Goal: Task Accomplishment & Management: Manage account settings

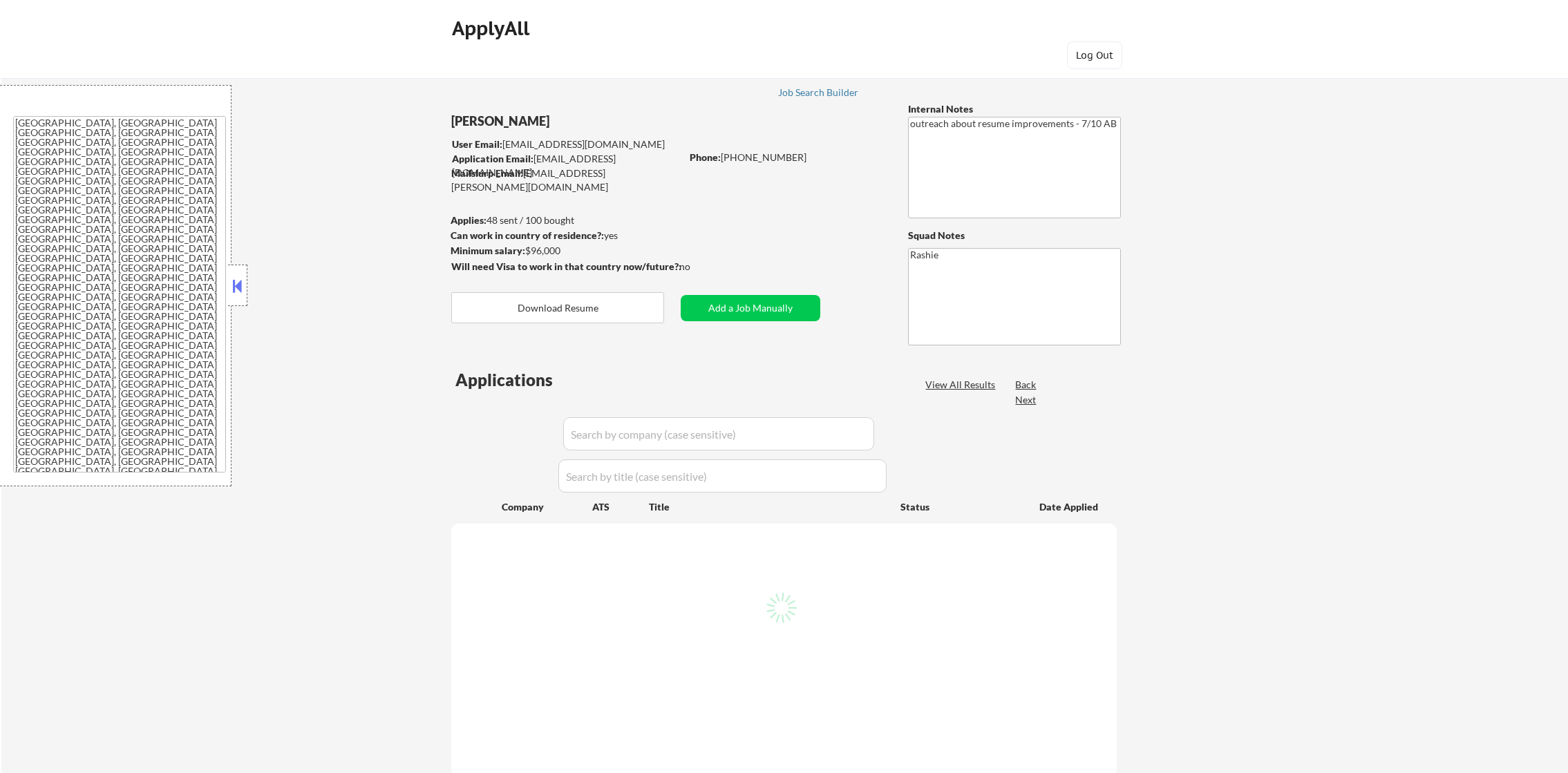
select select ""applied""
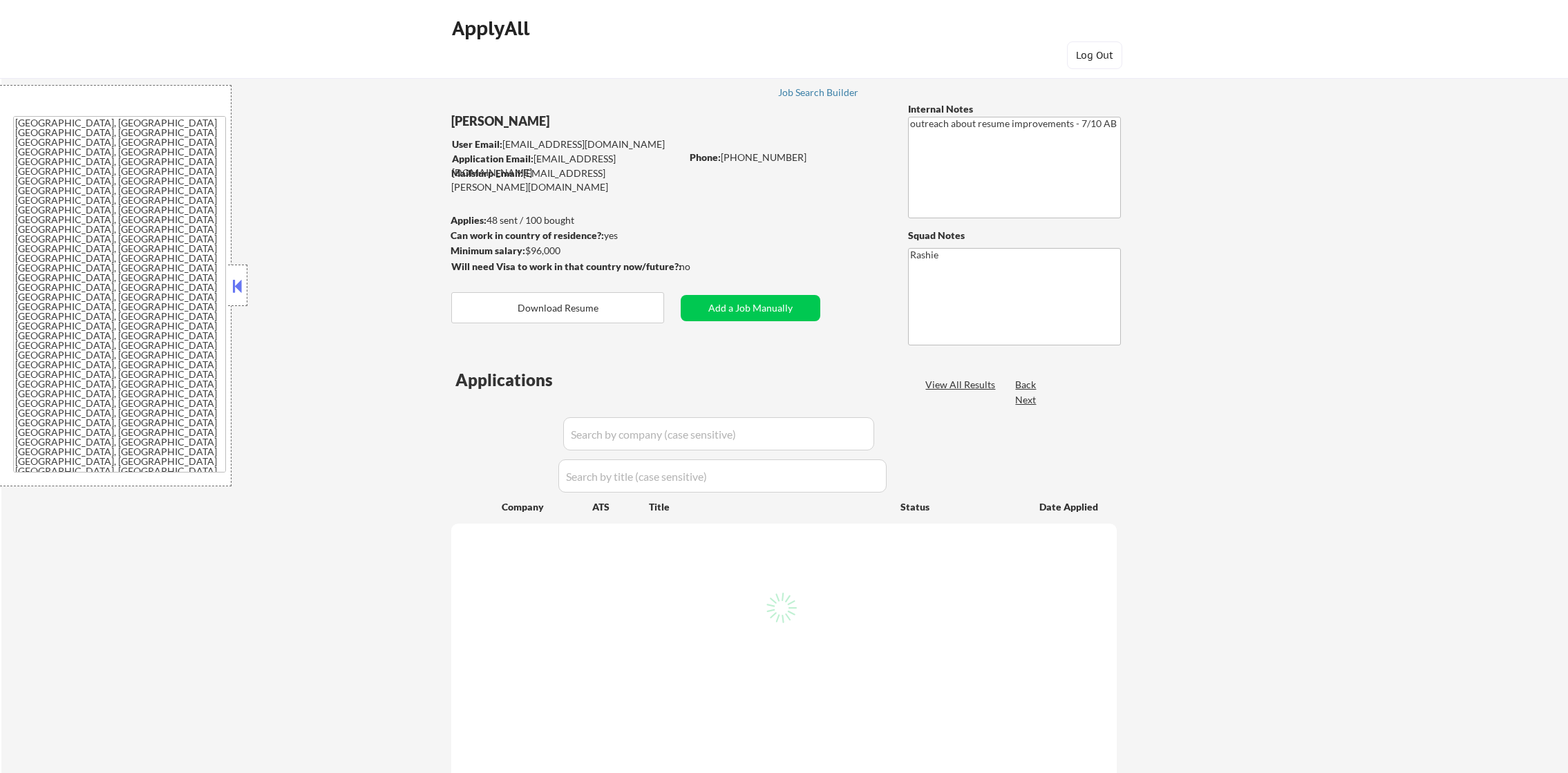
select select ""applied""
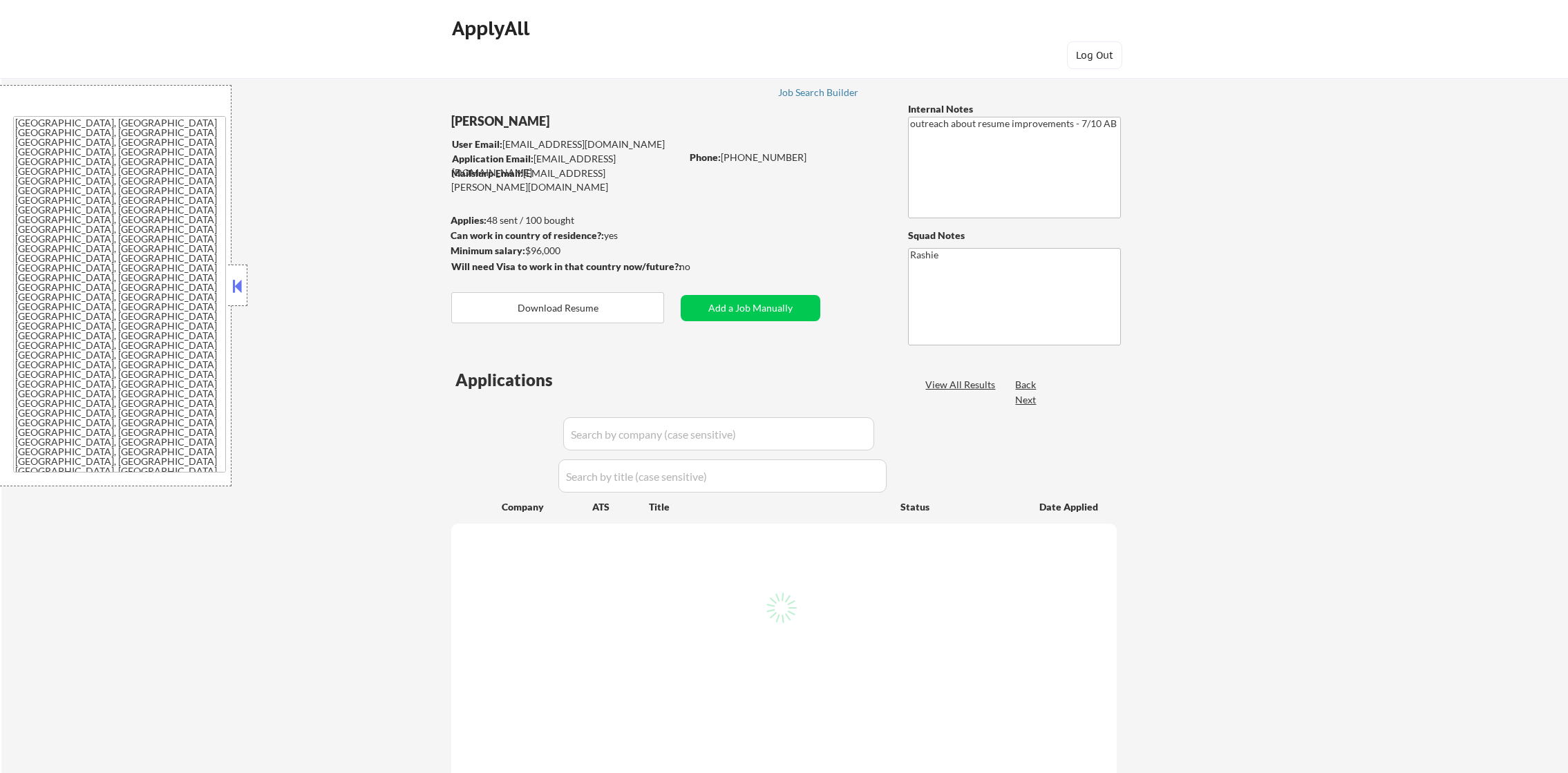
select select ""applied""
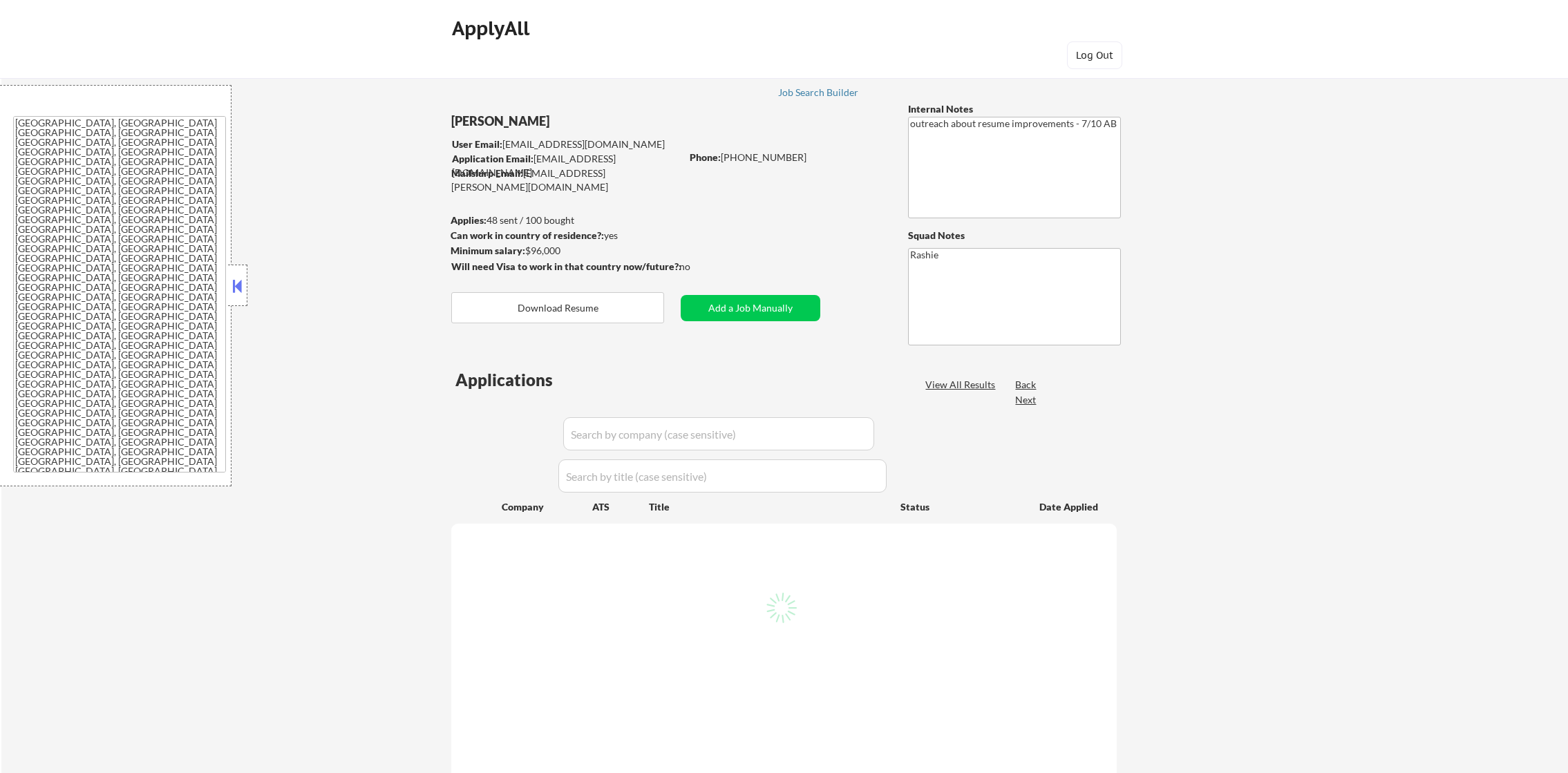
select select ""applied""
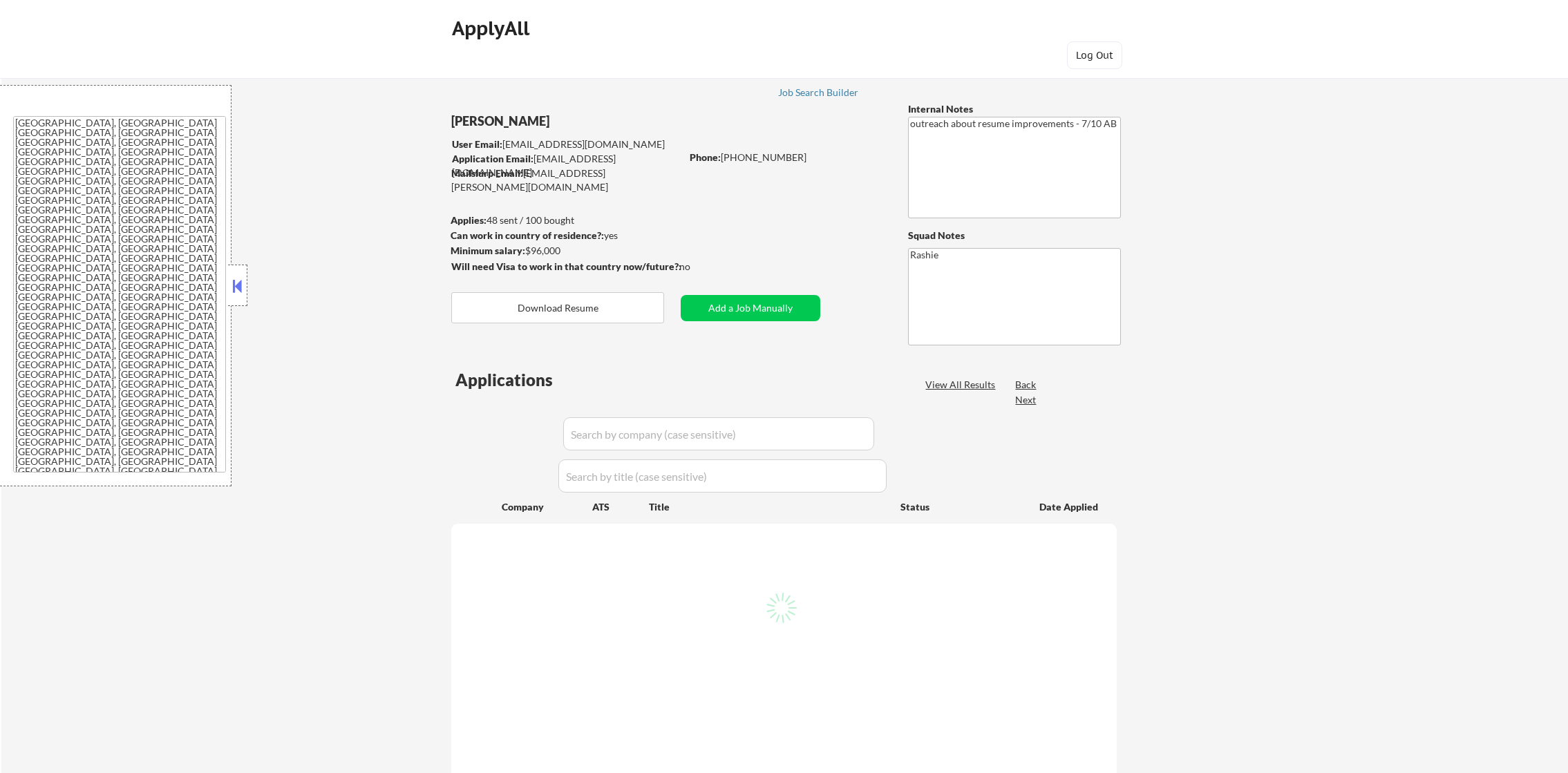
select select ""applied""
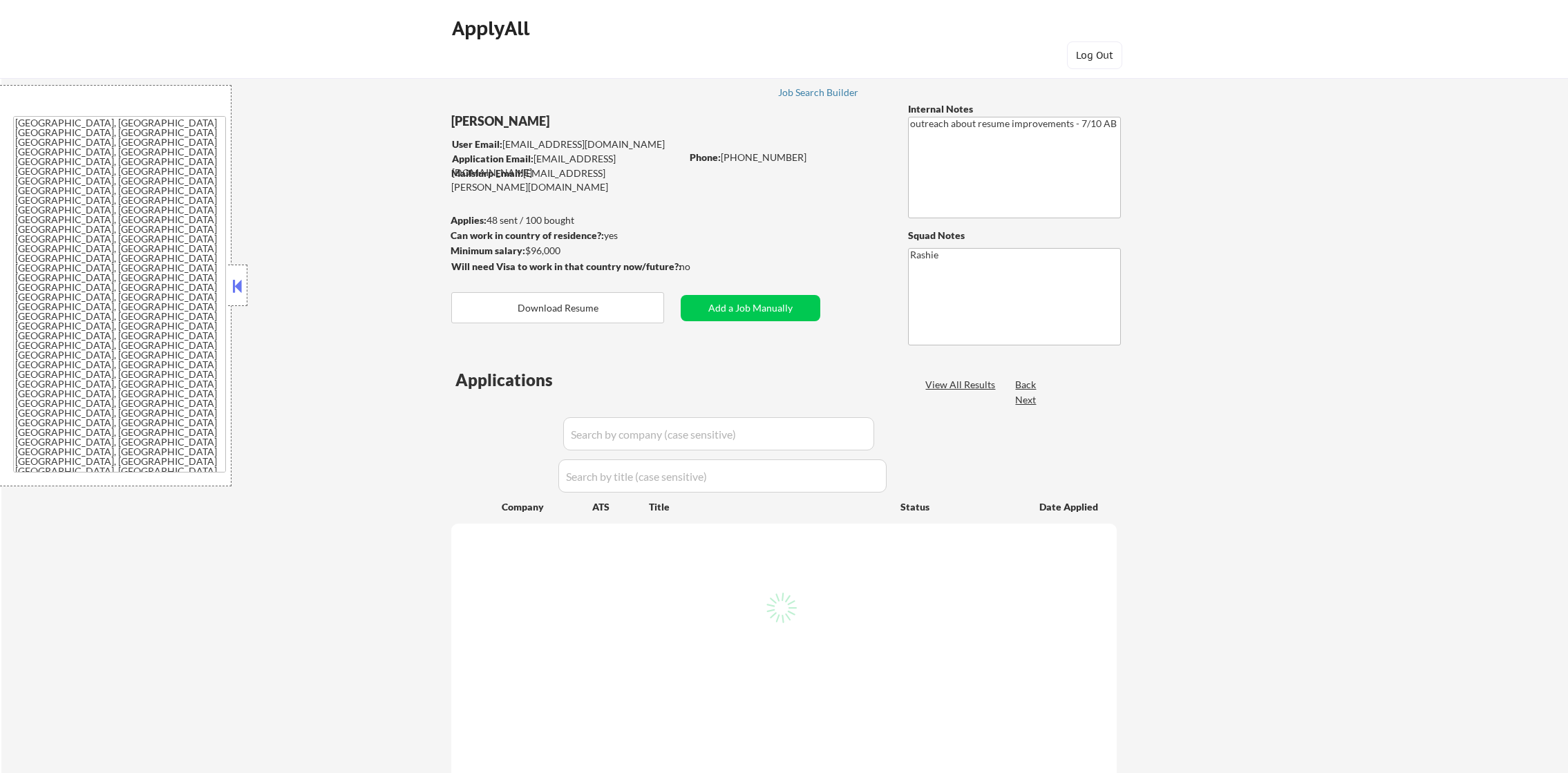
select select ""applied""
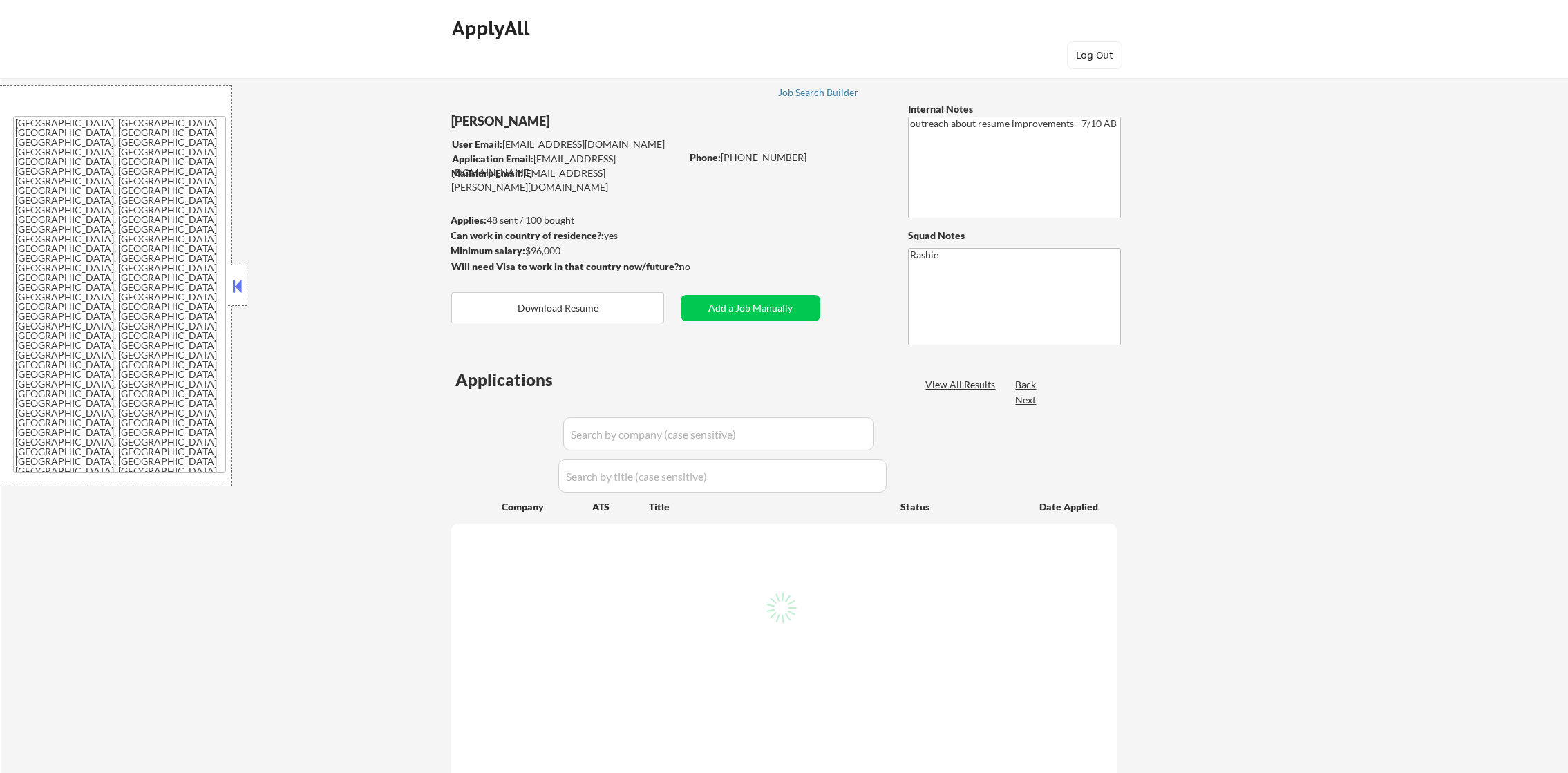
select select ""applied""
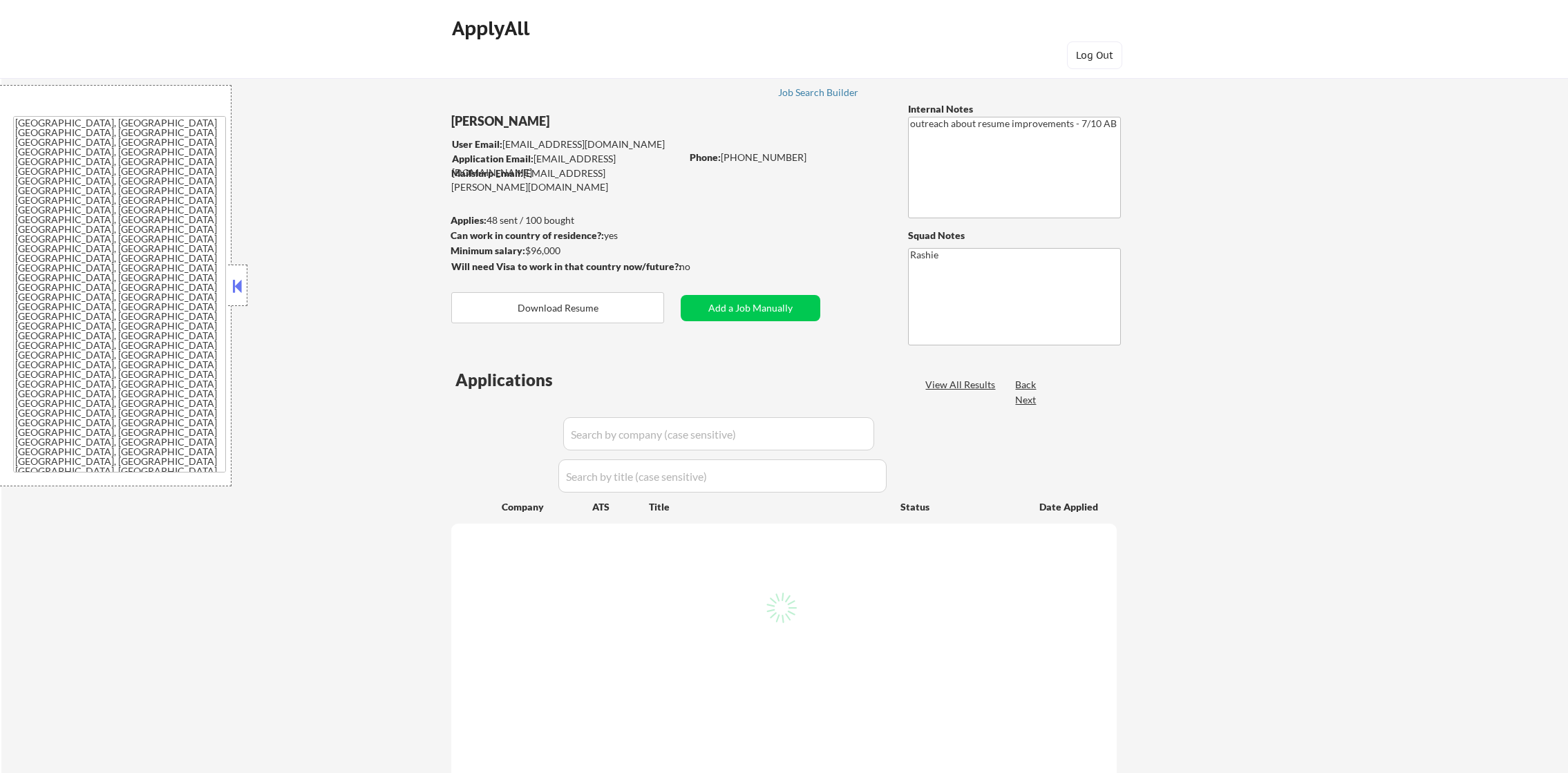
select select ""applied""
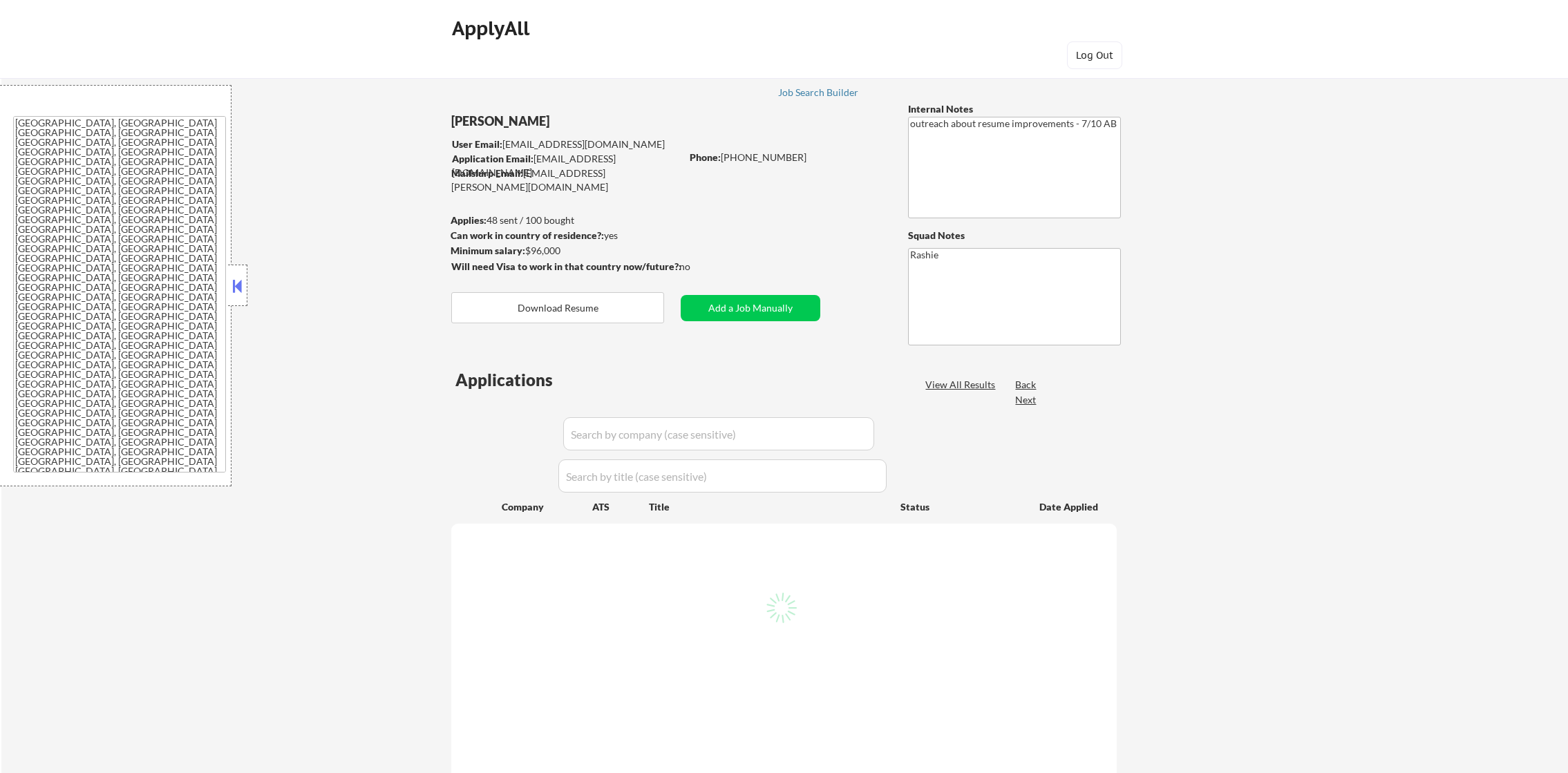
select select ""applied""
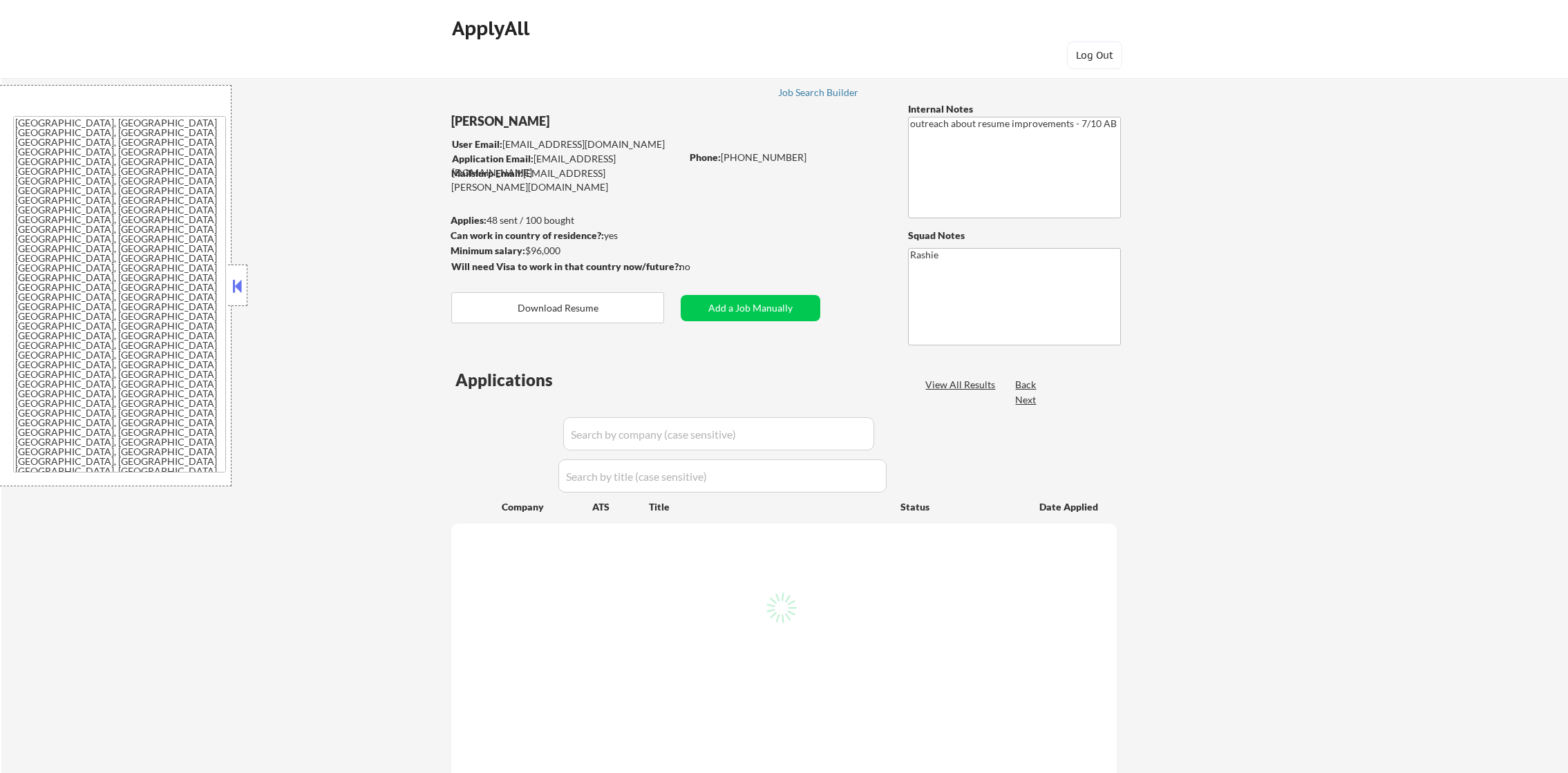
select select ""applied""
select select ""excluded""
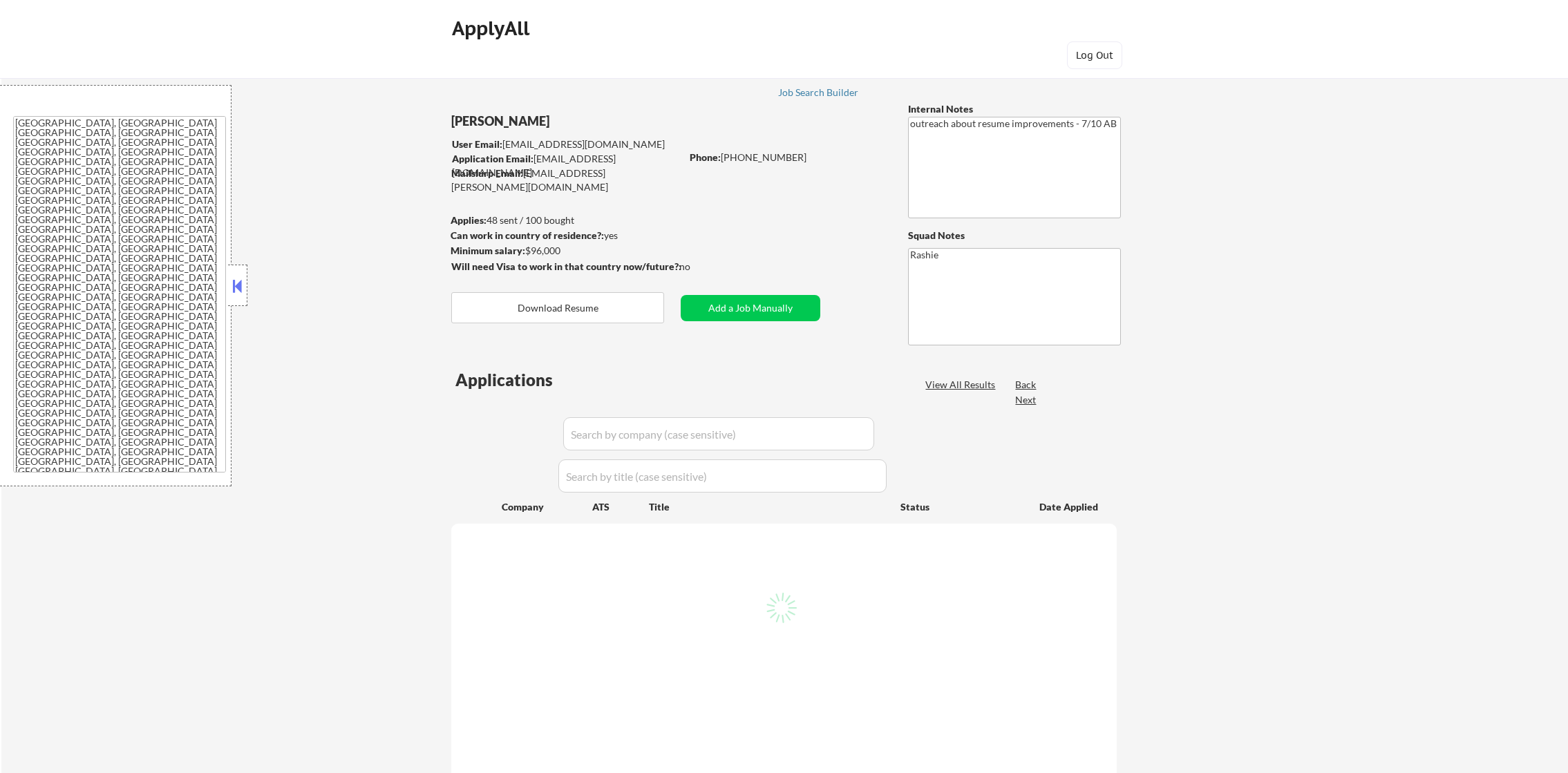
select select ""excluded__location_""
select select ""excluded""
select select ""excluded__location_""
select select ""excluded__other_""
select select ""excluded__location_""
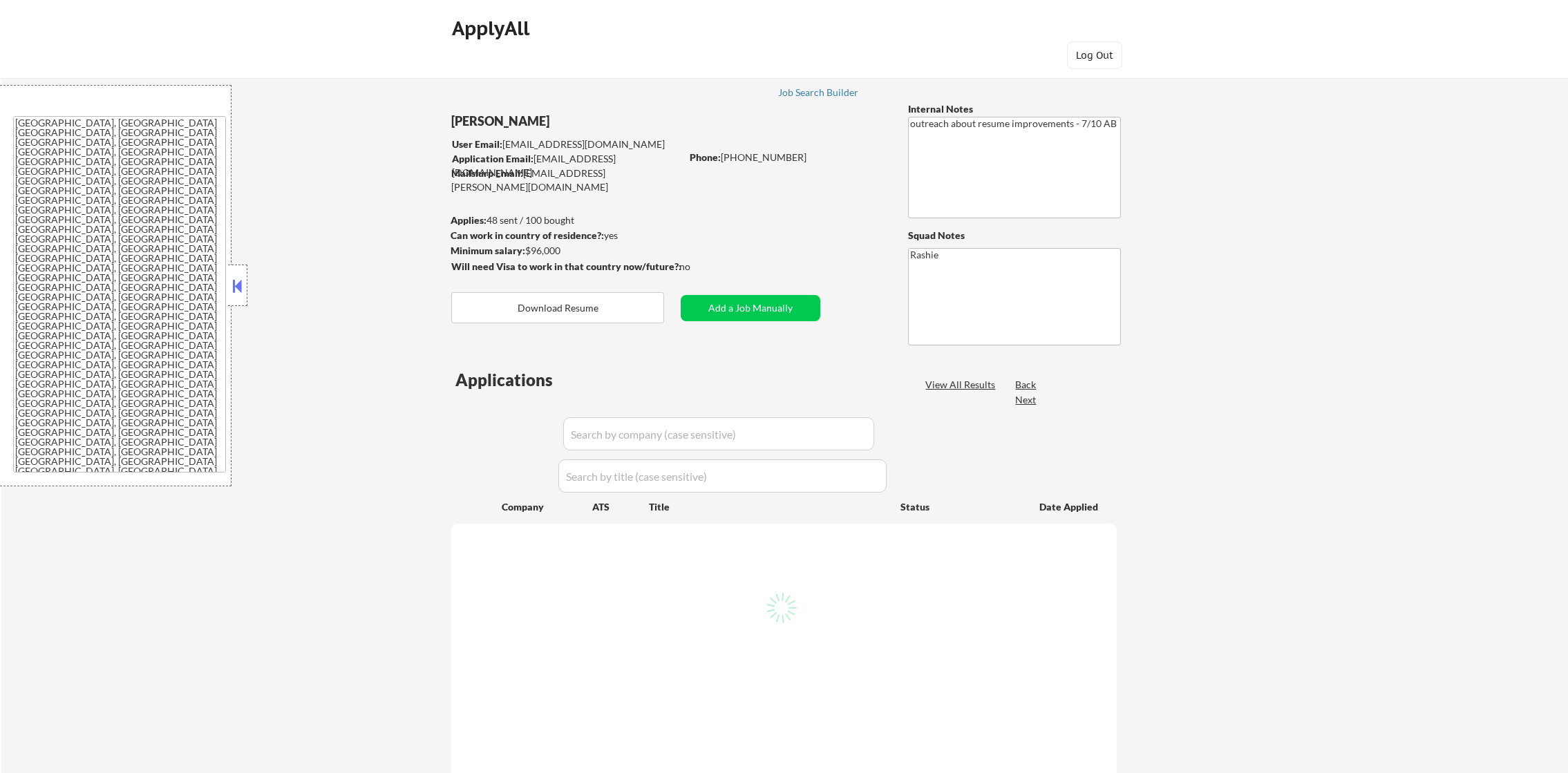
select select ""excluded__other_""
select select ""excluded__bad_match_""
select select ""excluded""
select select ""excluded__bad_match_""
select select ""excluded__location_""
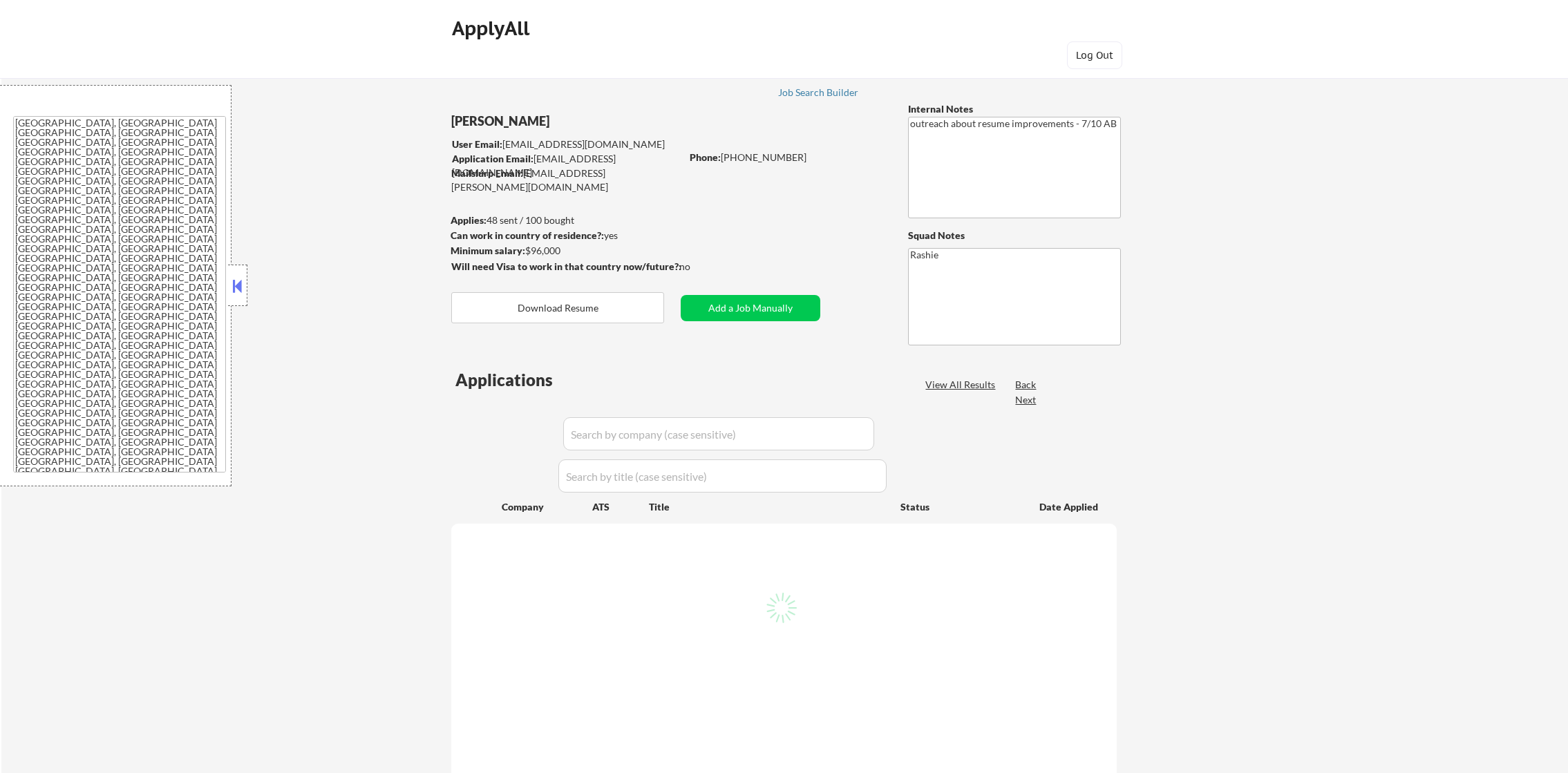
select select ""excluded__expired_""
select select ""excluded""
select select ""excluded__expired_""
select select ""excluded__bad_match_""
select select ""excluded__location_""
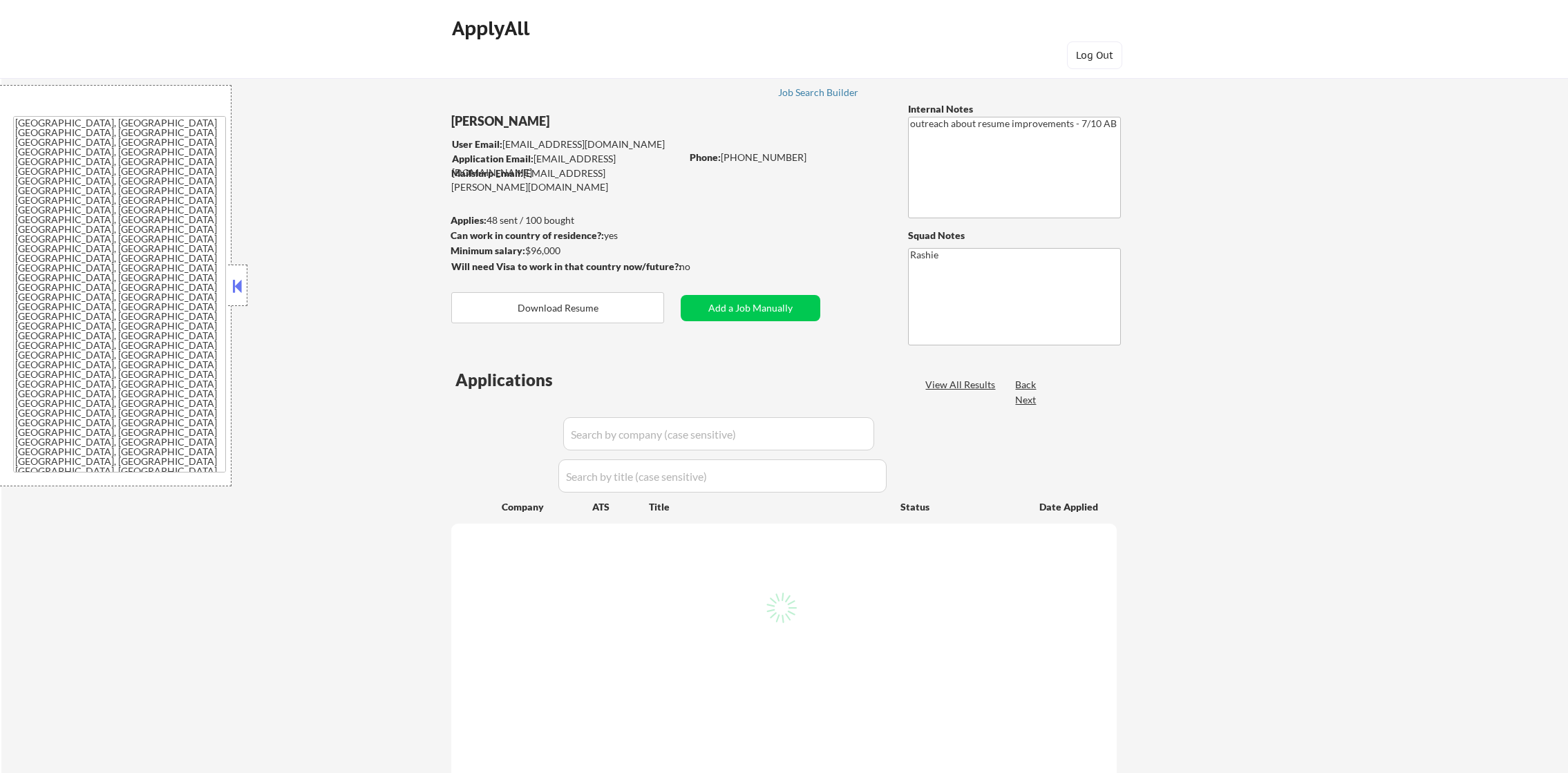
select select ""excluded""
select select ""excluded__expired_""
select select ""excluded""
select select ""excluded__expired_""
select select ""excluded""
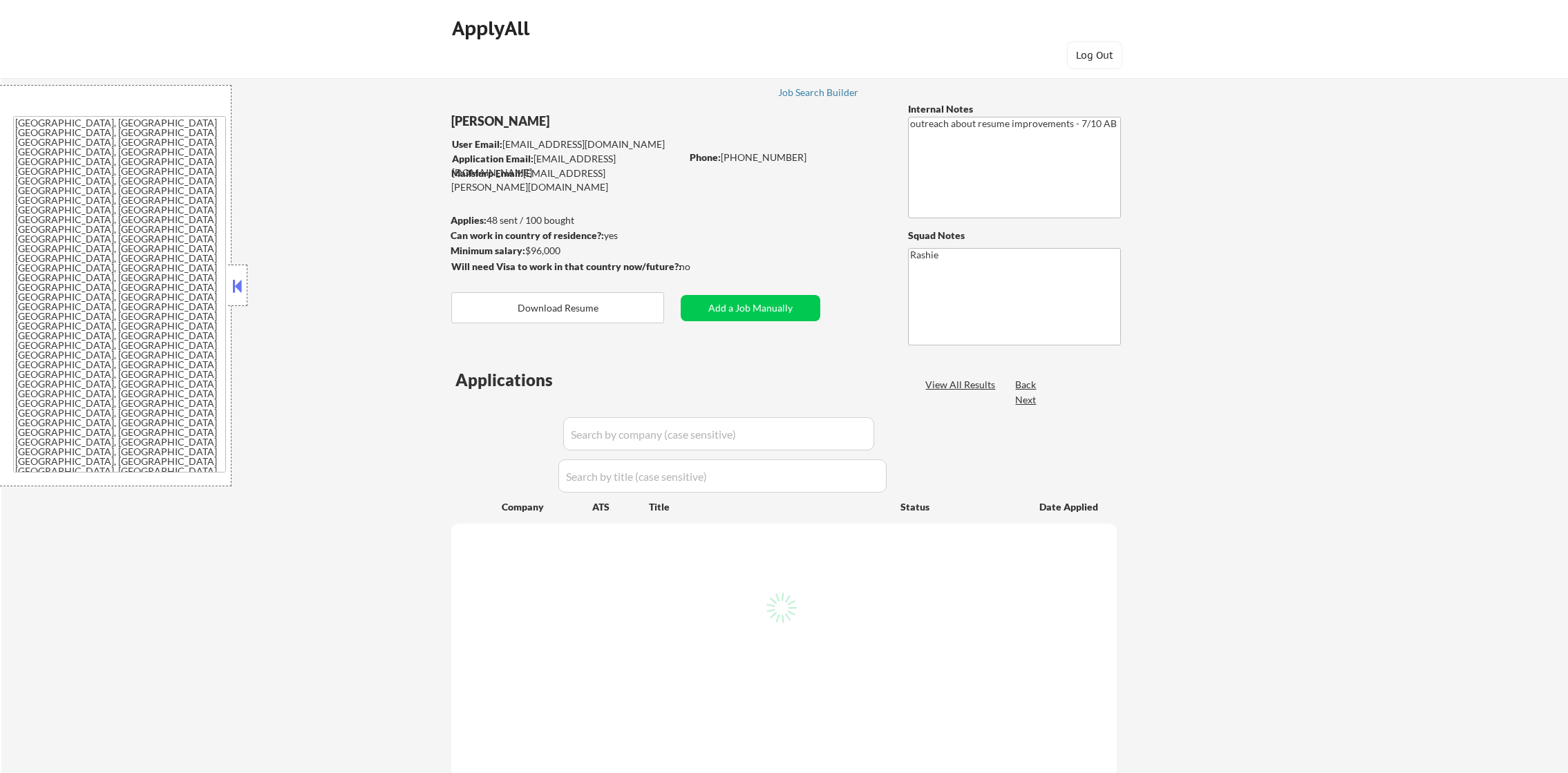
select select ""excluded__location_""
select select ""excluded__bad_match_""
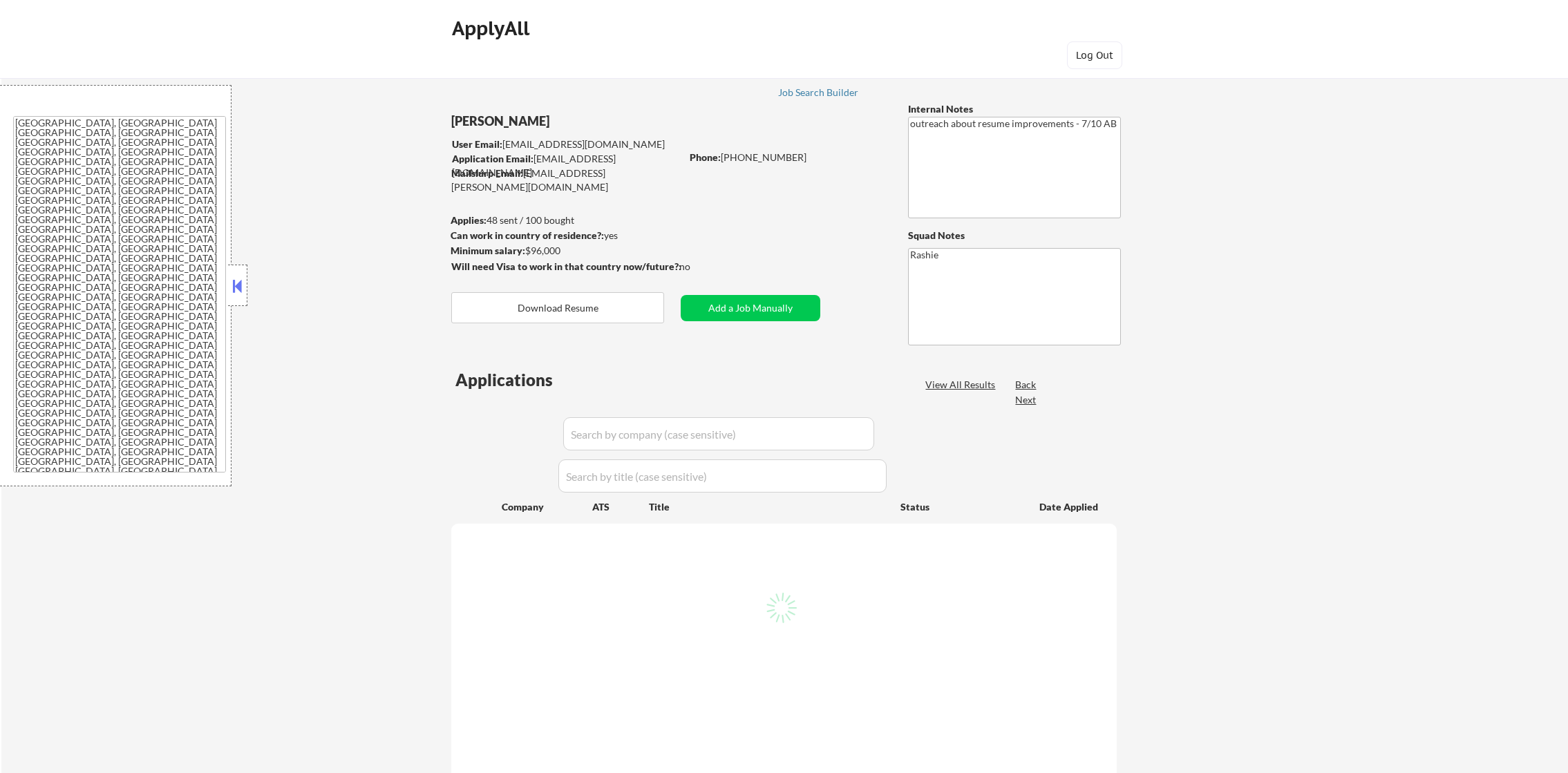
select select ""excluded__location_""
select select ""excluded__bad_match_""
select select ""excluded__other_""
select select ""excluded__salary_""
select select ""excluded""
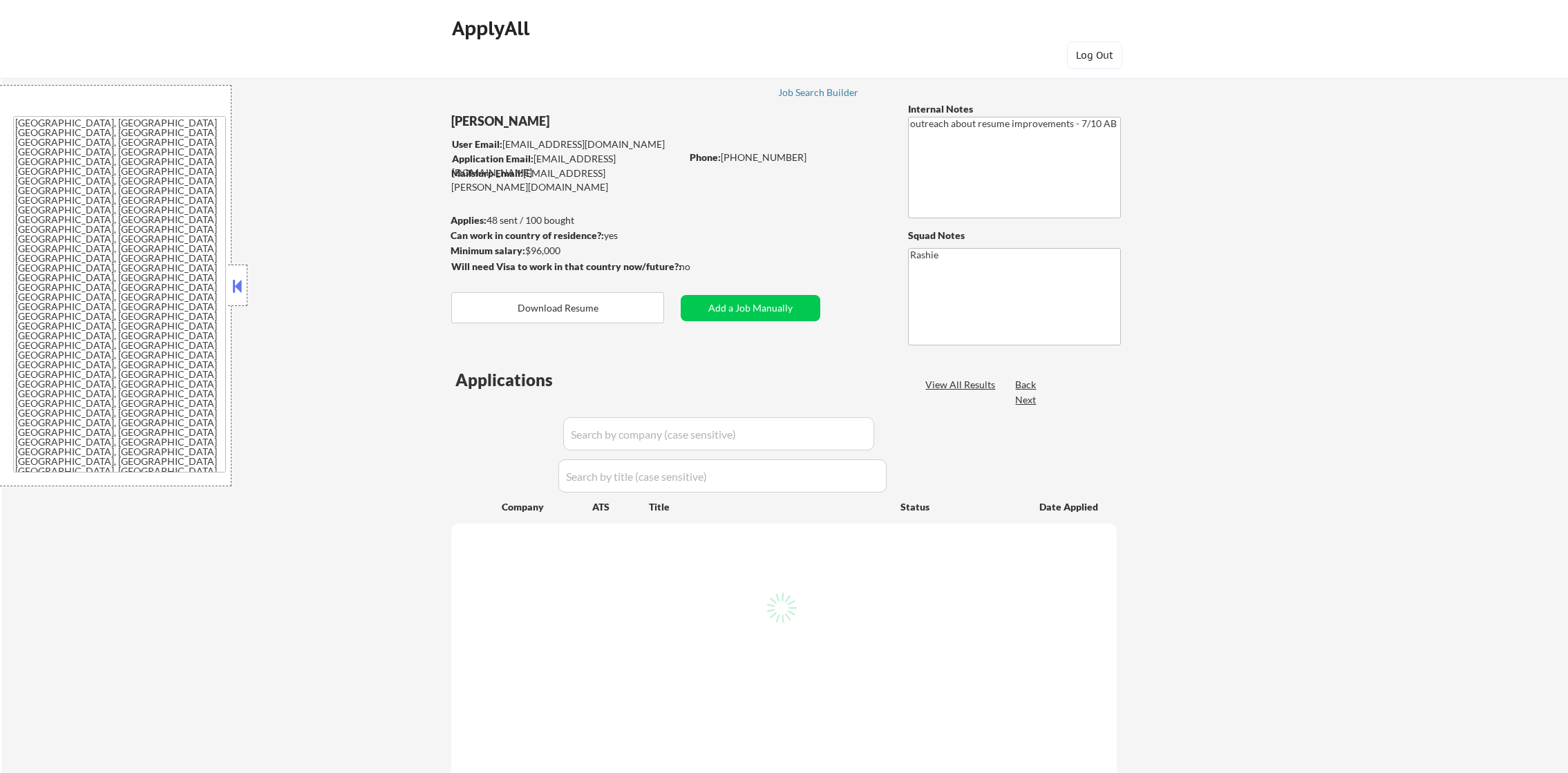
select select ""excluded""
select select ""excluded__bad_match_""
select select ""excluded__location_""
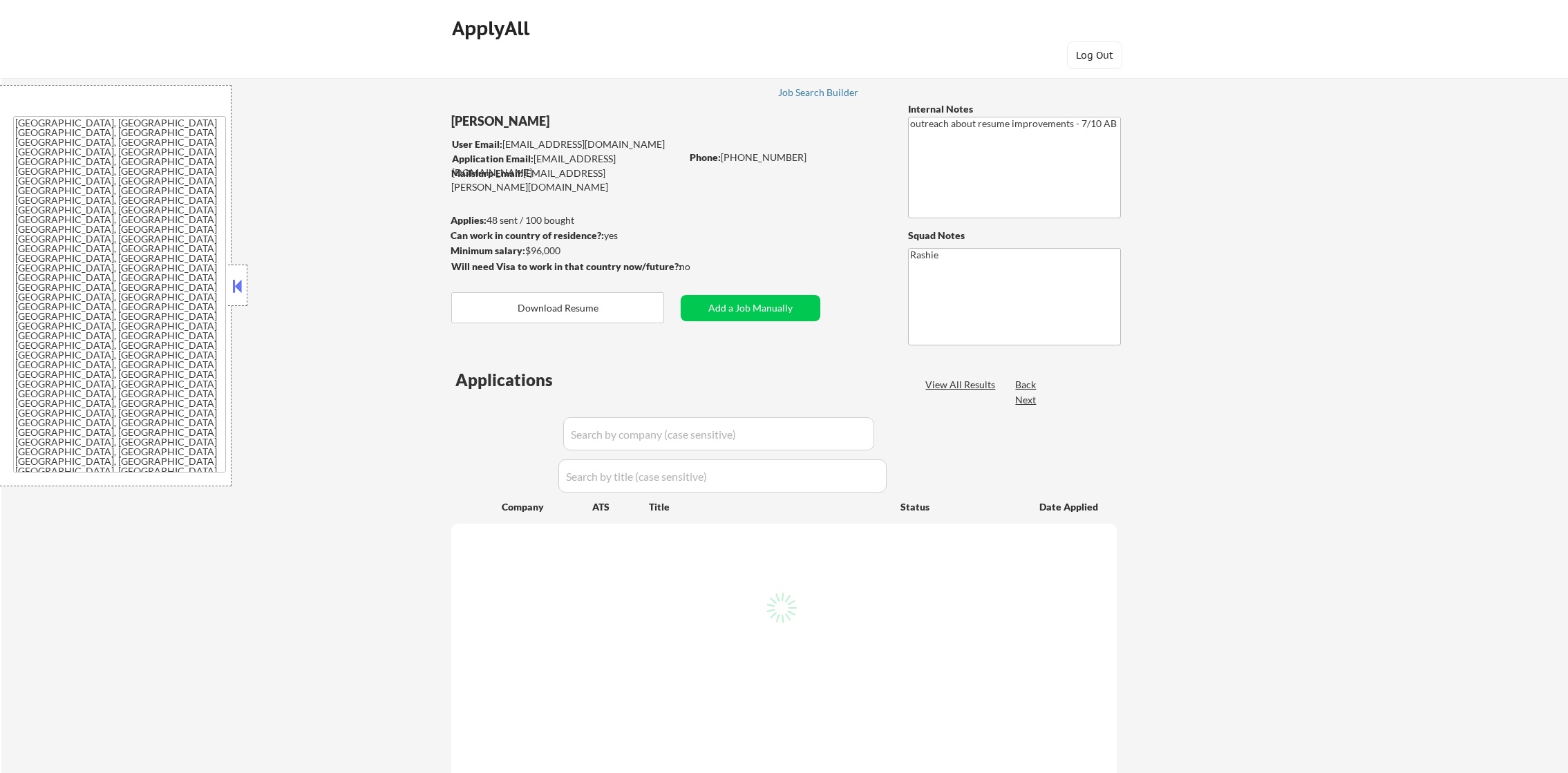
select select ""excluded""
select select ""excluded__expired_""
select select ""excluded__bad_match_""
select select ""excluded""
select select ""excluded__bad_match_""
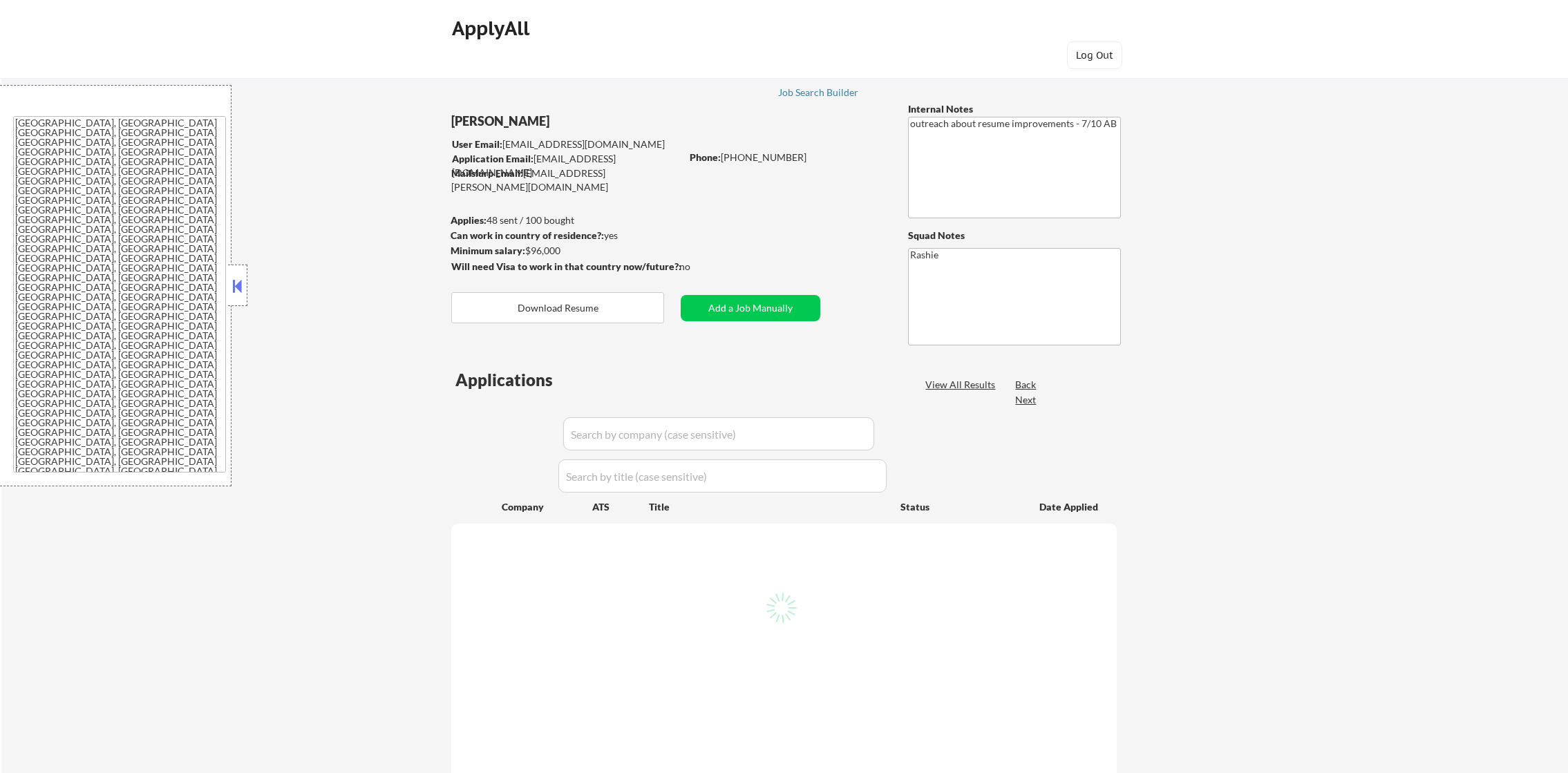
select select ""excluded""
select select ""excluded__bad_match_""
select select ""excluded__other_""
select select ""excluded""
select select ""excluded__salary_""
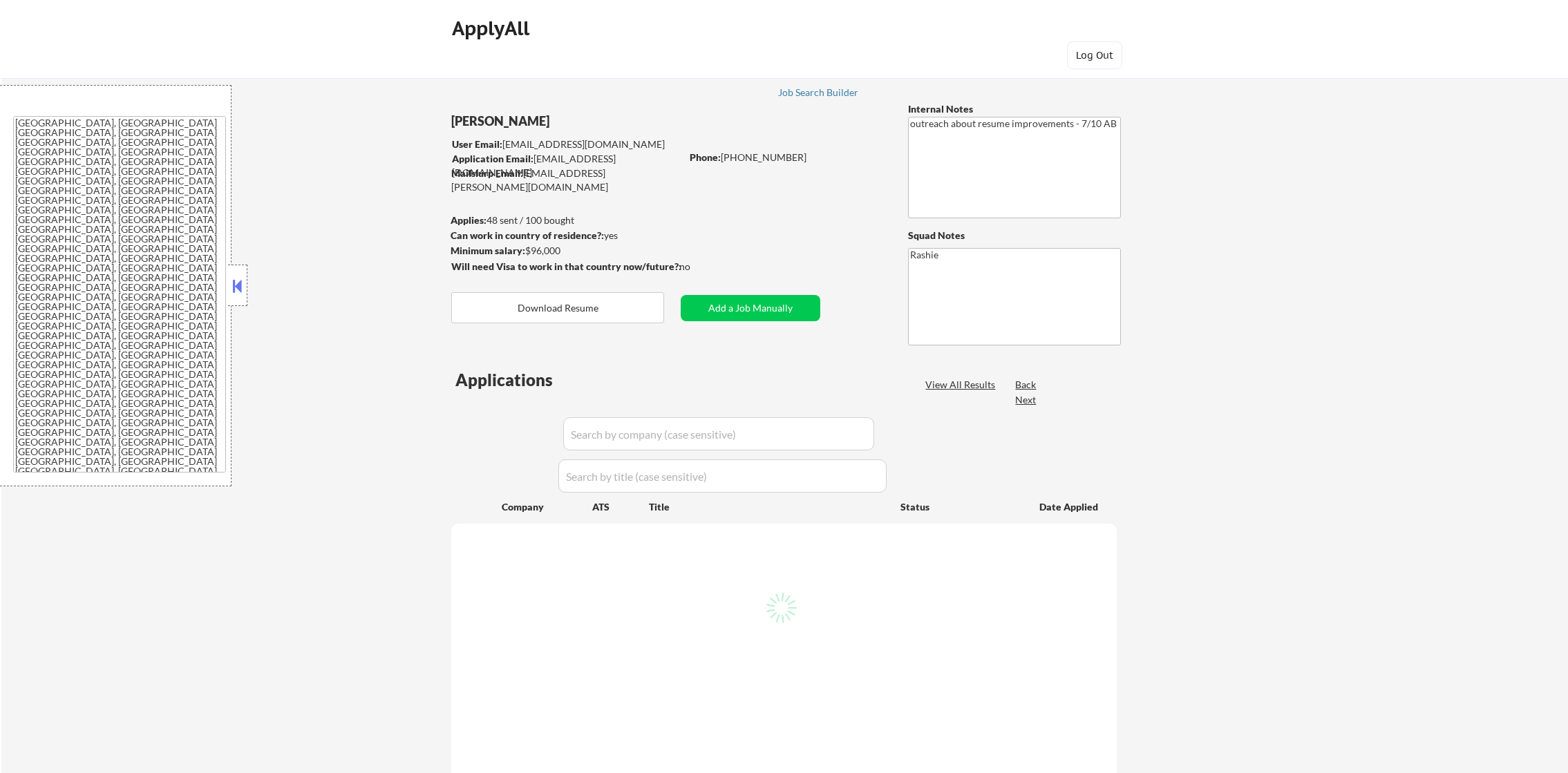
select select ""excluded__expired_""
select select ""excluded""
select select ""excluded__expired_""
select select ""excluded__bad_match_""
select select ""excluded__location_""
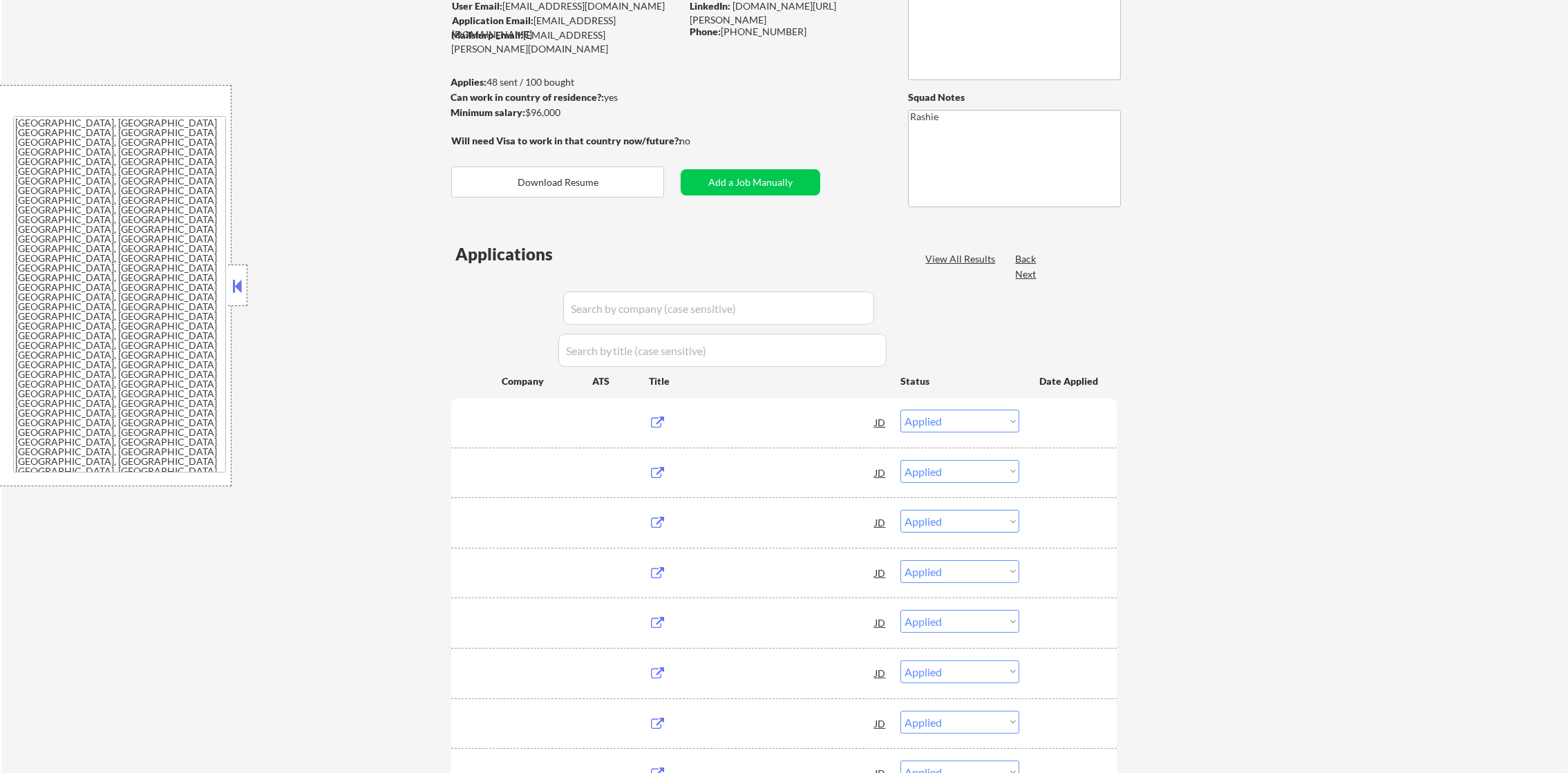
scroll to position [138, 0]
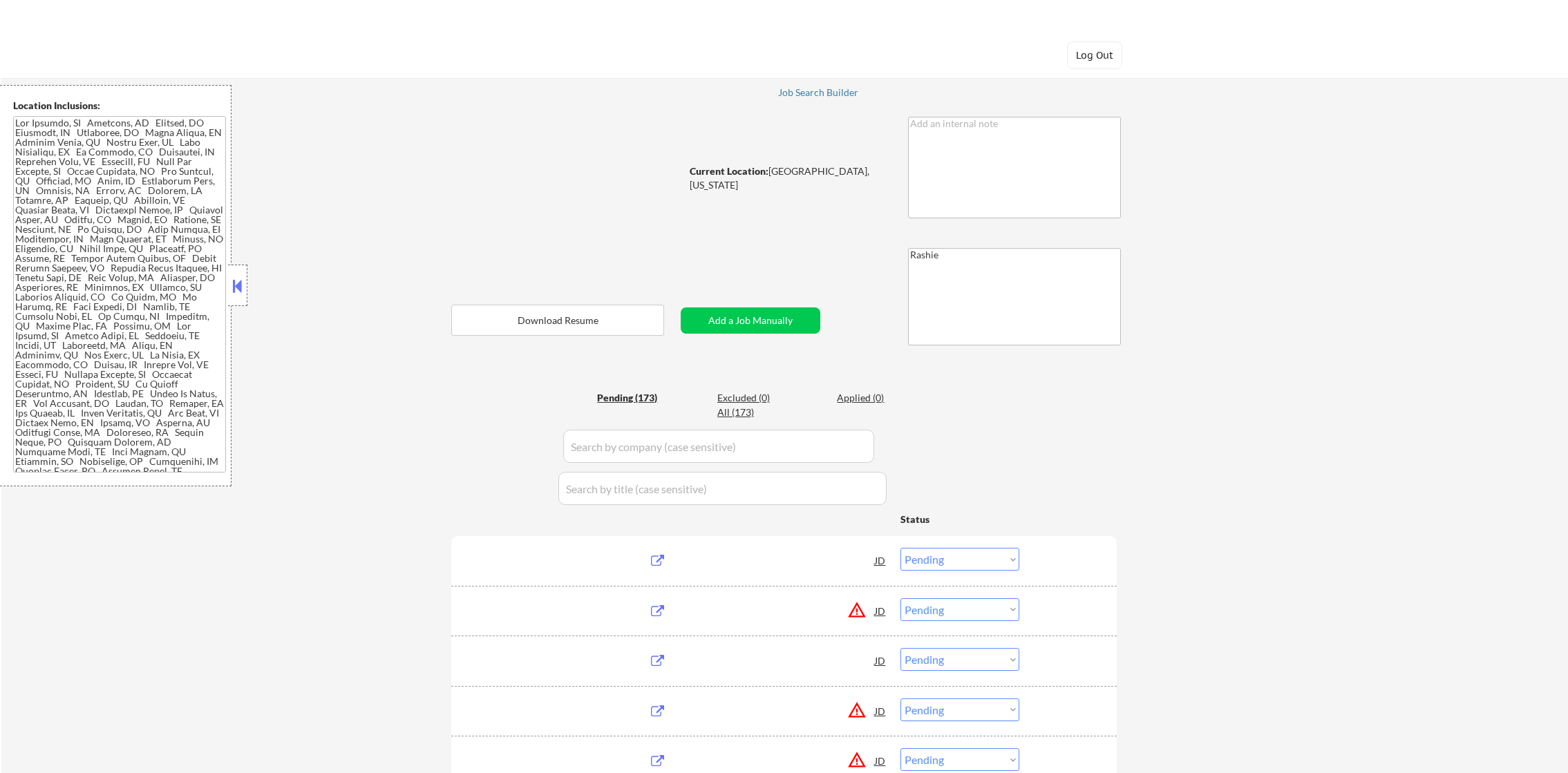
select select ""pending""
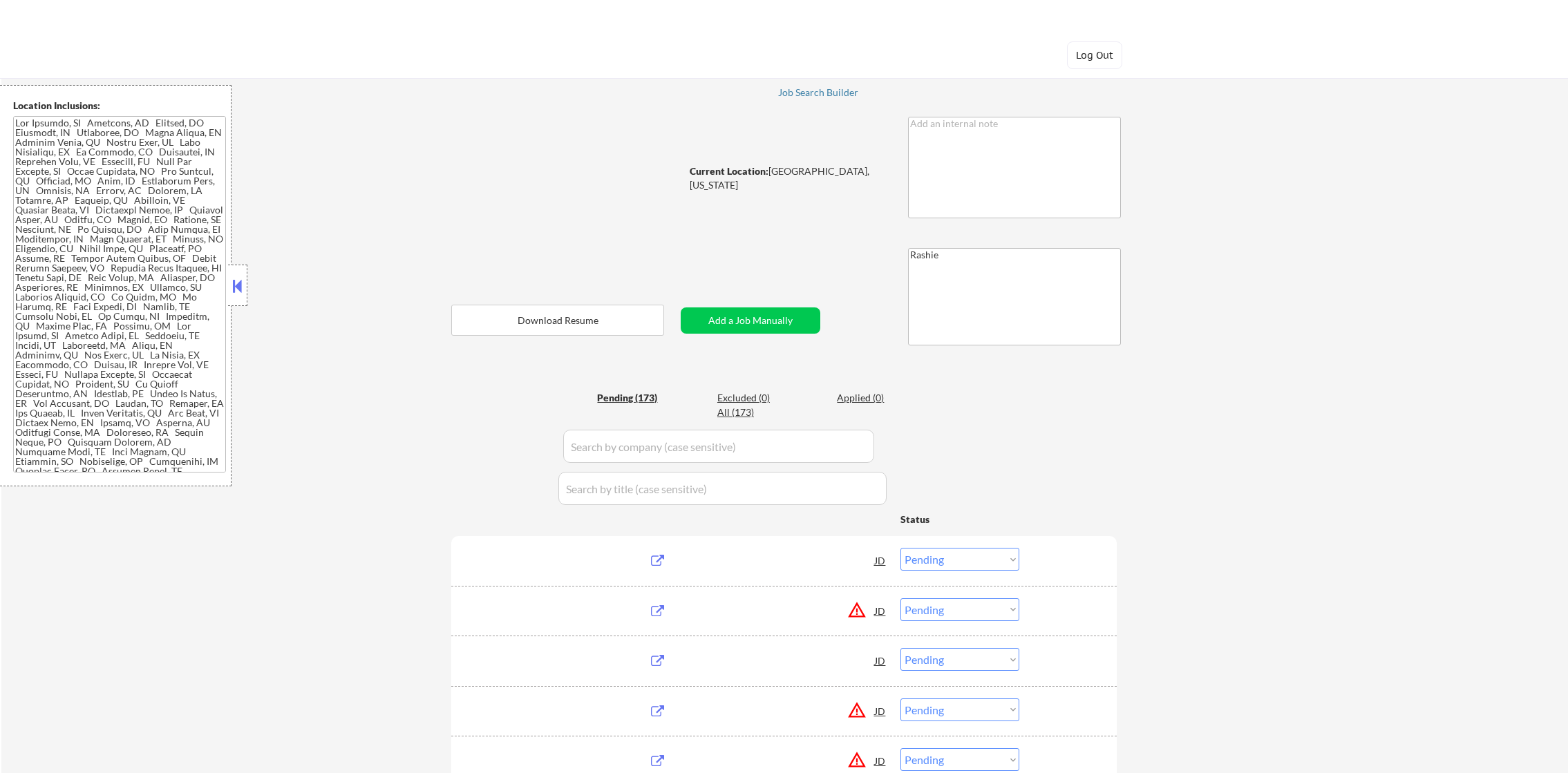
select select ""pending""
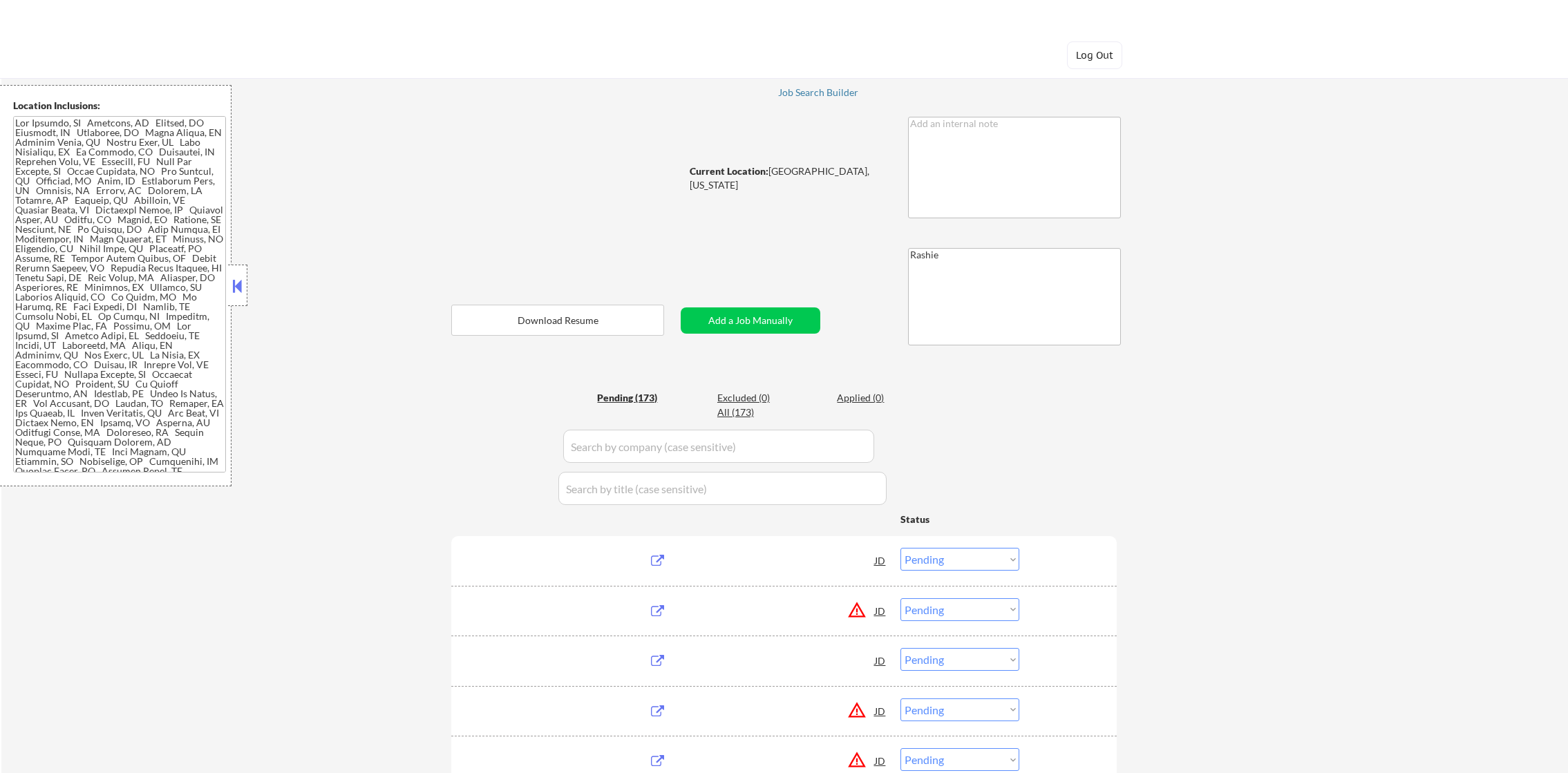
select select ""pending""
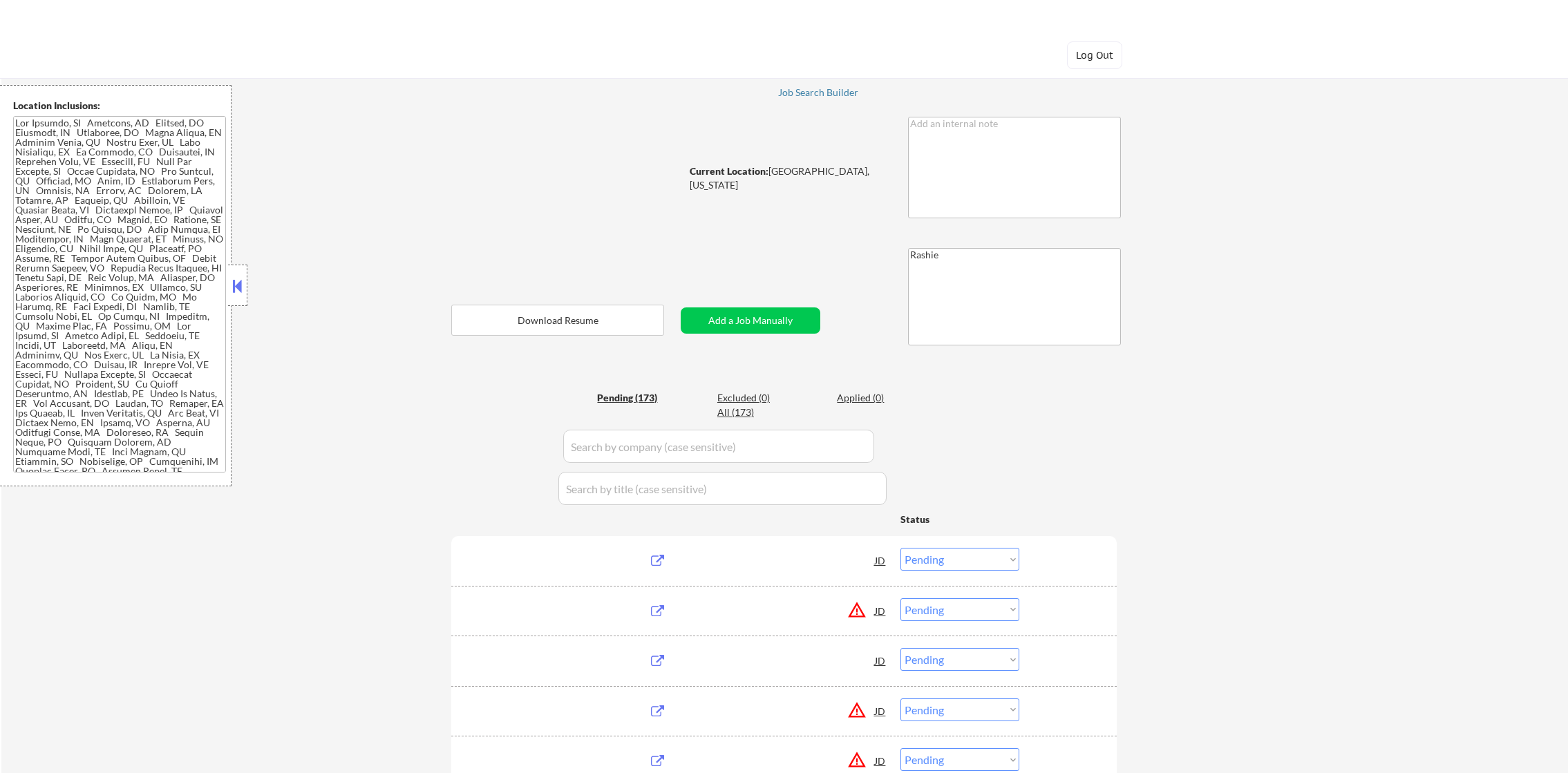
select select ""pending""
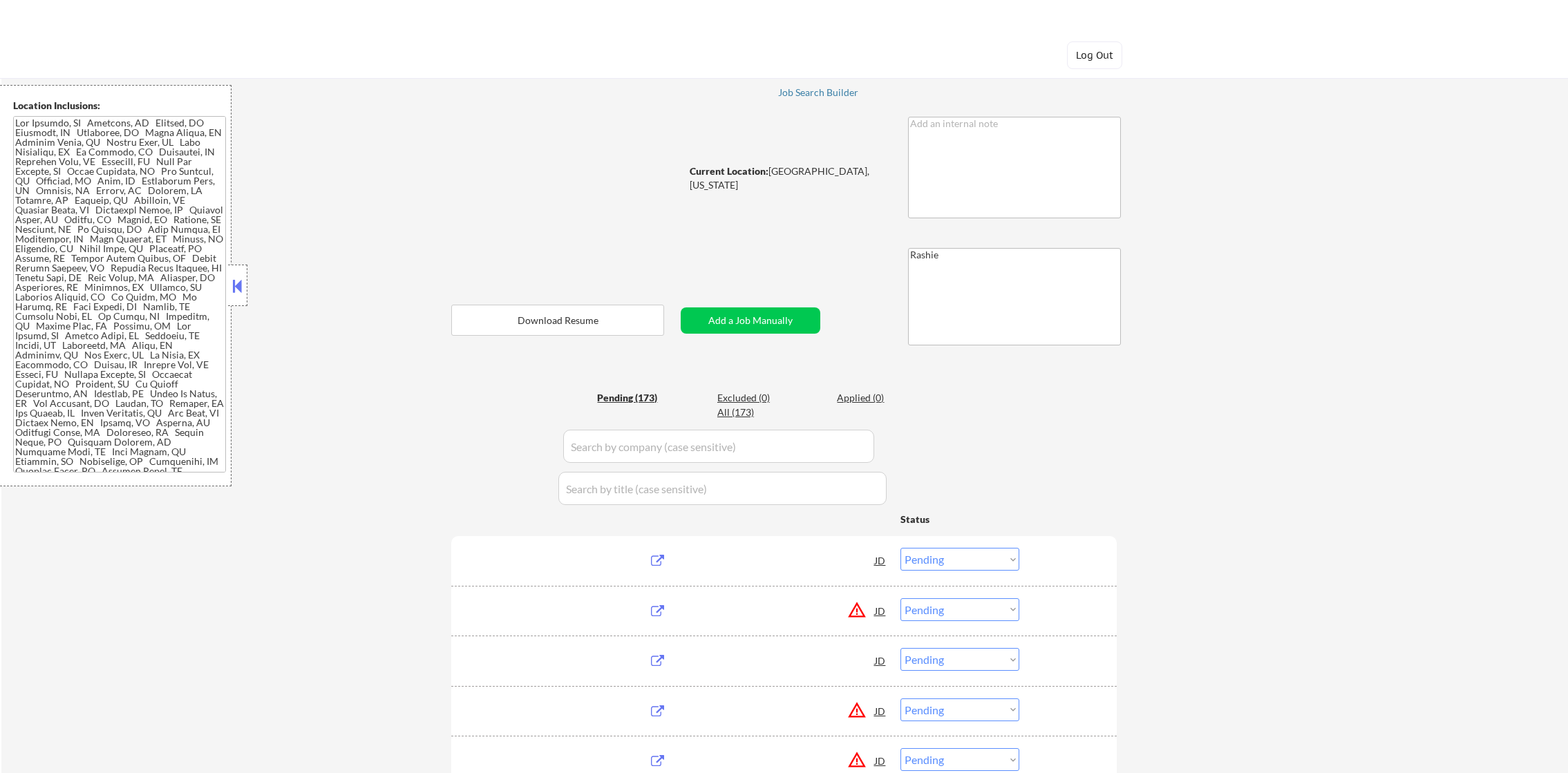
select select ""pending""
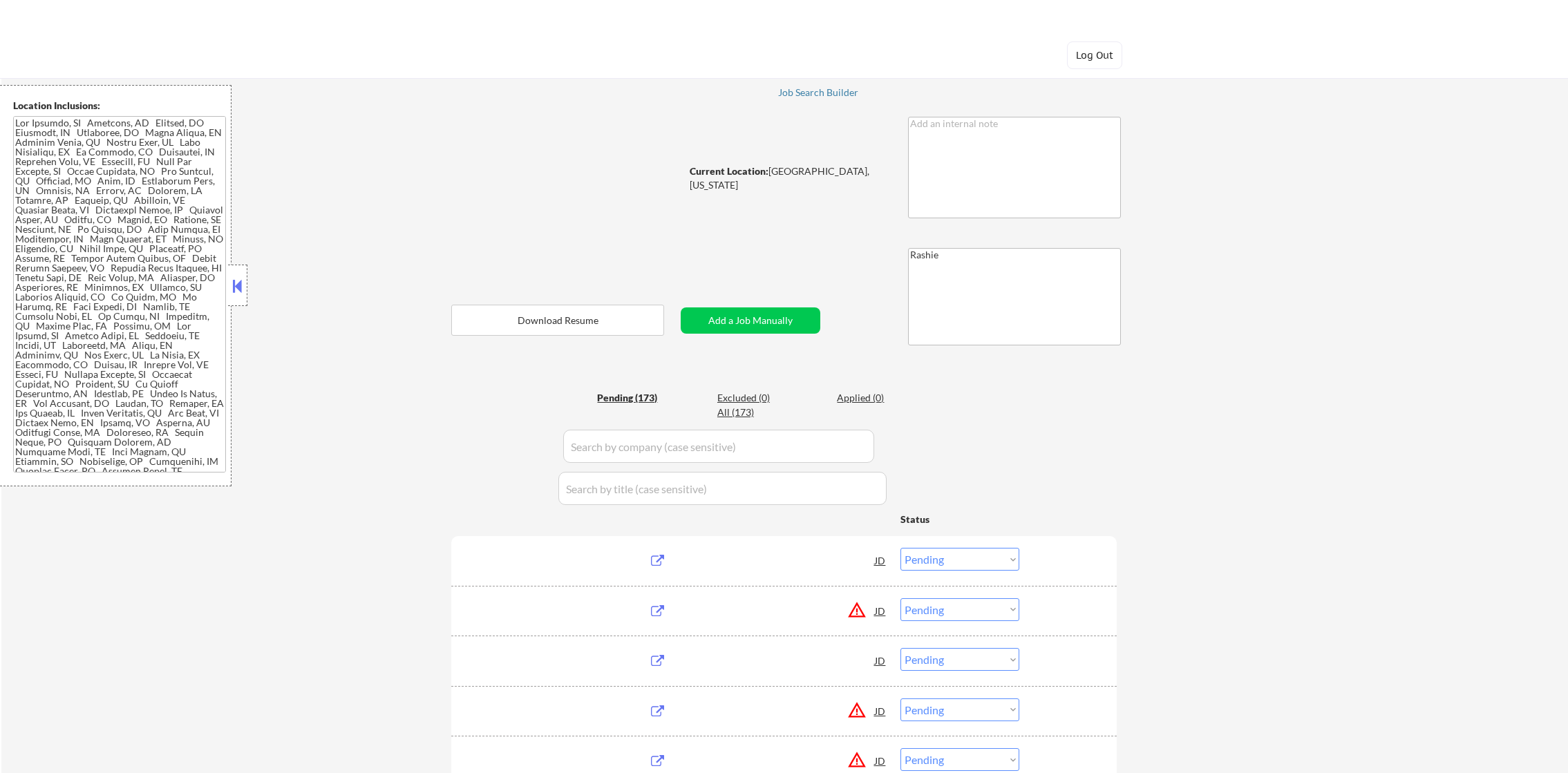
select select ""pending""
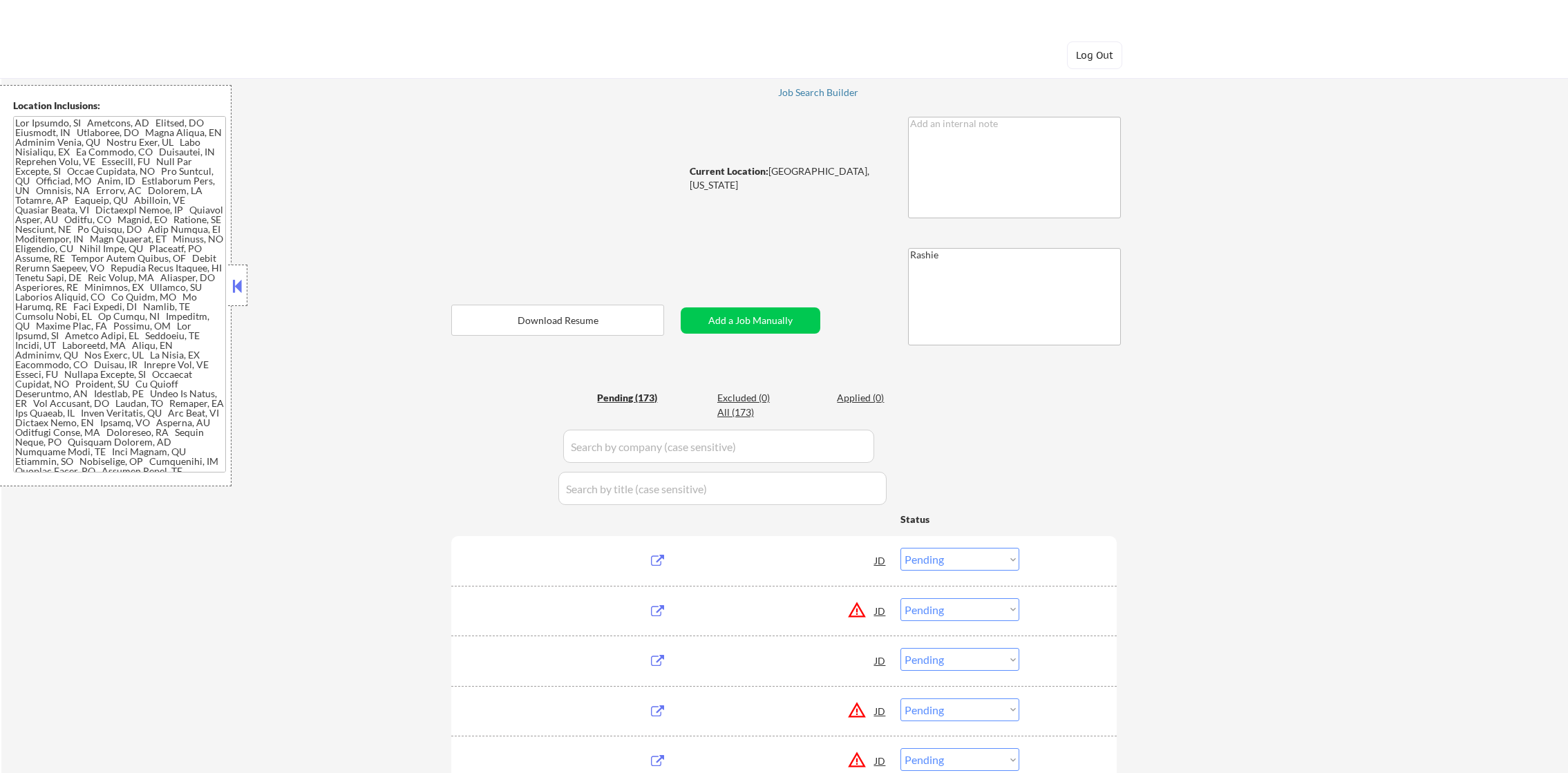
select select ""pending""
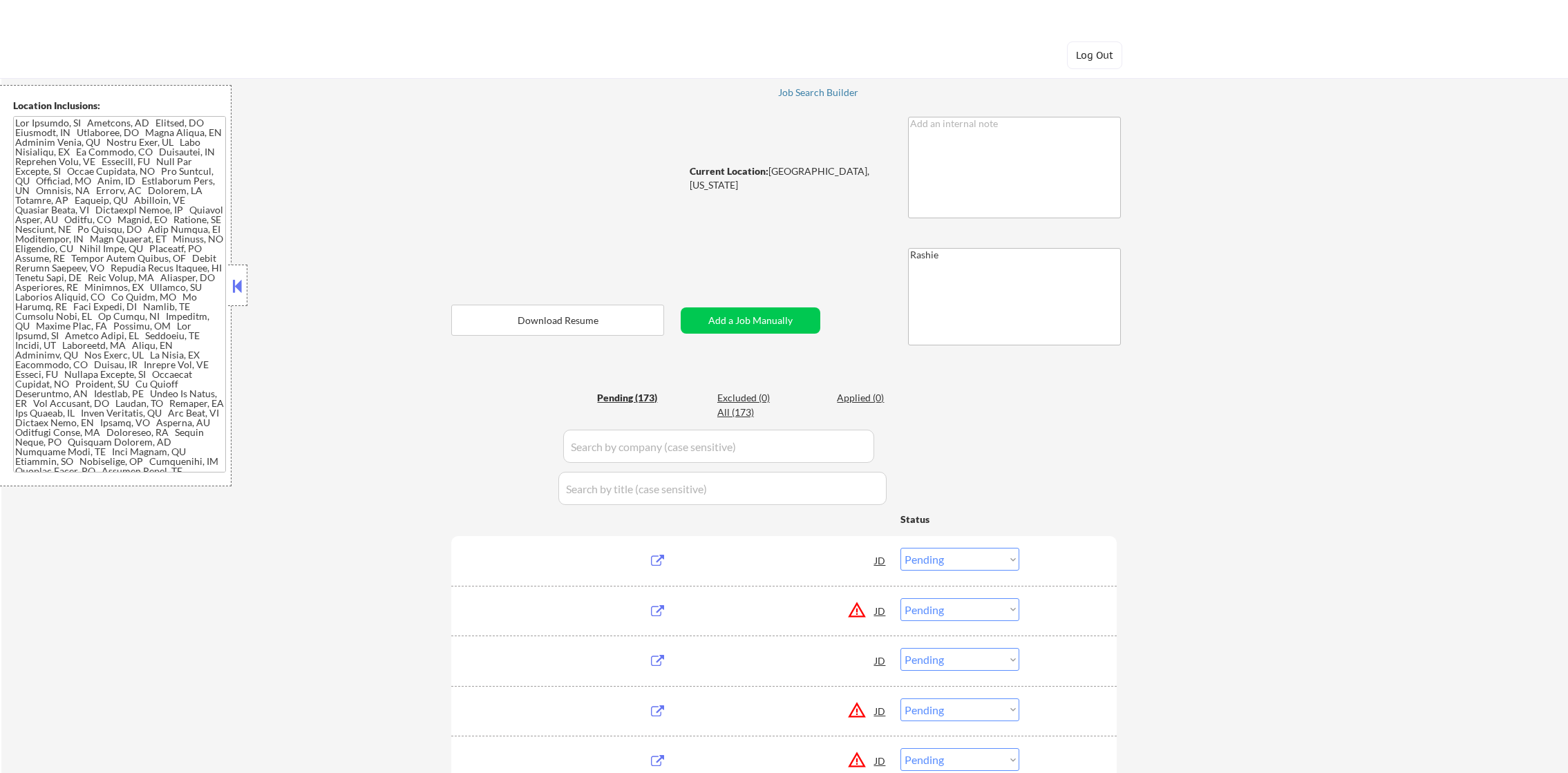
select select ""pending""
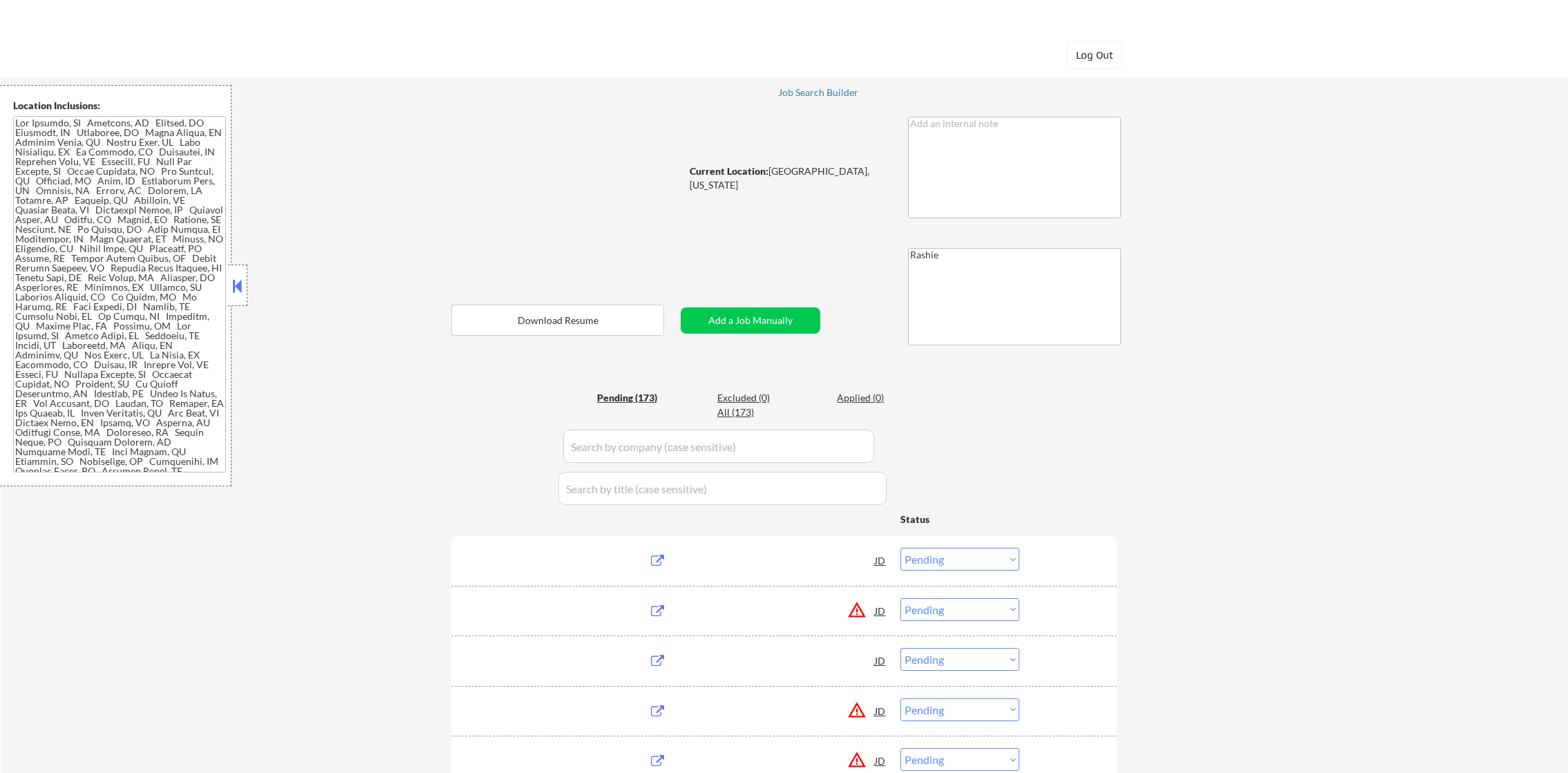
select select ""pending""
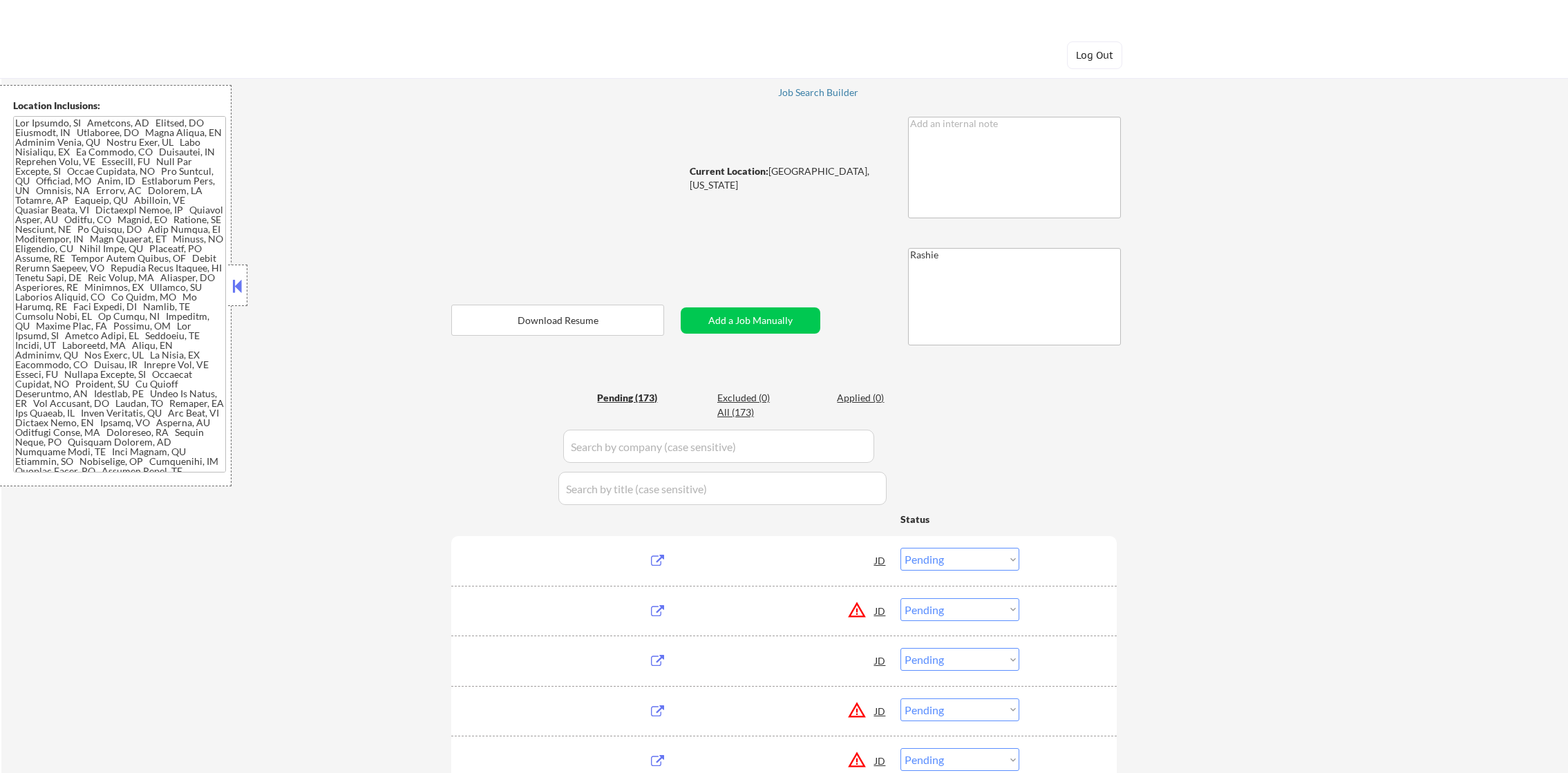
select select ""pending""
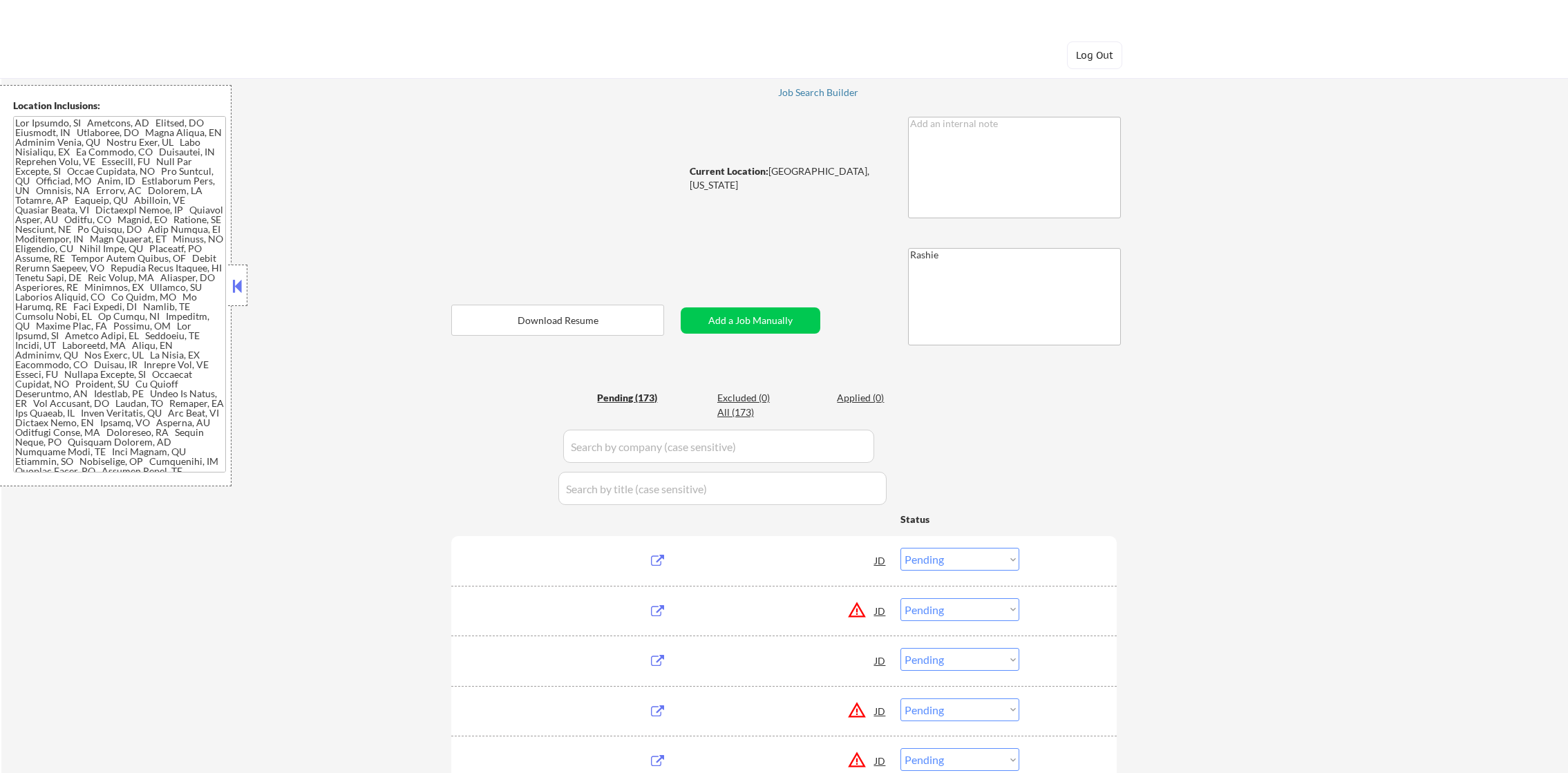
select select ""pending""
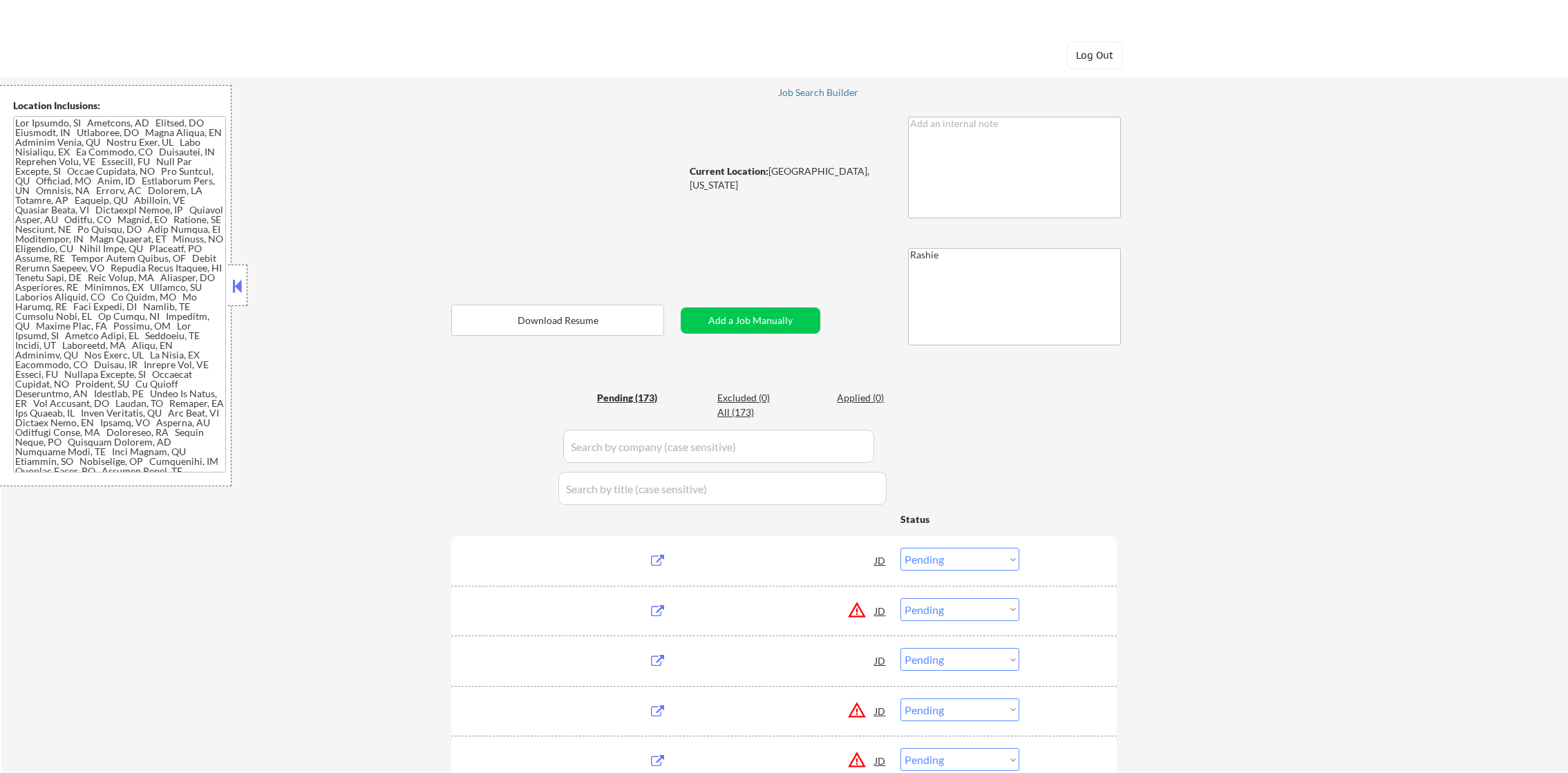
select select ""pending""
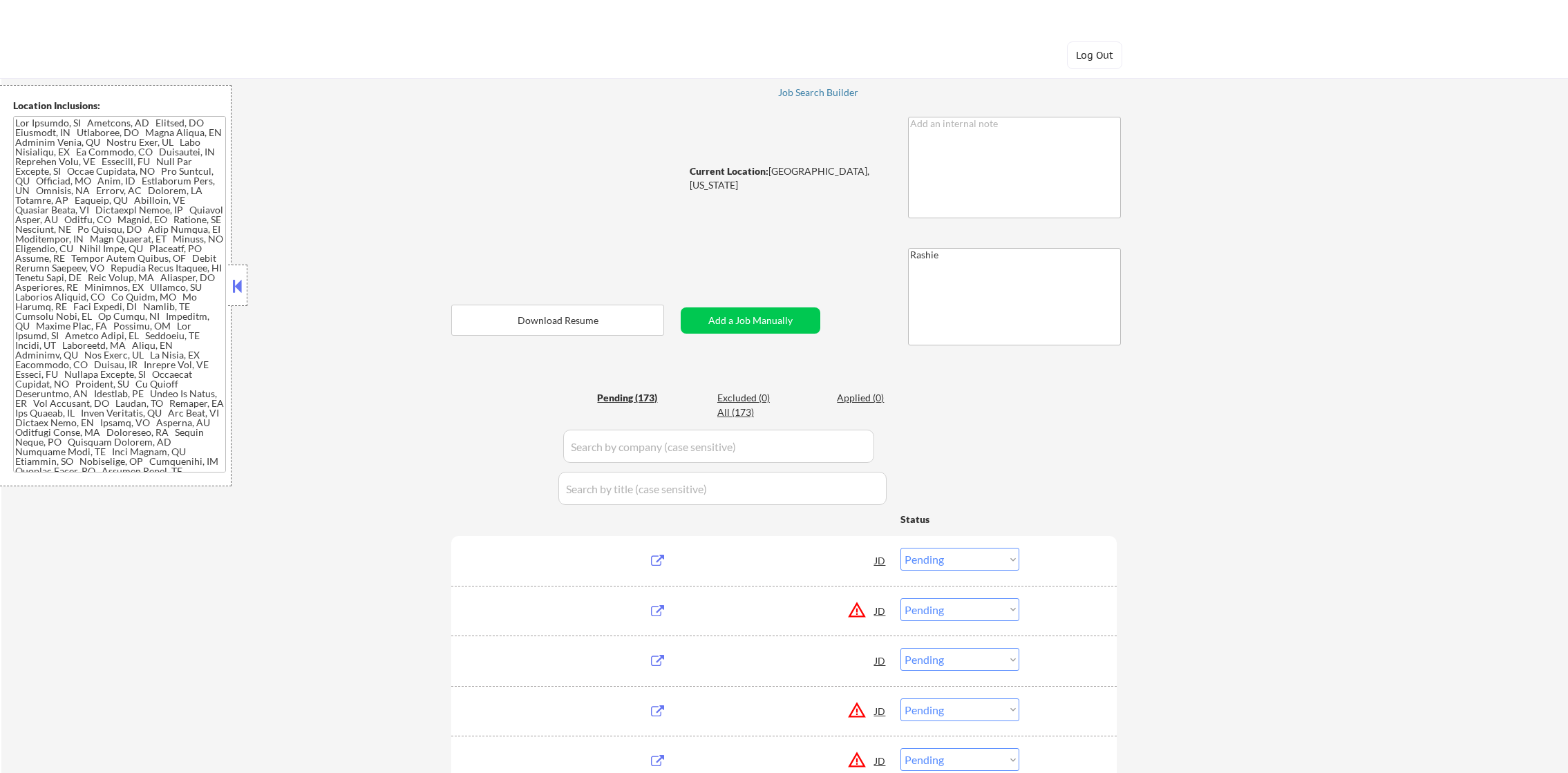
select select ""pending""
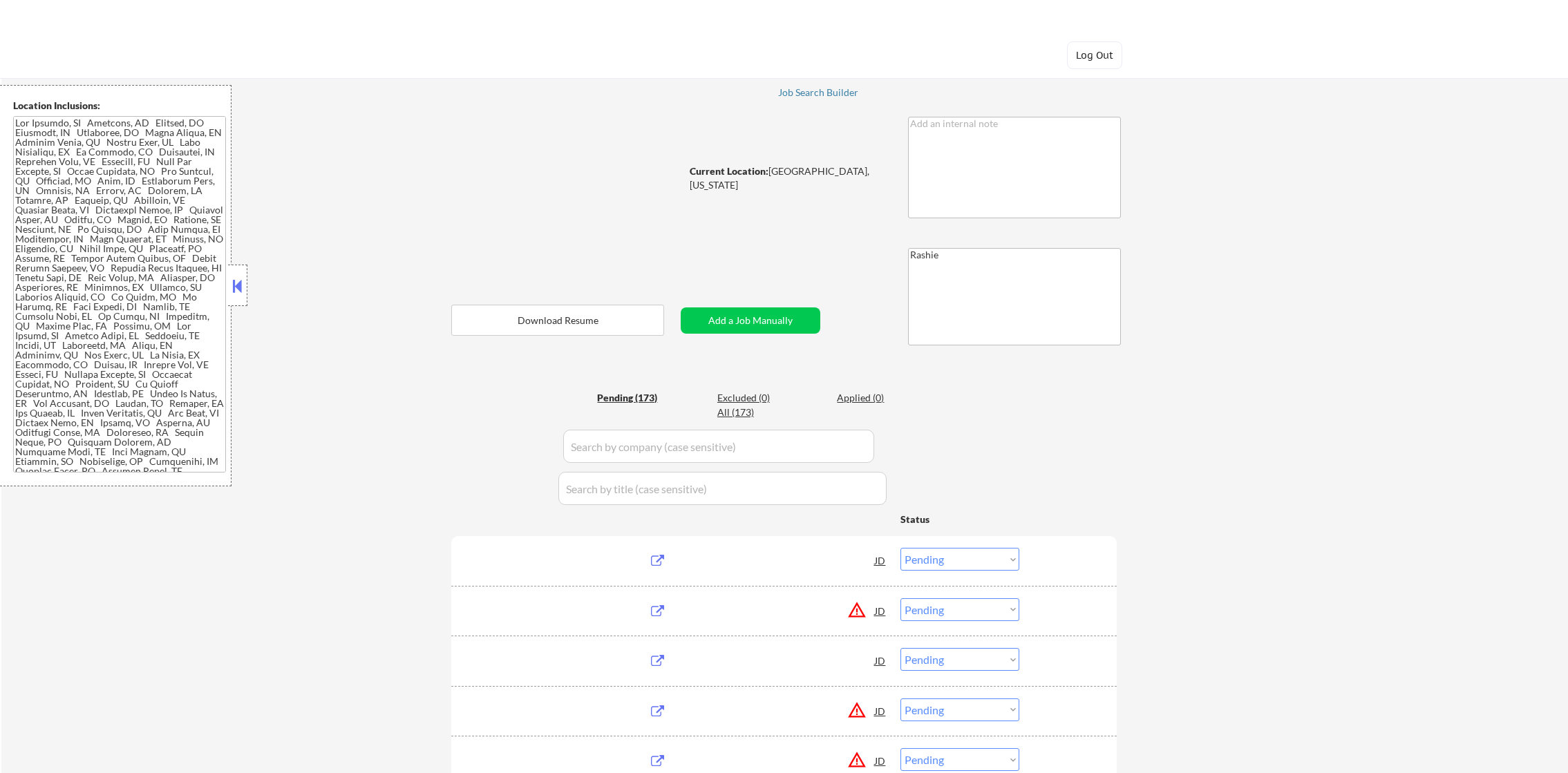
select select ""pending""
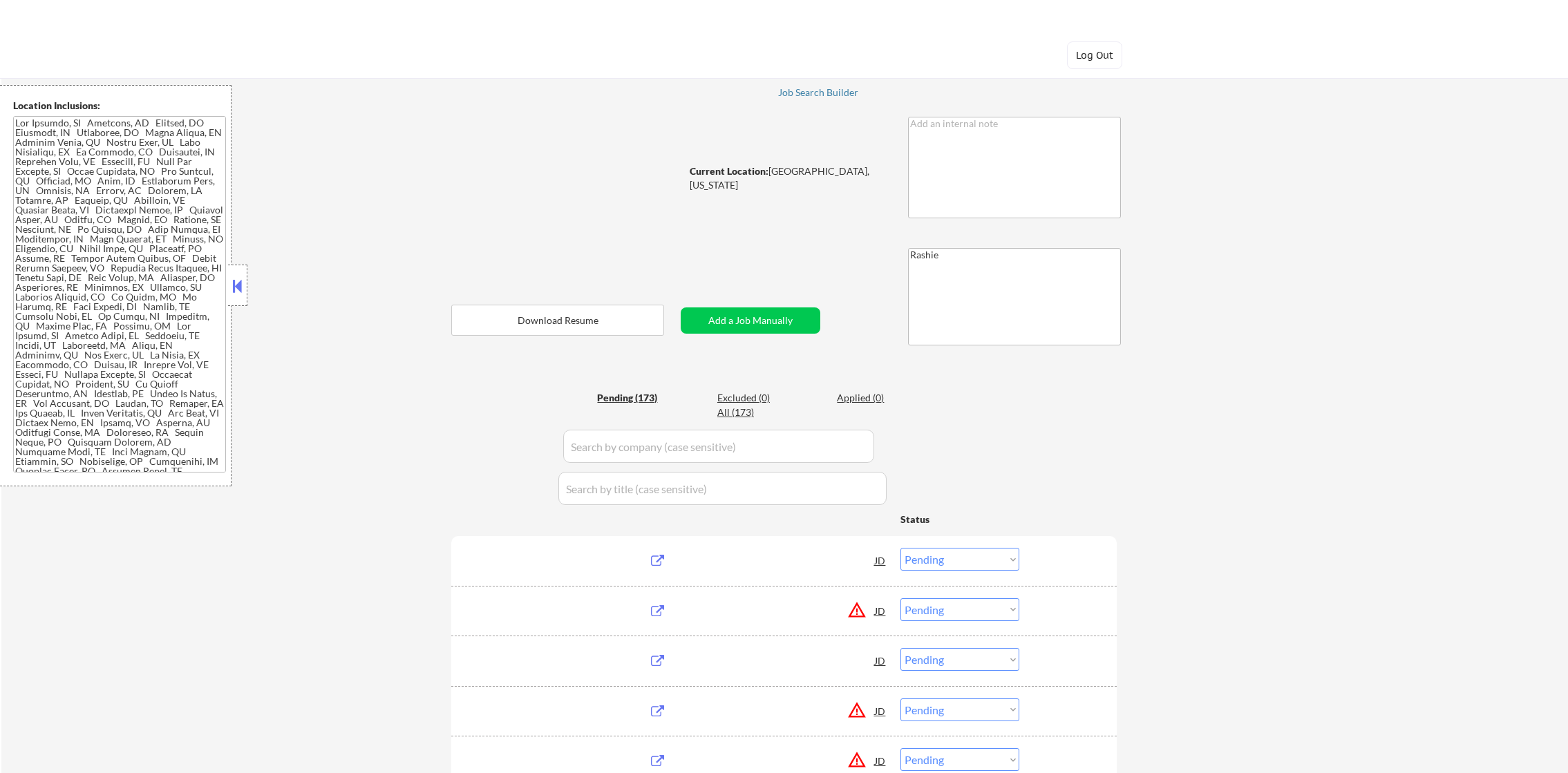
select select ""pending""
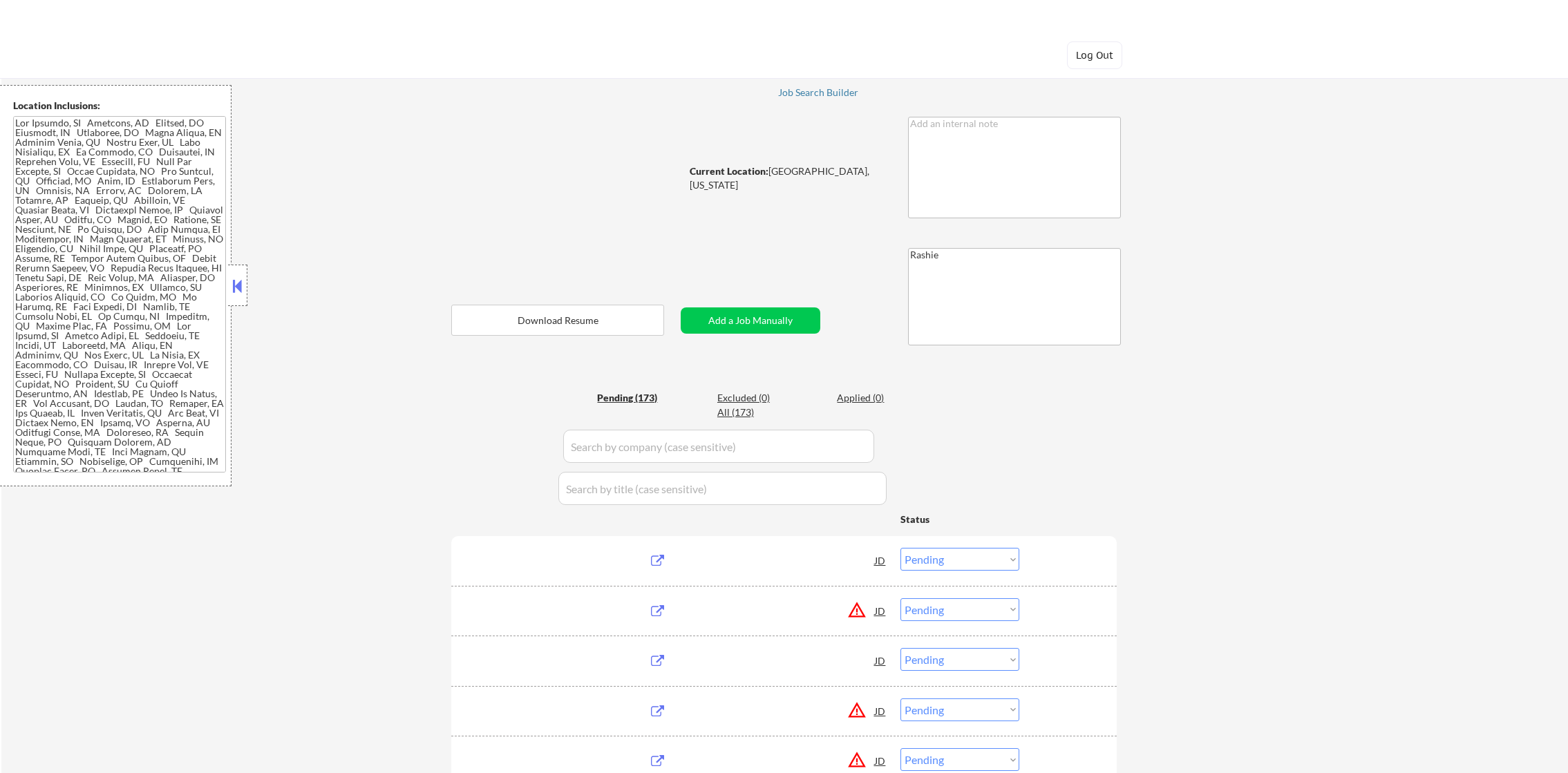
select select ""pending""
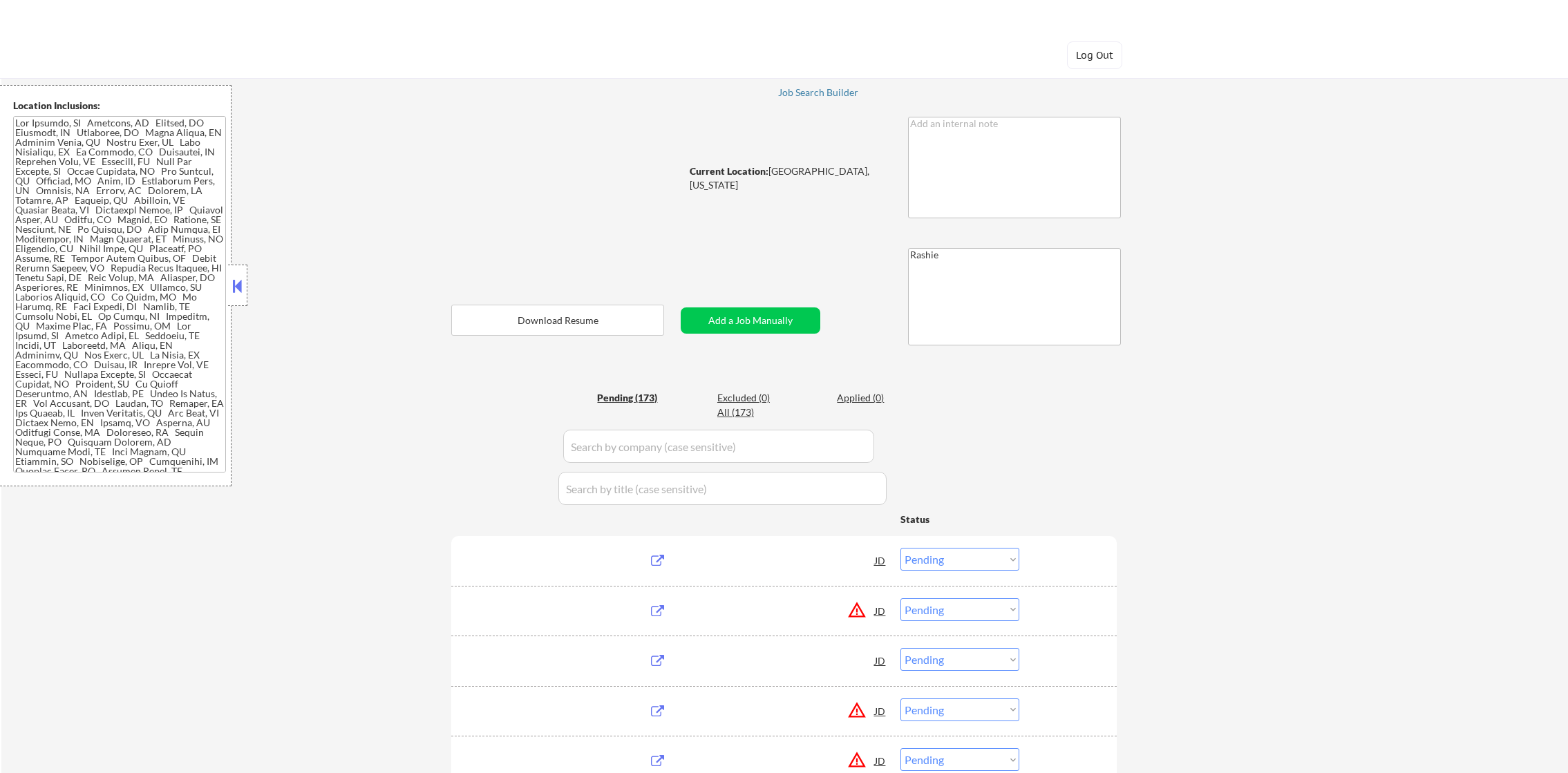
select select ""pending""
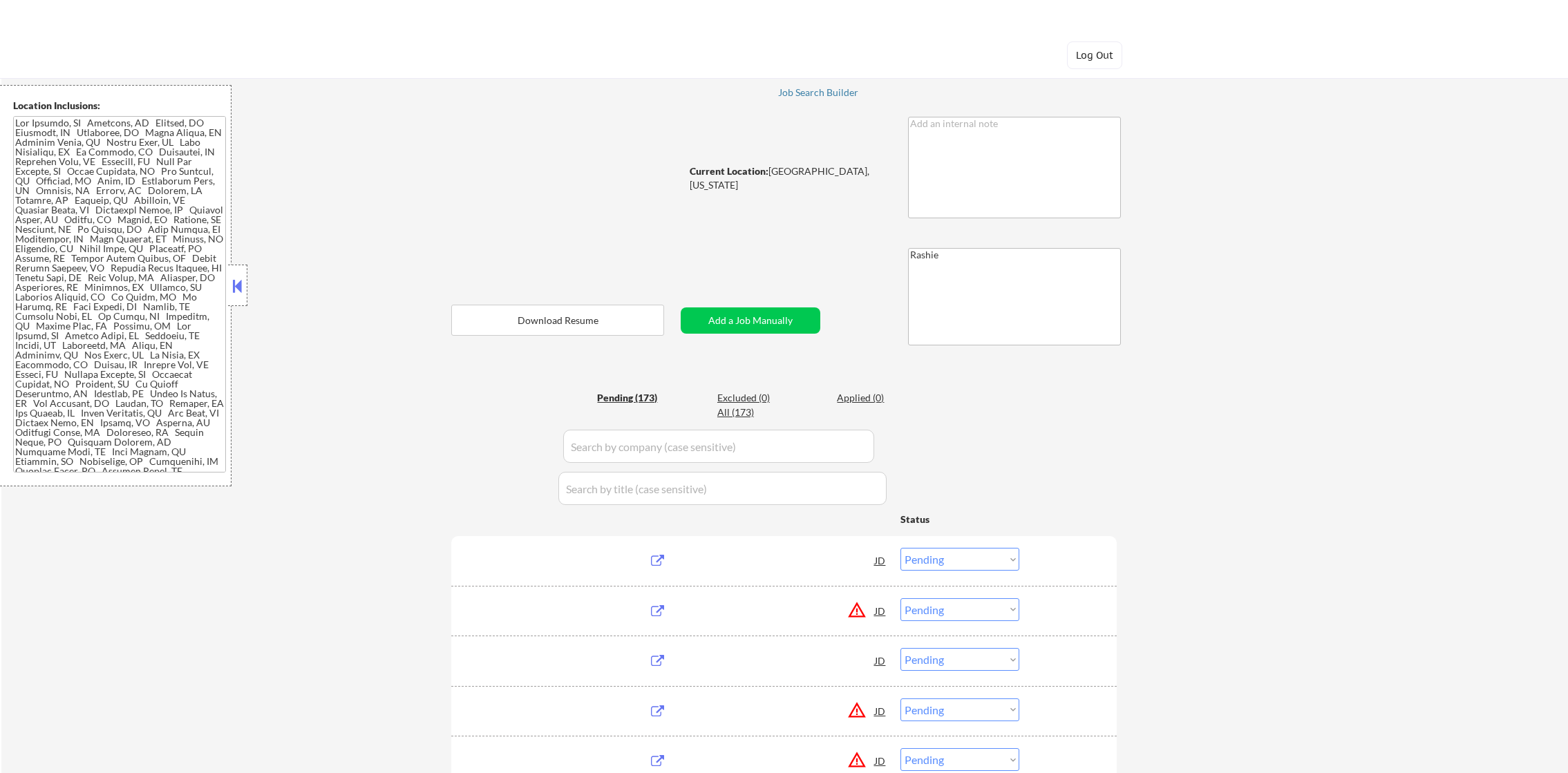
select select ""pending""
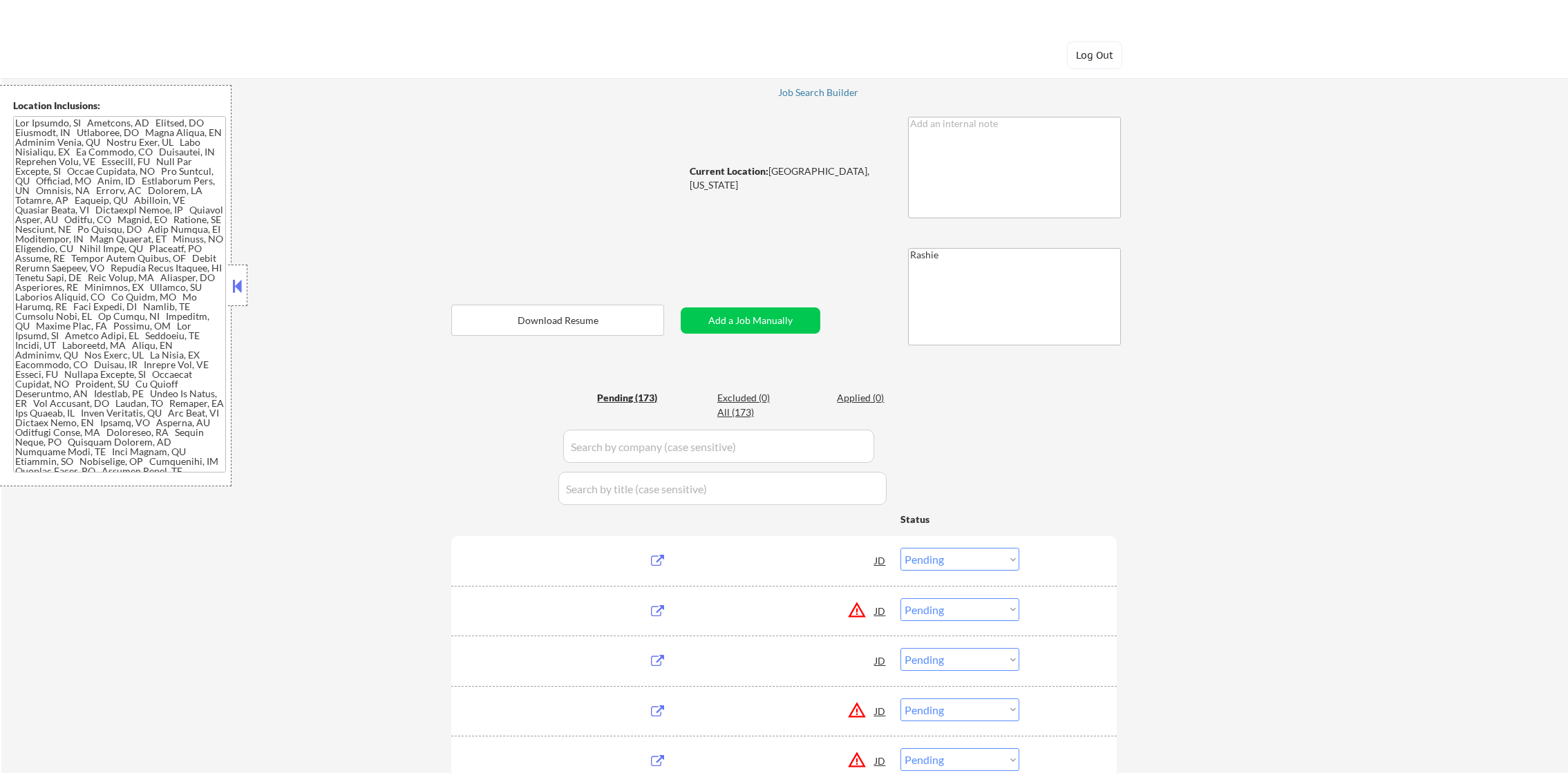
select select ""pending""
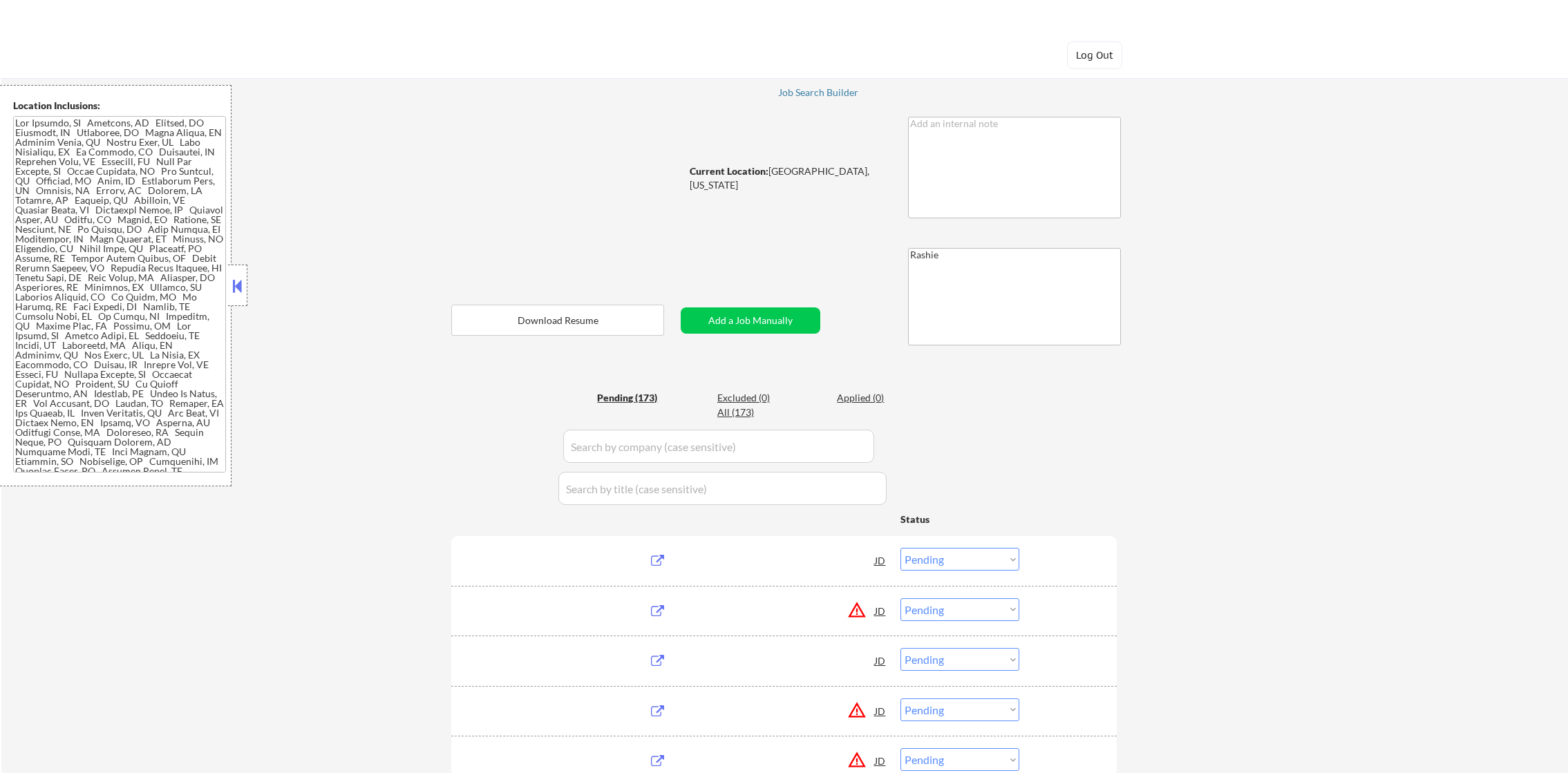
select select ""pending""
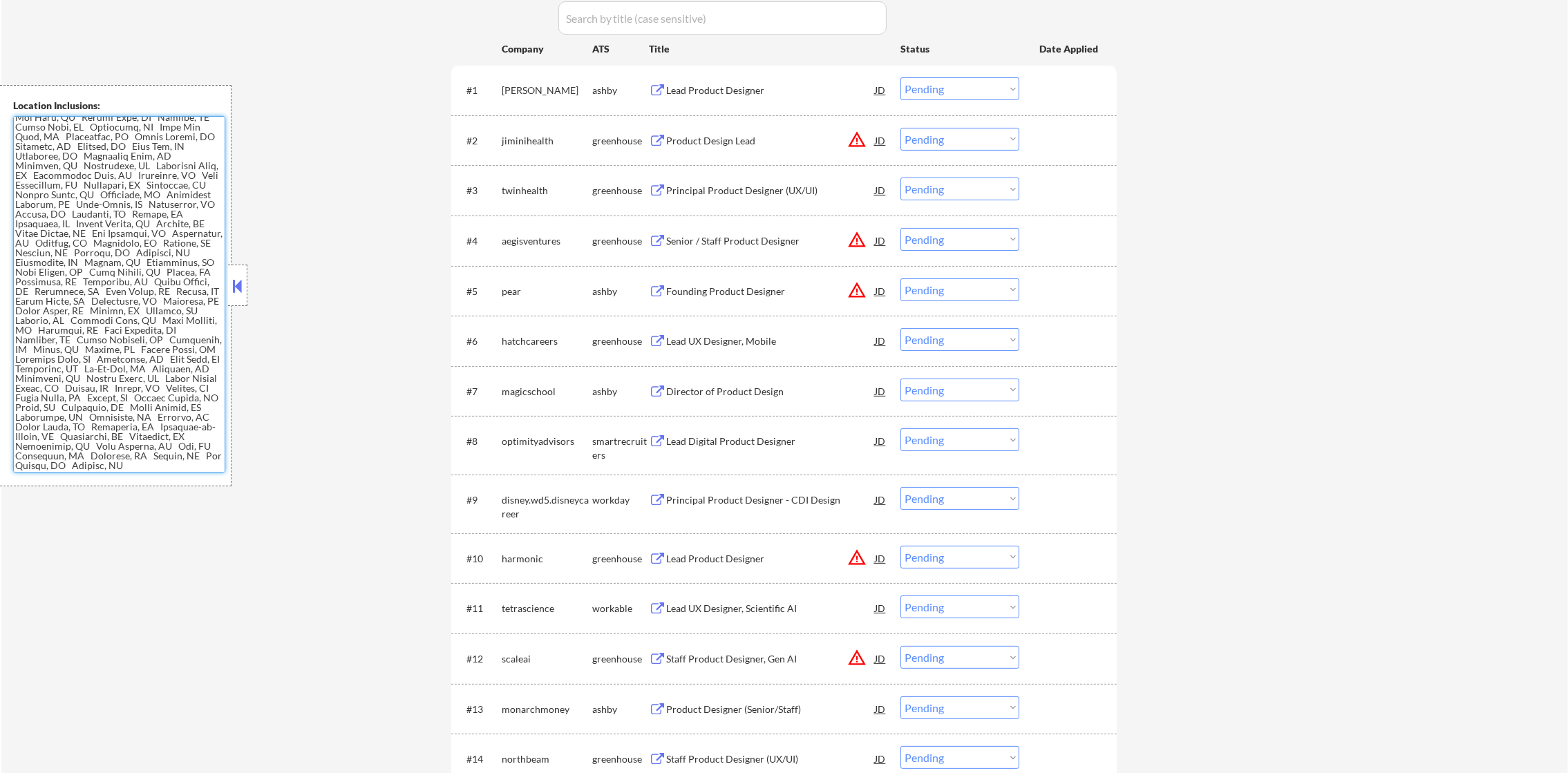
scroll to position [457, 0]
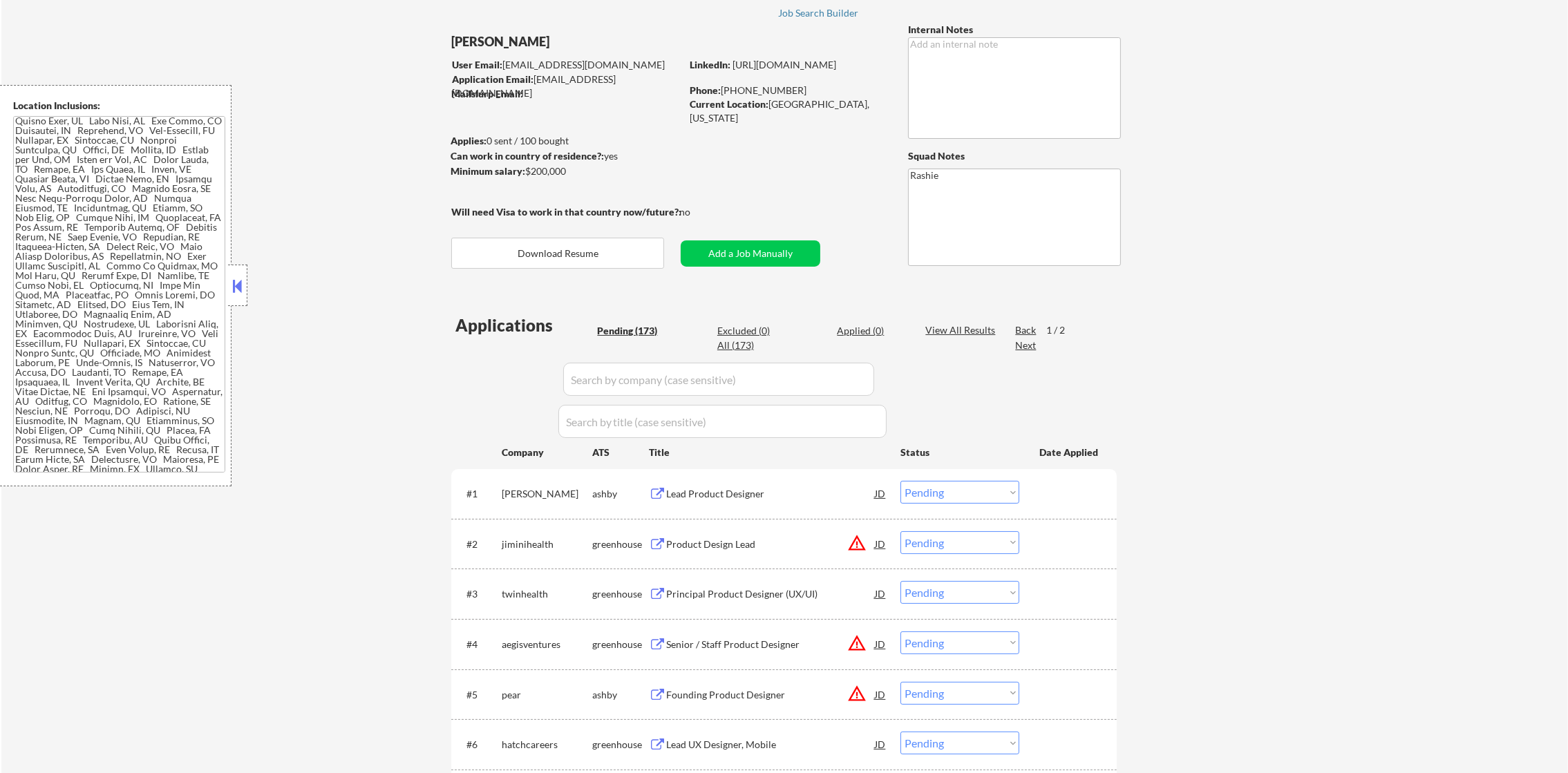
scroll to position [0, 0]
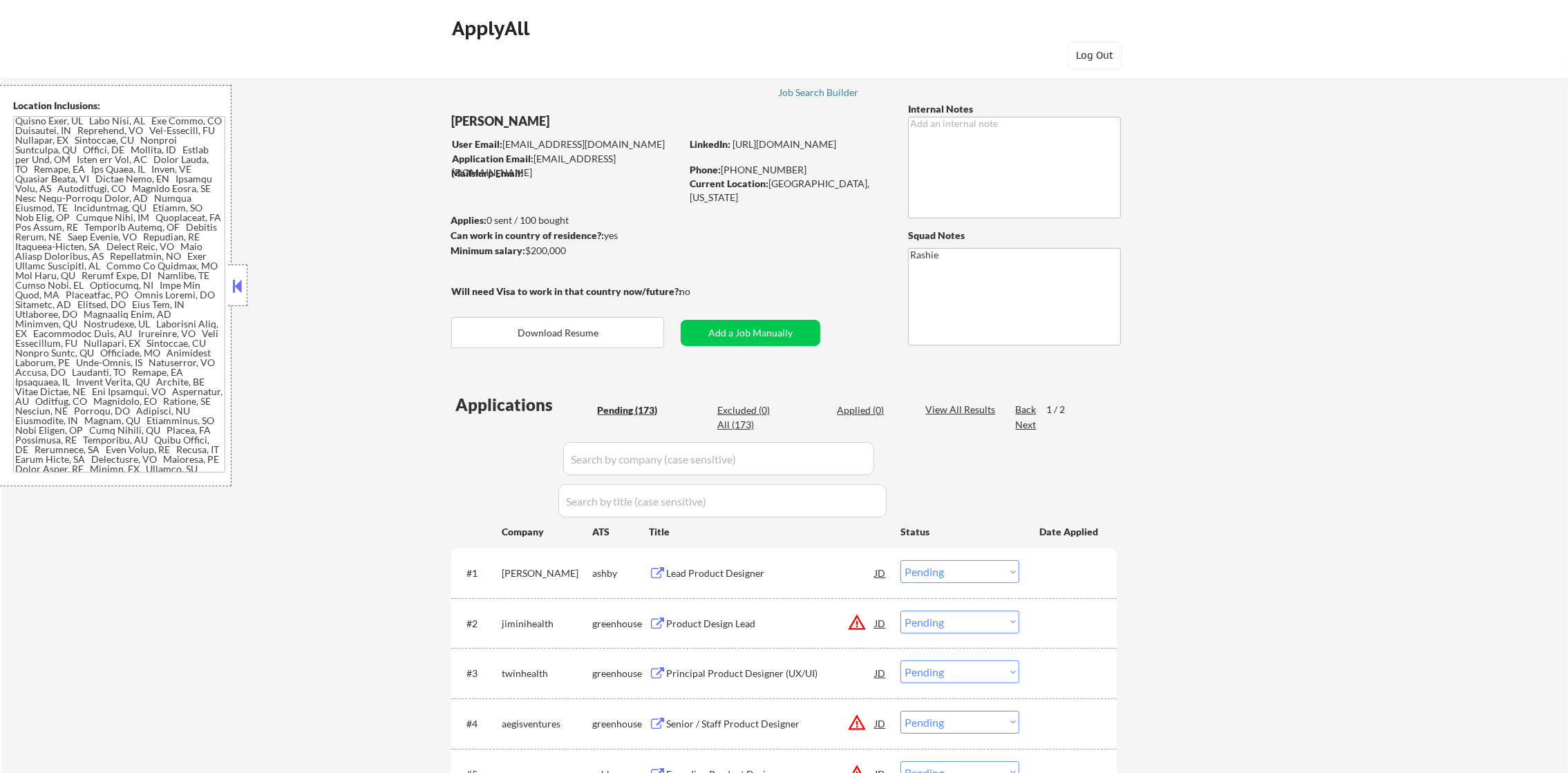
type textarea "Lor Ipsumdo, SI Ametcons, AD Elitsed, DO Eiusmodt, IN Utlaboree, DO Magna Aliqu…"
select select ""PLACEHOLDER_1427118222253""
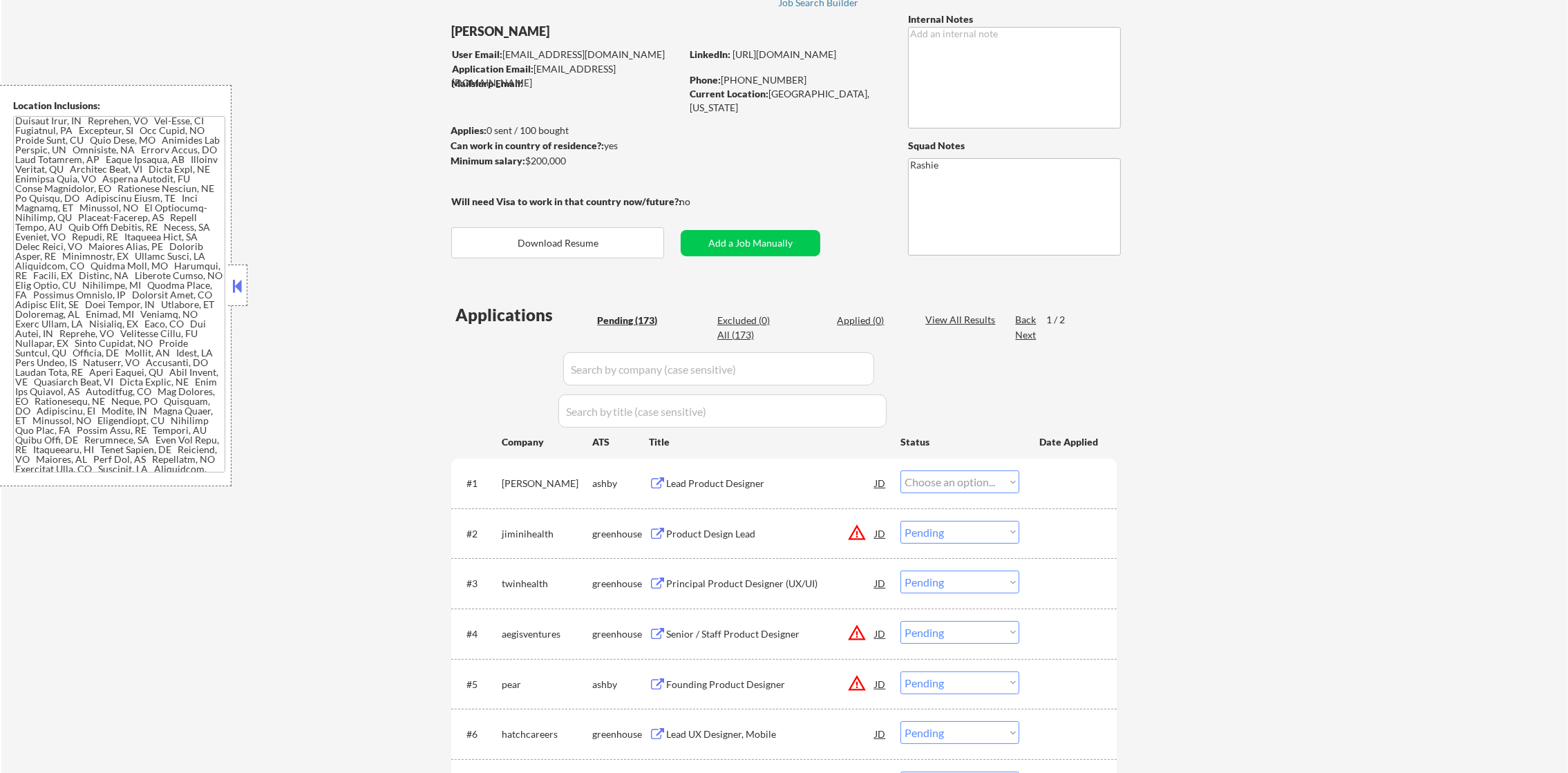
scroll to position [172, 0]
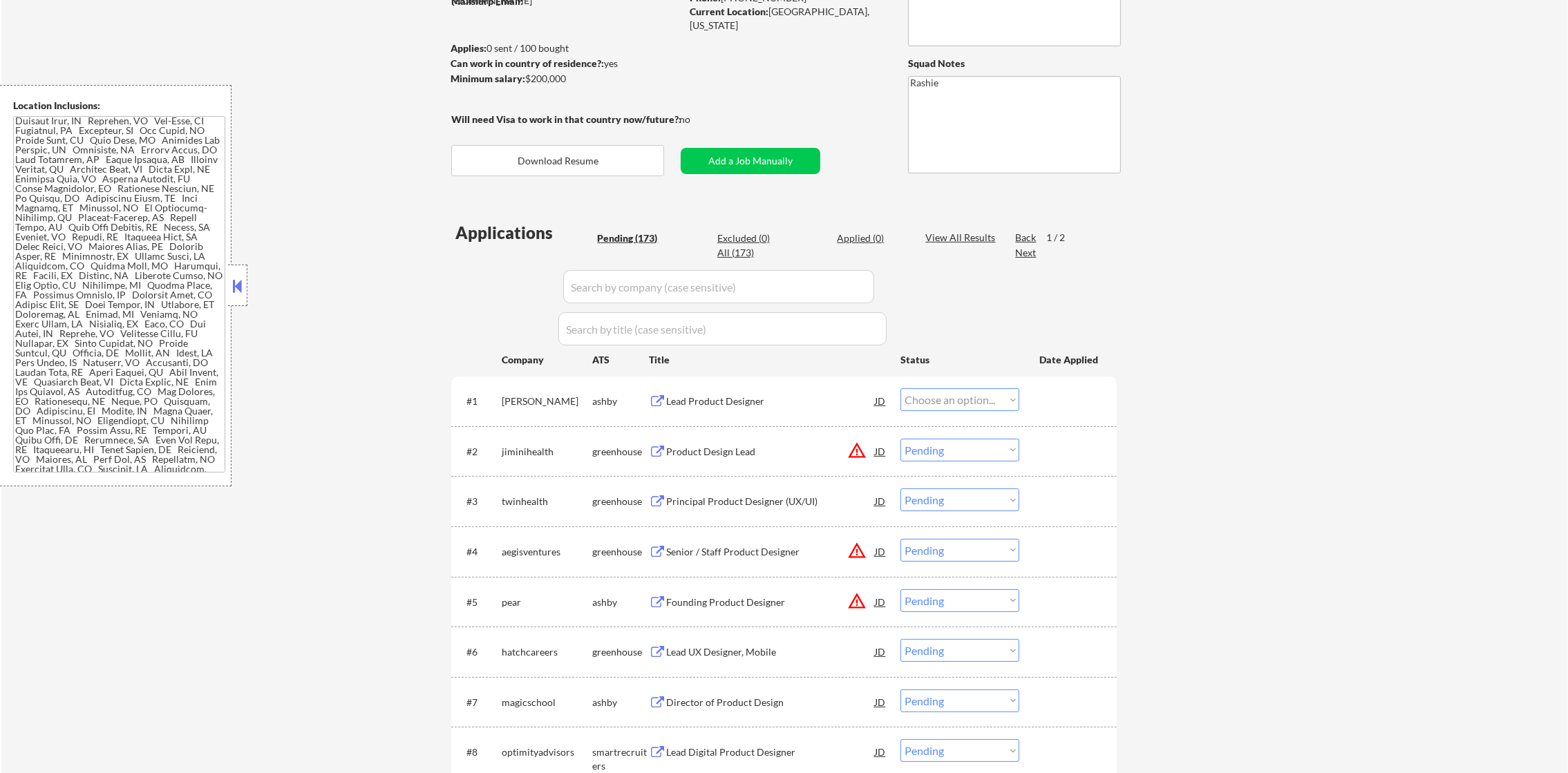
click at [968, 401] on select "Choose an option... Pending Applied Excluded (Questions) Excluded (Expired) Exc…" at bounding box center [960, 400] width 119 height 23
select select ""pending""
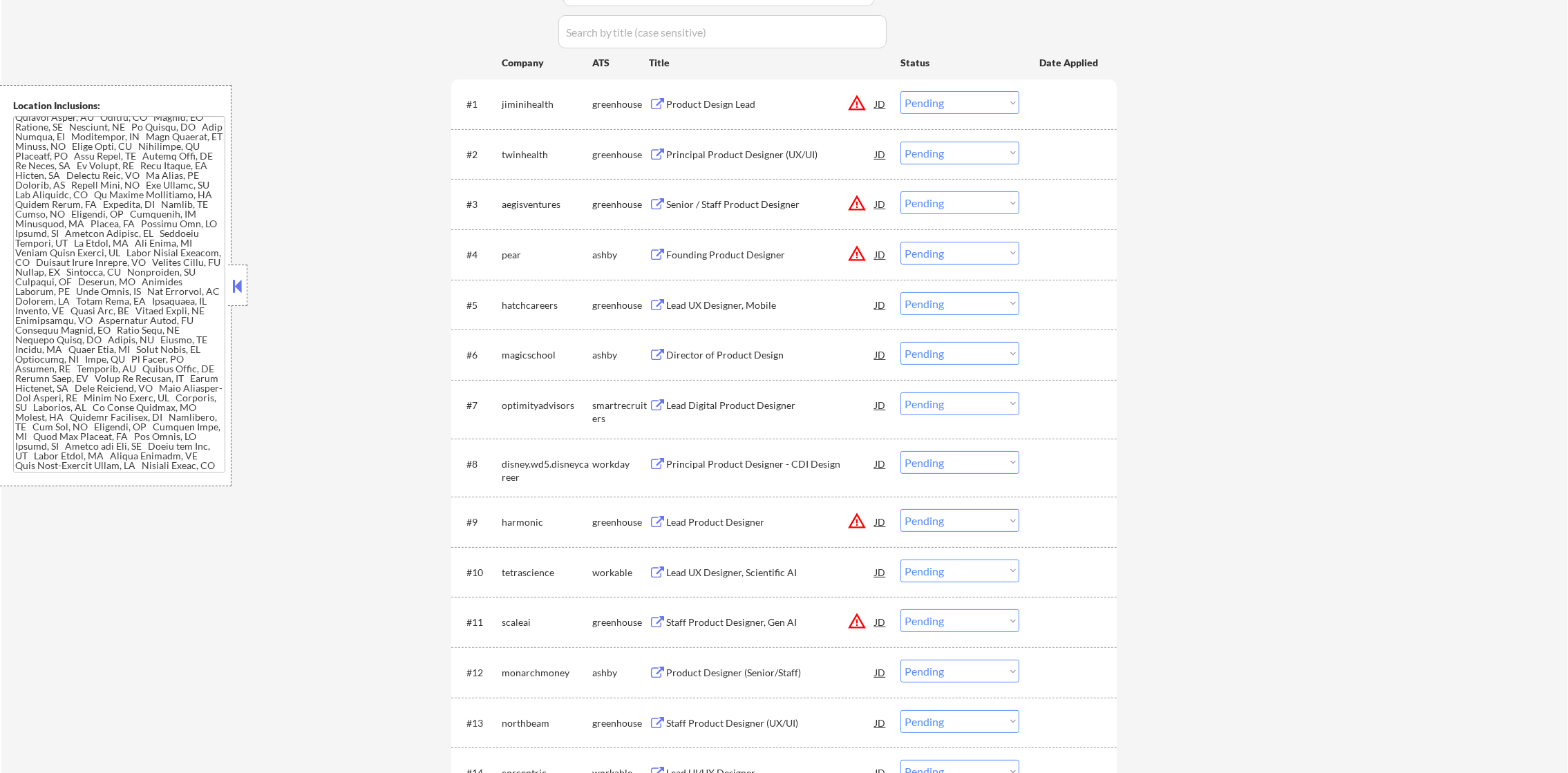
scroll to position [483, 0]
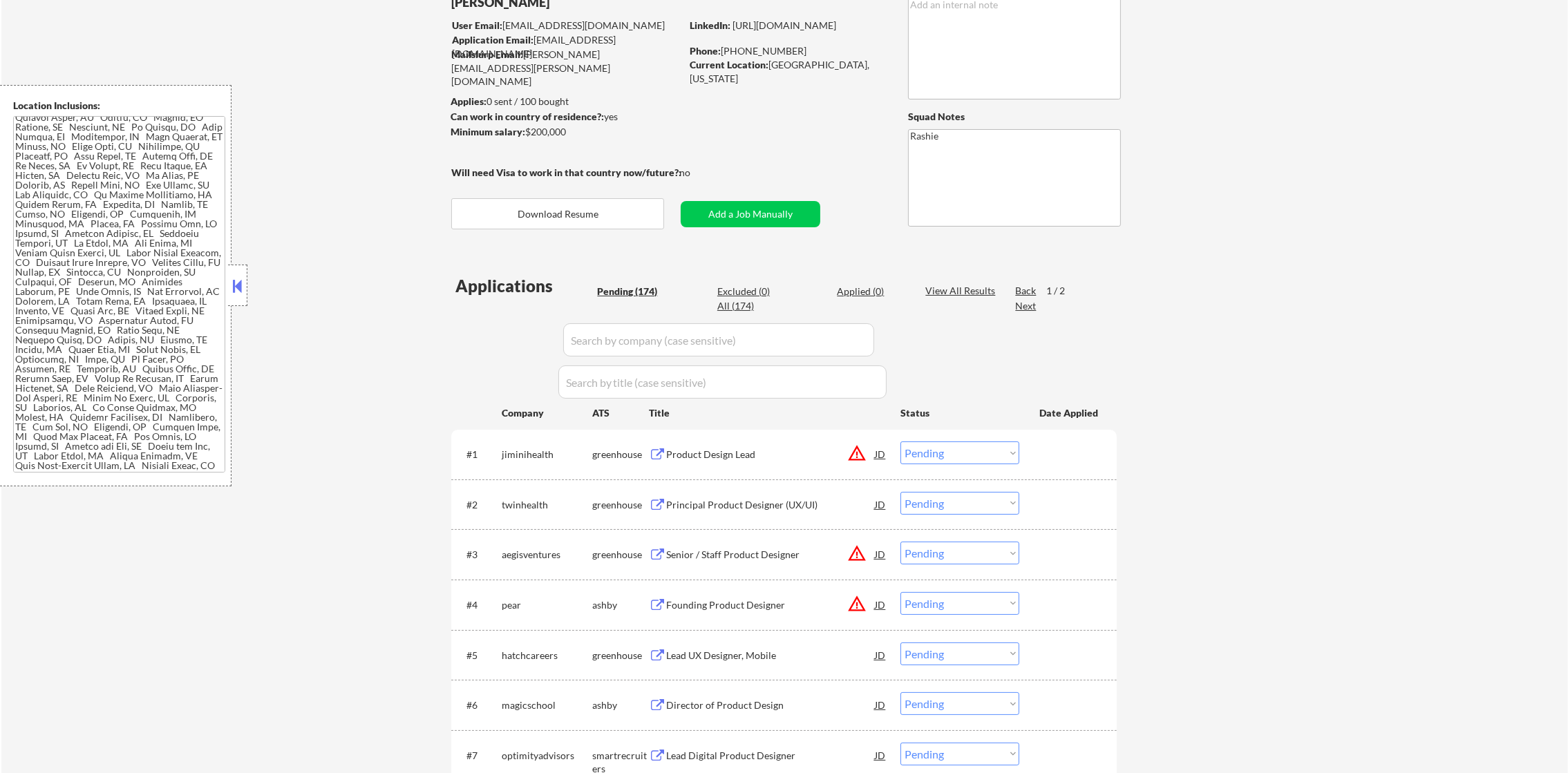
scroll to position [0, 0]
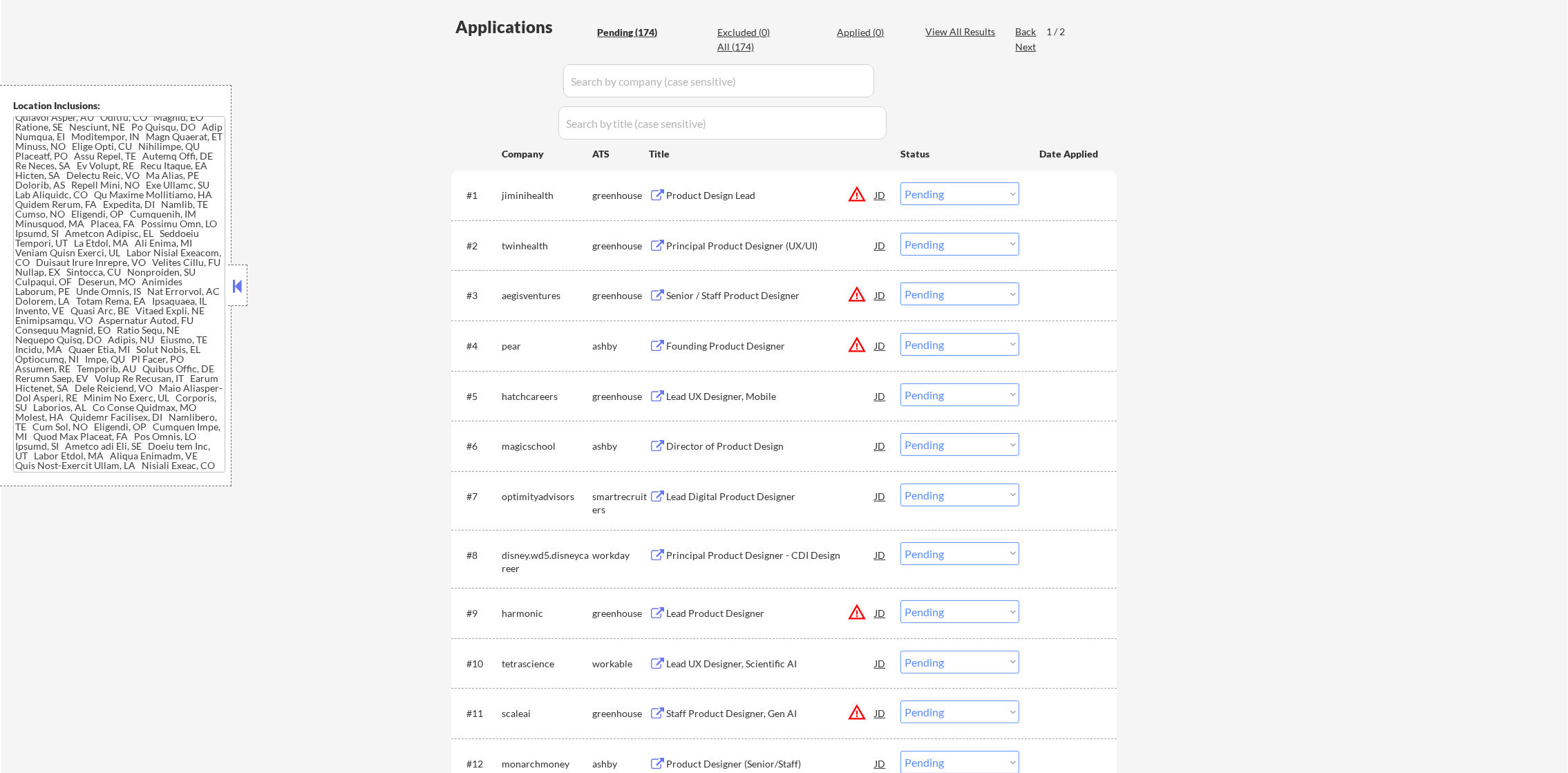
scroll to position [379, 0]
click at [861, 191] on button "warning_amber" at bounding box center [857, 192] width 19 height 19
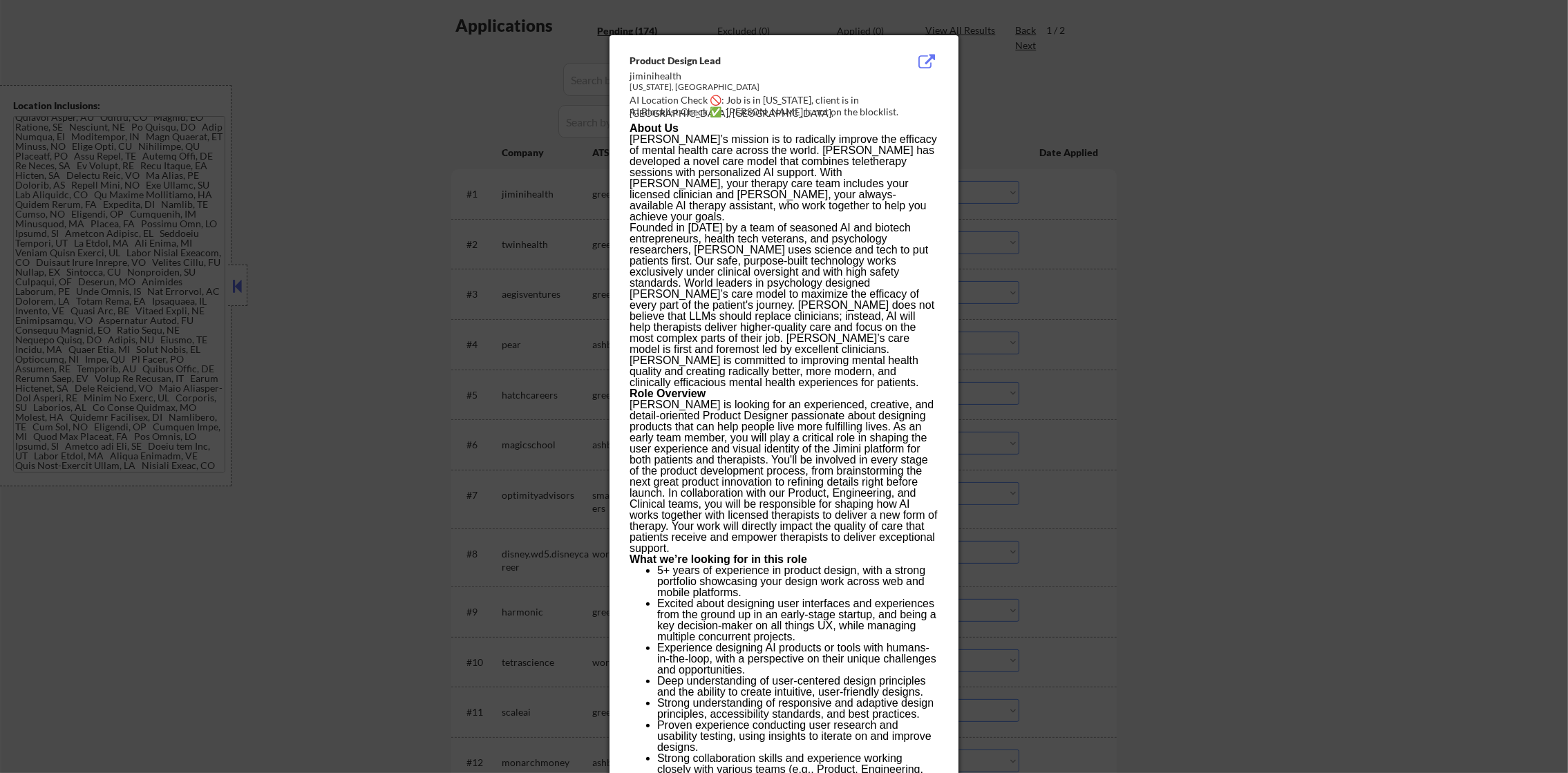
click at [784, 99] on div "AI Location Check 🚫: Job is in [US_STATE], client is in [GEOGRAPHIC_DATA], [GEO…" at bounding box center [786, 106] width 314 height 27
copy div "ork,"
click at [1142, 148] on div at bounding box center [784, 386] width 1568 height 773
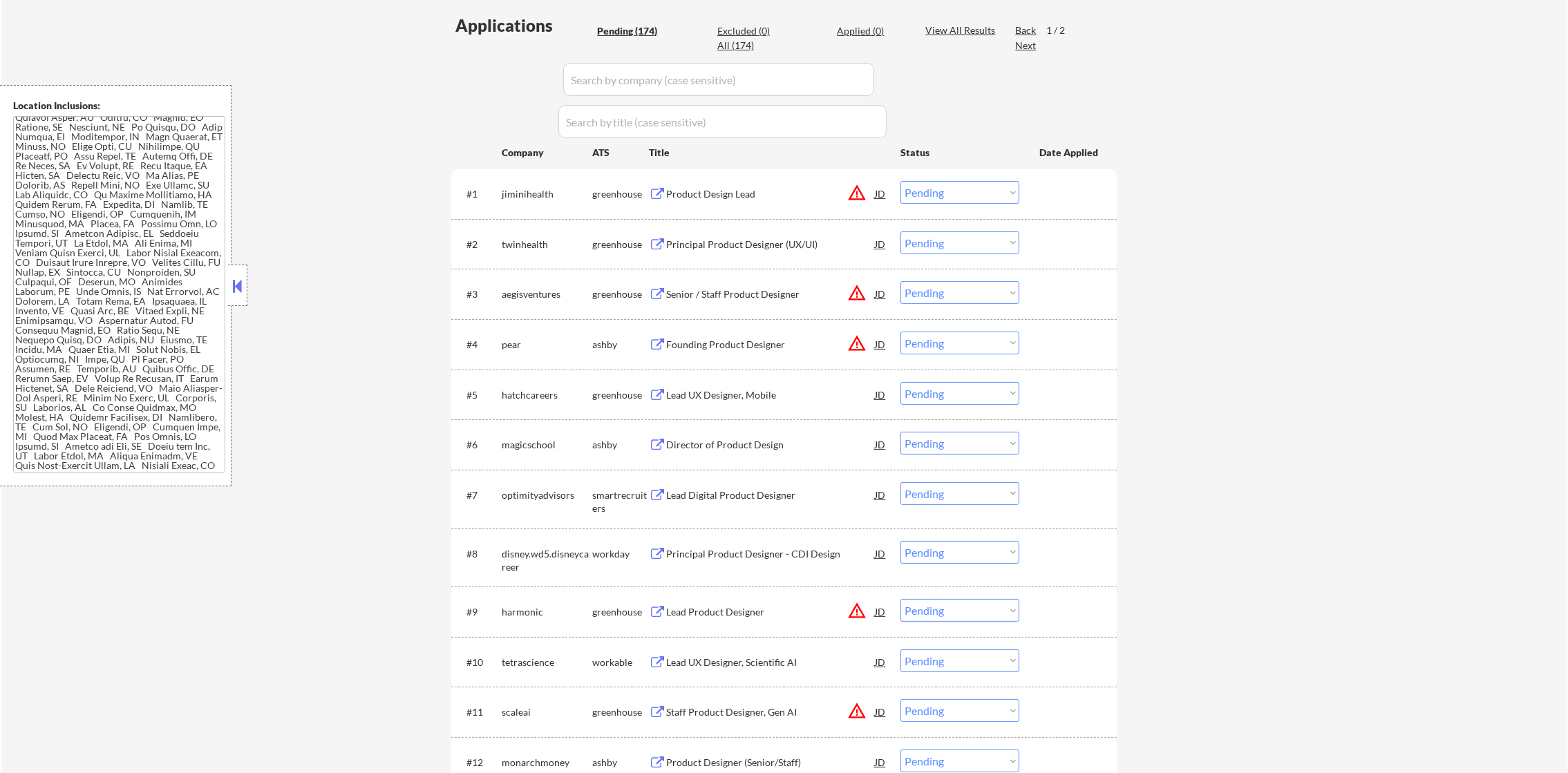
scroll to position [630, 0]
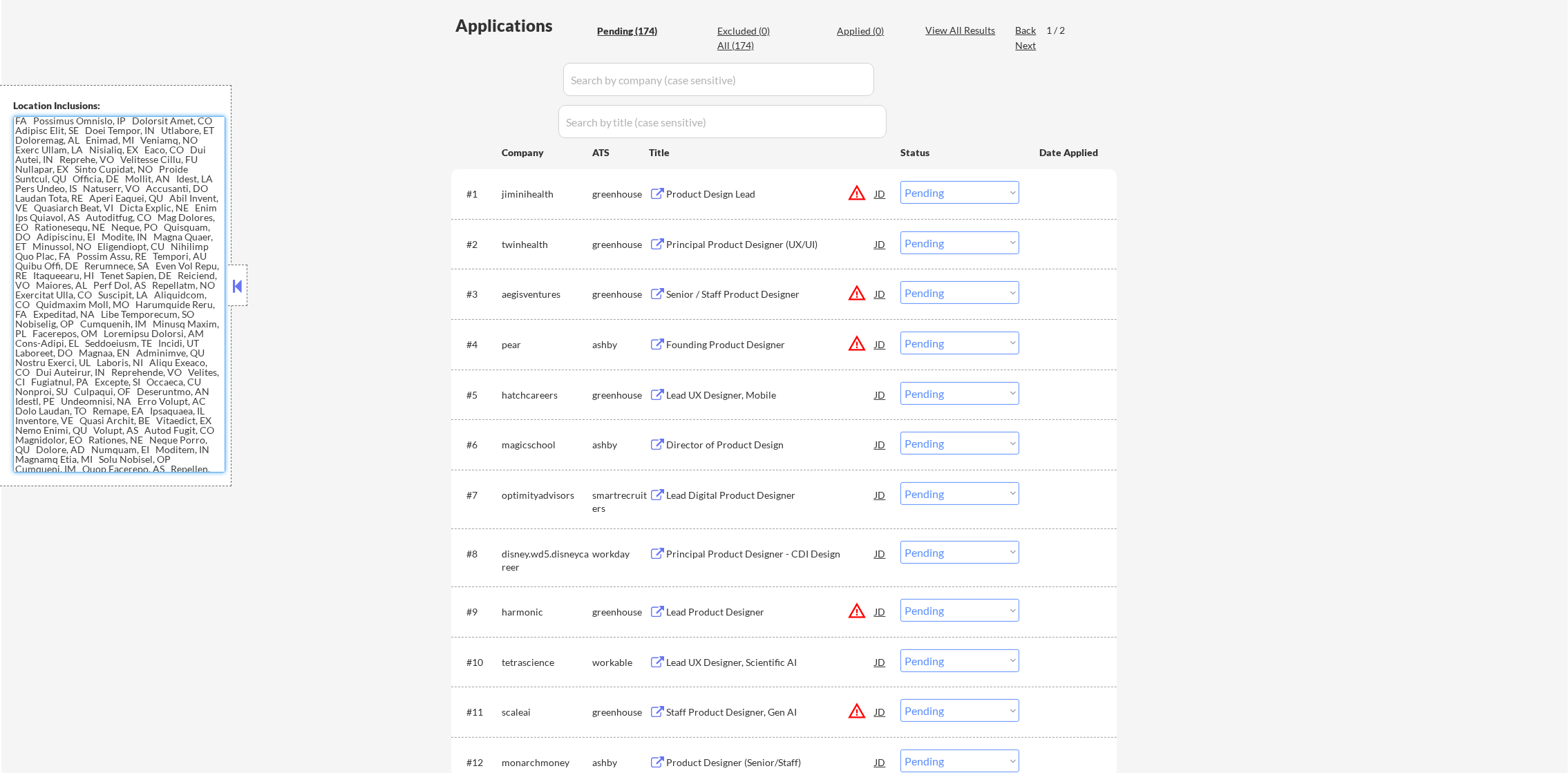
click at [748, 196] on div "Product Design Lead" at bounding box center [770, 194] width 209 height 14
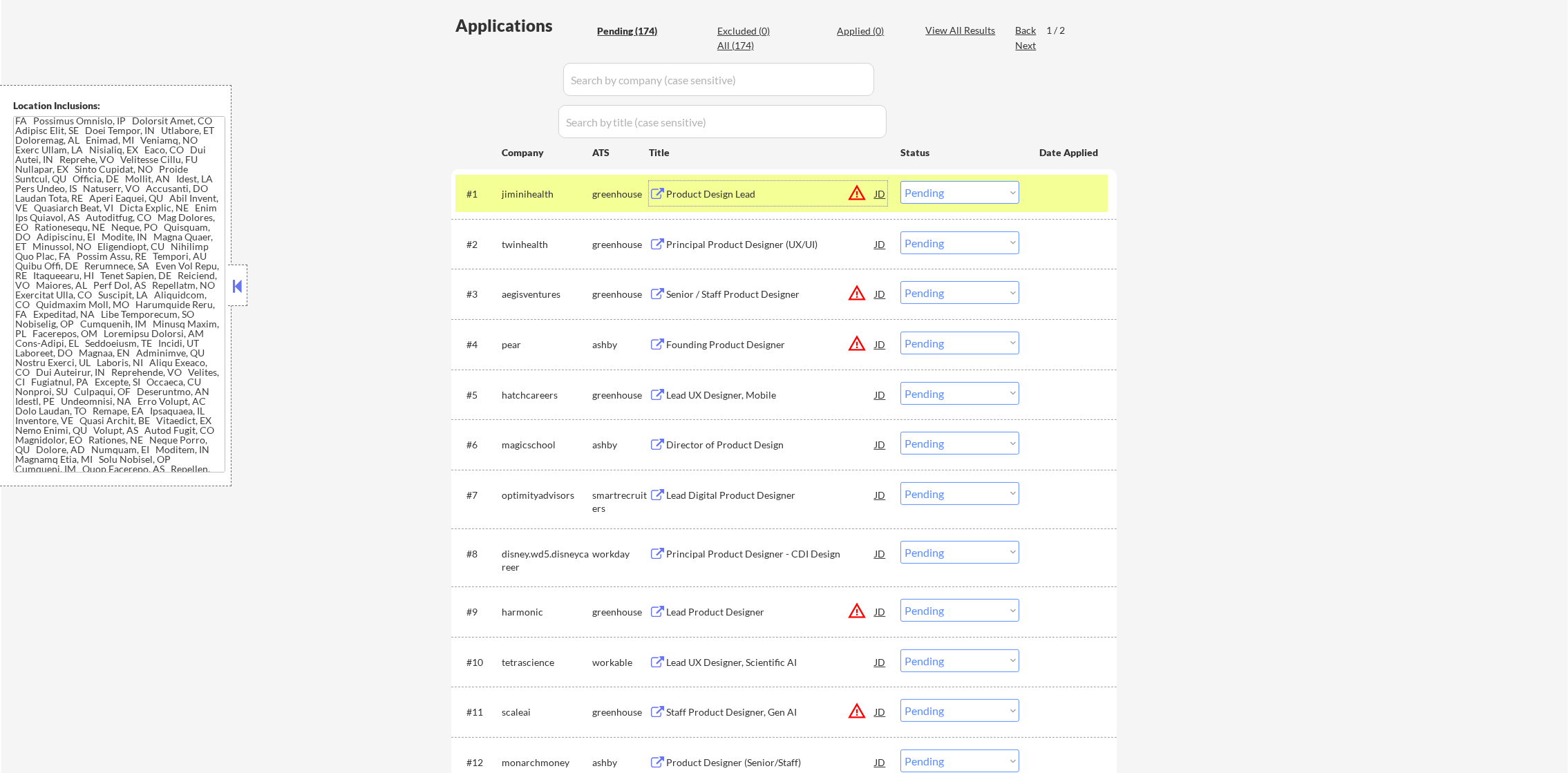
click at [926, 192] on select "Choose an option... Pending Applied Excluded (Questions) Excluded (Expired) Exc…" at bounding box center [960, 193] width 119 height 23
click at [900, 181] on select "Choose an option... Pending Applied Excluded (Questions) Excluded (Expired) Exc…" at bounding box center [960, 193] width 119 height 23
click at [509, 185] on div "jiminihealth" at bounding box center [547, 194] width 91 height 25
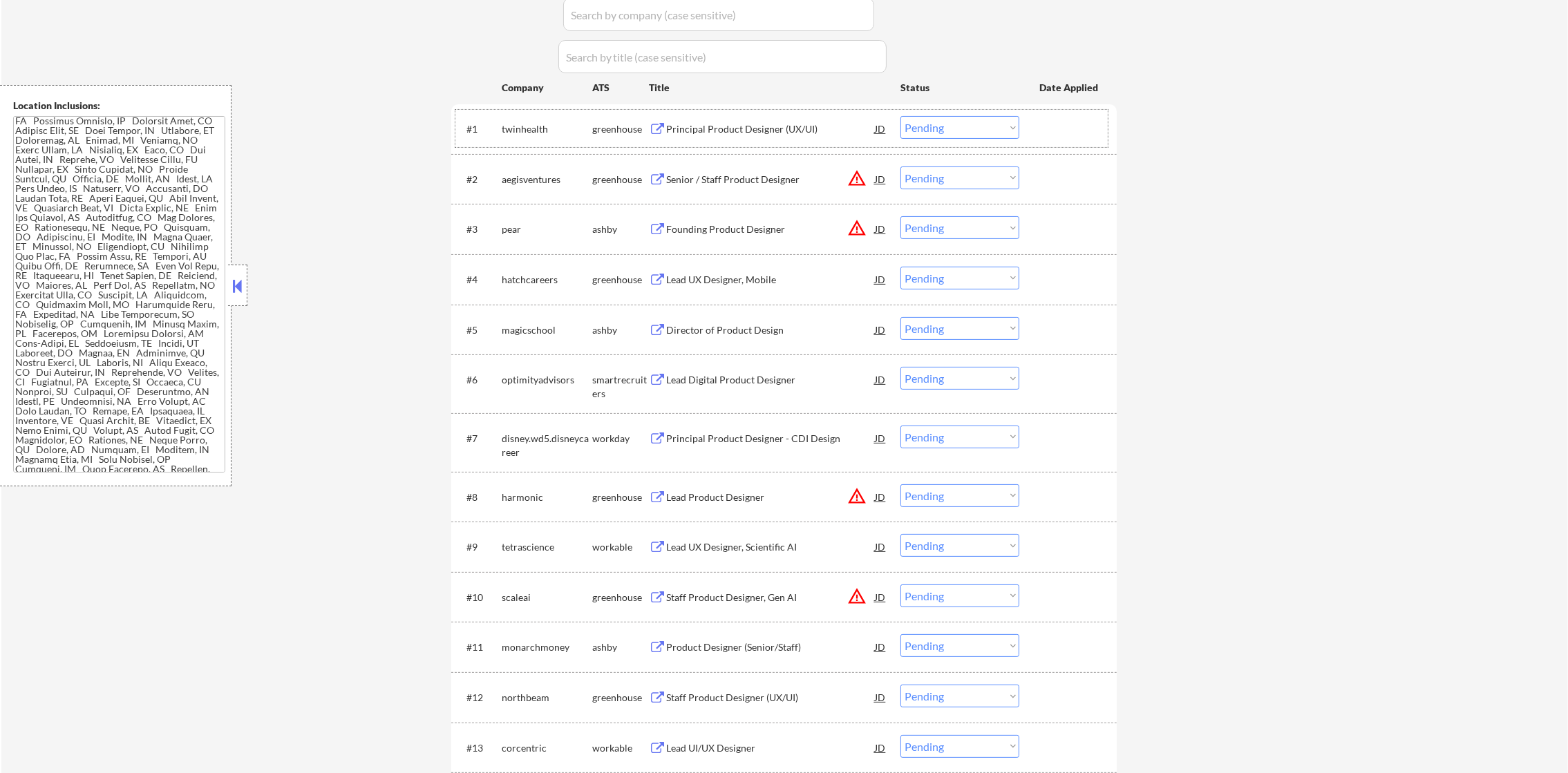
scroll to position [449, 0]
click at [749, 129] on div "Principal Product Designer (UX/UI)" at bounding box center [770, 124] width 209 height 14
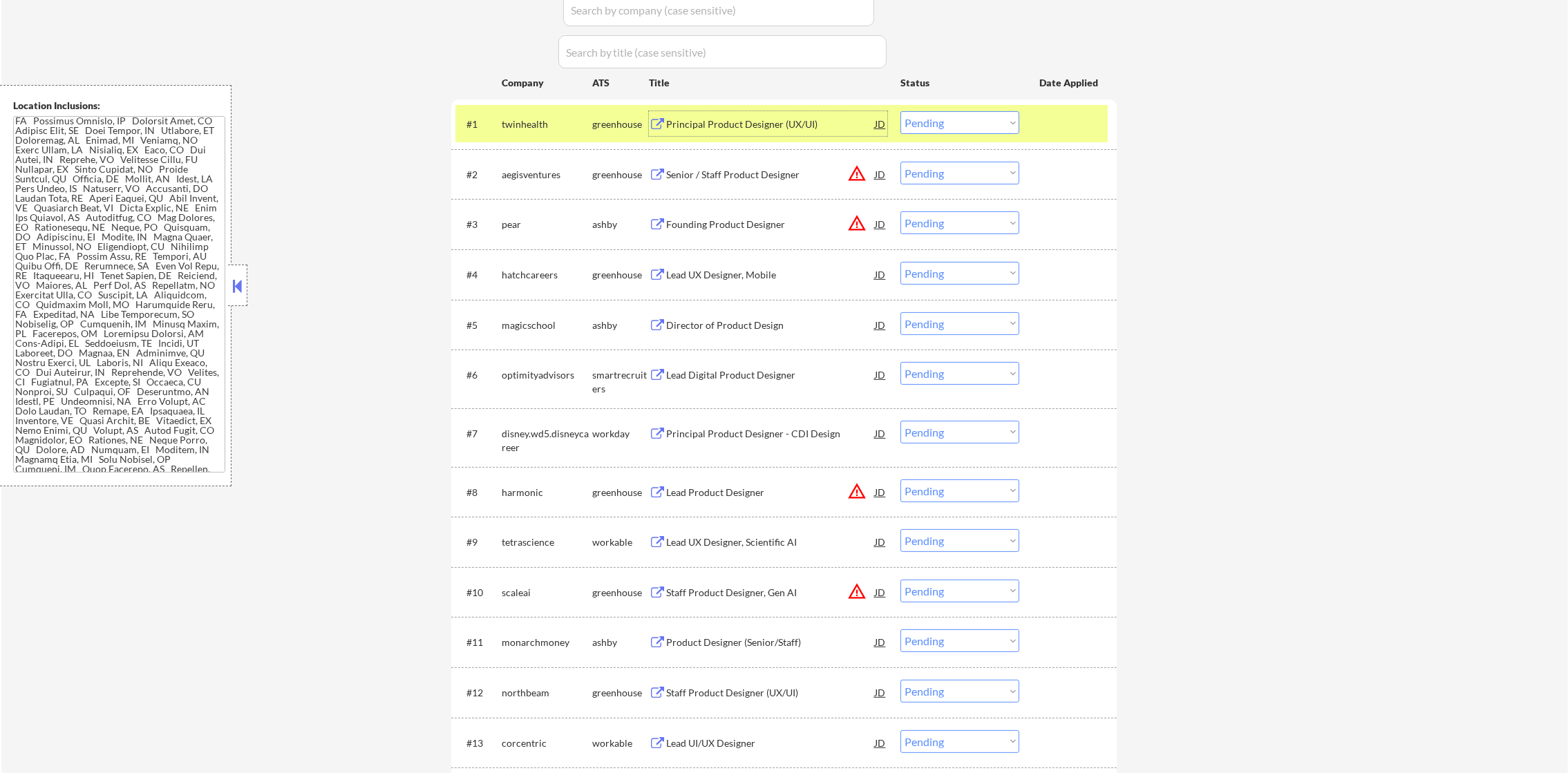
click at [927, 125] on select "Choose an option... Pending Applied Excluded (Questions) Excluded (Expired) Exc…" at bounding box center [960, 123] width 119 height 23
click at [900, 111] on select "Choose an option... Pending Applied Excluded (Questions) Excluded (Expired) Exc…" at bounding box center [960, 123] width 119 height 23
click at [545, 124] on div "twinhealth" at bounding box center [547, 124] width 91 height 14
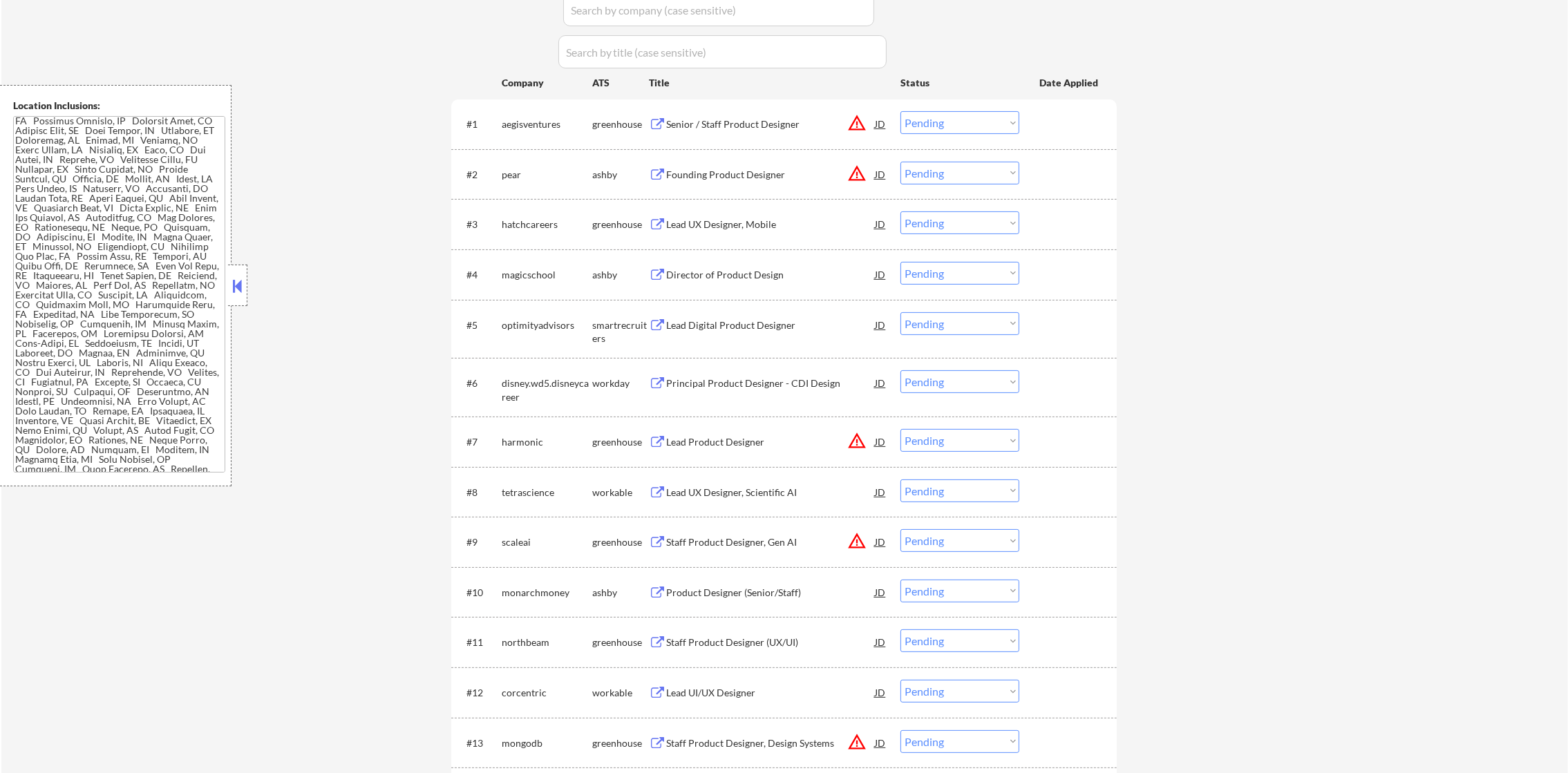
click at [747, 131] on div "Senior / Staff Product Designer" at bounding box center [770, 124] width 209 height 25
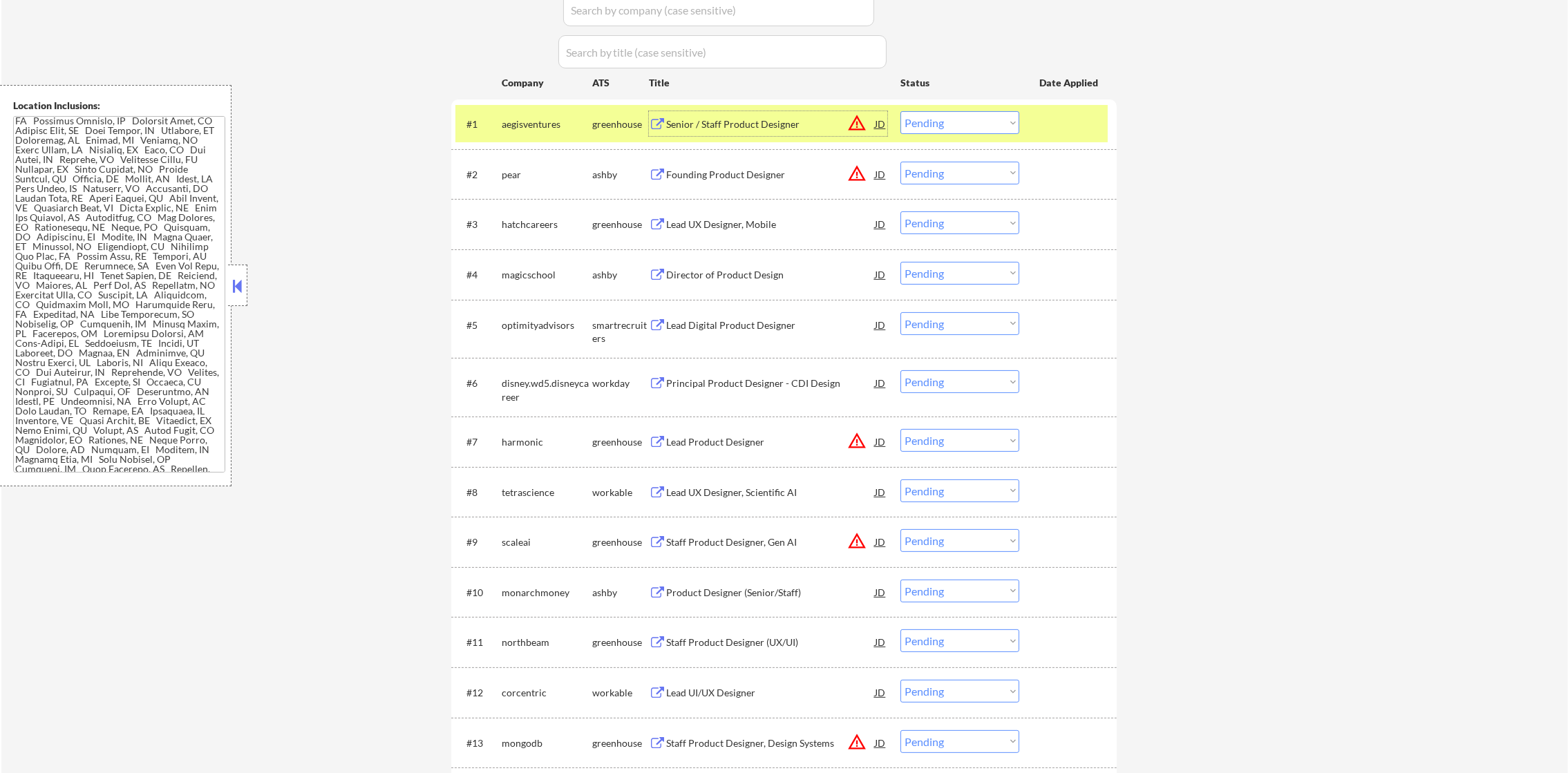
click at [975, 129] on select "Choose an option... Pending Applied Excluded (Questions) Excluded (Expired) Exc…" at bounding box center [960, 123] width 119 height 23
click at [900, 111] on select "Choose an option... Pending Applied Excluded (Questions) Excluded (Expired) Exc…" at bounding box center [960, 123] width 119 height 23
click at [508, 115] on div "aegisventures" at bounding box center [547, 124] width 91 height 25
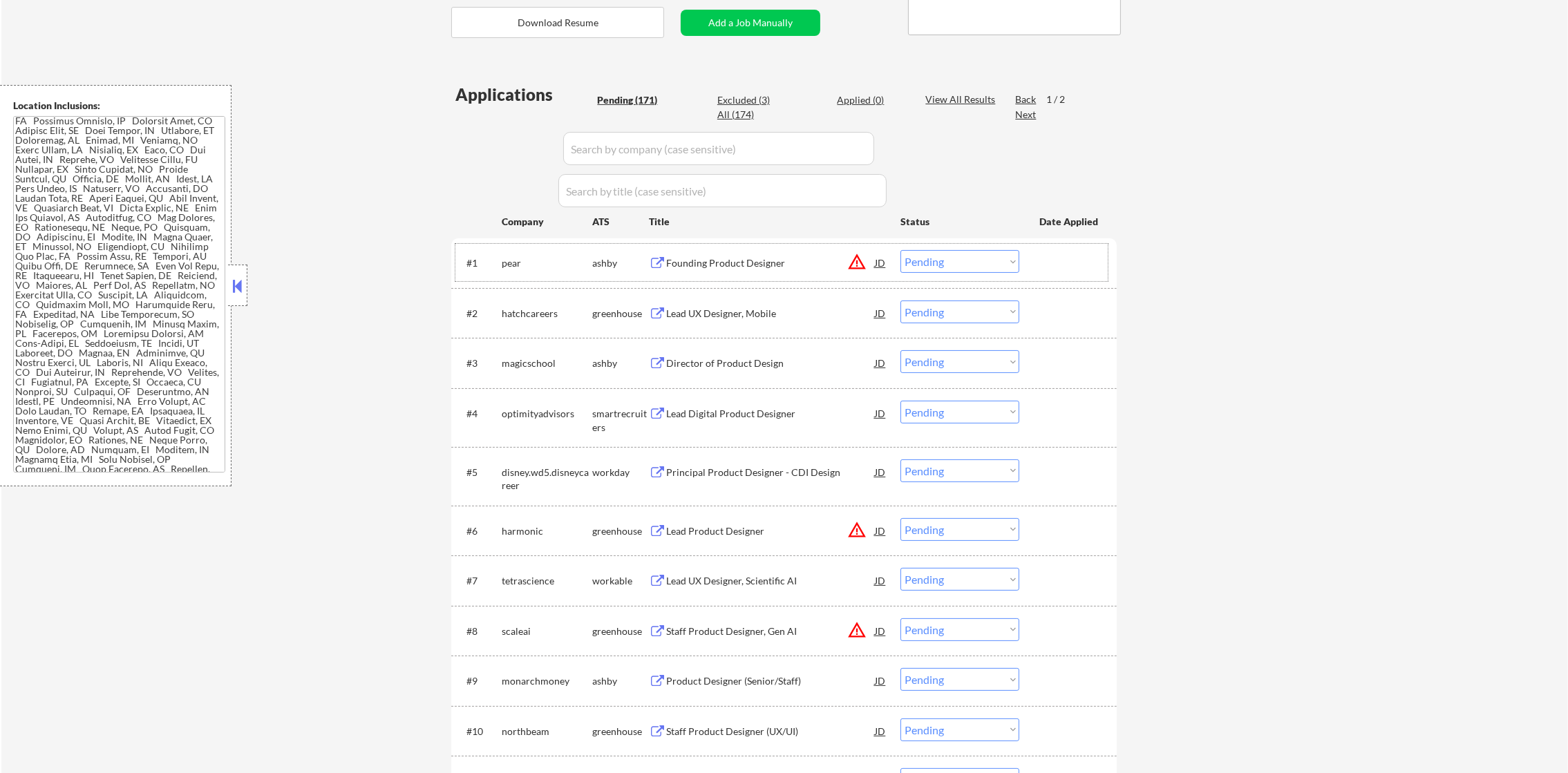
scroll to position [415, 0]
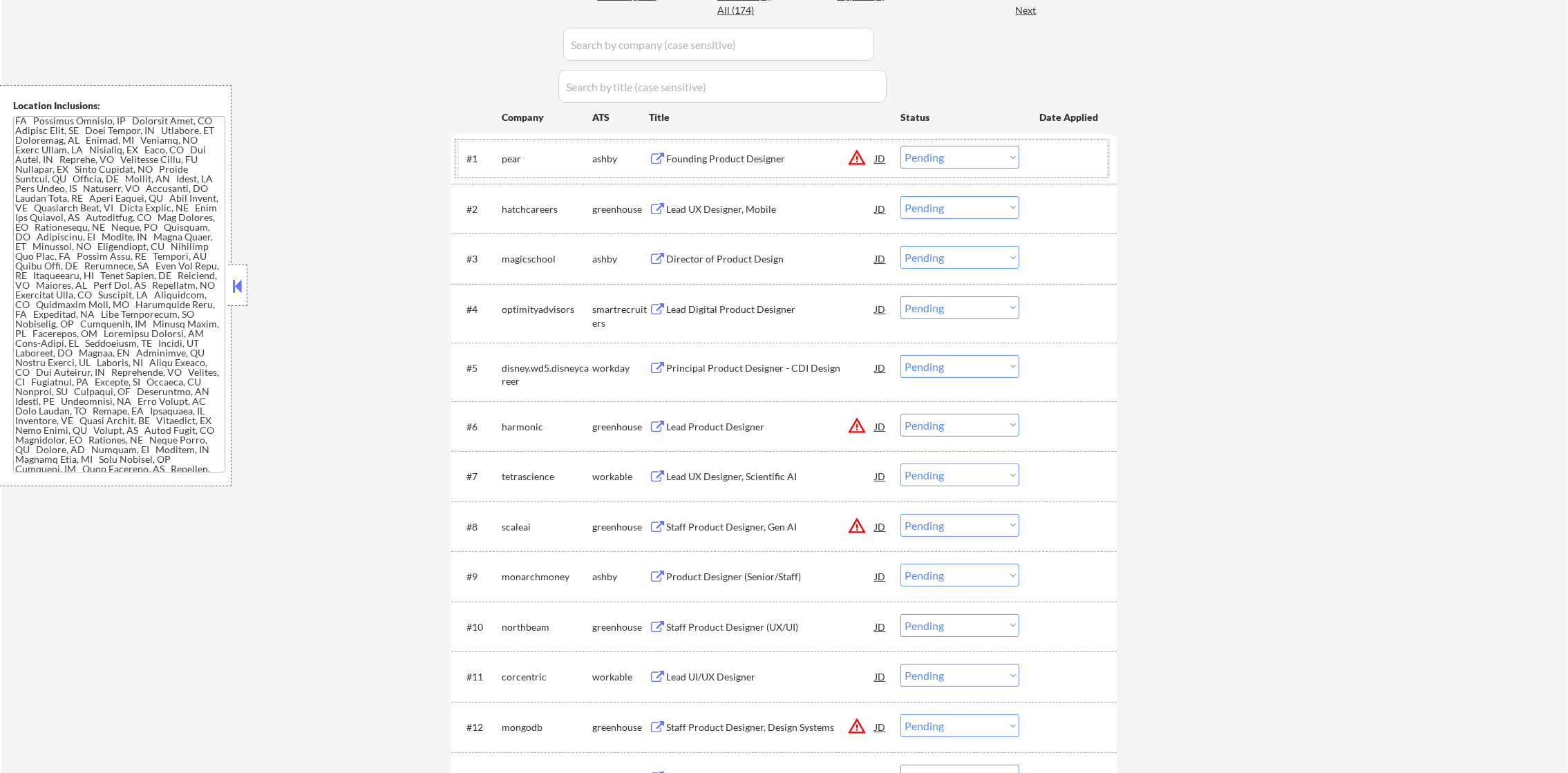
click at [764, 150] on div "Founding Product Designer" at bounding box center [770, 158] width 209 height 25
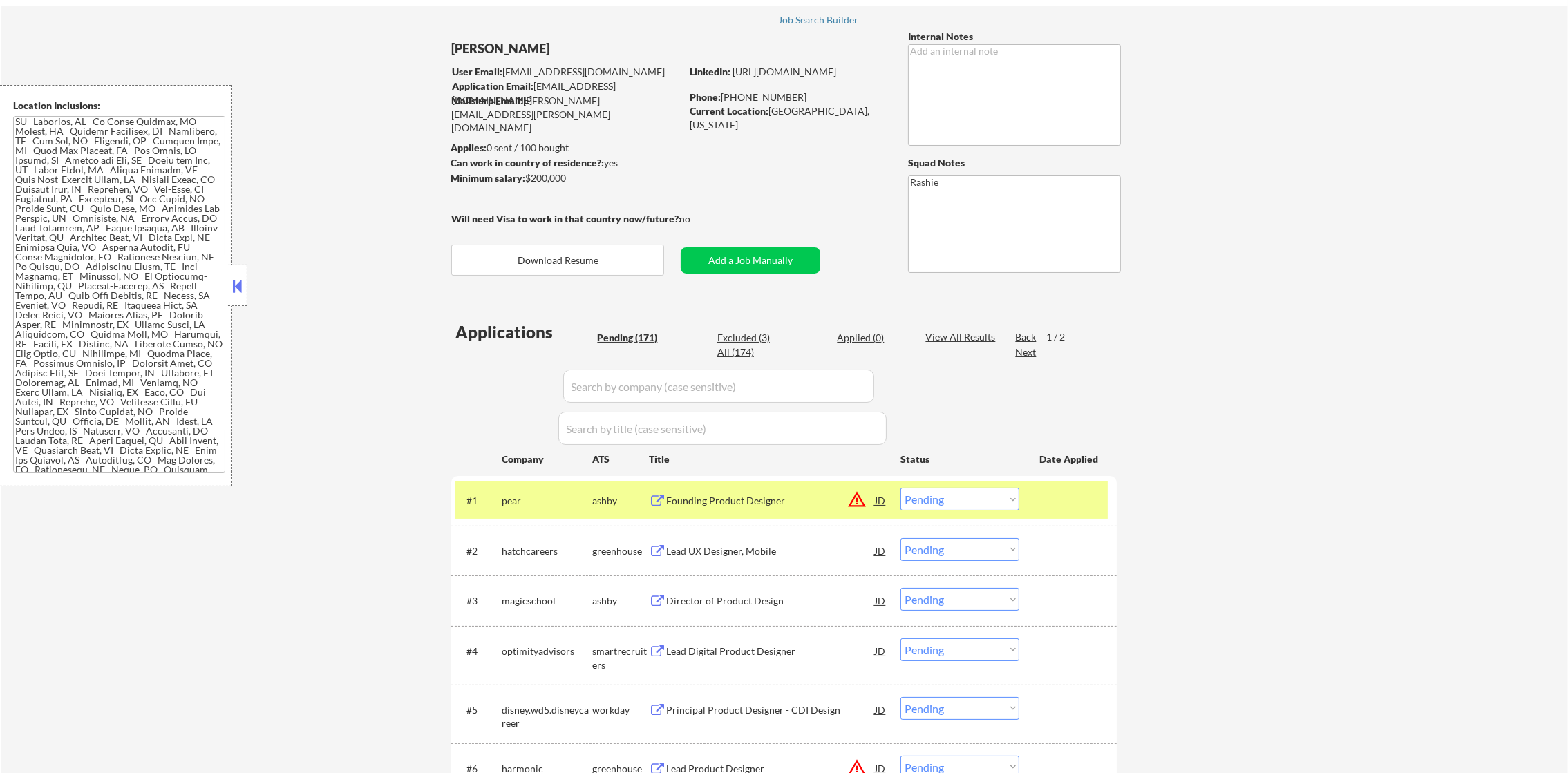
scroll to position [172, 0]
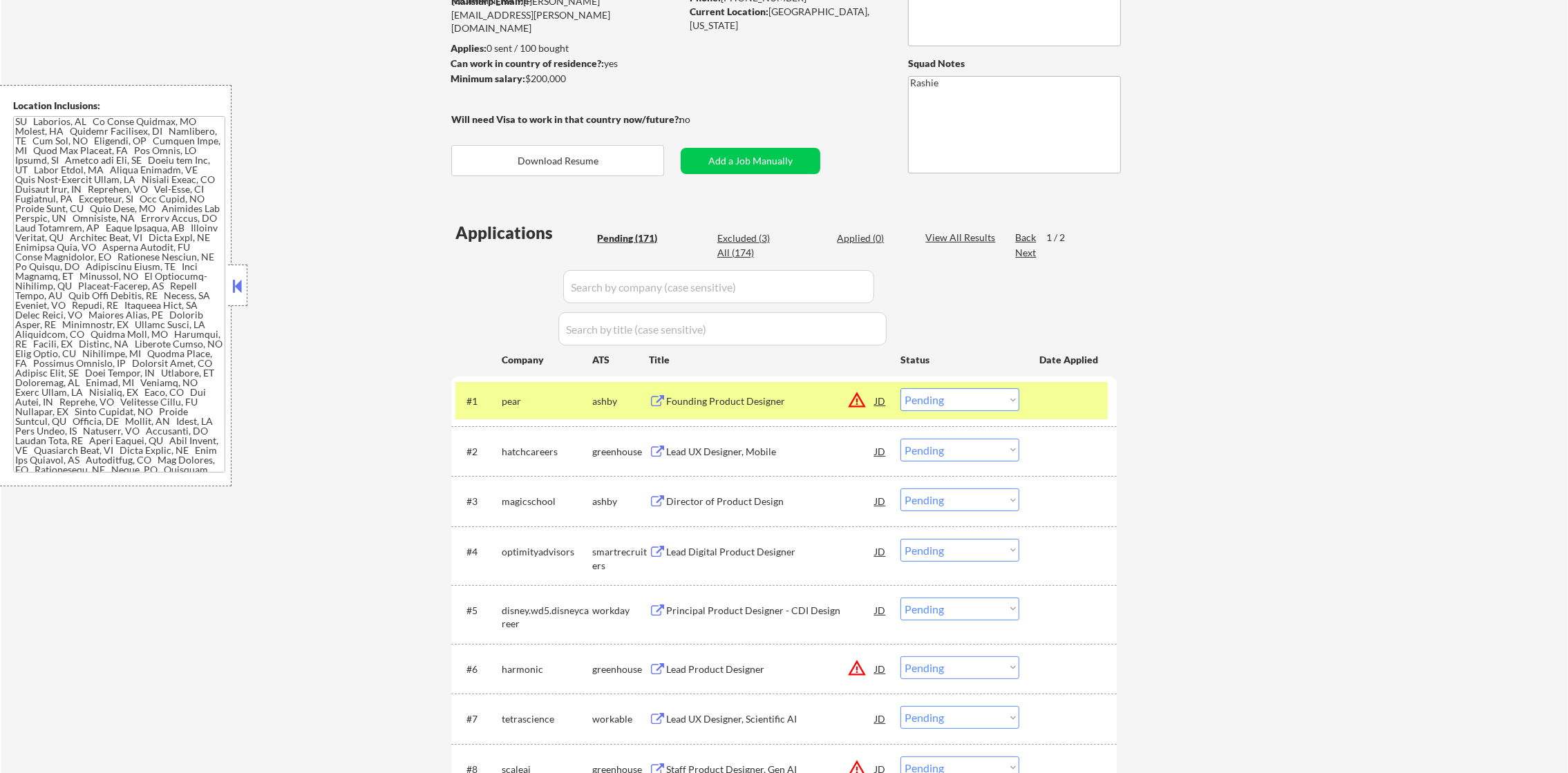
click at [985, 398] on select "Choose an option... Pending Applied Excluded (Questions) Excluded (Expired) Exc…" at bounding box center [960, 400] width 119 height 23
click at [900, 388] on select "Choose an option... Pending Applied Excluded (Questions) Excluded (Expired) Exc…" at bounding box center [960, 400] width 119 height 23
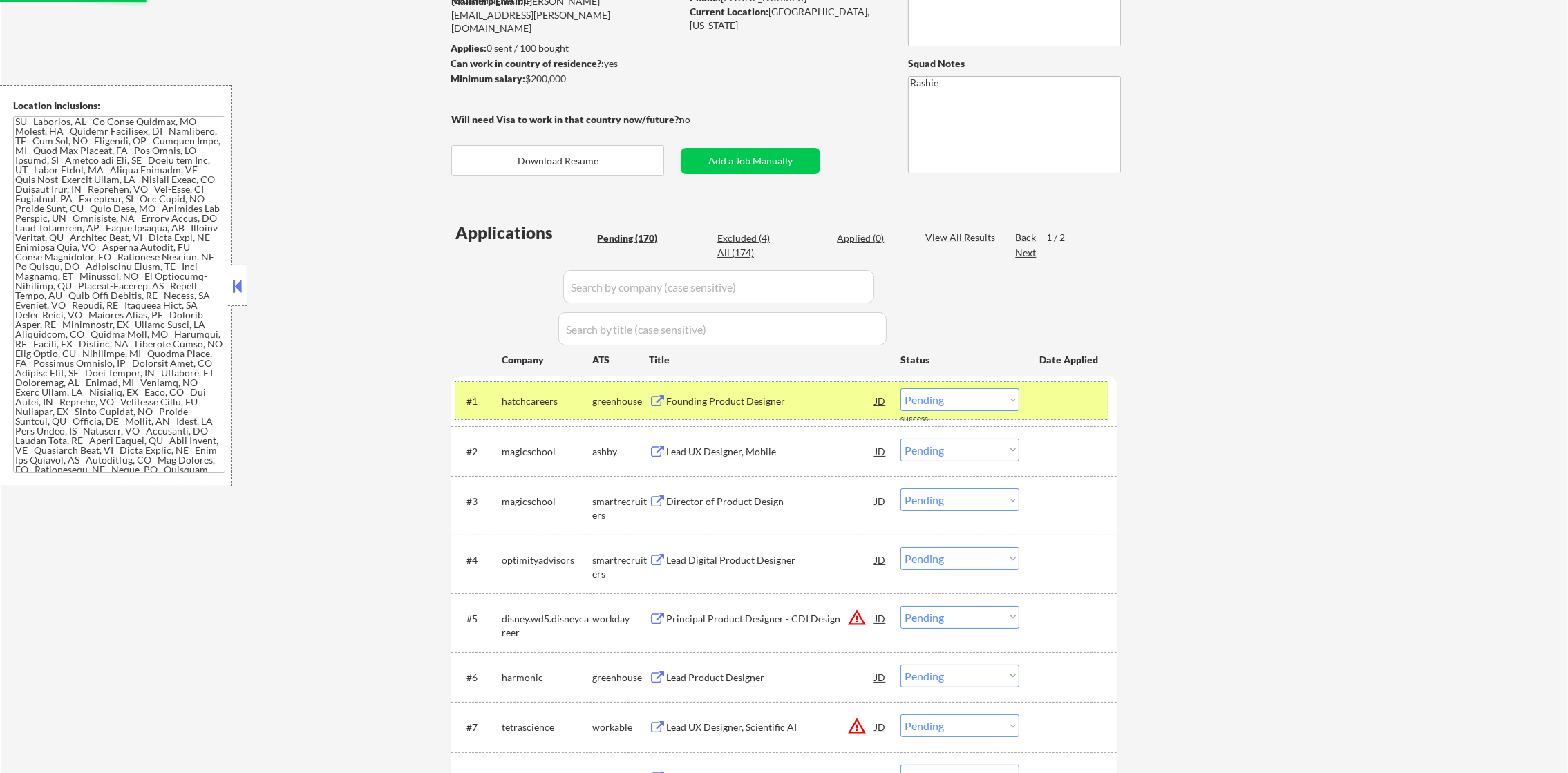
click at [536, 400] on div "hatchcareers" at bounding box center [547, 401] width 91 height 14
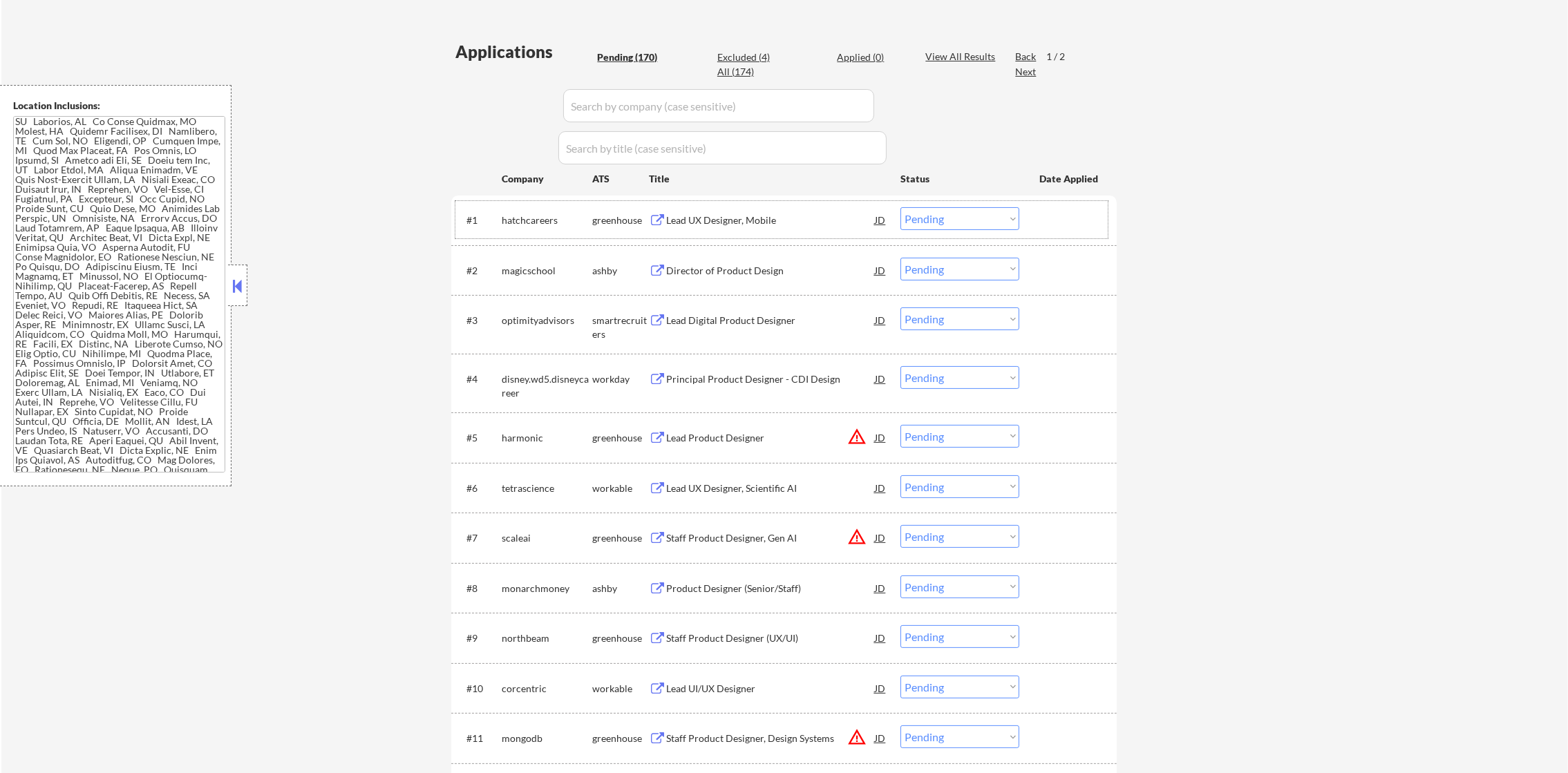
scroll to position [415, 0]
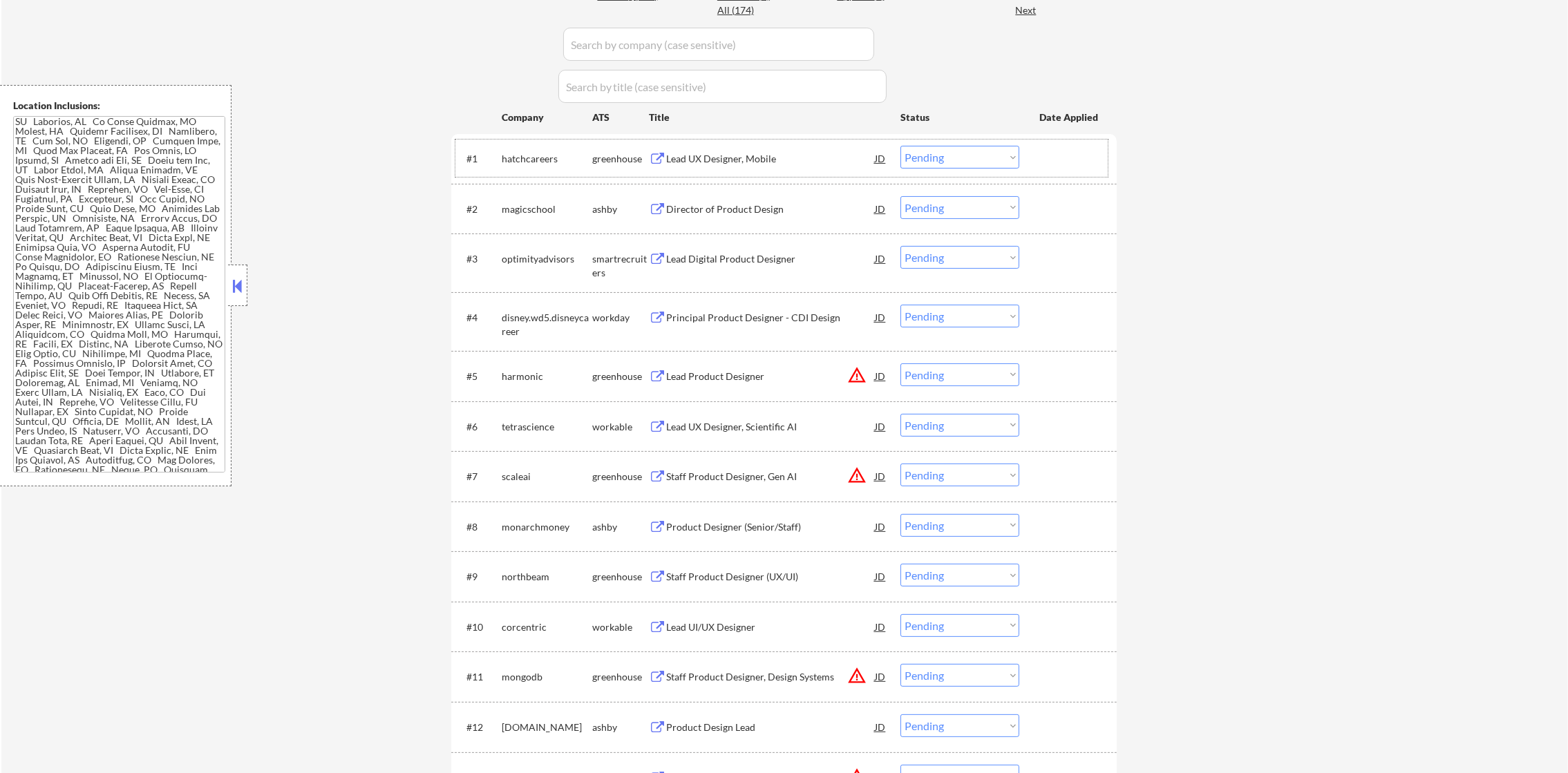
click at [829, 162] on div "Lead UX Designer, Mobile" at bounding box center [770, 158] width 209 height 14
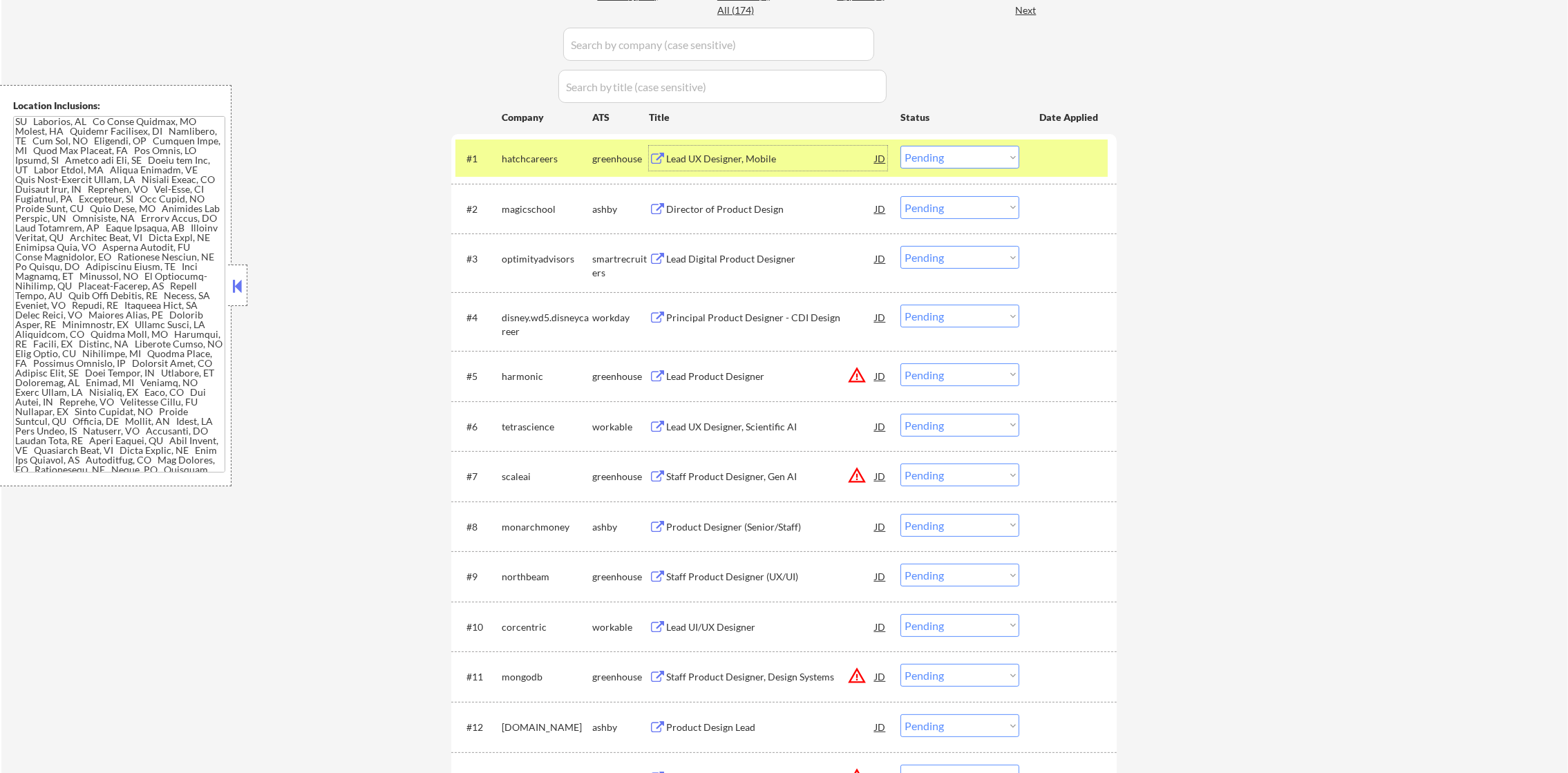
click at [988, 157] on select "Choose an option... Pending Applied Excluded (Questions) Excluded (Expired) Exc…" at bounding box center [960, 157] width 119 height 23
click at [900, 146] on select "Choose an option... Pending Applied Excluded (Questions) Excluded (Expired) Exc…" at bounding box center [960, 157] width 119 height 23
click at [524, 157] on div "hatchcareers" at bounding box center [547, 158] width 91 height 14
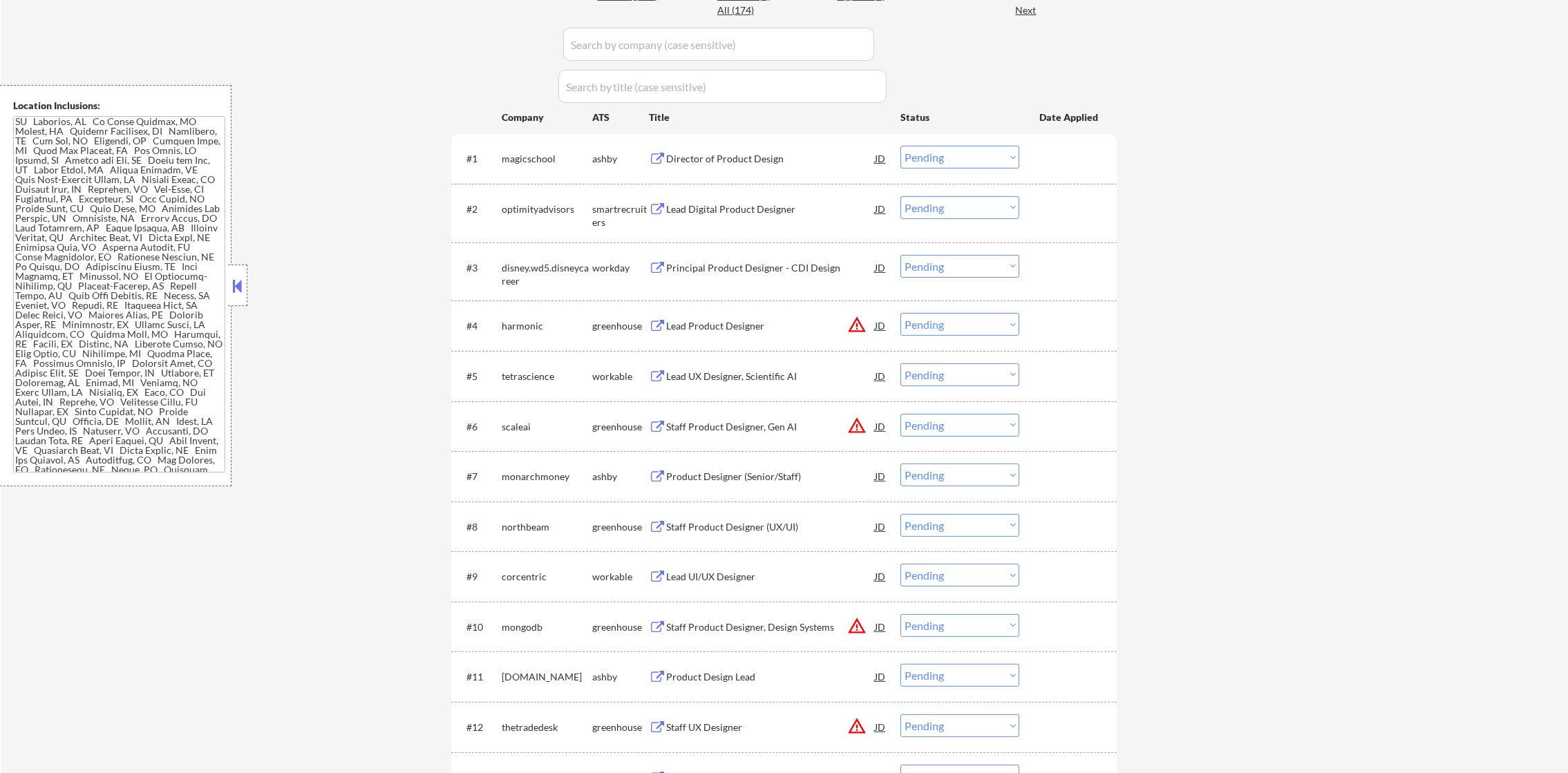
click at [727, 155] on div "Director of Product Design" at bounding box center [770, 158] width 209 height 14
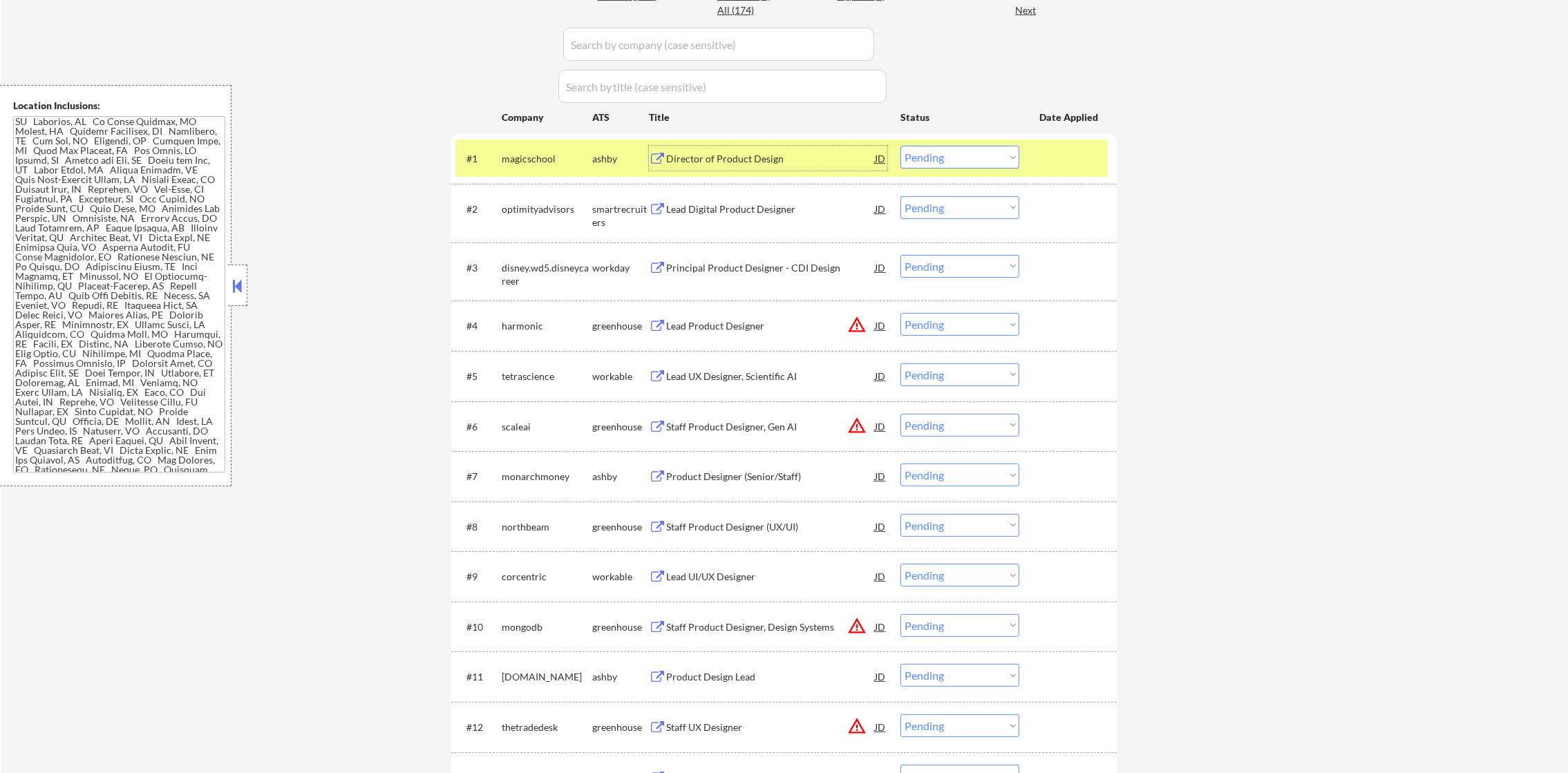
click at [989, 162] on select "Choose an option... Pending Applied Excluded (Questions) Excluded (Expired) Exc…" at bounding box center [960, 157] width 119 height 23
click at [900, 146] on select "Choose an option... Pending Applied Excluded (Questions) Excluded (Expired) Exc…" at bounding box center [960, 157] width 119 height 23
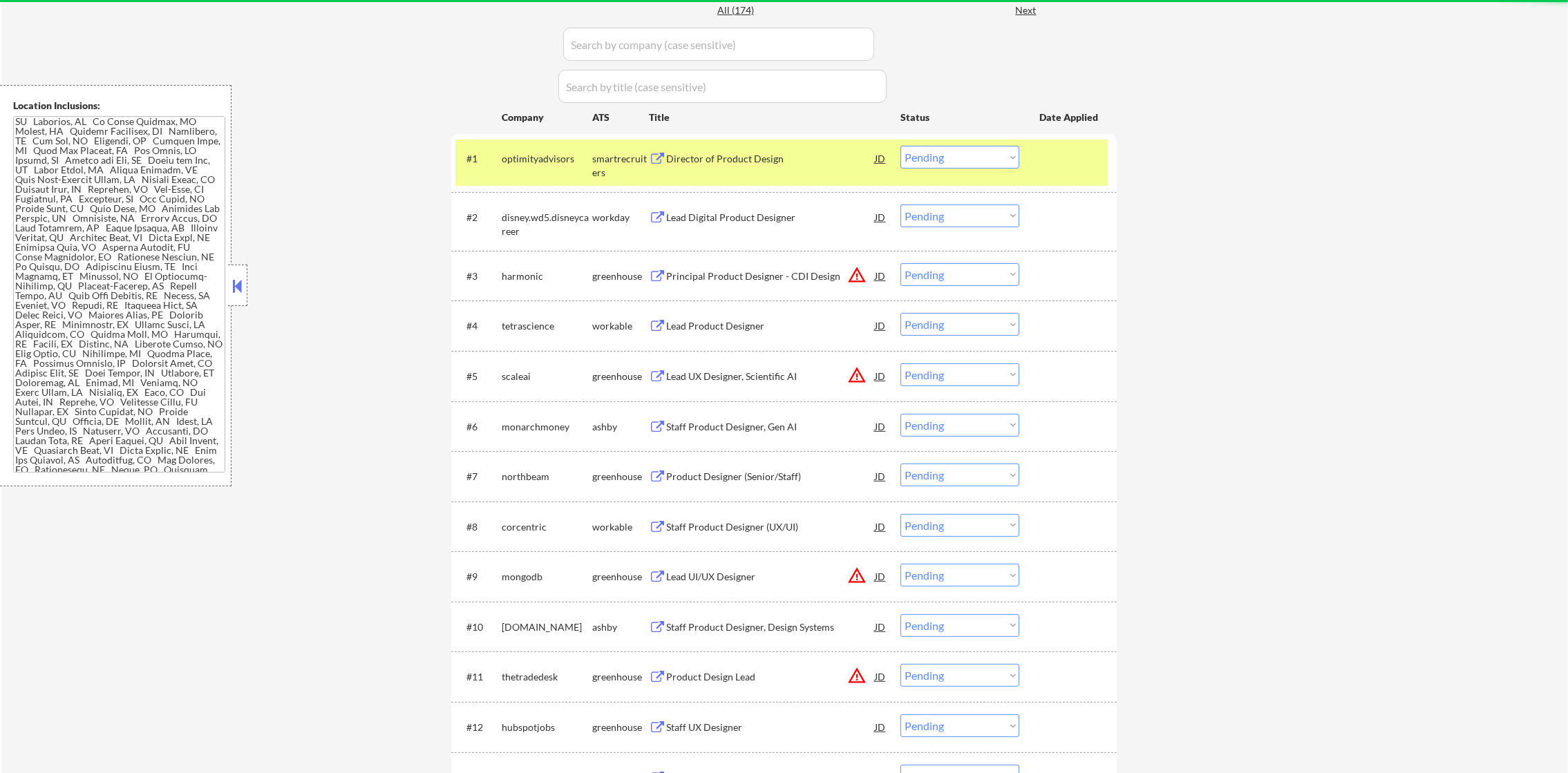
click at [538, 165] on div "optimityadvisors" at bounding box center [547, 158] width 91 height 14
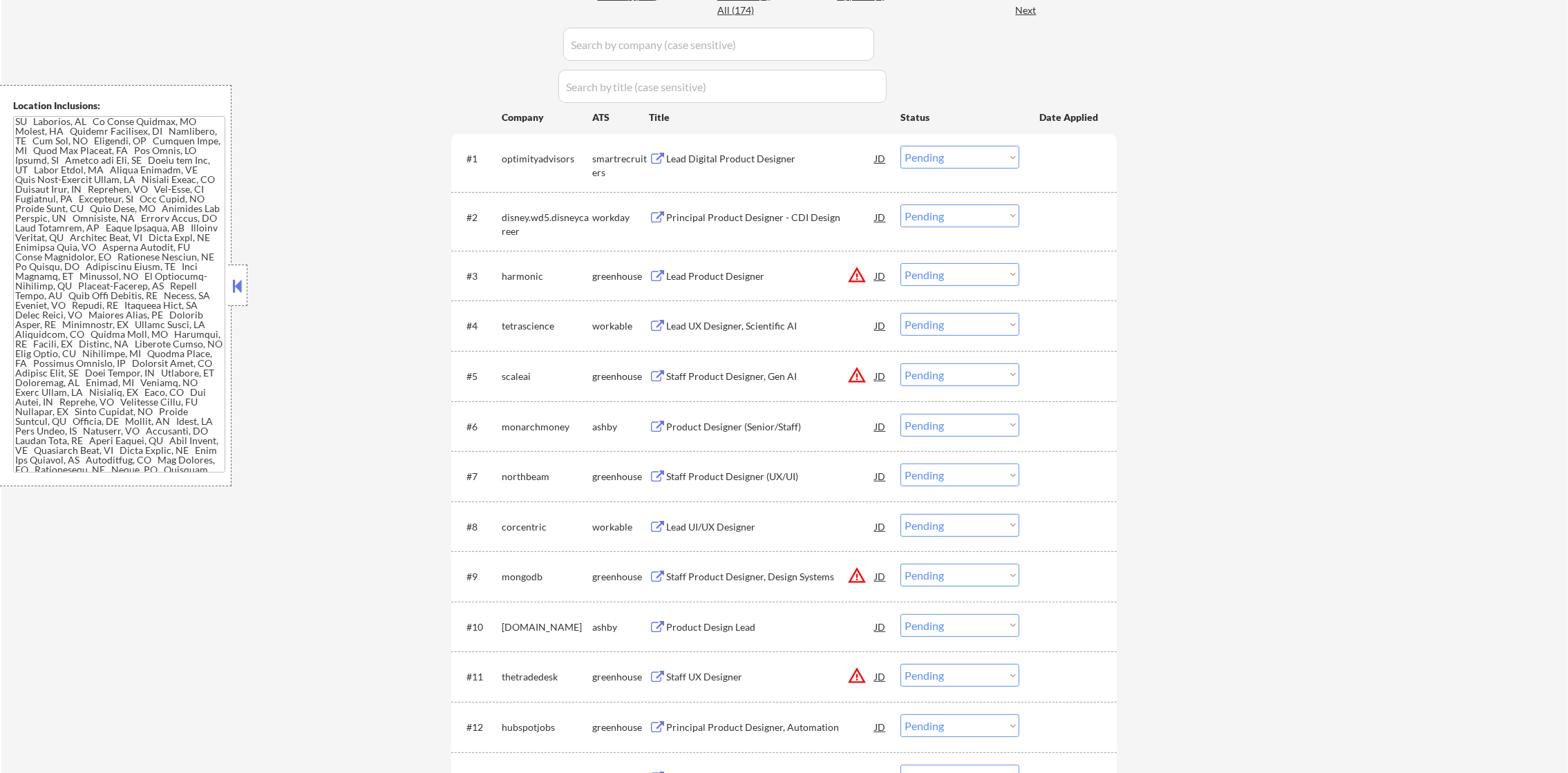
click at [759, 157] on div "Lead Digital Product Designer" at bounding box center [770, 158] width 209 height 14
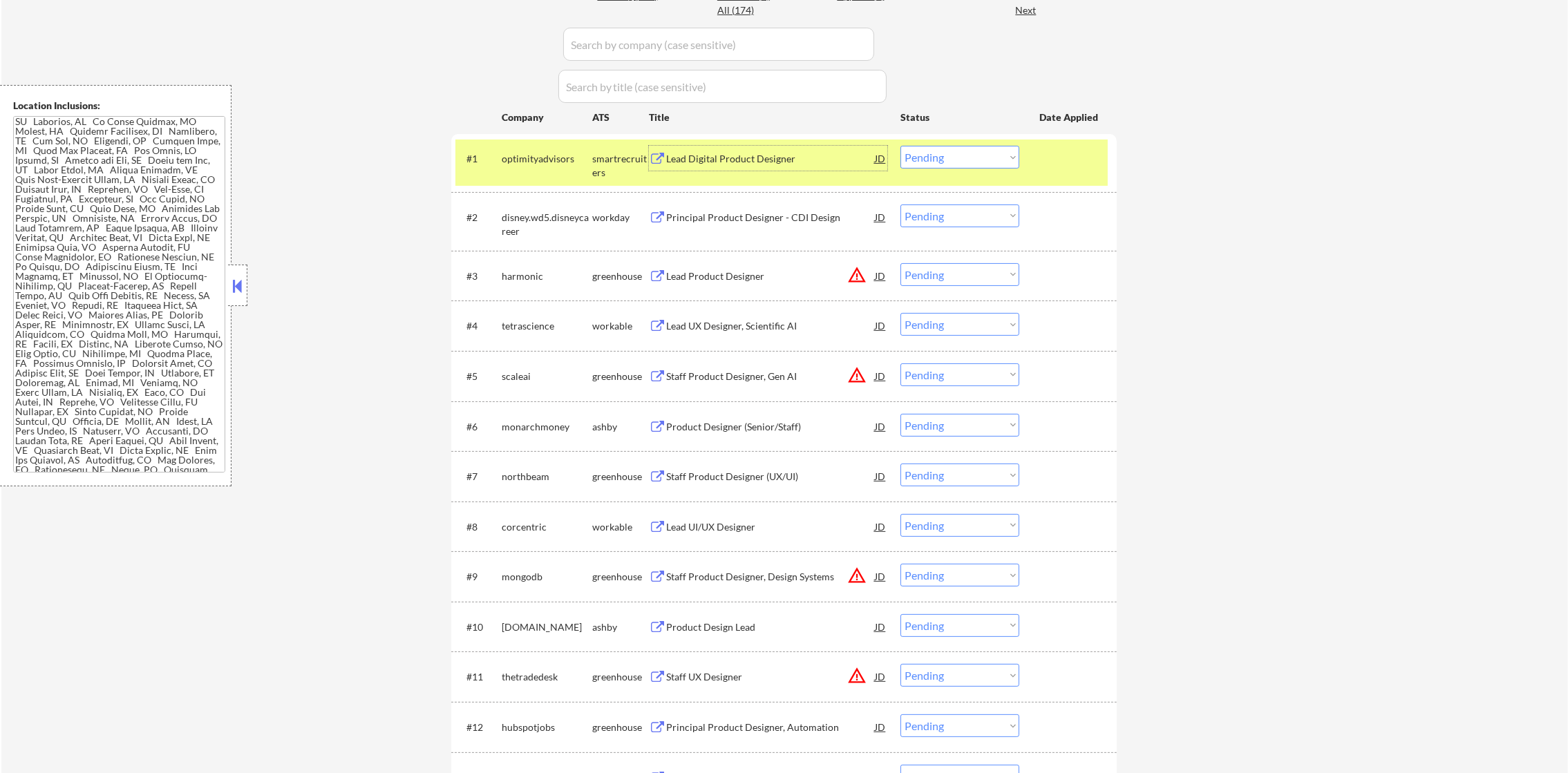
click at [928, 173] on div "#1 optimityadvisors smartrecruiters Lead Digital Product Designer JD warning_am…" at bounding box center [781, 162] width 652 height 45
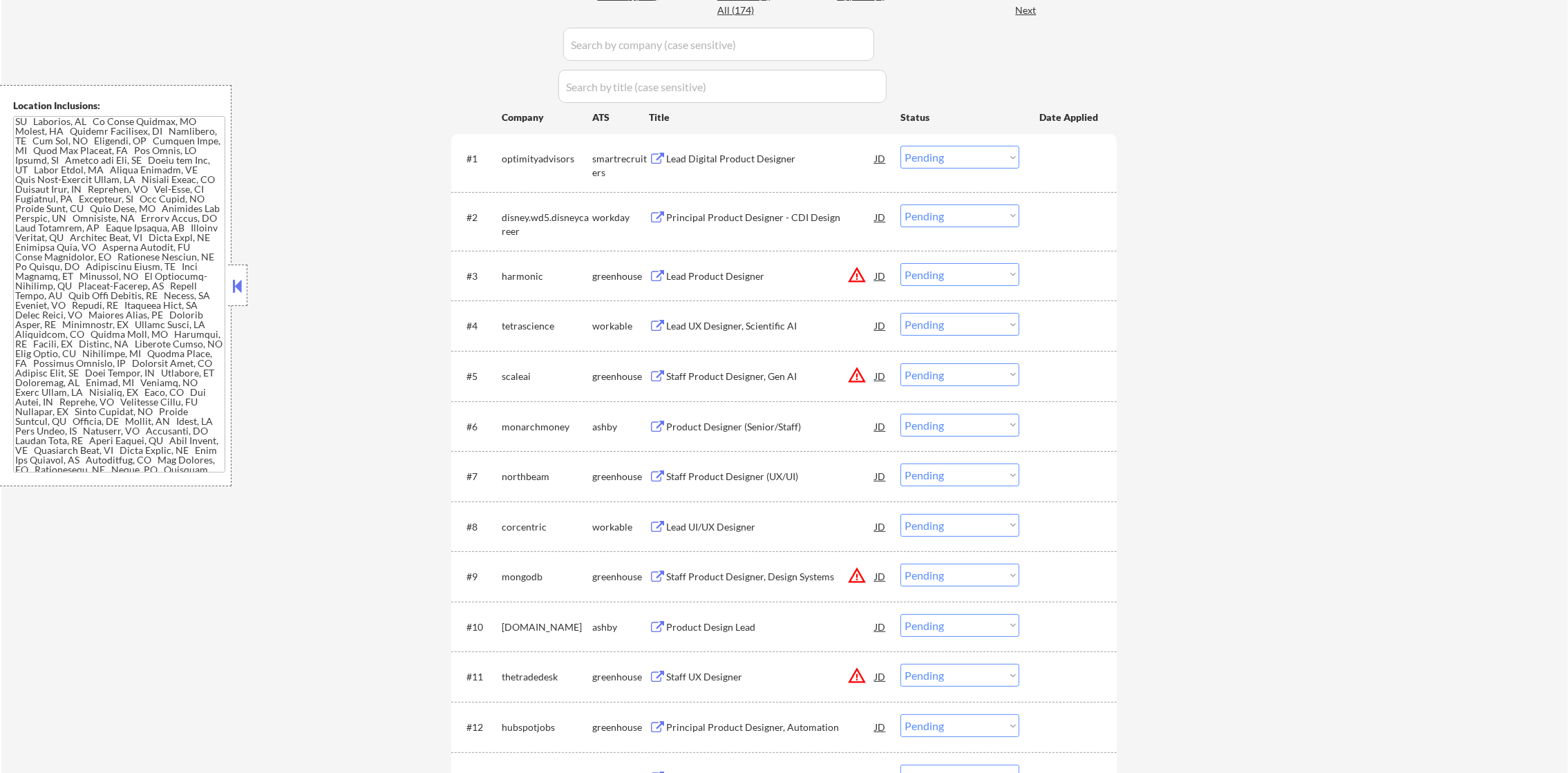
click at [938, 161] on select "Choose an option... Pending Applied Excluded (Questions) Excluded (Expired) Exc…" at bounding box center [960, 157] width 119 height 23
click at [900, 146] on select "Choose an option... Pending Applied Excluded (Questions) Excluded (Expired) Exc…" at bounding box center [960, 157] width 119 height 23
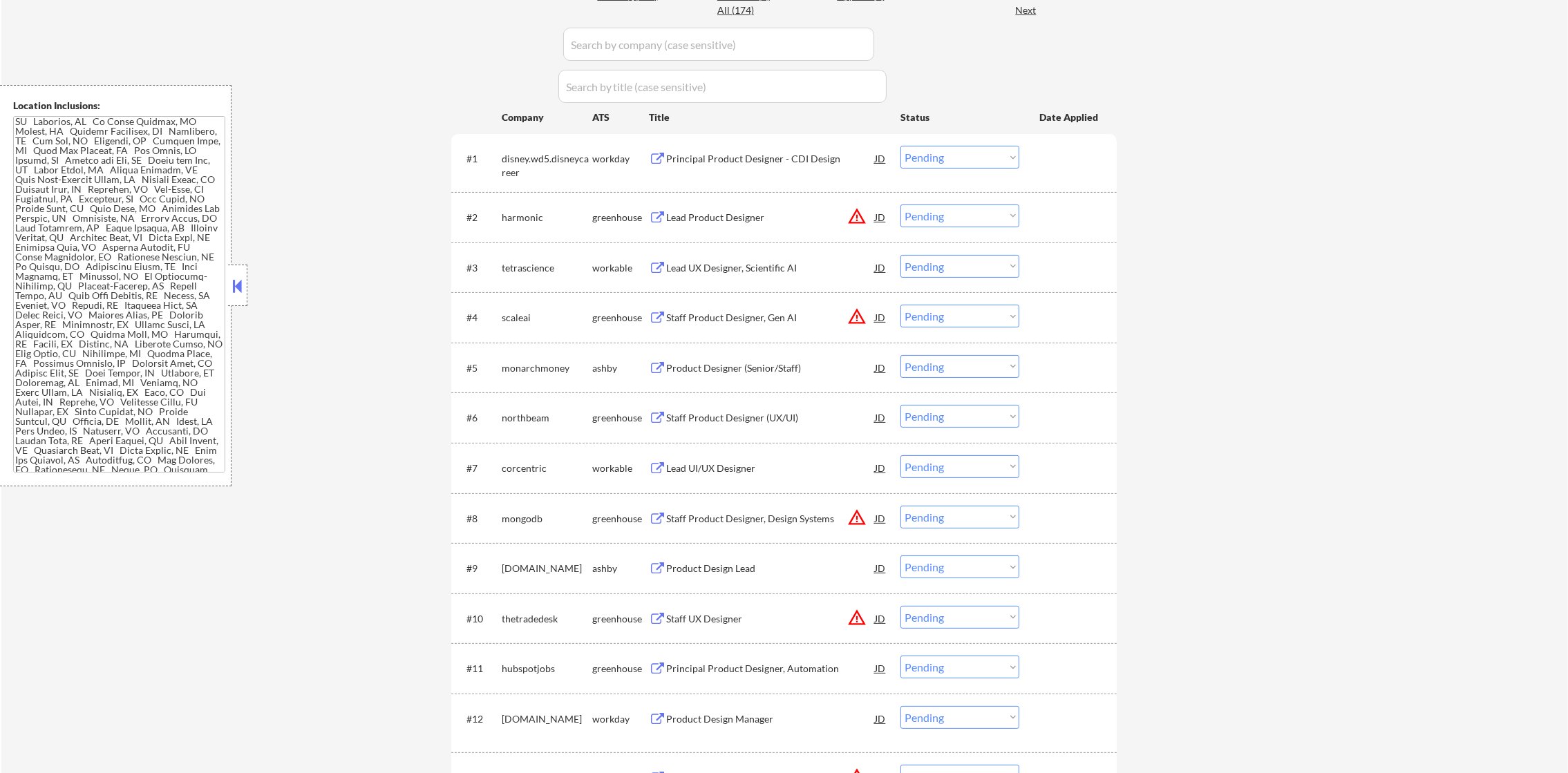
click at [748, 150] on div "Principal Product Designer - CDI Design" at bounding box center [770, 158] width 209 height 25
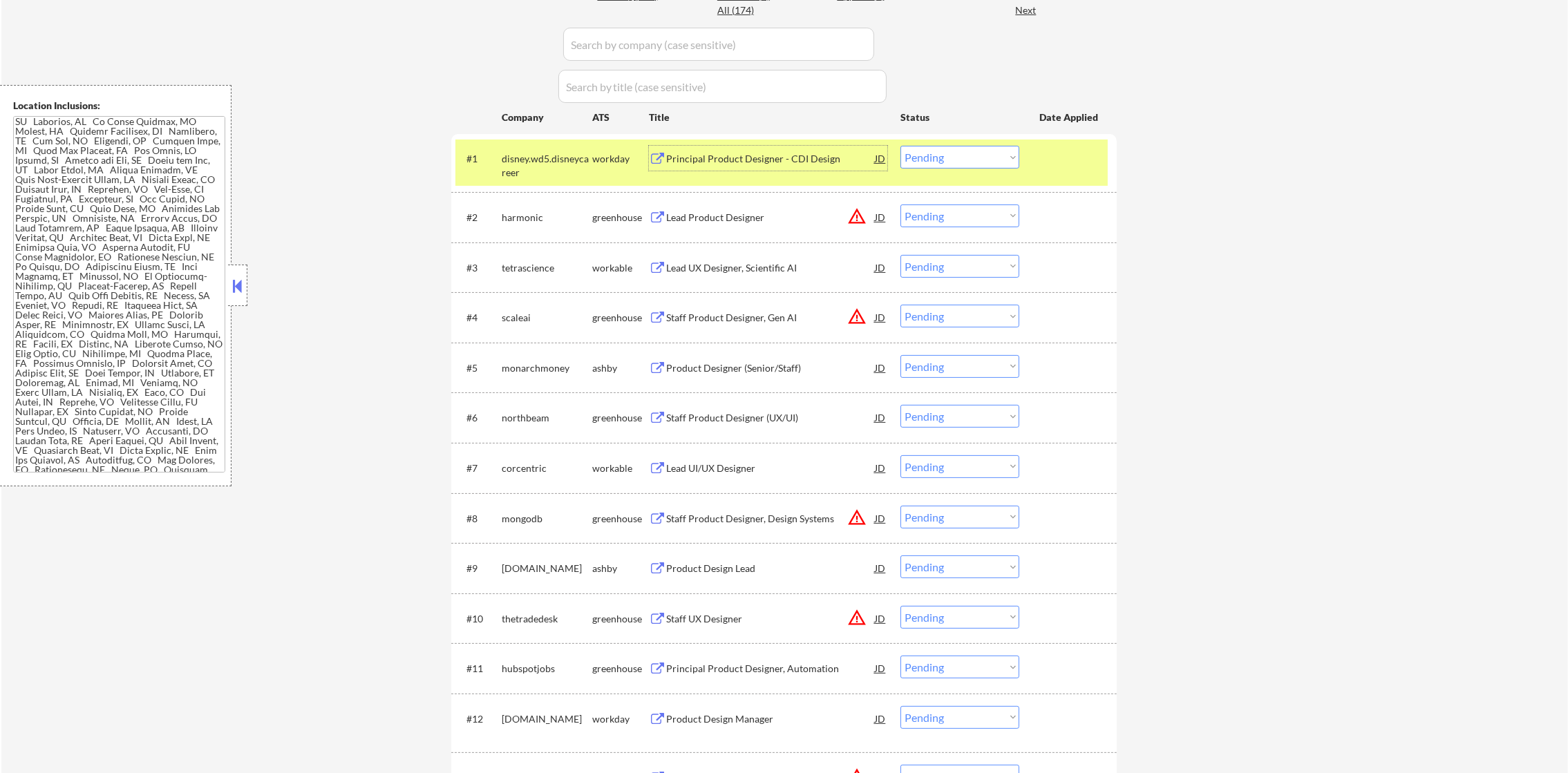
click at [936, 158] on select "Choose an option... Pending Applied Excluded (Questions) Excluded (Expired) Exc…" at bounding box center [960, 157] width 119 height 23
click at [900, 146] on select "Choose an option... Pending Applied Excluded (Questions) Excluded (Expired) Exc…" at bounding box center [960, 157] width 119 height 23
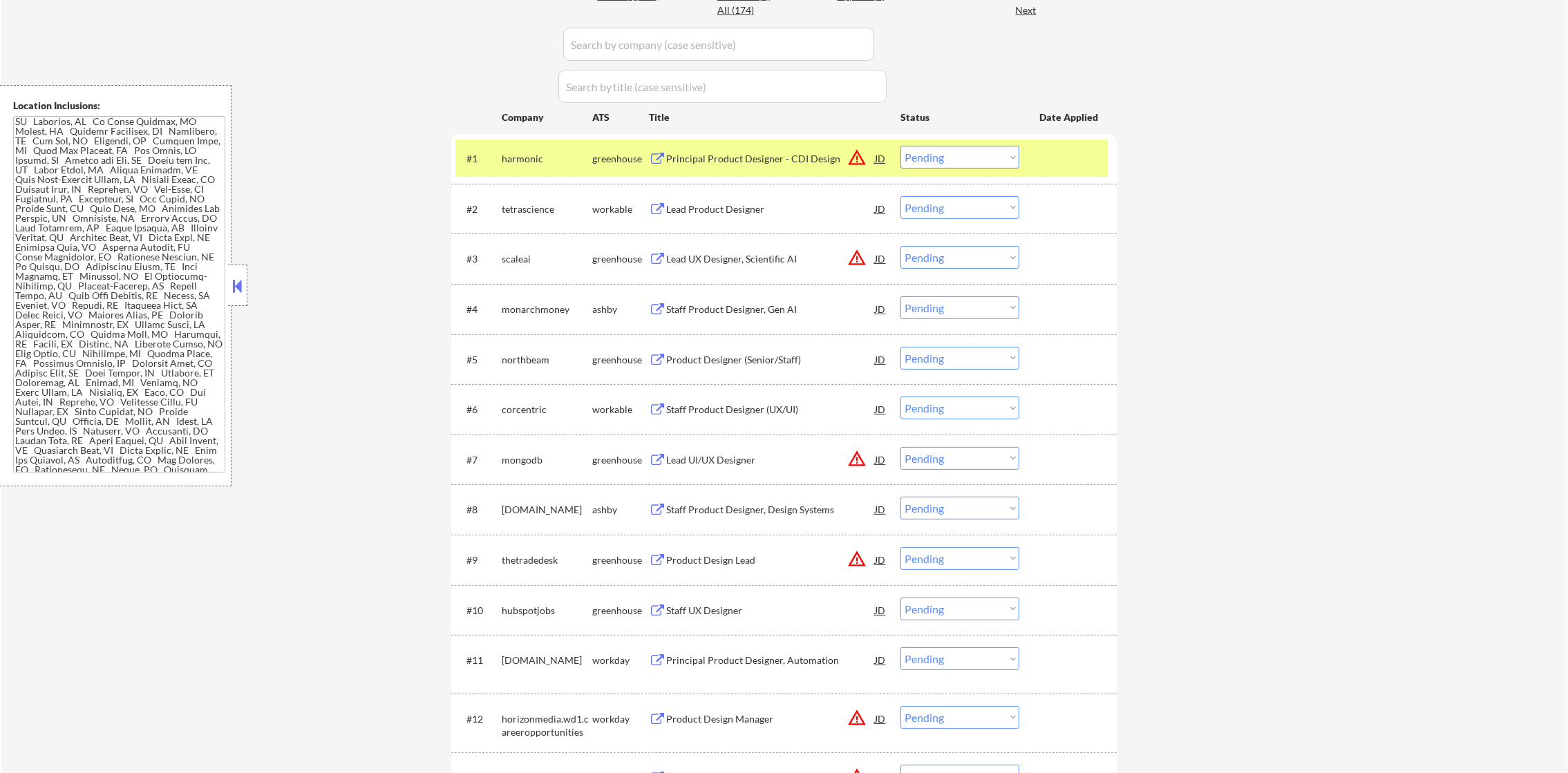
click at [511, 153] on div "harmonic" at bounding box center [547, 158] width 91 height 14
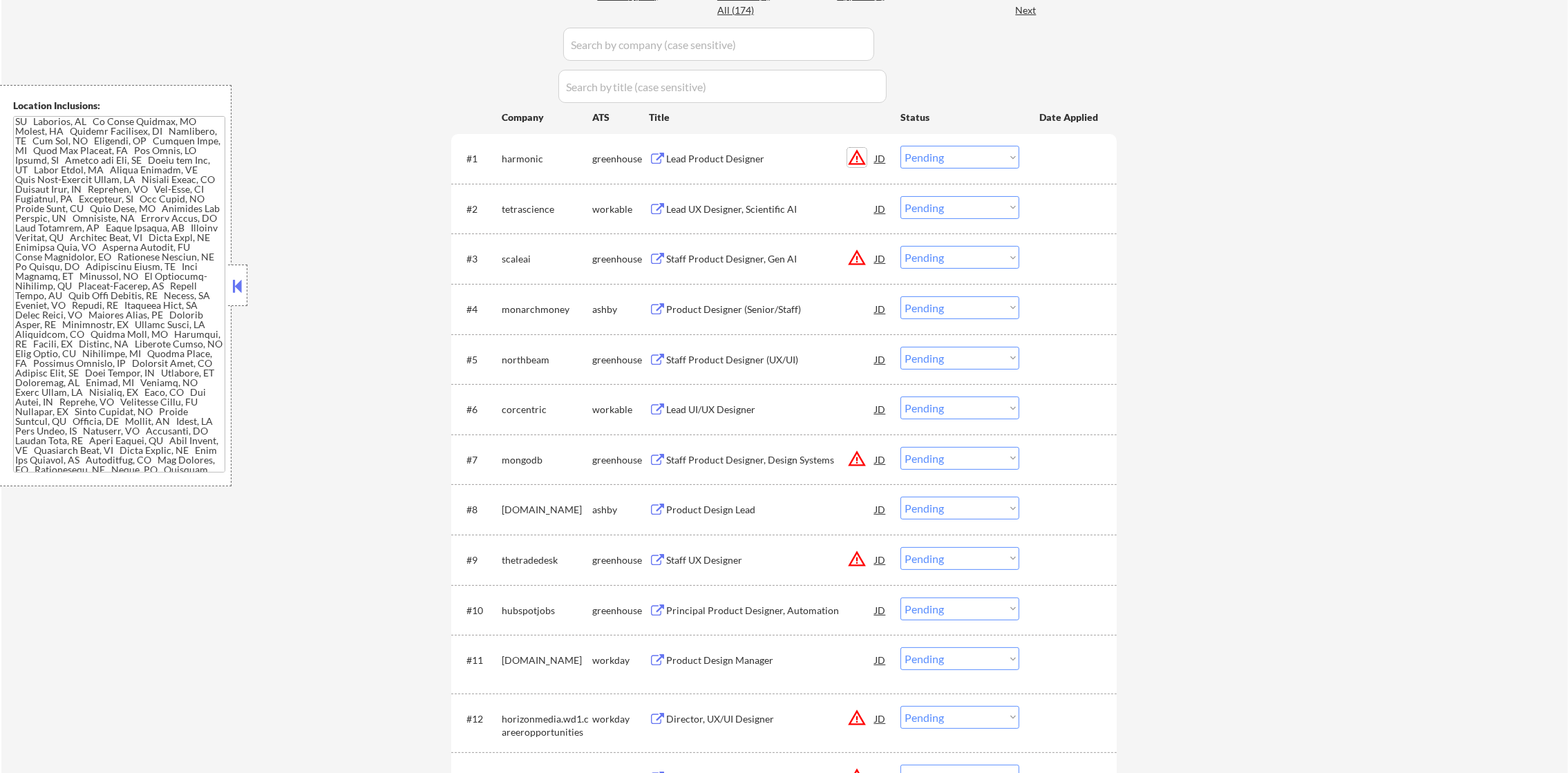
click at [866, 157] on button "warning_amber" at bounding box center [857, 157] width 19 height 19
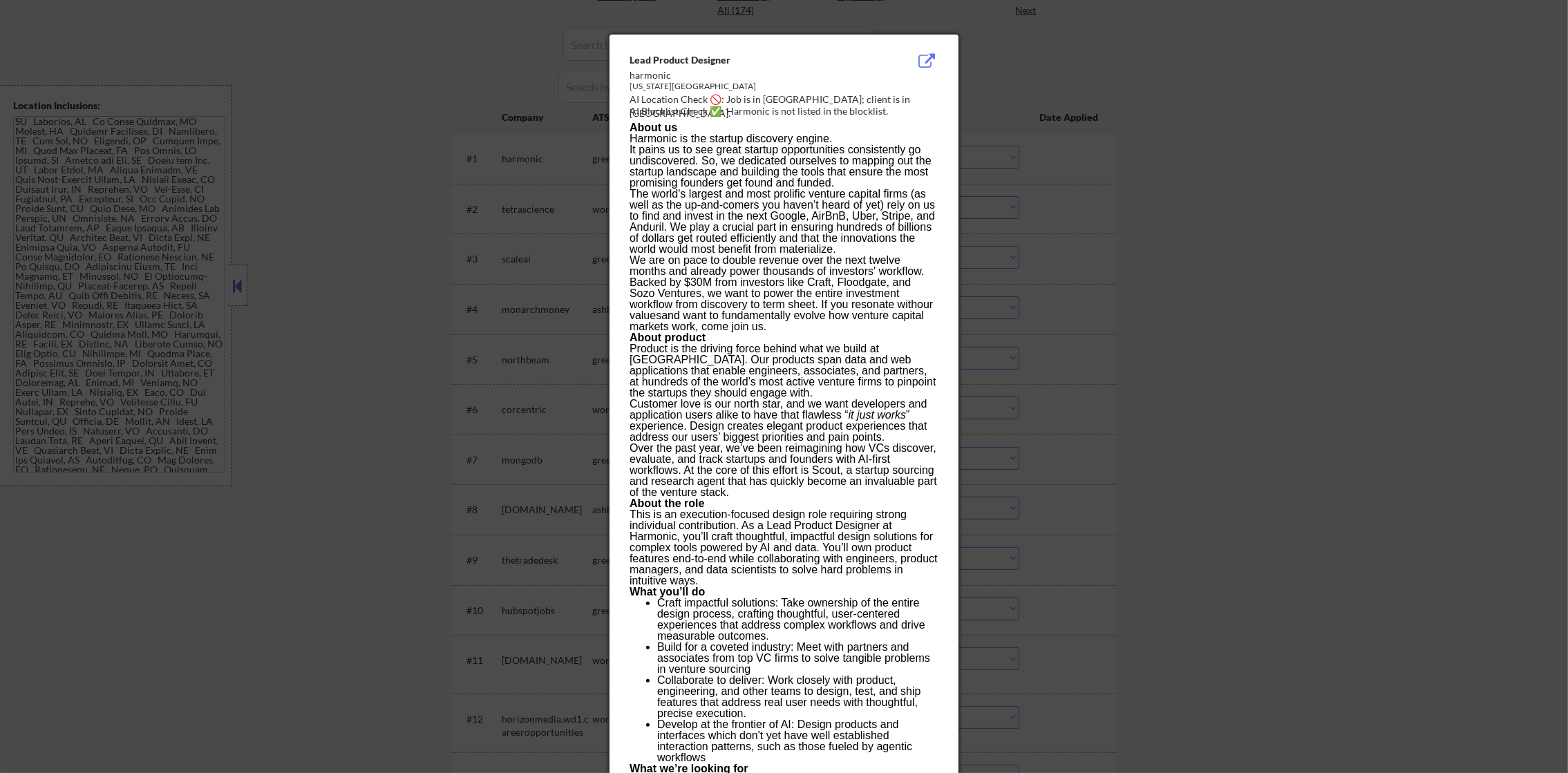
click at [1160, 161] on div at bounding box center [784, 386] width 1568 height 773
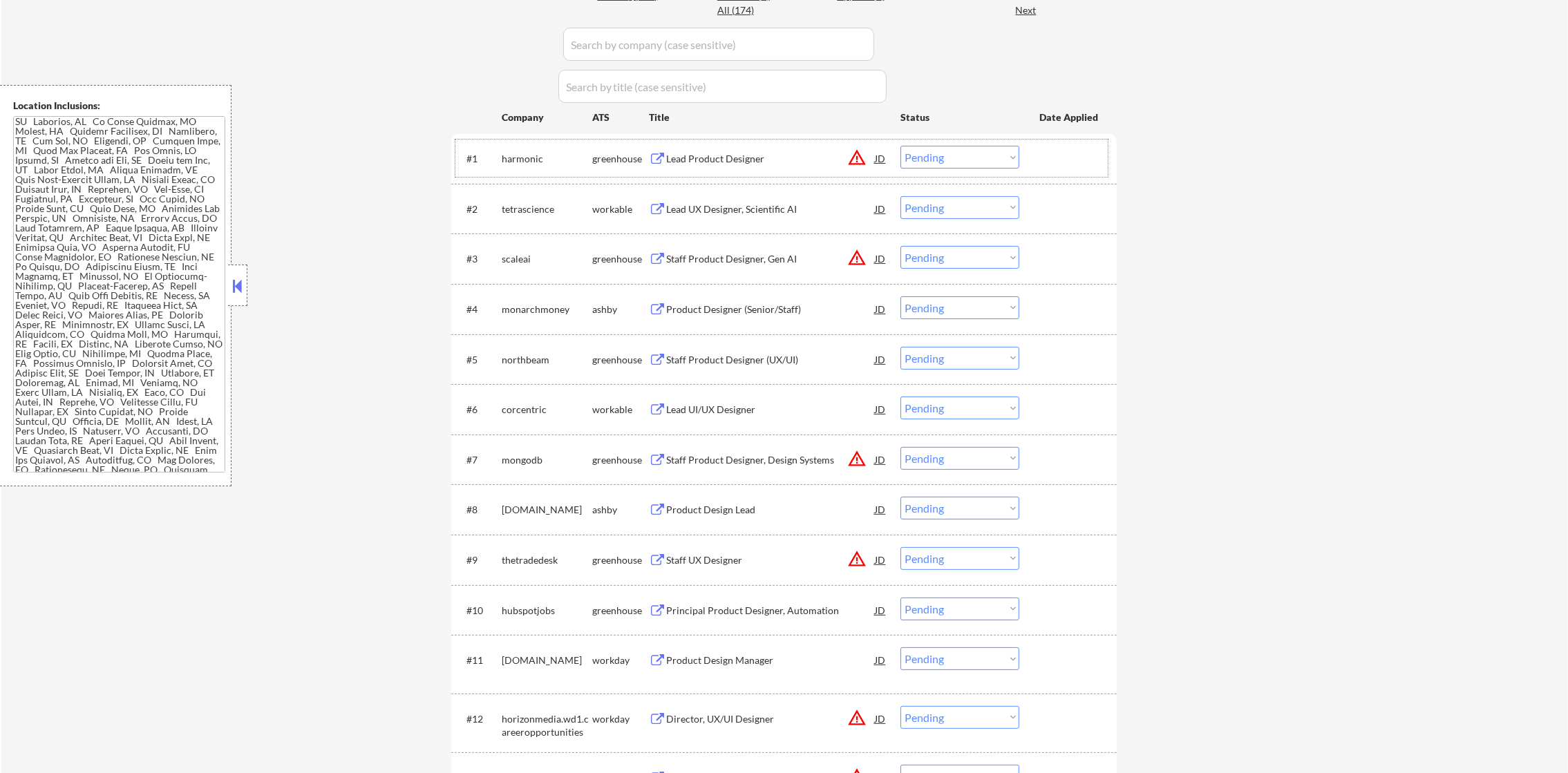
click at [781, 173] on div "#1 harmonic greenhouse Lead Product Designer JD warning_amber Choose an option.…" at bounding box center [781, 157] width 652 height 37
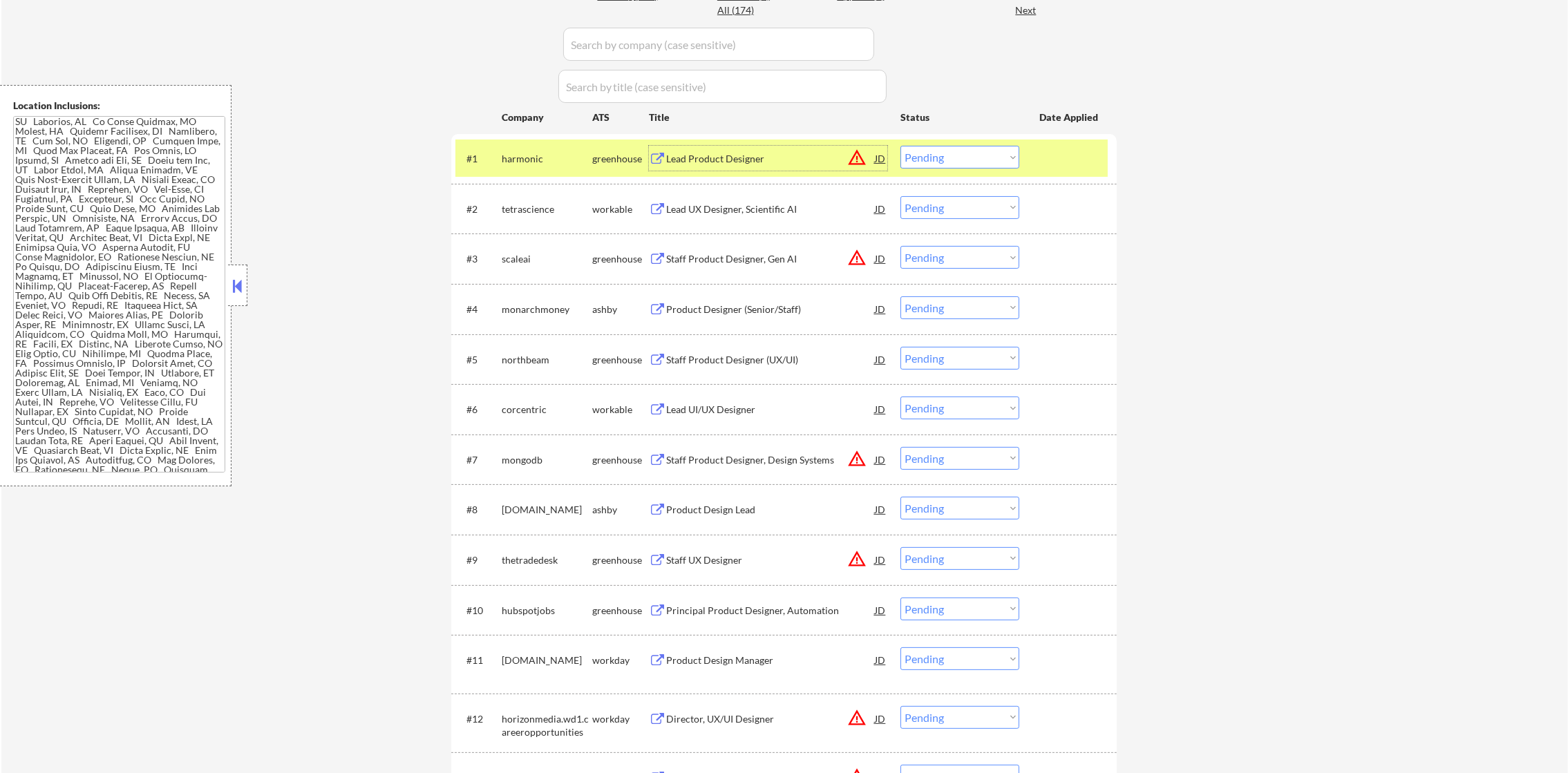
click at [744, 149] on div "Lead Product Designer" at bounding box center [770, 158] width 209 height 25
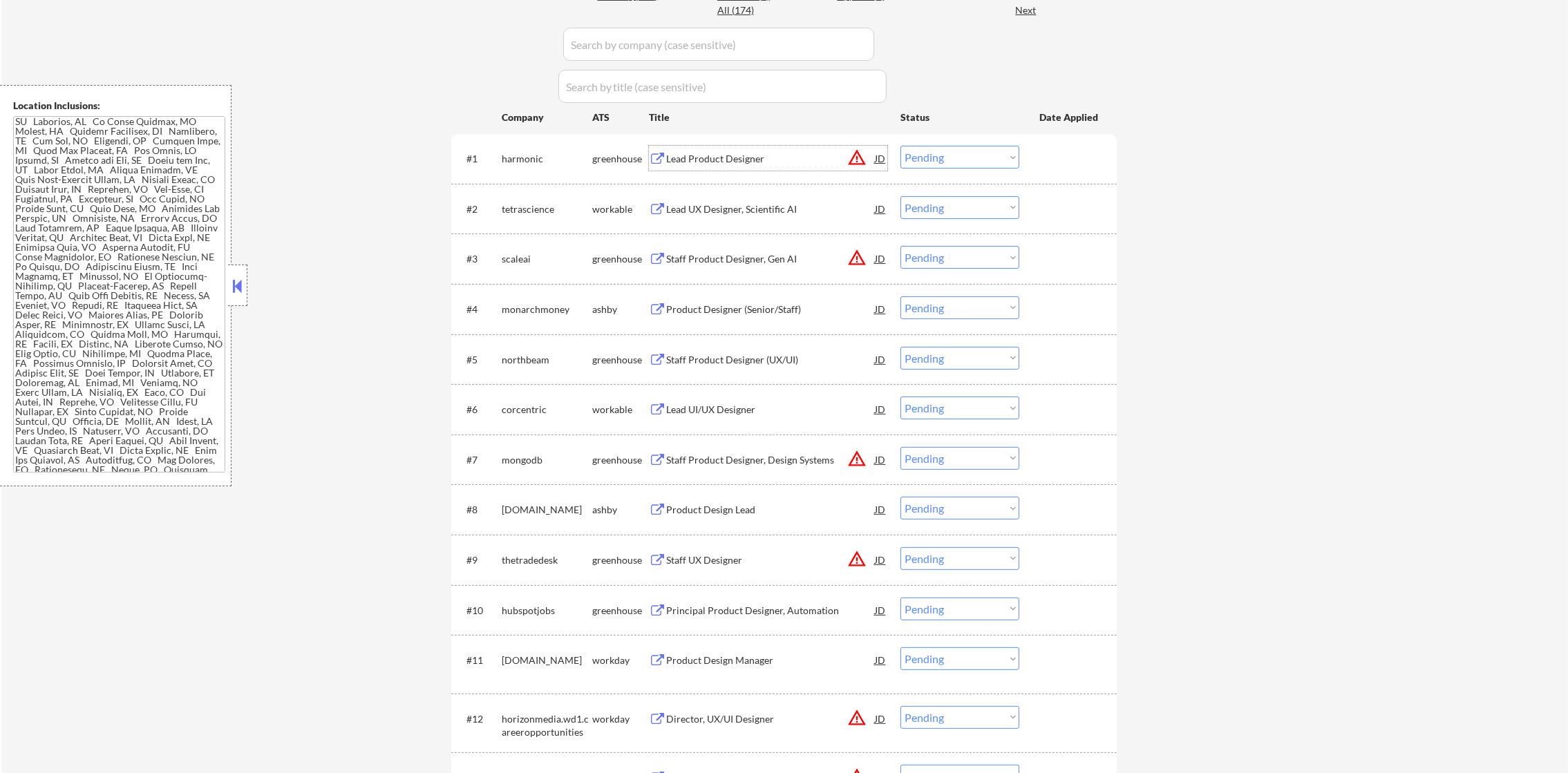
click at [927, 153] on select "Choose an option... Pending Applied Excluded (Questions) Excluded (Expired) Exc…" at bounding box center [960, 157] width 119 height 23
click at [900, 146] on select "Choose an option... Pending Applied Excluded (Questions) Excluded (Expired) Exc…" at bounding box center [960, 157] width 119 height 23
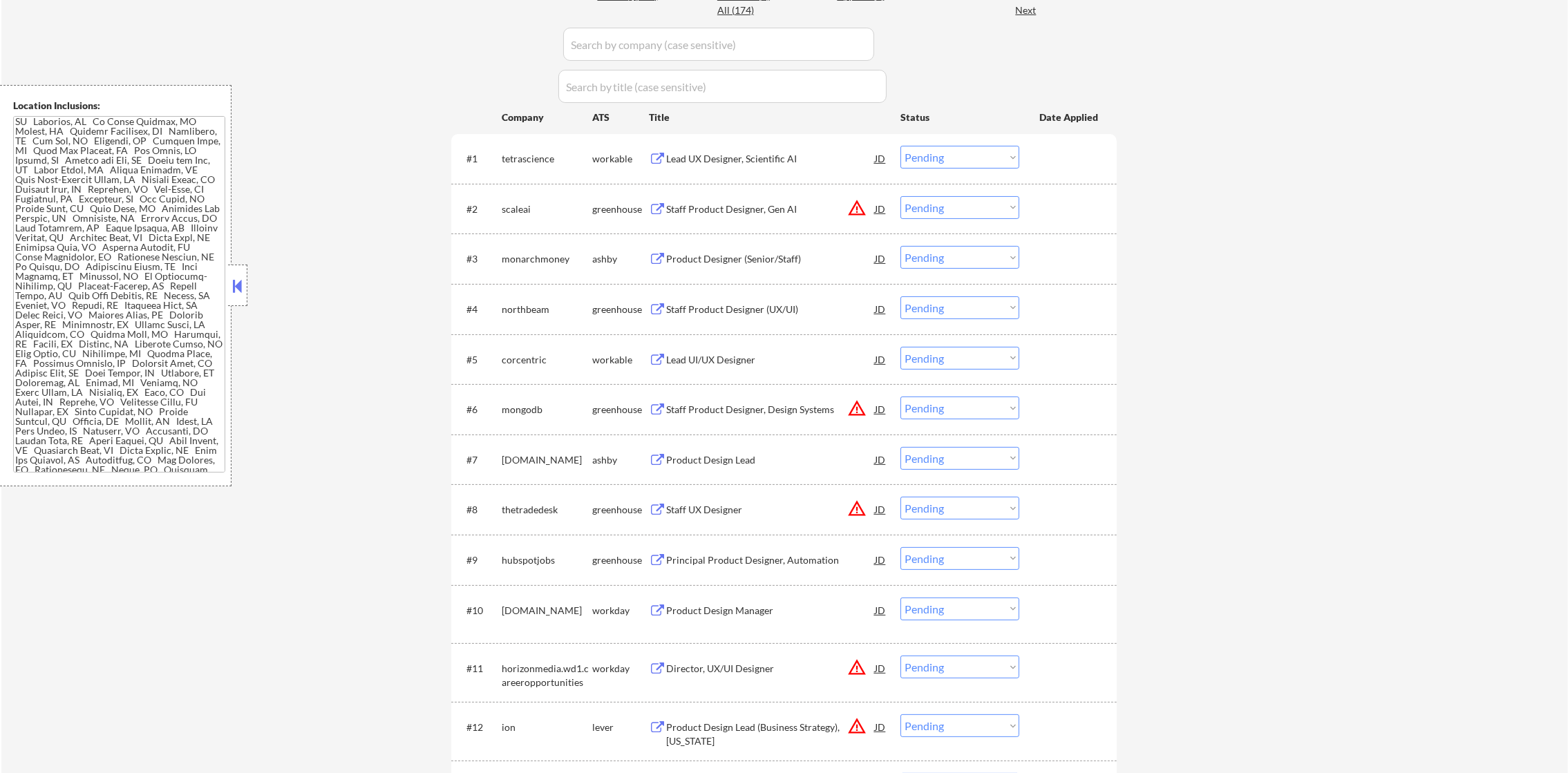
click at [735, 137] on div "#1 tetrascience workable Lead UX Designer, Scientific AI JD warning_amber Choos…" at bounding box center [783, 159] width 665 height 49
click at [733, 150] on div "Lead UX Designer, Scientific AI" at bounding box center [770, 158] width 209 height 25
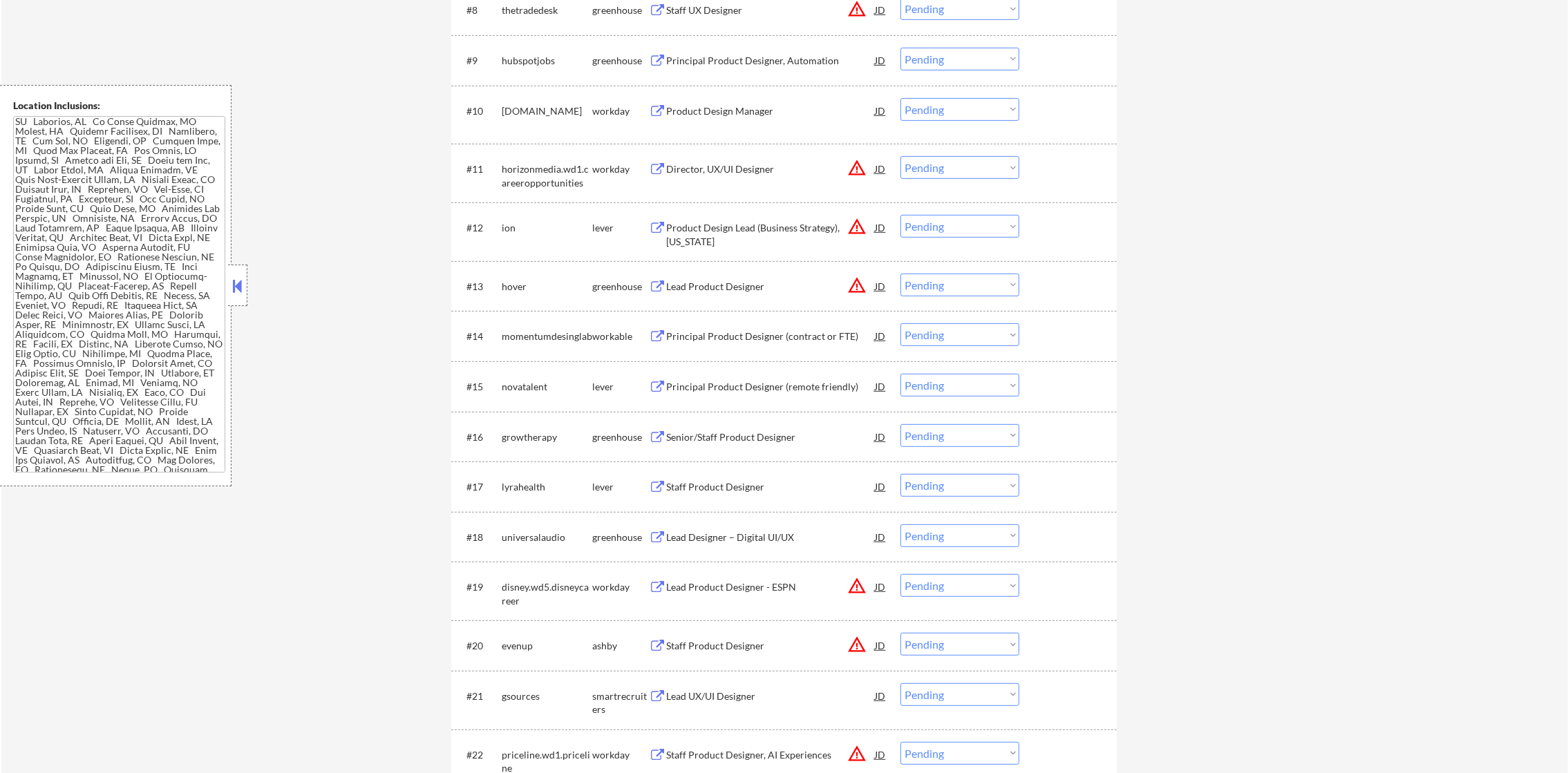
scroll to position [0, 0]
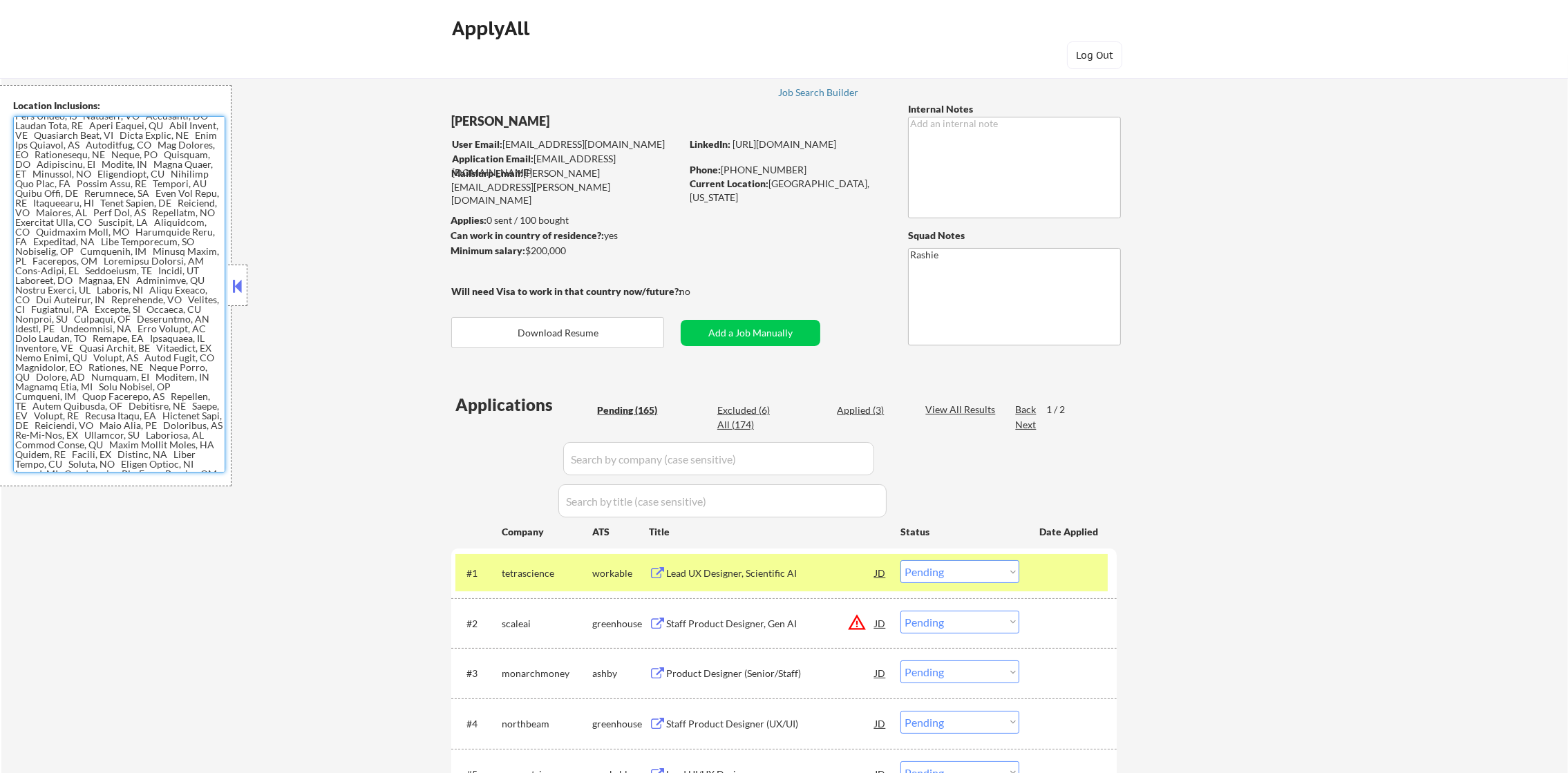
scroll to position [827, 0]
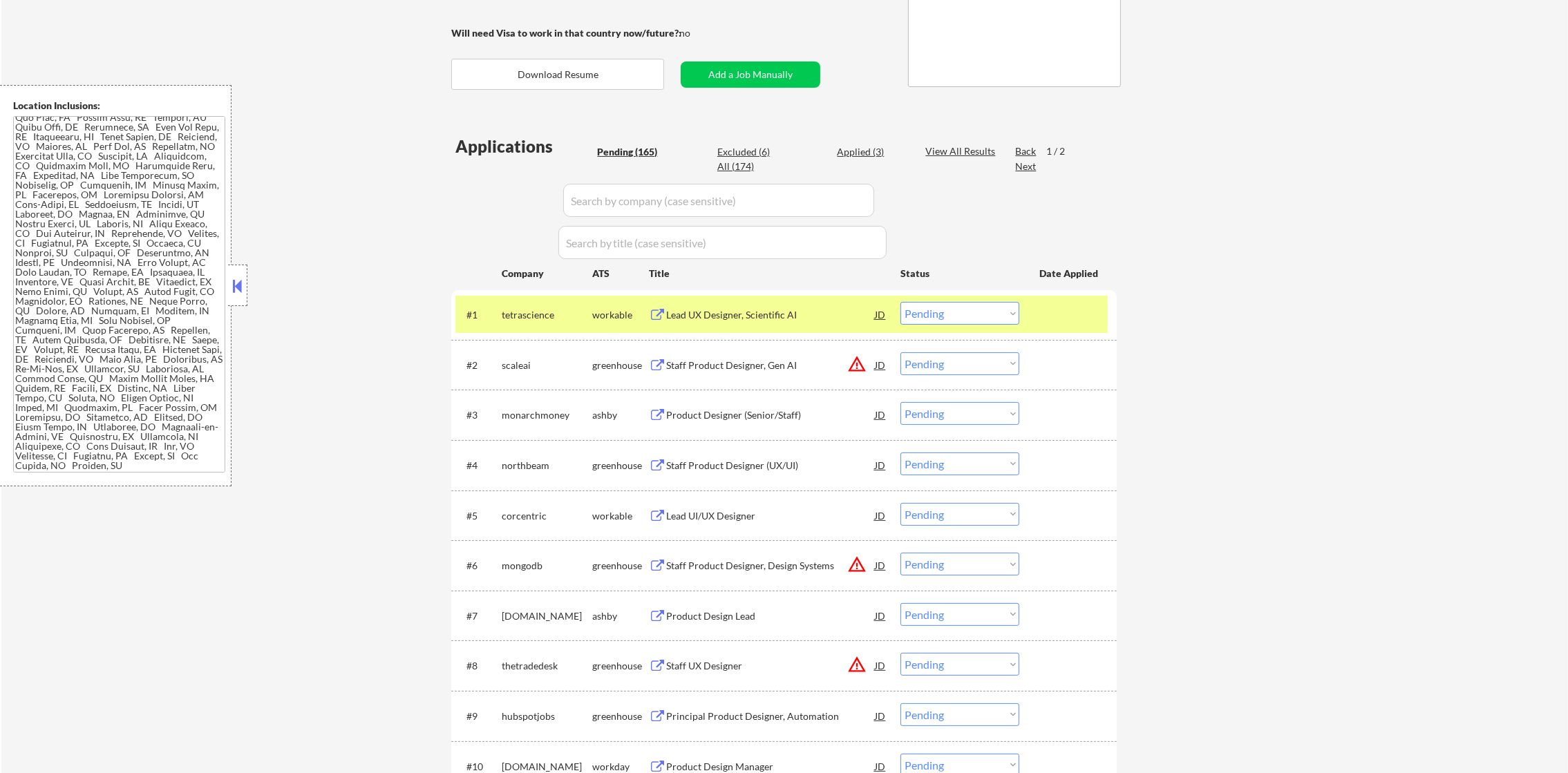
scroll to position [415, 0]
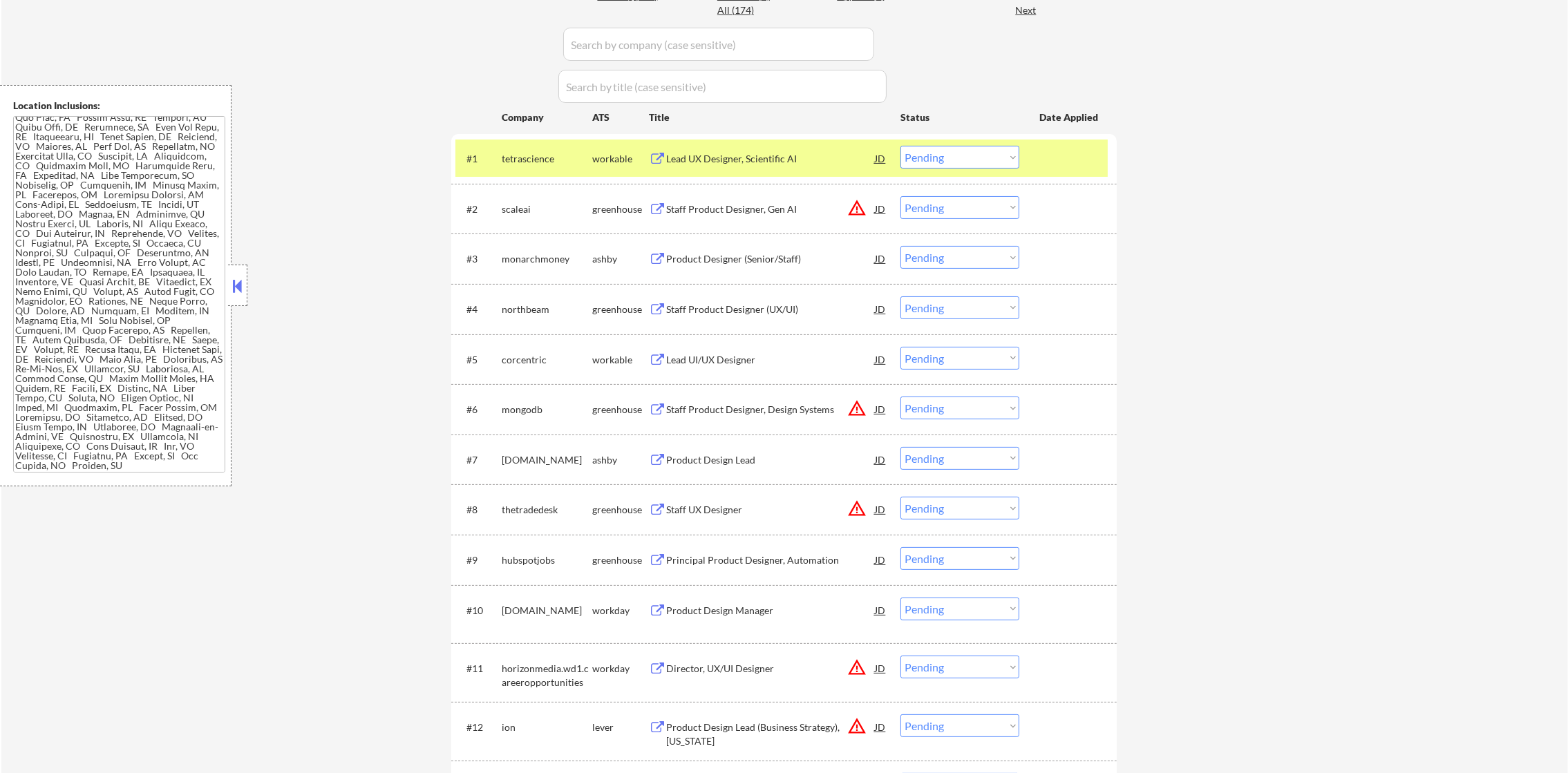
click at [758, 143] on div "#1 tetrascience workable Lead UX Designer, Scientific AI JD warning_amber Choos…" at bounding box center [781, 157] width 652 height 37
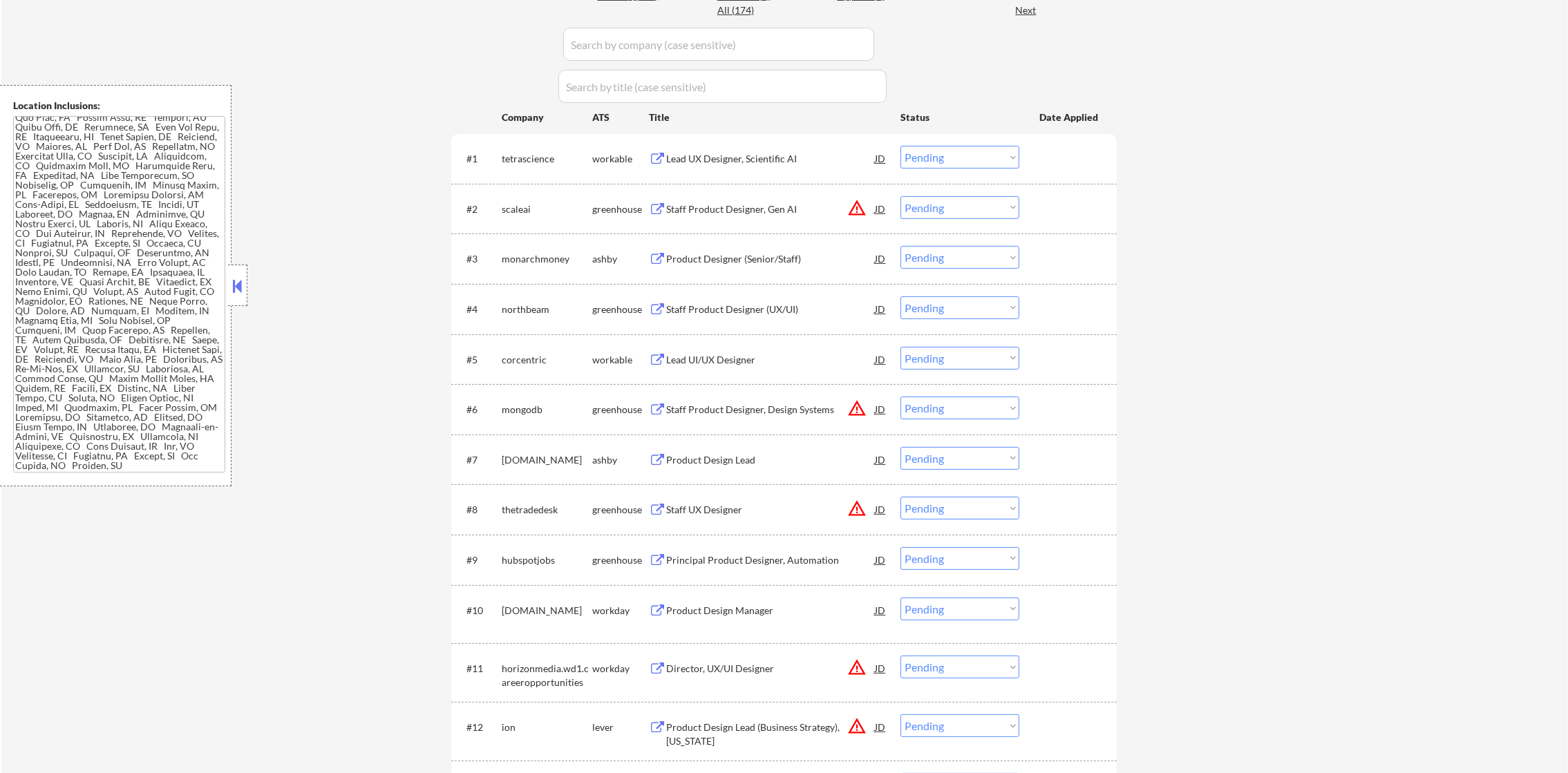
click at [748, 165] on div "Lead UX Designer, Scientific AI" at bounding box center [770, 158] width 209 height 14
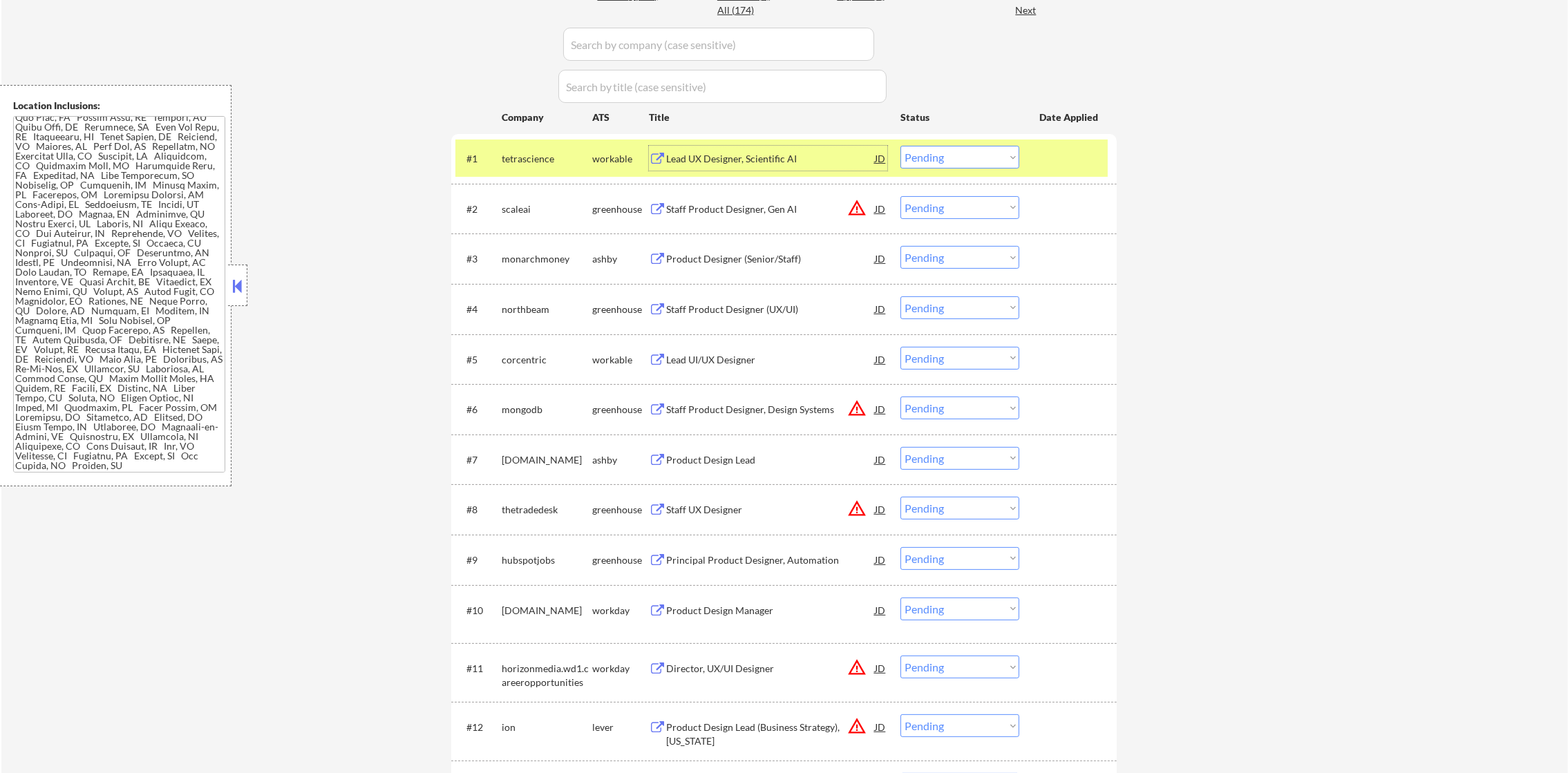
click at [922, 157] on select "Choose an option... Pending Applied Excluded (Questions) Excluded (Expired) Exc…" at bounding box center [960, 157] width 119 height 23
click at [900, 146] on select "Choose an option... Pending Applied Excluded (Questions) Excluded (Expired) Exc…" at bounding box center [960, 157] width 119 height 23
click at [549, 169] on div "tetrascience" at bounding box center [547, 158] width 91 height 25
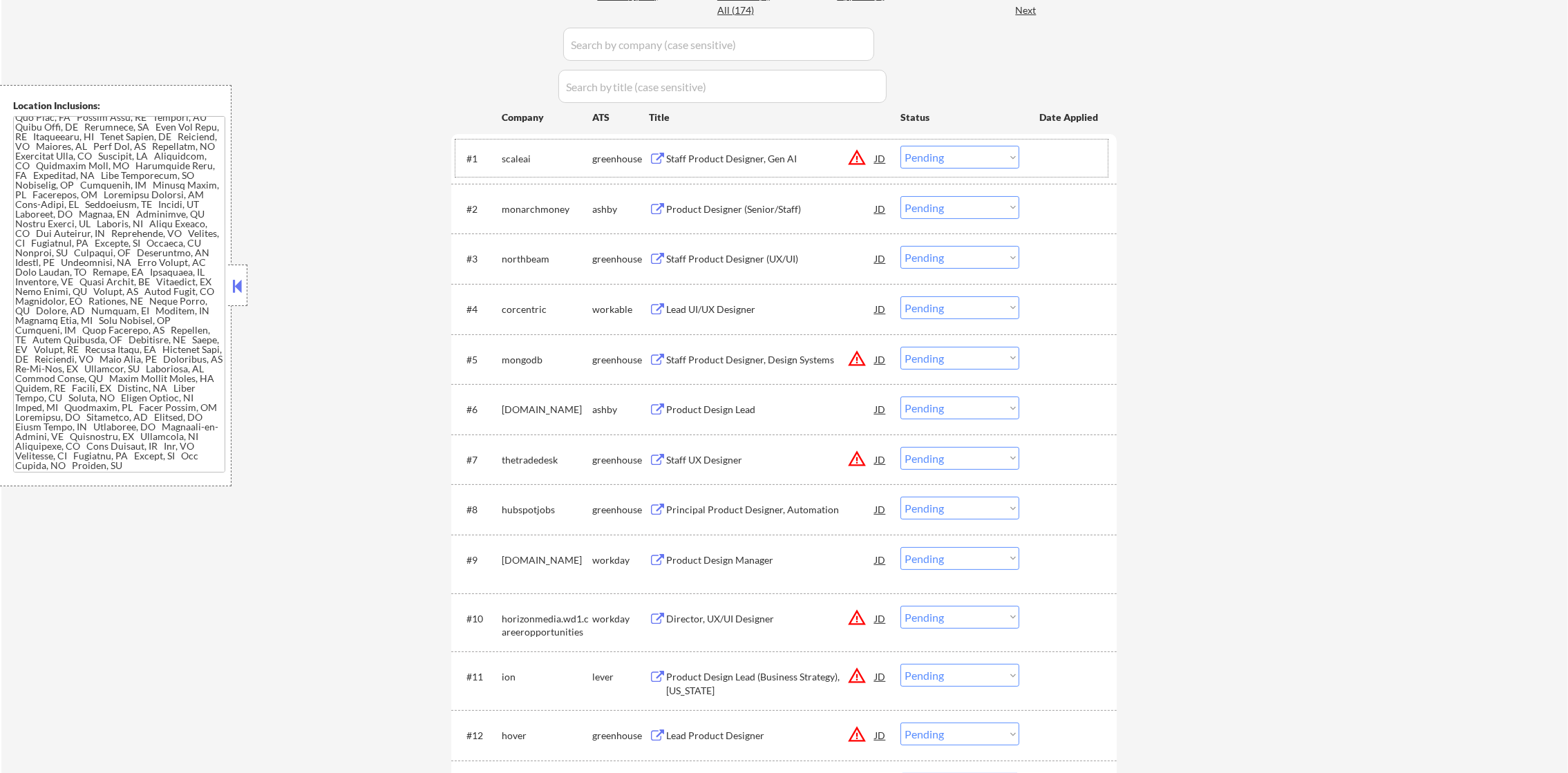
click at [744, 154] on div "Staff Product Designer, Gen AI" at bounding box center [770, 158] width 209 height 14
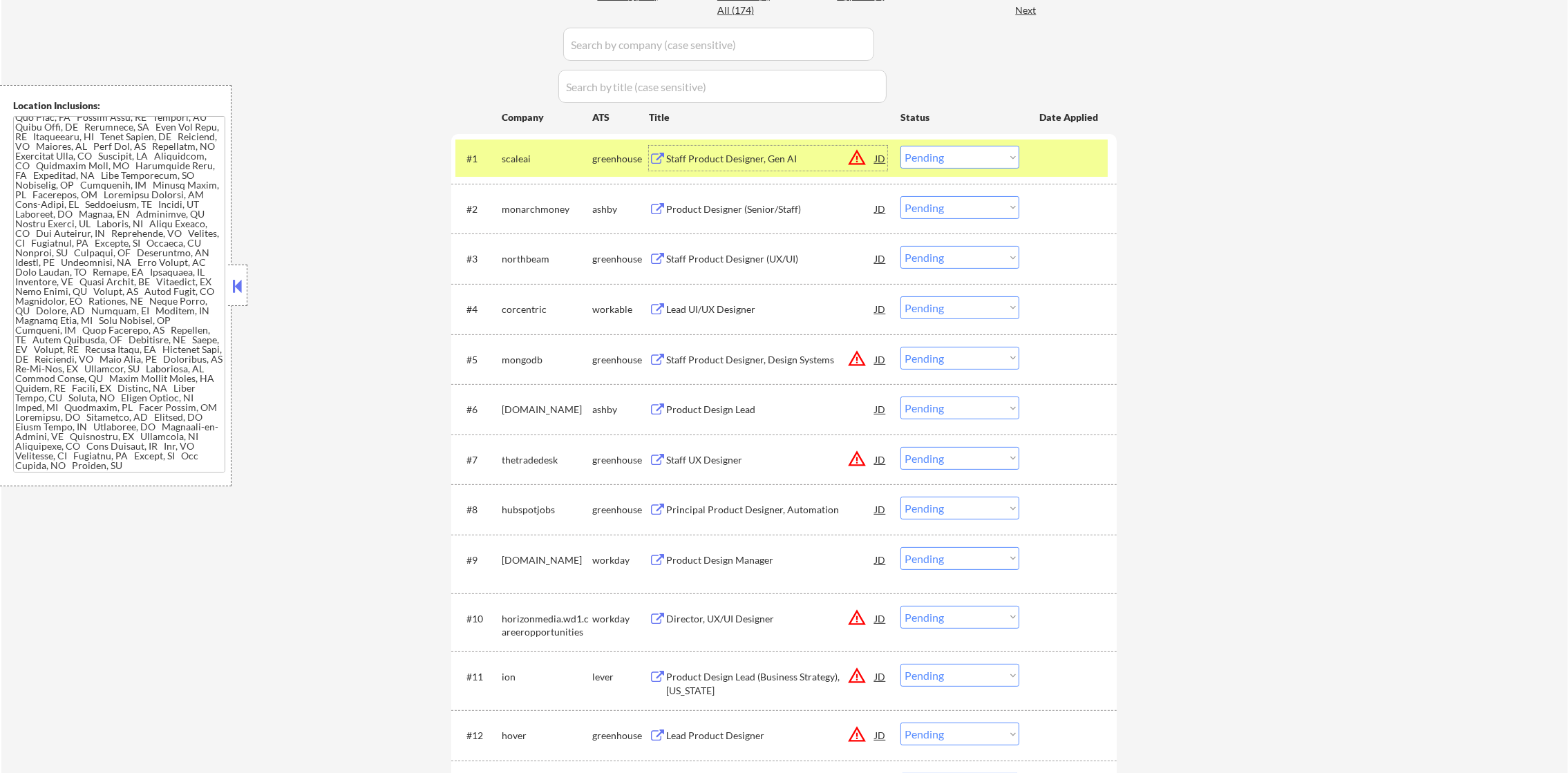
click at [947, 161] on select "Choose an option... Pending Applied Excluded (Questions) Excluded (Expired) Exc…" at bounding box center [960, 157] width 119 height 23
click at [900, 146] on select "Choose an option... Pending Applied Excluded (Questions) Excluded (Expired) Exc…" at bounding box center [960, 157] width 119 height 23
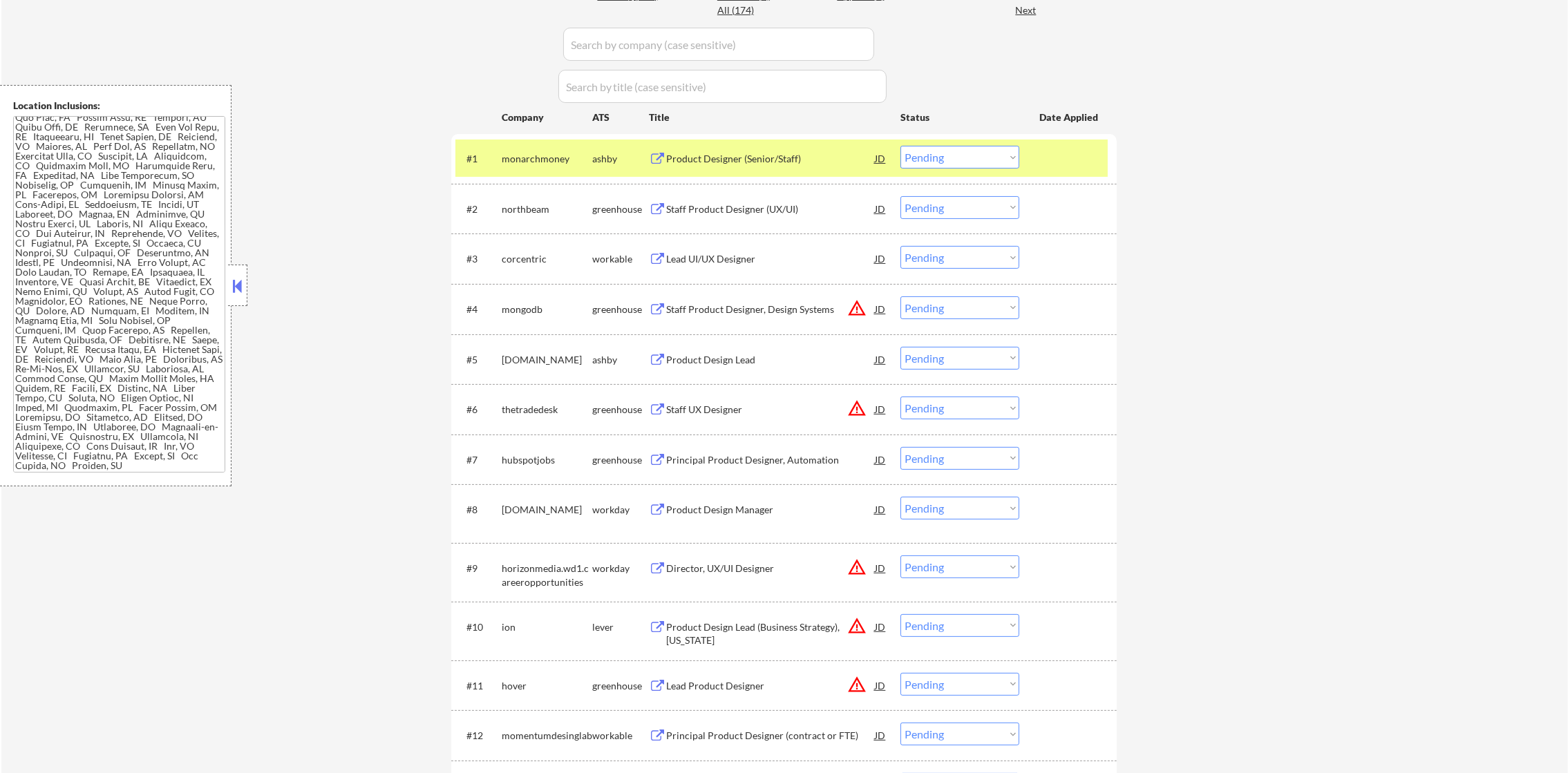
click at [538, 166] on div "monarchmoney" at bounding box center [547, 158] width 91 height 25
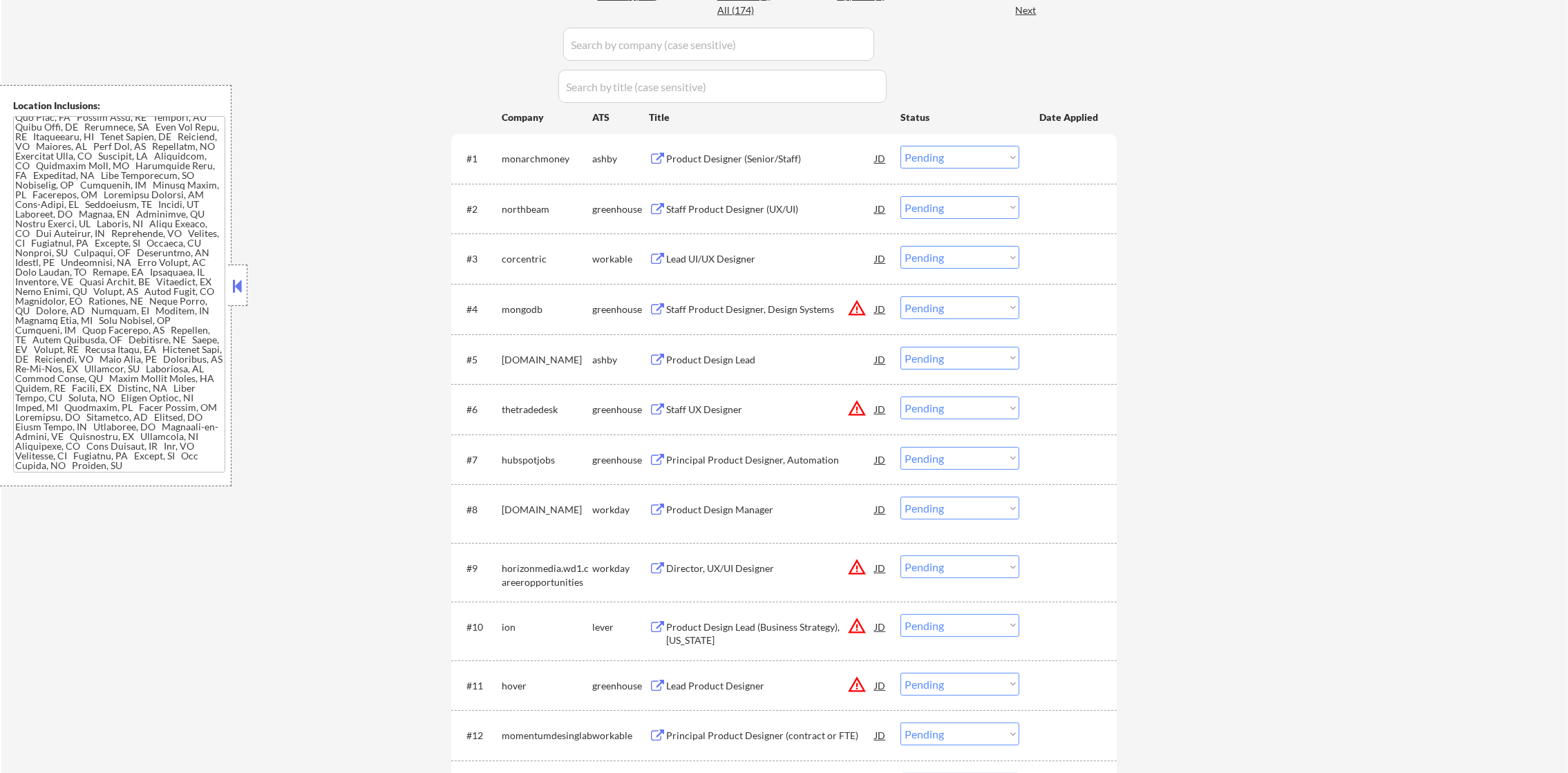
click at [763, 161] on div "Product Designer (Senior/Staff)" at bounding box center [770, 158] width 209 height 14
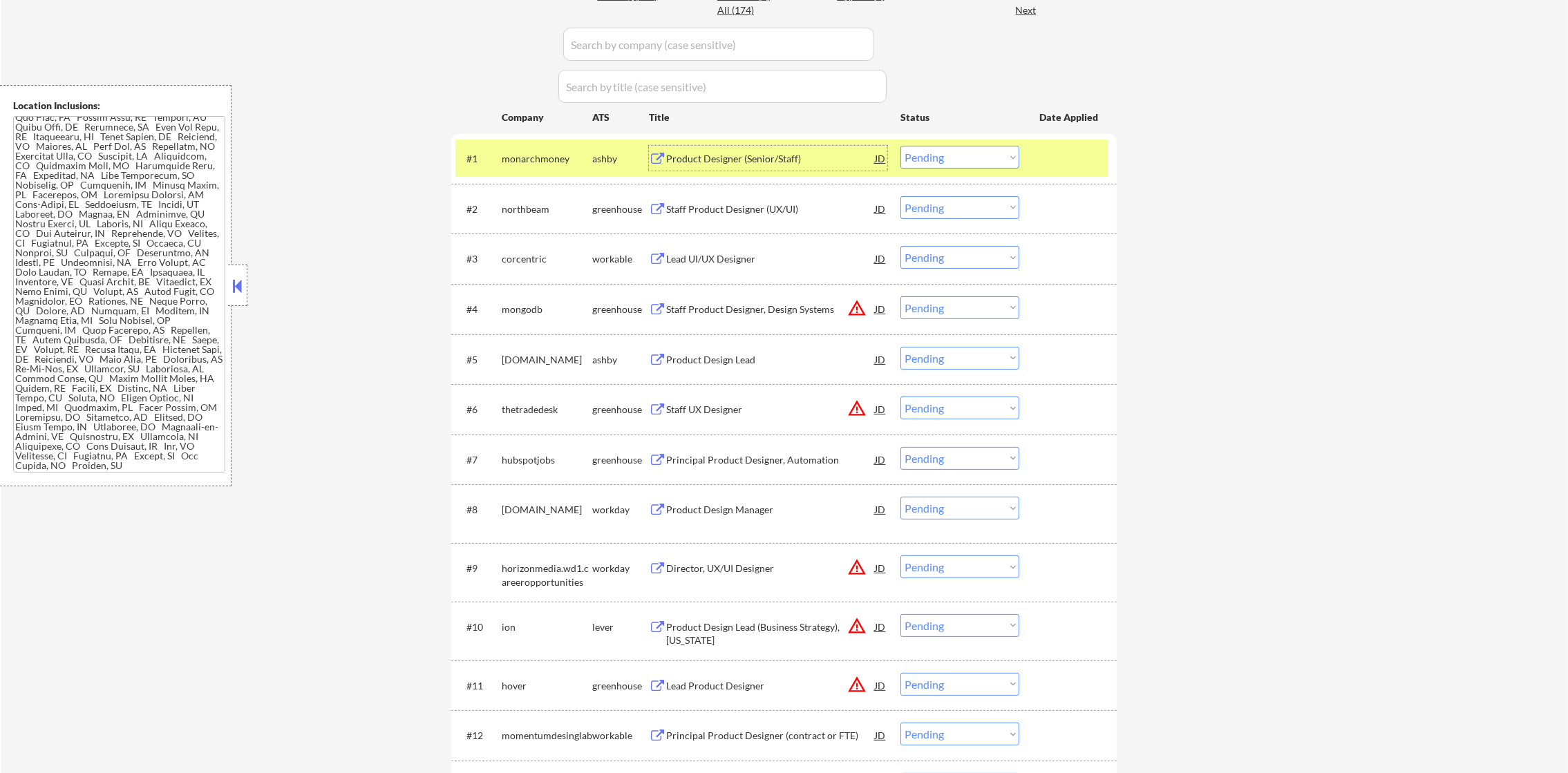
click at [946, 157] on select "Choose an option... Pending Applied Excluded (Questions) Excluded (Expired) Exc…" at bounding box center [960, 157] width 119 height 23
click at [900, 146] on select "Choose an option... Pending Applied Excluded (Questions) Excluded (Expired) Exc…" at bounding box center [960, 157] width 119 height 23
click at [548, 158] on div "monarchmoney" at bounding box center [547, 158] width 91 height 14
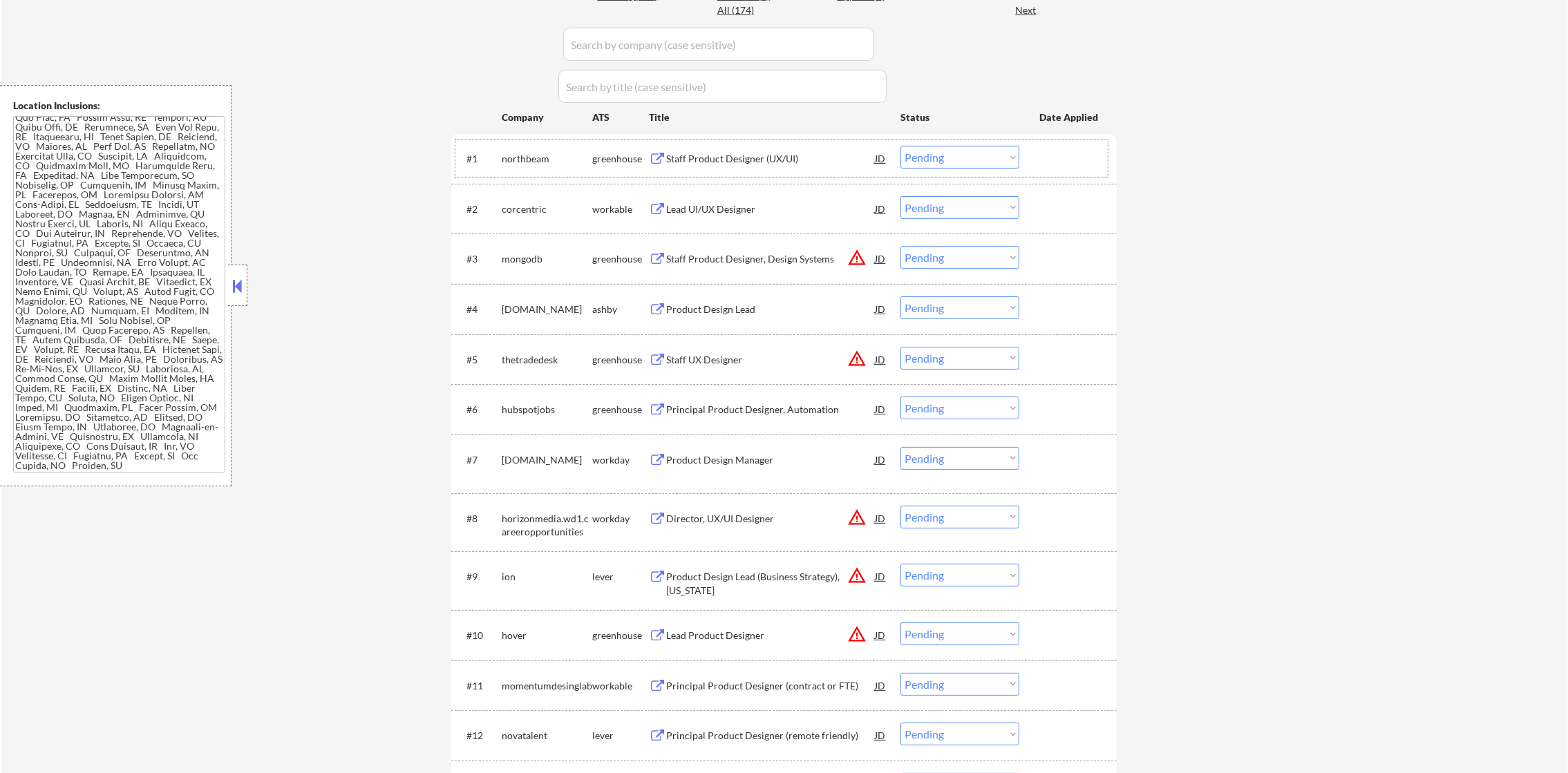
click at [741, 153] on div "Staff Product Designer (UX/UI)" at bounding box center [770, 158] width 209 height 14
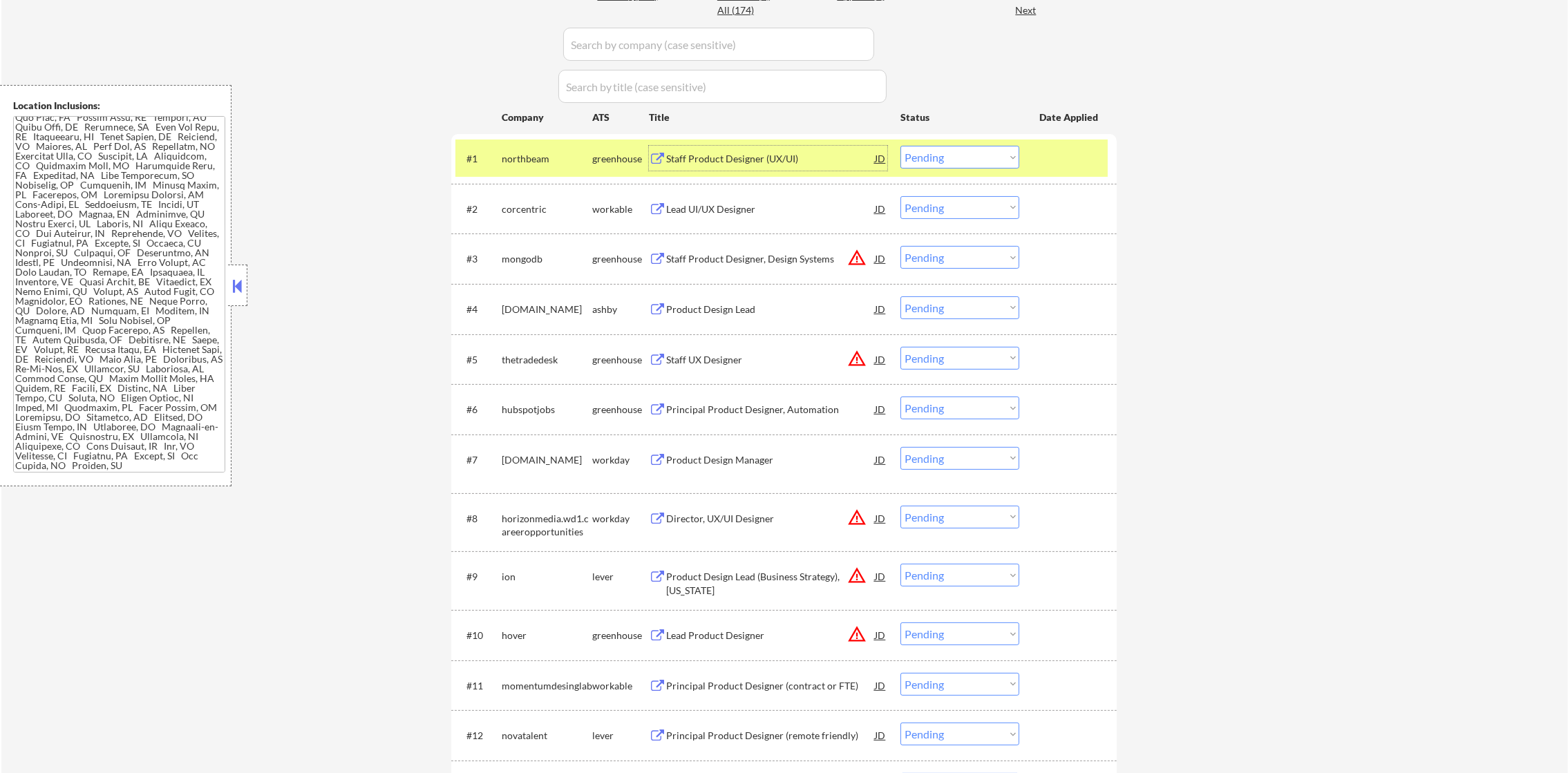
click at [959, 157] on select "Choose an option... Pending Applied Excluded (Questions) Excluded (Expired) Exc…" at bounding box center [960, 157] width 119 height 23
click at [900, 146] on select "Choose an option... Pending Applied Excluded (Questions) Excluded (Expired) Exc…" at bounding box center [960, 157] width 119 height 23
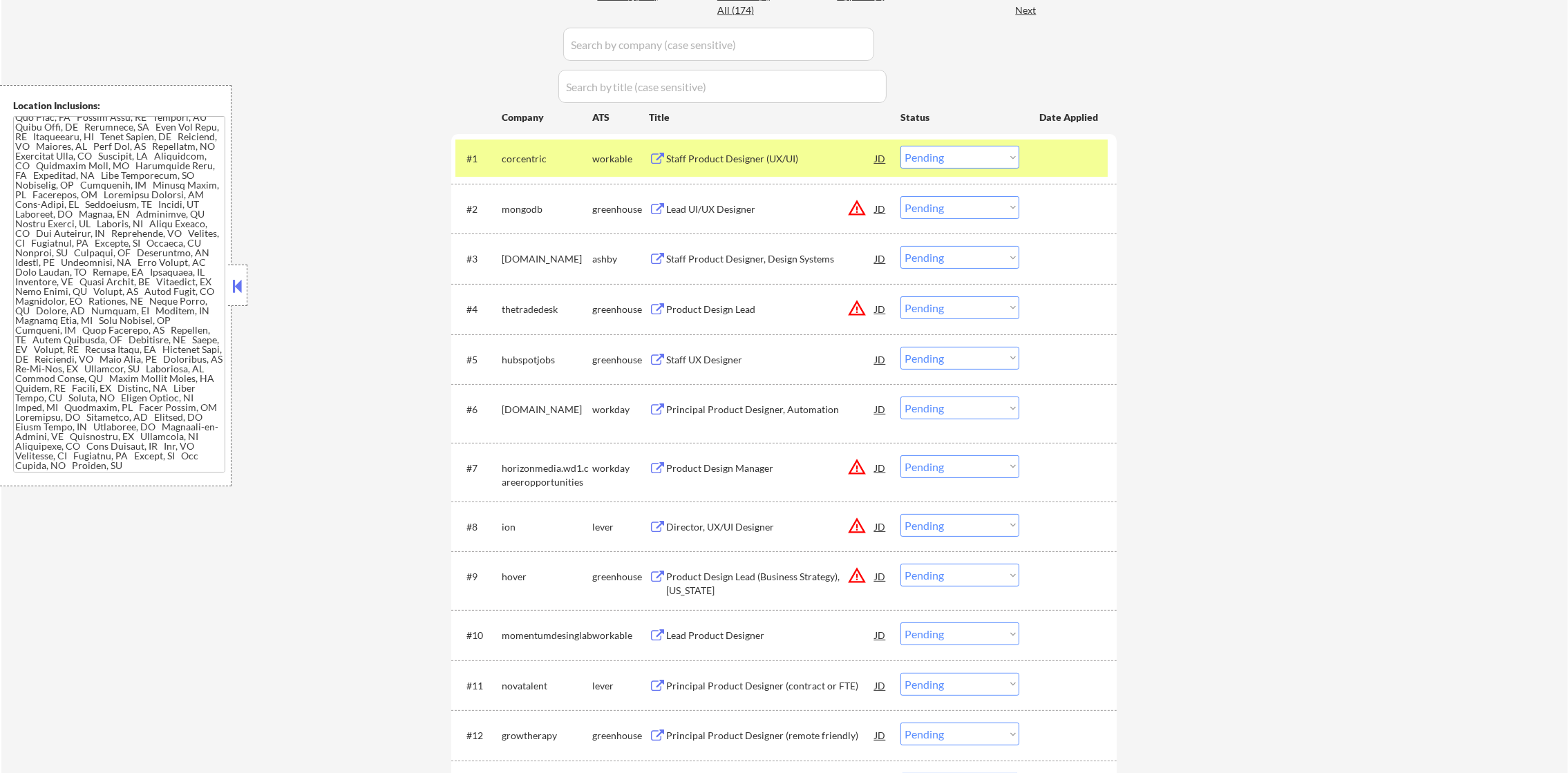
click at [530, 166] on div "corcentric" at bounding box center [547, 158] width 91 height 25
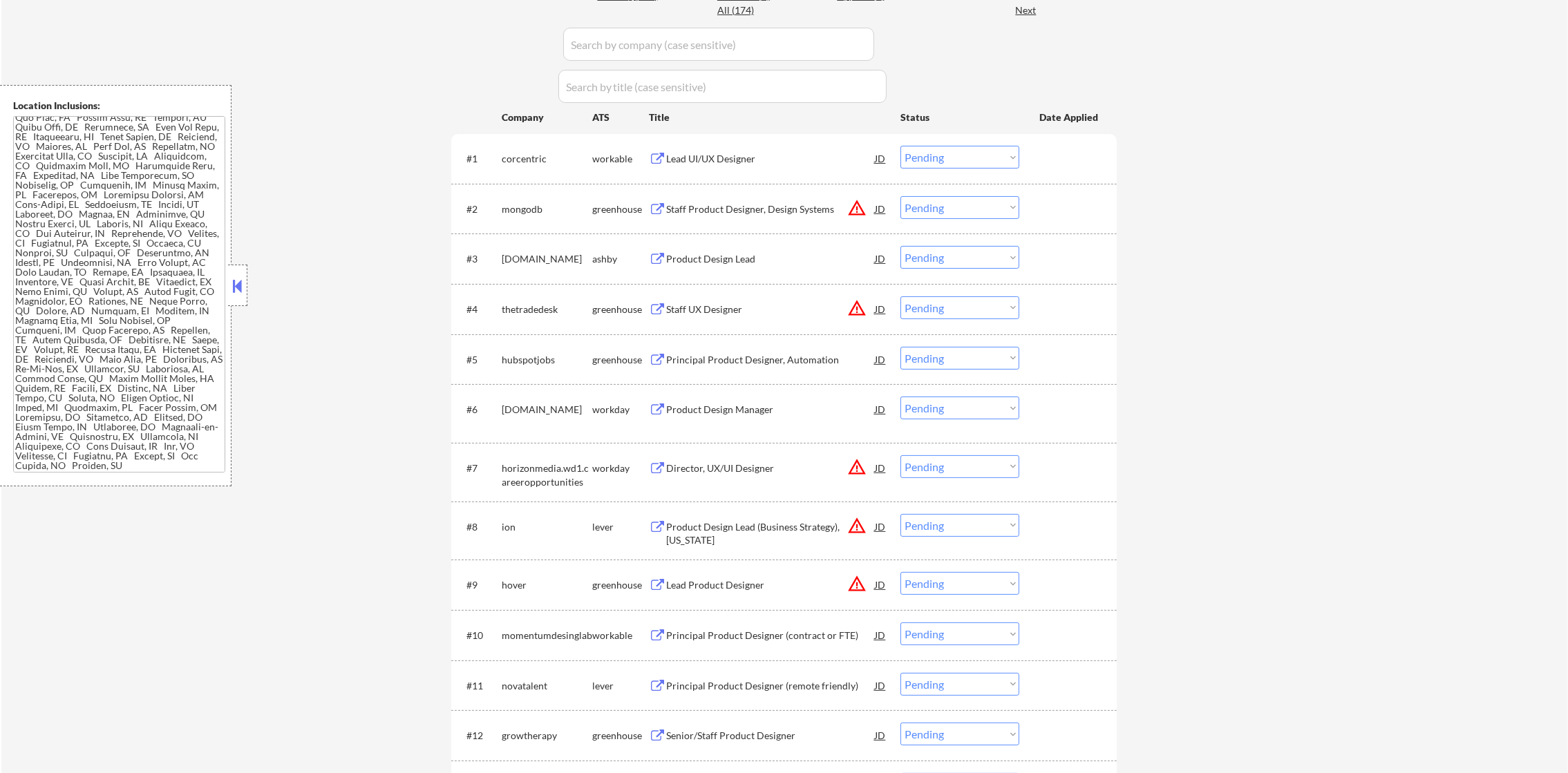
click at [761, 160] on div "Lead UI/UX Designer" at bounding box center [770, 158] width 209 height 14
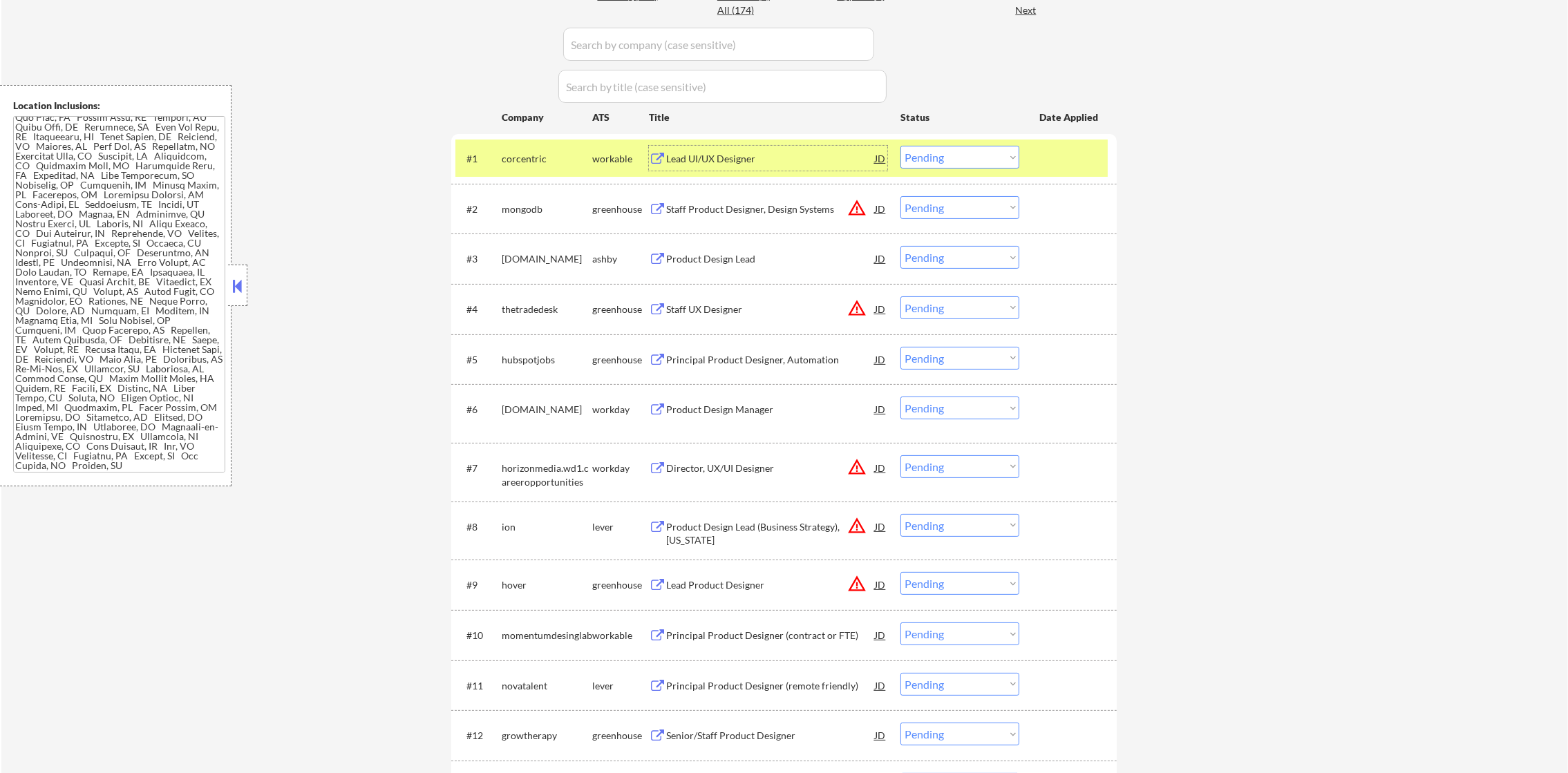
click at [907, 159] on select "Choose an option... Pending Applied Excluded (Questions) Excluded (Expired) Exc…" at bounding box center [960, 157] width 119 height 23
click at [900, 146] on select "Choose an option... Pending Applied Excluded (Questions) Excluded (Expired) Exc…" at bounding box center [960, 157] width 119 height 23
click at [566, 167] on div "corcentric" at bounding box center [547, 158] width 91 height 25
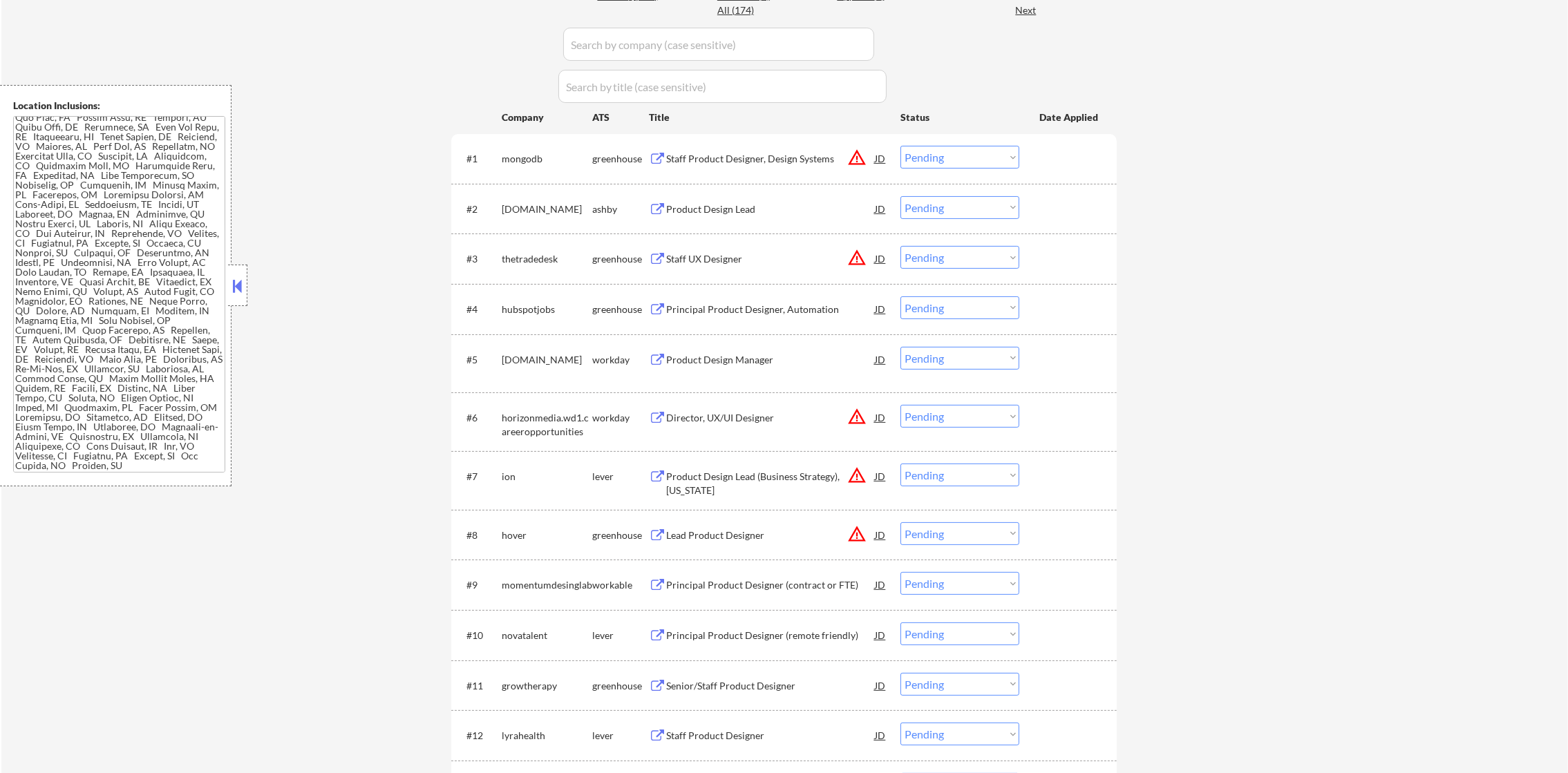
click at [737, 154] on div "Staff Product Designer, Design Systems" at bounding box center [770, 158] width 209 height 14
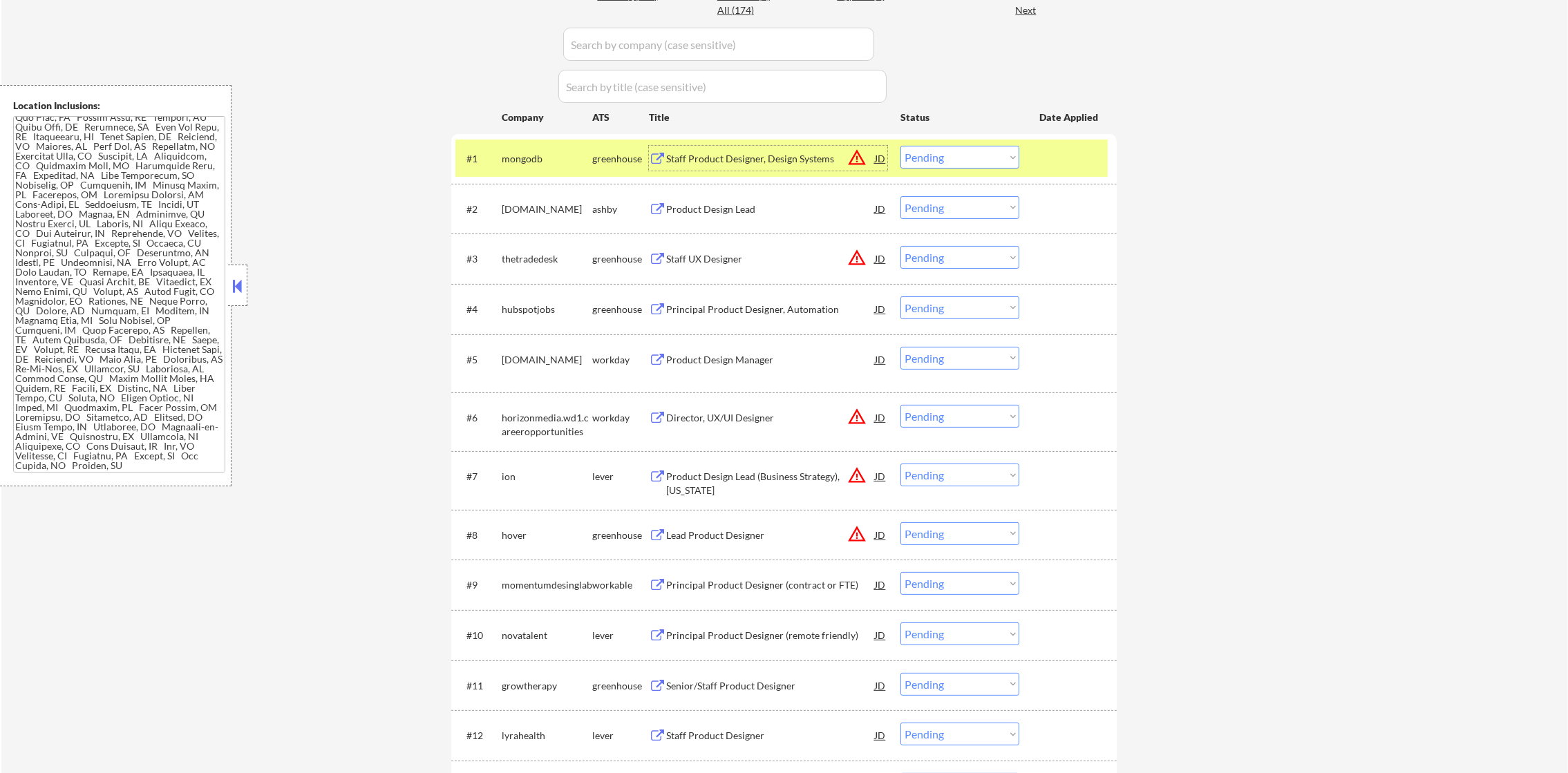
click at [947, 165] on select "Choose an option... Pending Applied Excluded (Questions) Excluded (Expired) Exc…" at bounding box center [960, 157] width 119 height 23
click at [900, 146] on select "Choose an option... Pending Applied Excluded (Questions) Excluded (Expired) Exc…" at bounding box center [960, 157] width 119 height 23
click at [542, 170] on div "mongodb" at bounding box center [547, 158] width 91 height 25
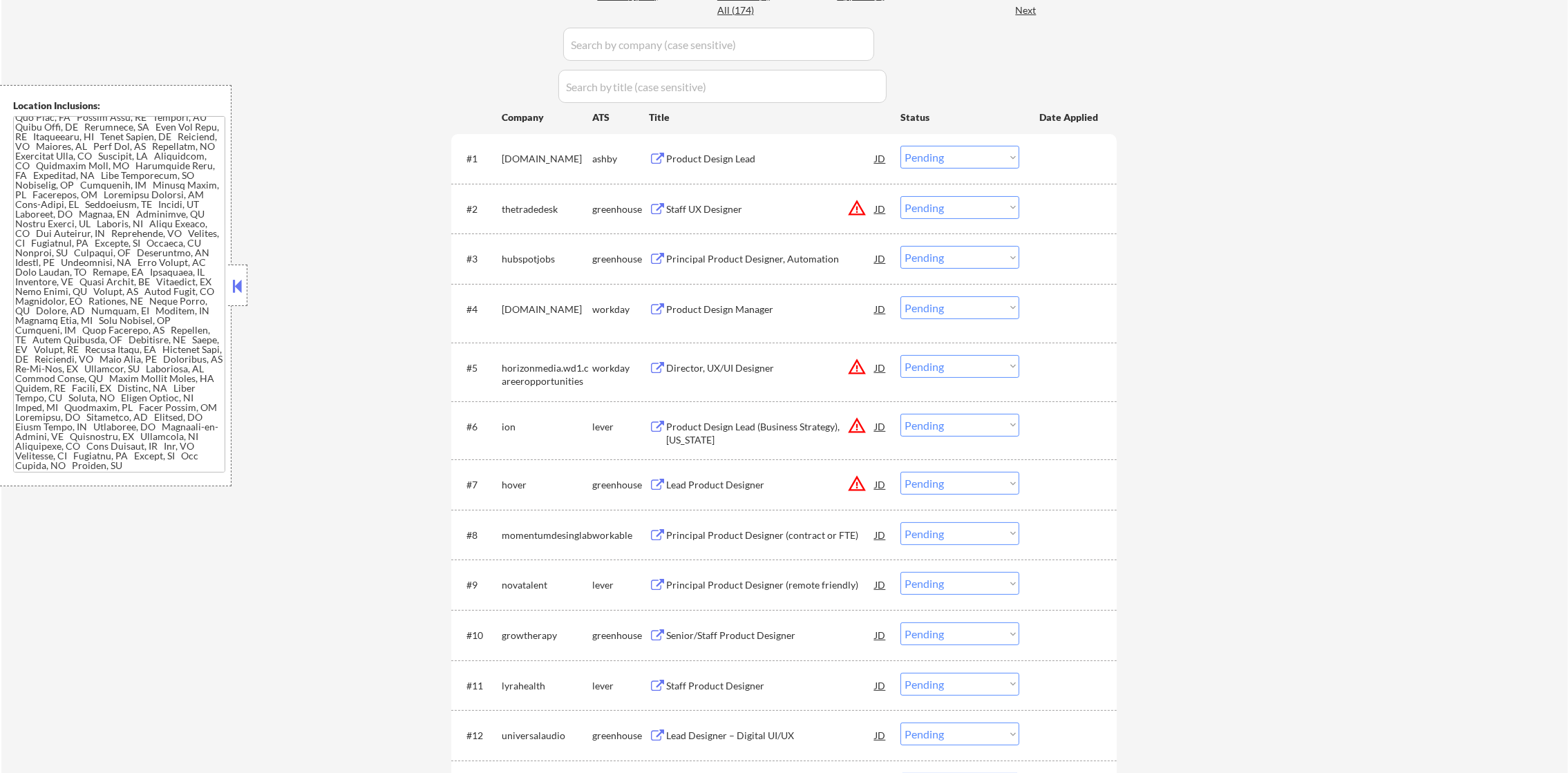
click at [789, 157] on div "Product Design Lead" at bounding box center [770, 158] width 209 height 14
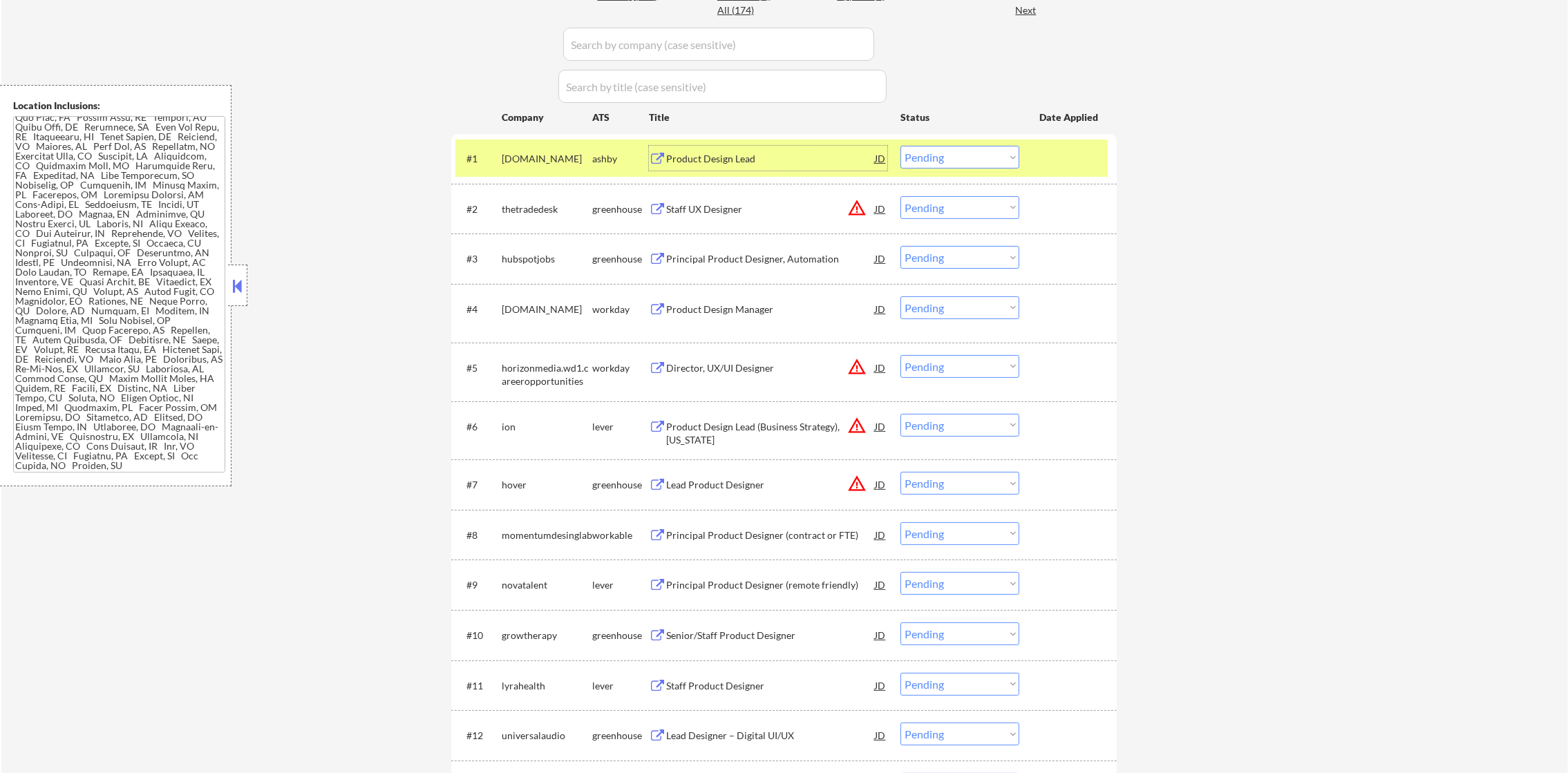
click at [923, 159] on select "Choose an option... Pending Applied Excluded (Questions) Excluded (Expired) Exc…" at bounding box center [960, 157] width 119 height 23
click at [900, 146] on select "Choose an option... Pending Applied Excluded (Questions) Excluded (Expired) Exc…" at bounding box center [960, 157] width 119 height 23
click at [538, 156] on div "[DOMAIN_NAME]" at bounding box center [547, 158] width 91 height 14
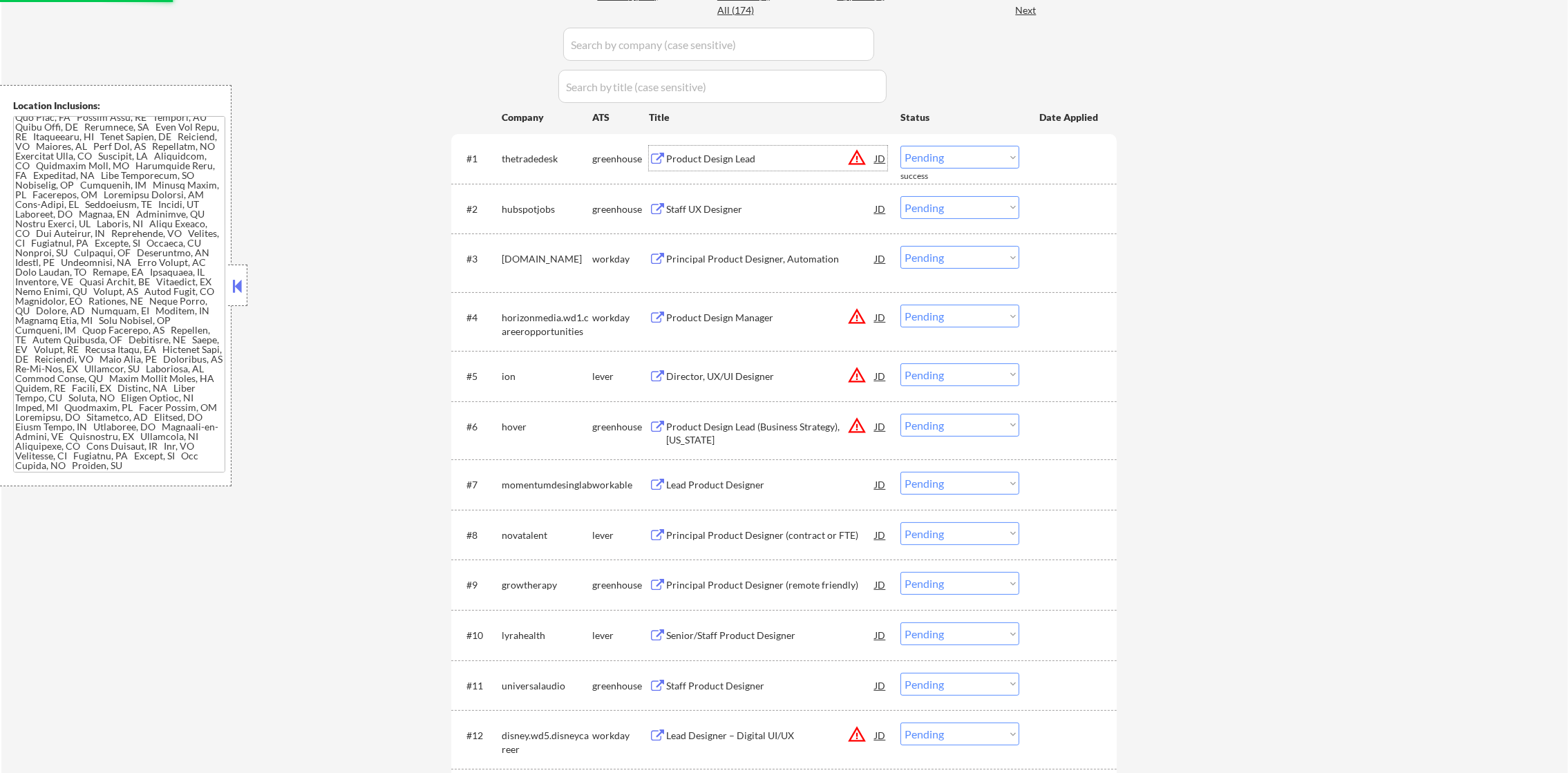
click at [832, 166] on div "Product Design Lead" at bounding box center [770, 158] width 209 height 25
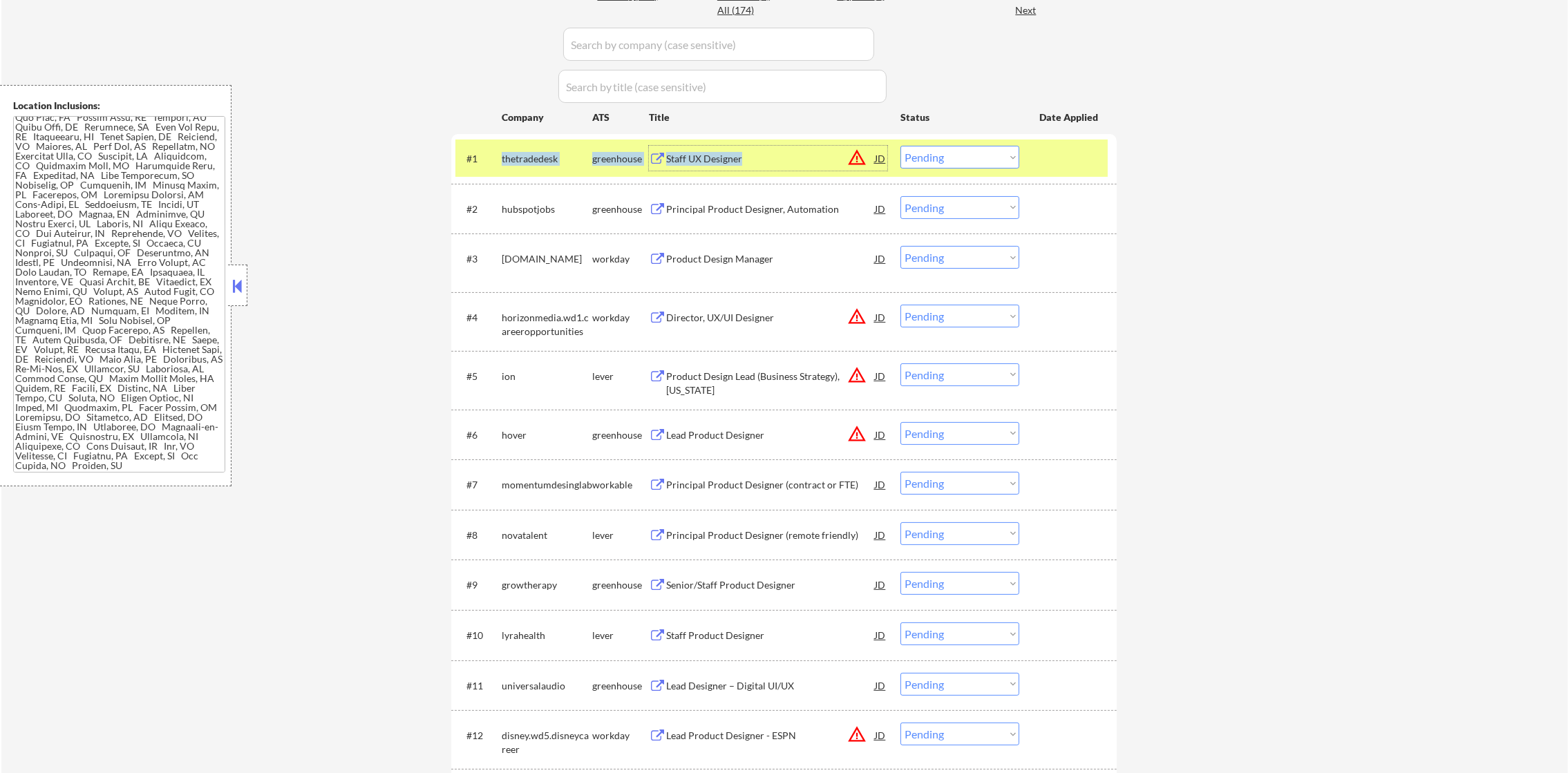
copy div "thetradedesk greenhouse Staff UX Designer"
drag, startPoint x: 749, startPoint y: 159, endPoint x: 489, endPoint y: 306, distance: 298.7
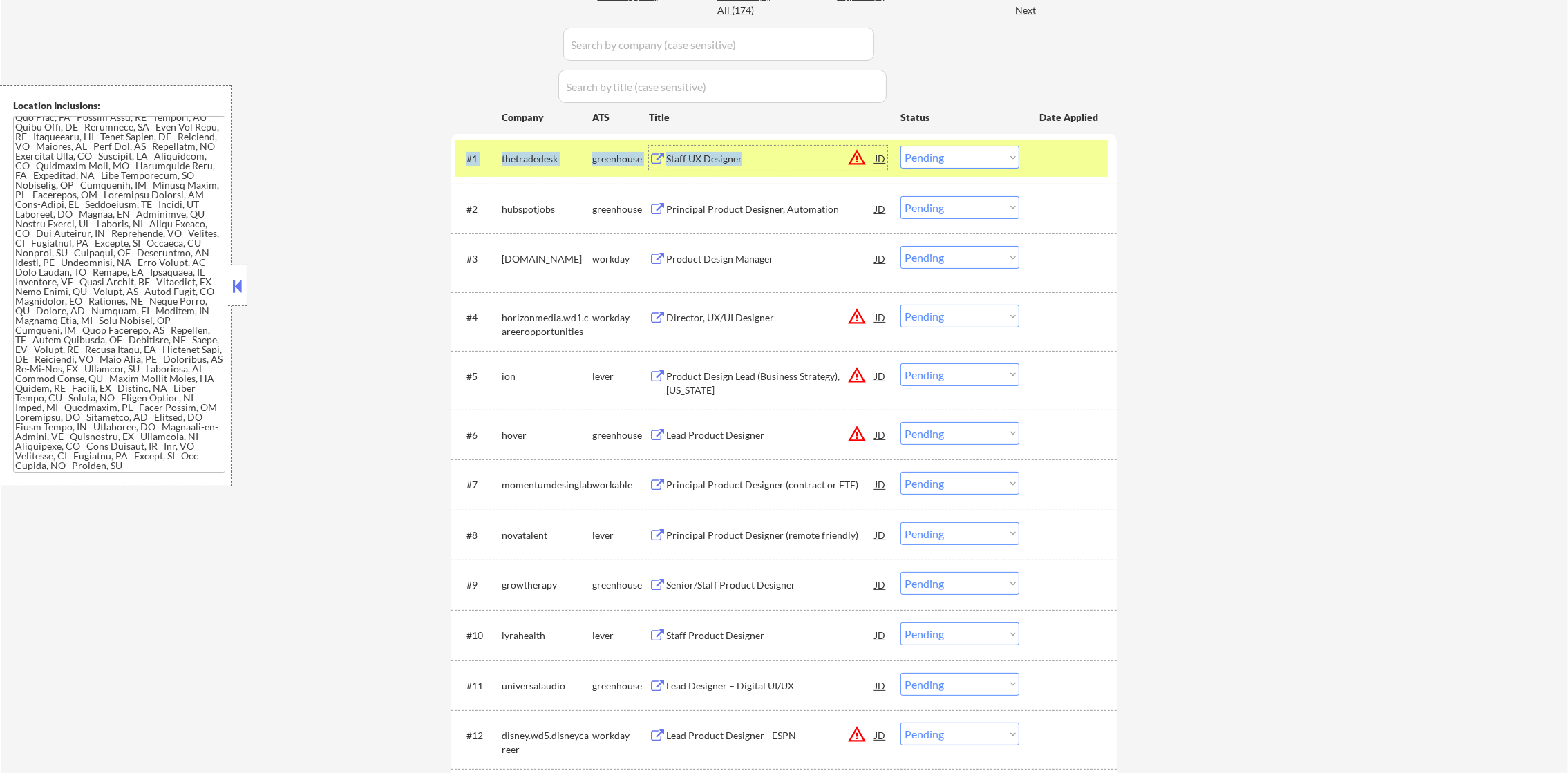
copy div "#1 thetradedesk greenhouse Staff UX Designer"
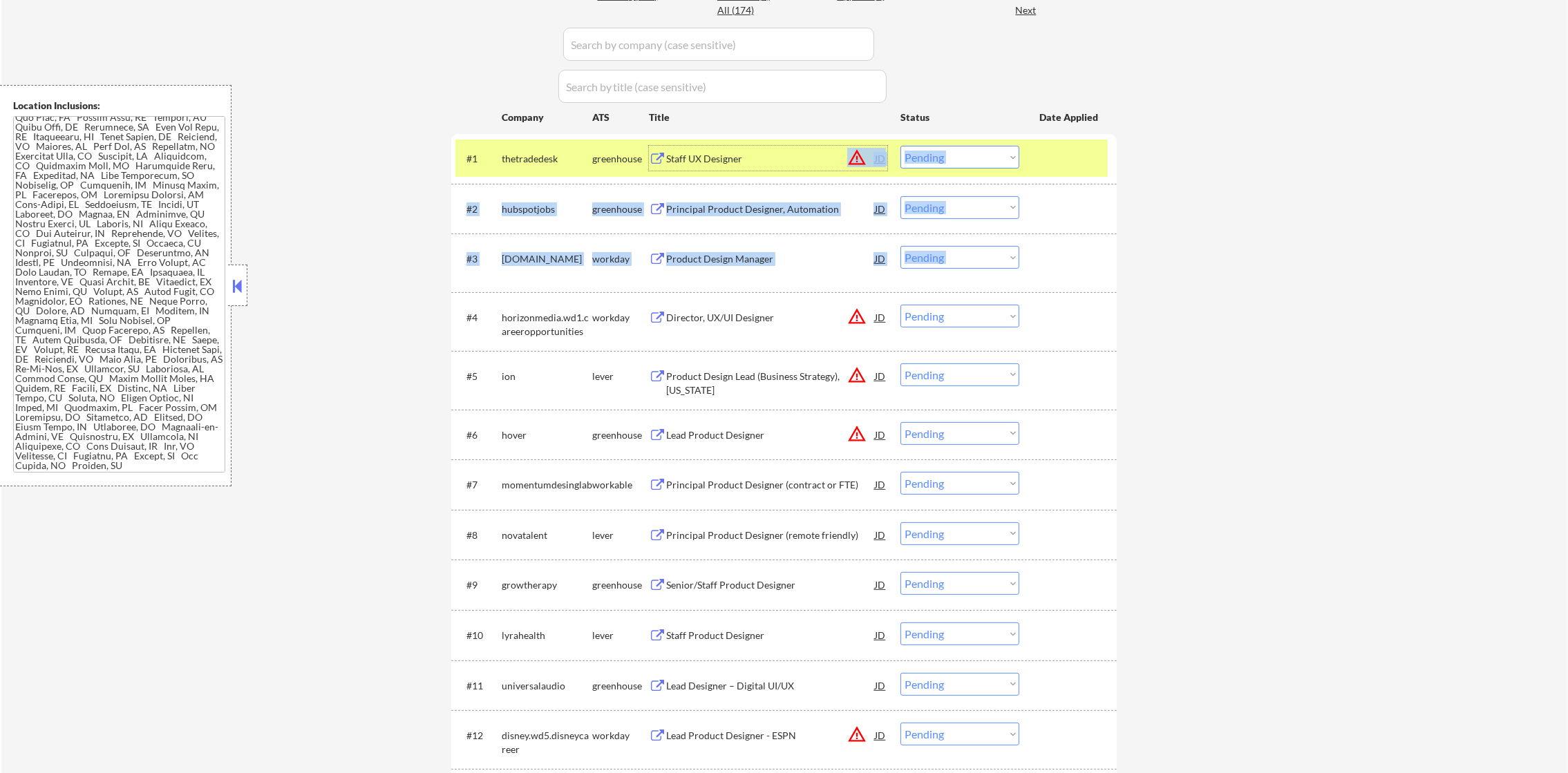
drag, startPoint x: 488, startPoint y: 177, endPoint x: 430, endPoint y: 488, distance: 316.4
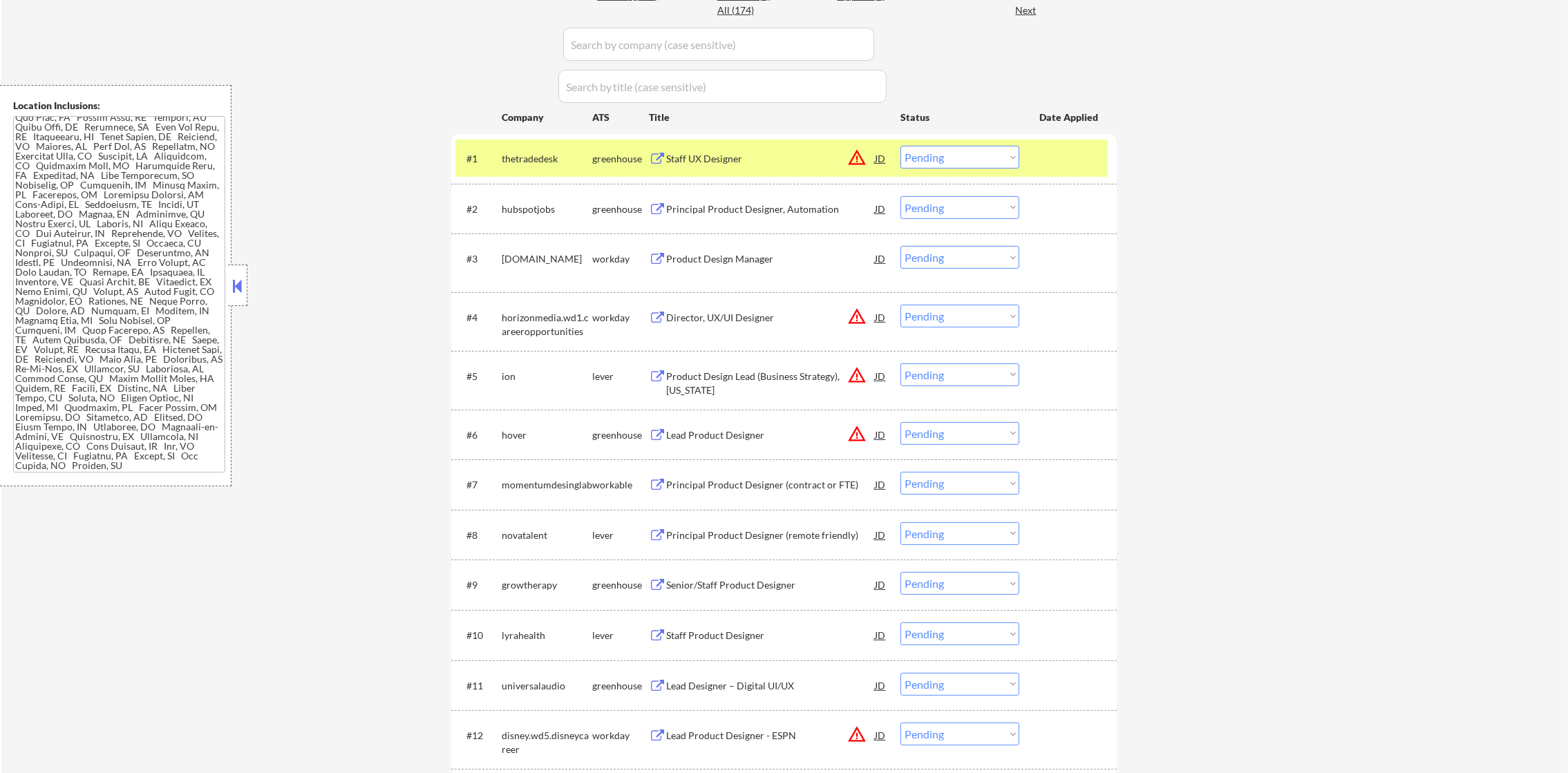
drag, startPoint x: 942, startPoint y: 149, endPoint x: 945, endPoint y: 159, distance: 10.4
click at [943, 150] on select "Choose an option... Pending Applied Excluded (Questions) Excluded (Expired) Exc…" at bounding box center [960, 157] width 119 height 23
click at [900, 146] on select "Choose an option... Pending Applied Excluded (Questions) Excluded (Expired) Exc…" at bounding box center [960, 157] width 119 height 23
click at [519, 155] on div "thetradedesk" at bounding box center [547, 158] width 91 height 14
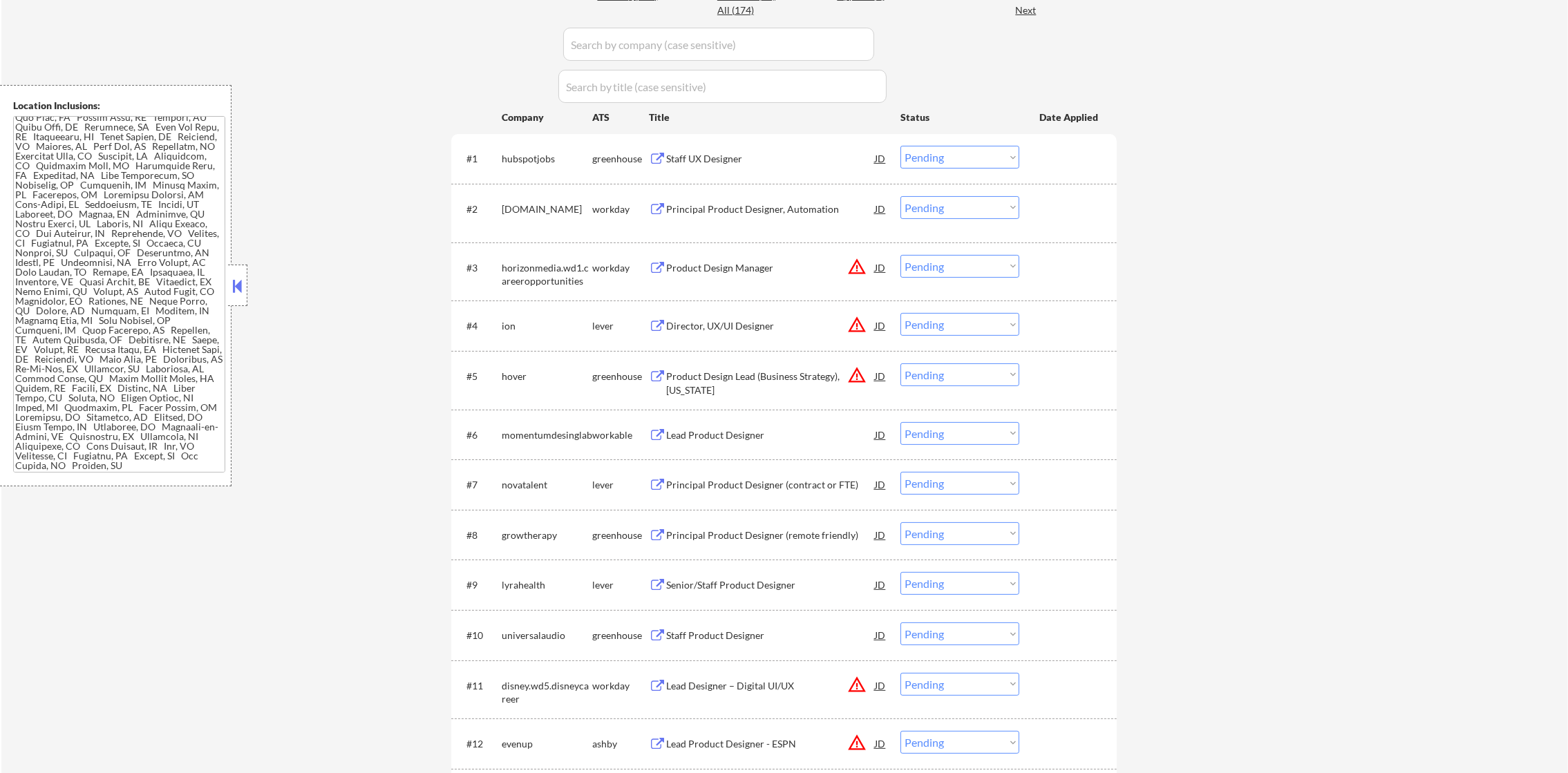
click at [763, 144] on div "#1 hubspotjobs greenhouse Staff UX Designer JD warning_amber Choose an option..…" at bounding box center [781, 157] width 652 height 37
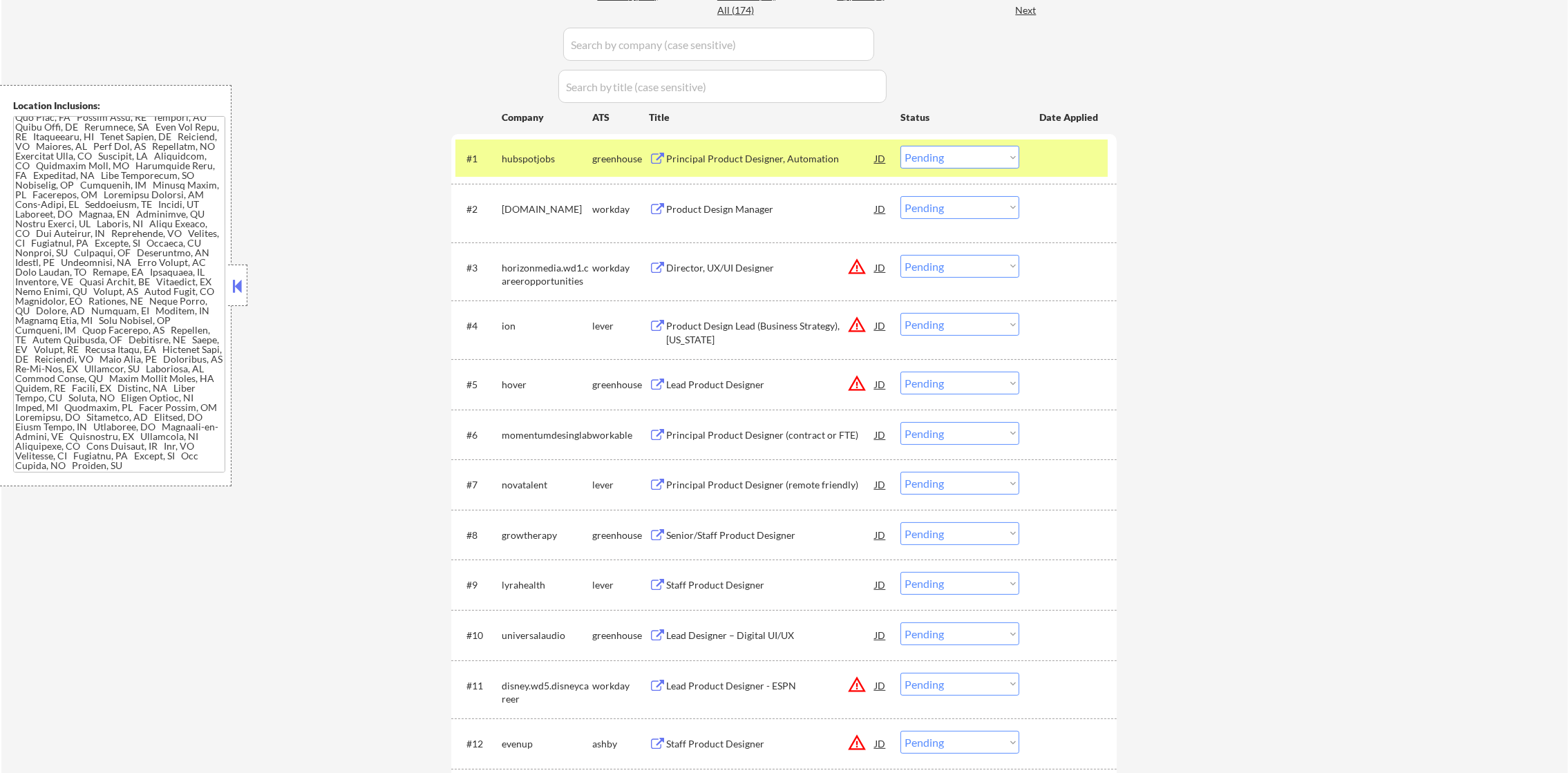
click at [810, 169] on div "Principal Product Designer, Automation" at bounding box center [770, 158] width 209 height 25
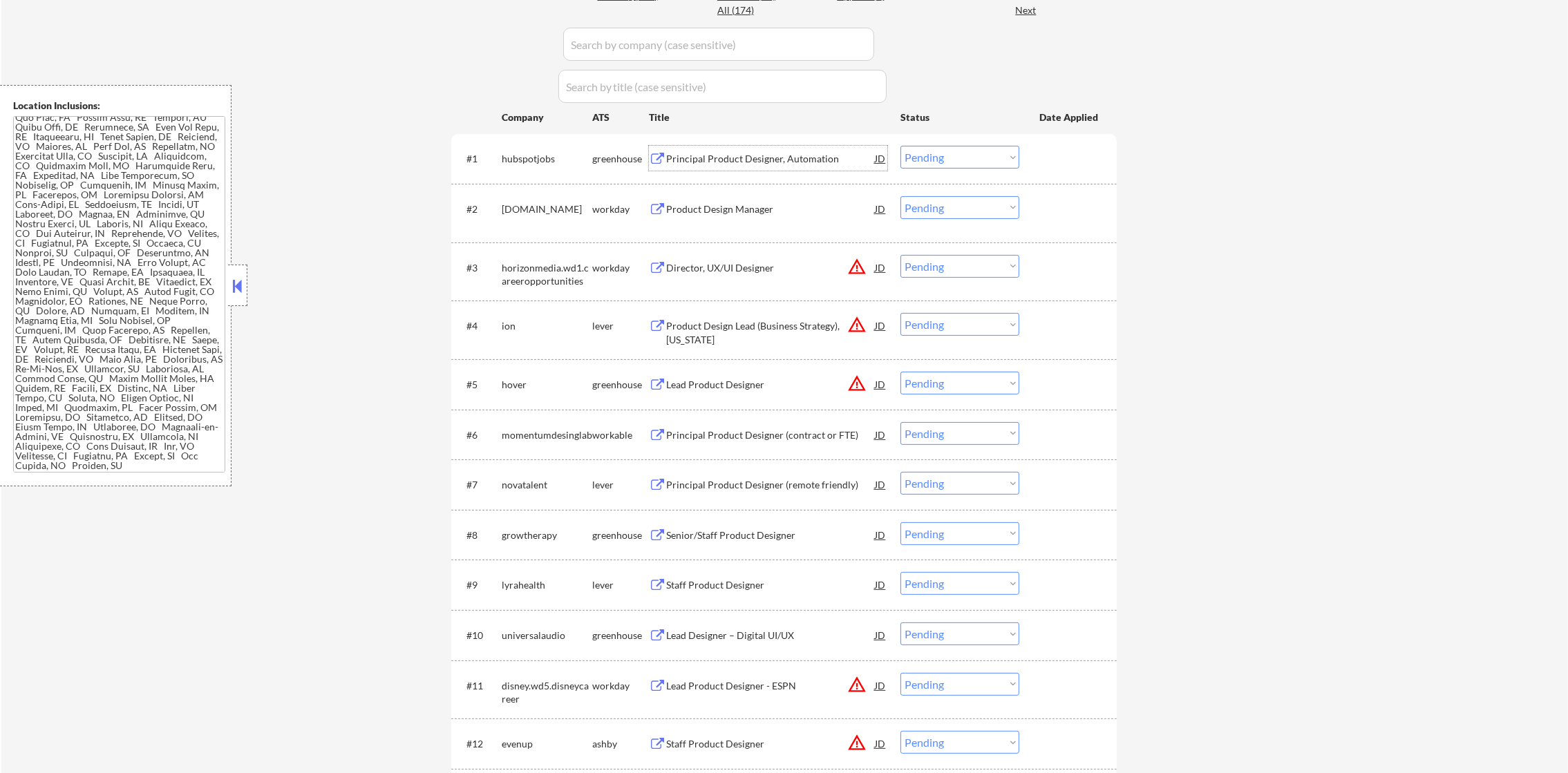
click at [906, 157] on select "Choose an option... Pending Applied Excluded (Questions) Excluded (Expired) Exc…" at bounding box center [960, 157] width 119 height 23
click at [900, 146] on select "Choose an option... Pending Applied Excluded (Questions) Excluded (Expired) Exc…" at bounding box center [960, 157] width 119 height 23
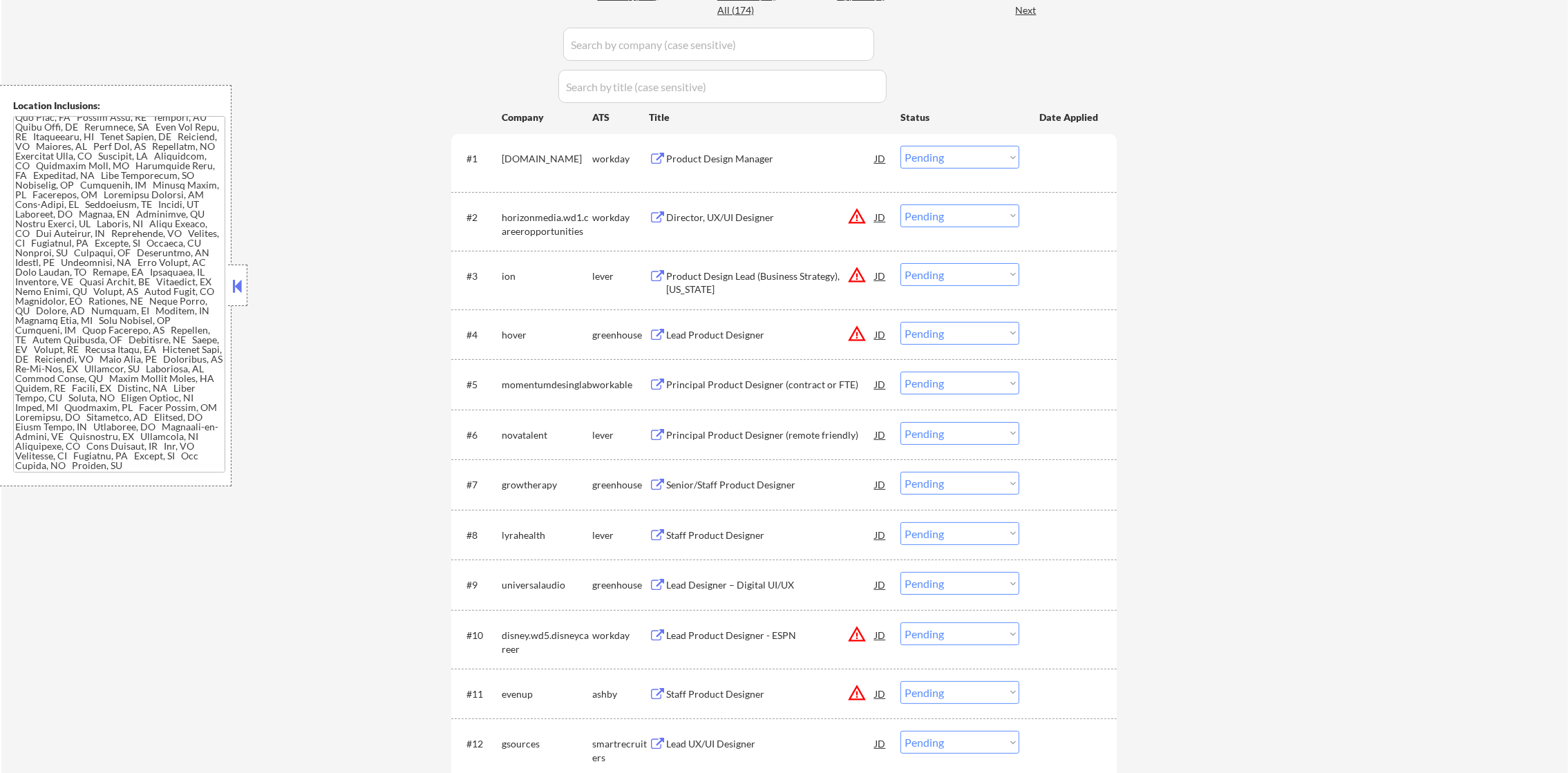
click at [753, 163] on div "Product Design Manager" at bounding box center [770, 158] width 209 height 14
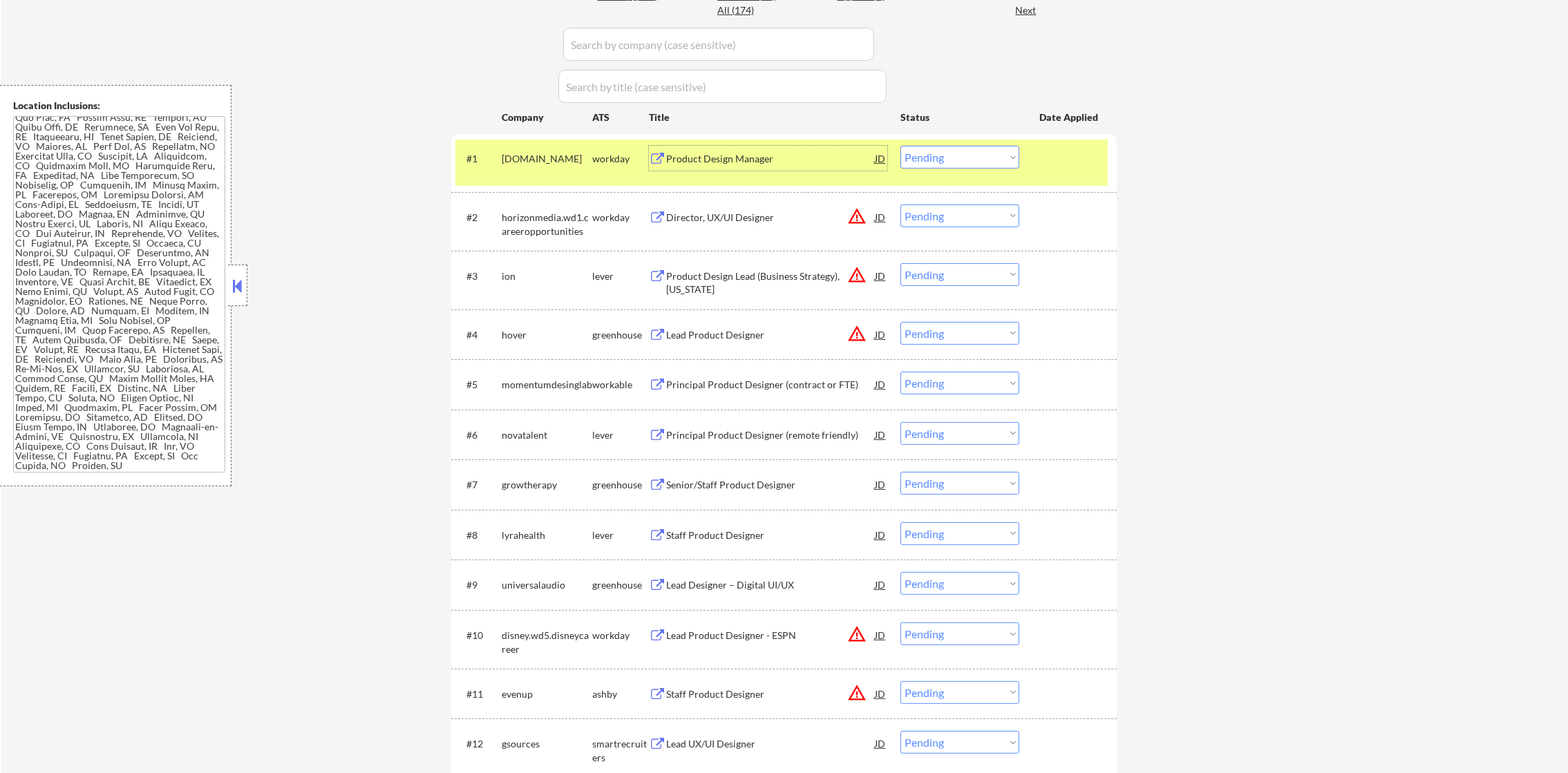
click at [964, 157] on select "Choose an option... Pending Applied Excluded (Questions) Excluded (Expired) Exc…" at bounding box center [960, 157] width 119 height 23
click at [900, 146] on select "Choose an option... Pending Applied Excluded (Questions) Excluded (Expired) Exc…" at bounding box center [960, 157] width 119 height 23
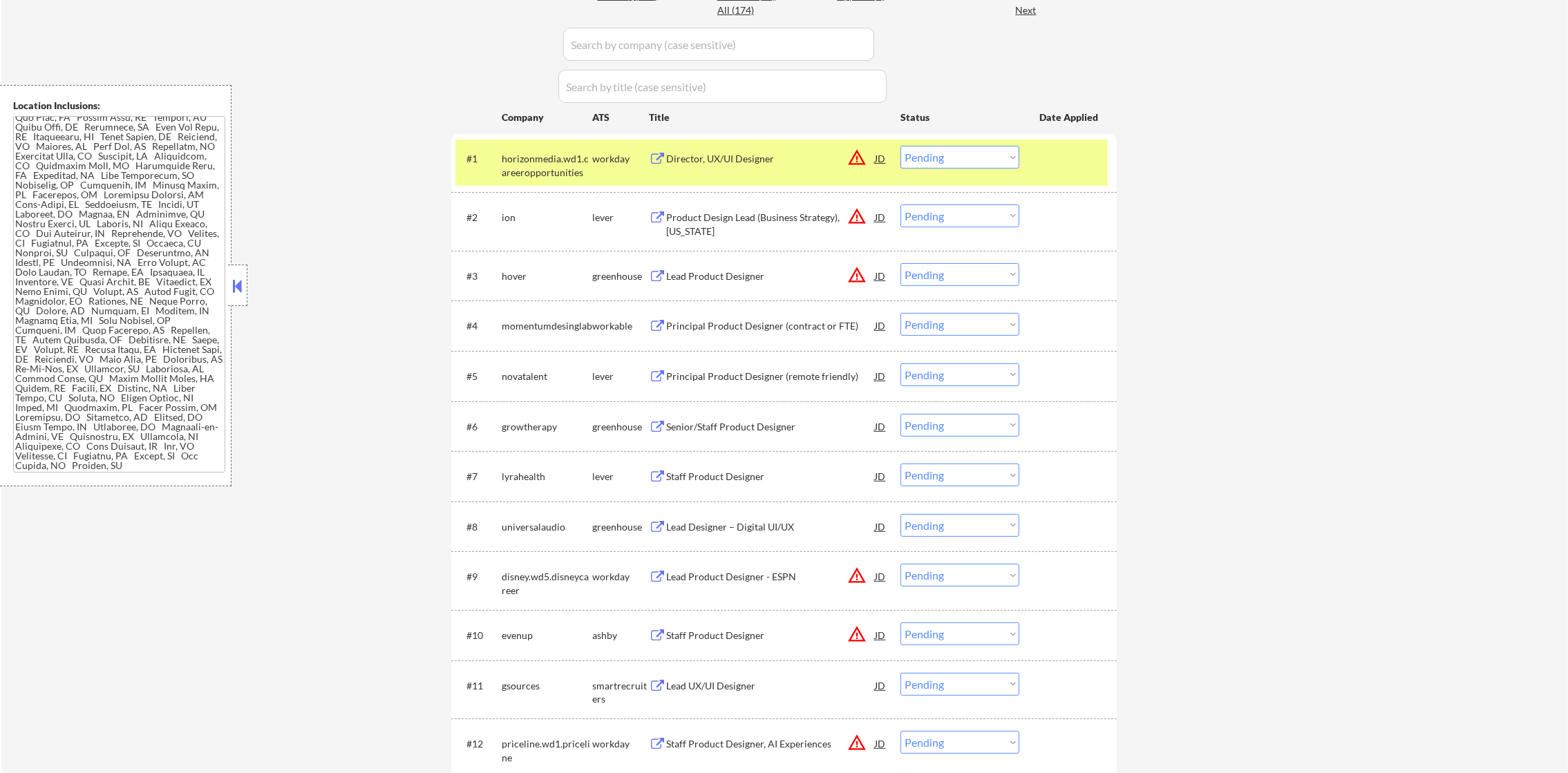
click at [724, 150] on div "Director, UX/UI Designer" at bounding box center [770, 158] width 209 height 25
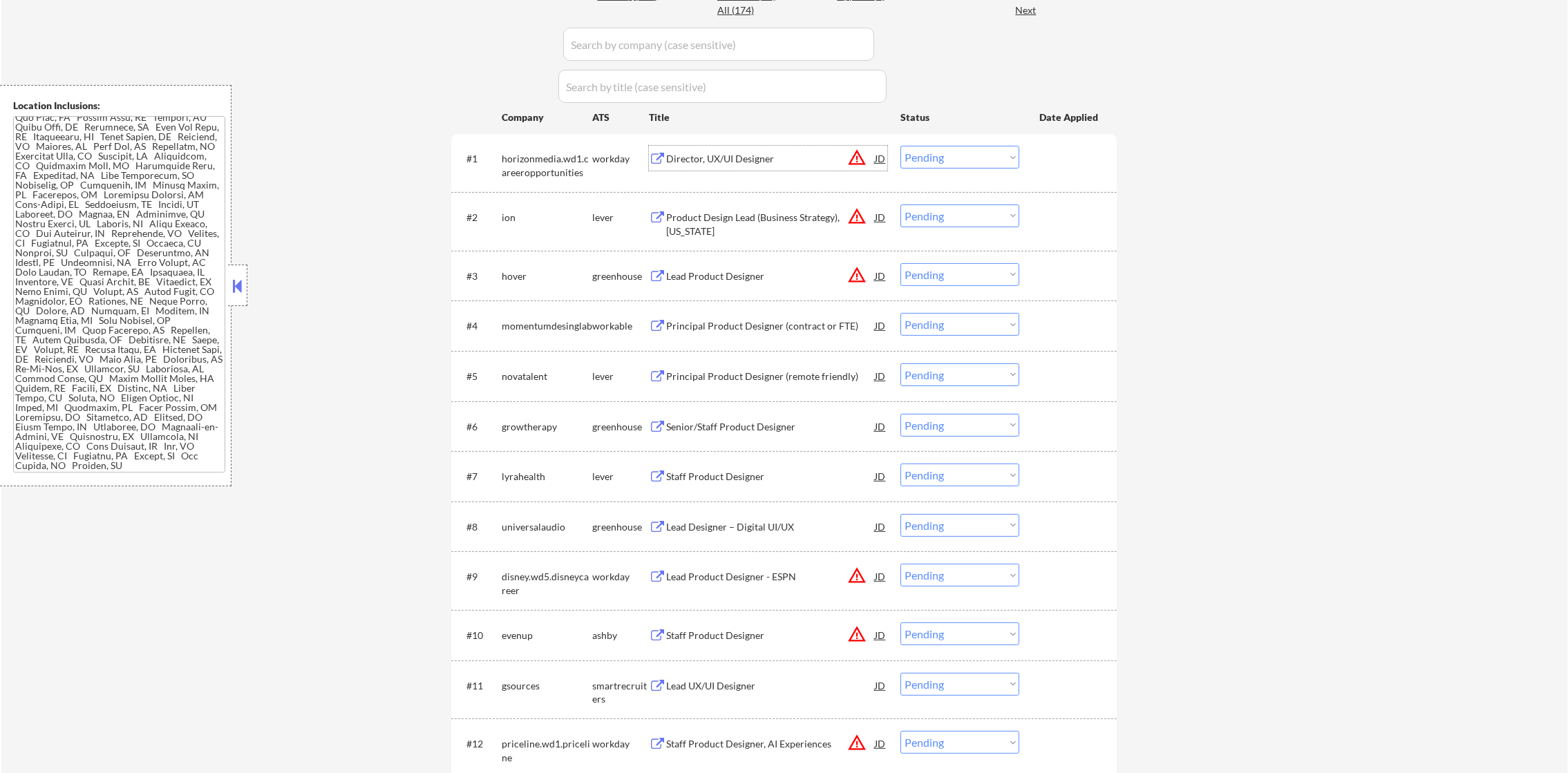
click at [729, 153] on div "Director, UX/UI Designer" at bounding box center [770, 158] width 209 height 14
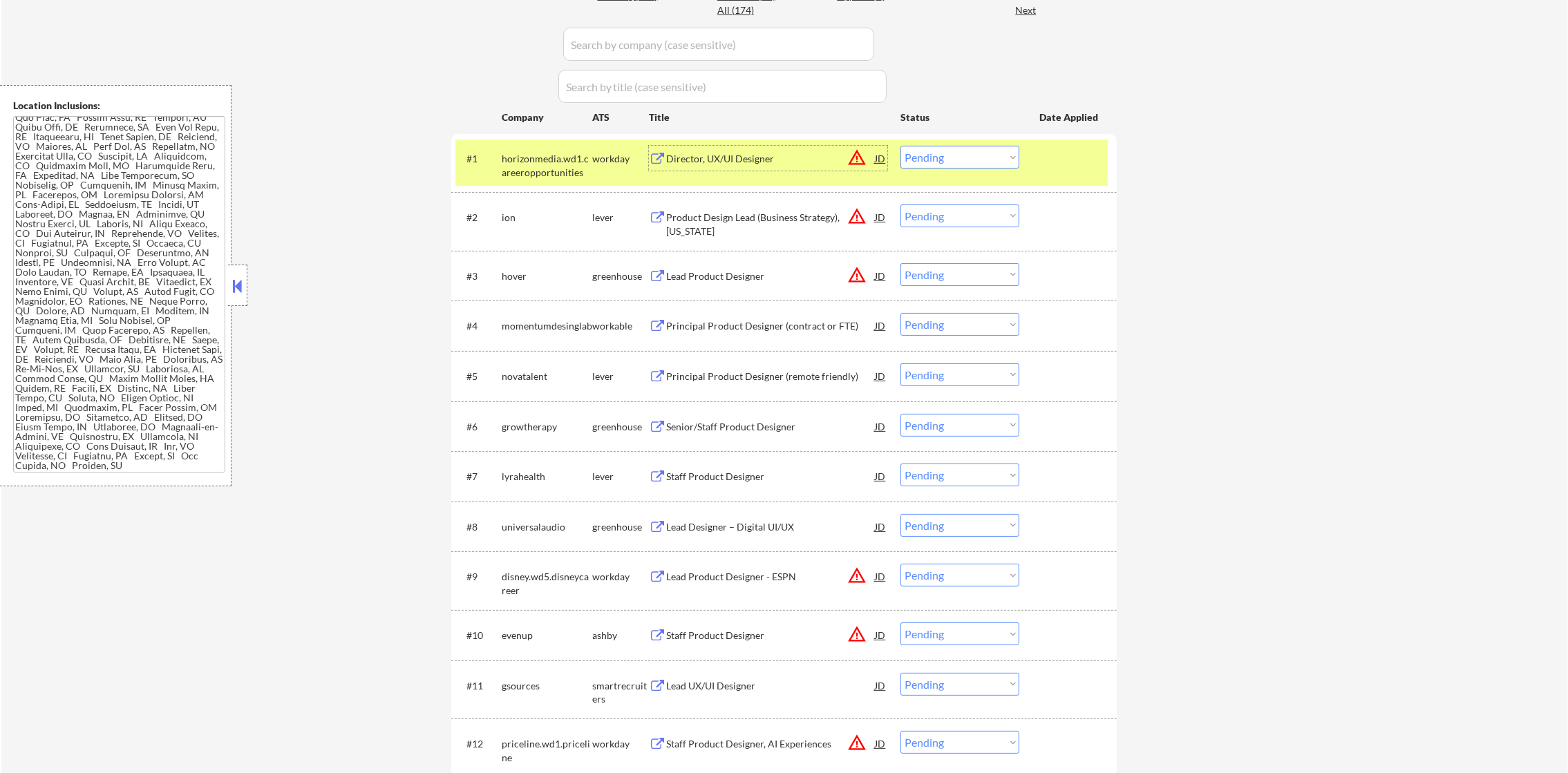
click at [960, 169] on div "#1 horizonmedia.wd1.careeropportunities workday Director, UX/UI Designer JD war…" at bounding box center [781, 162] width 652 height 45
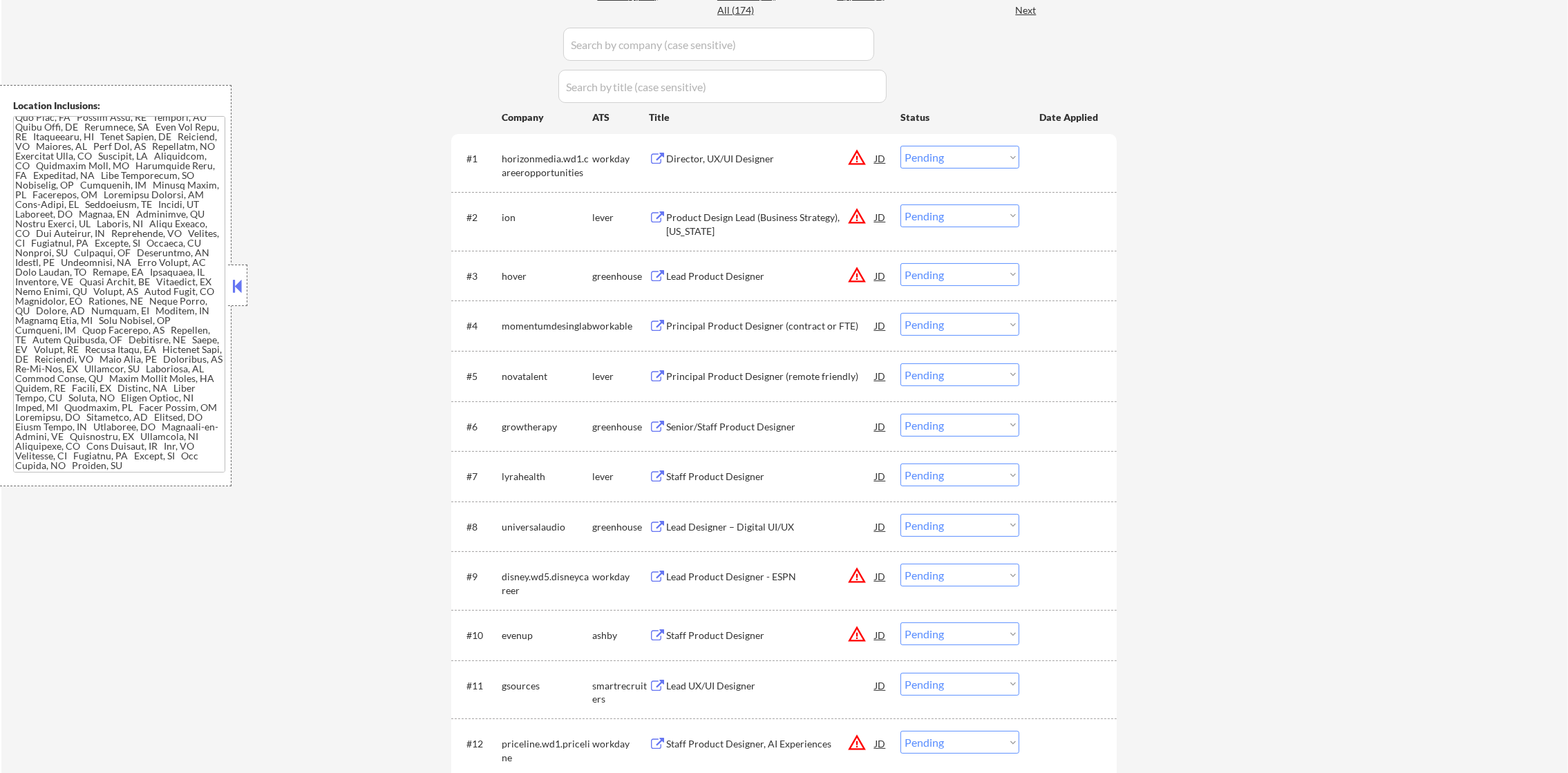
click at [965, 155] on select "Choose an option... Pending Applied Excluded (Questions) Excluded (Expired) Exc…" at bounding box center [960, 157] width 119 height 23
click at [900, 146] on select "Choose an option... Pending Applied Excluded (Questions) Excluded (Expired) Exc…" at bounding box center [960, 157] width 119 height 23
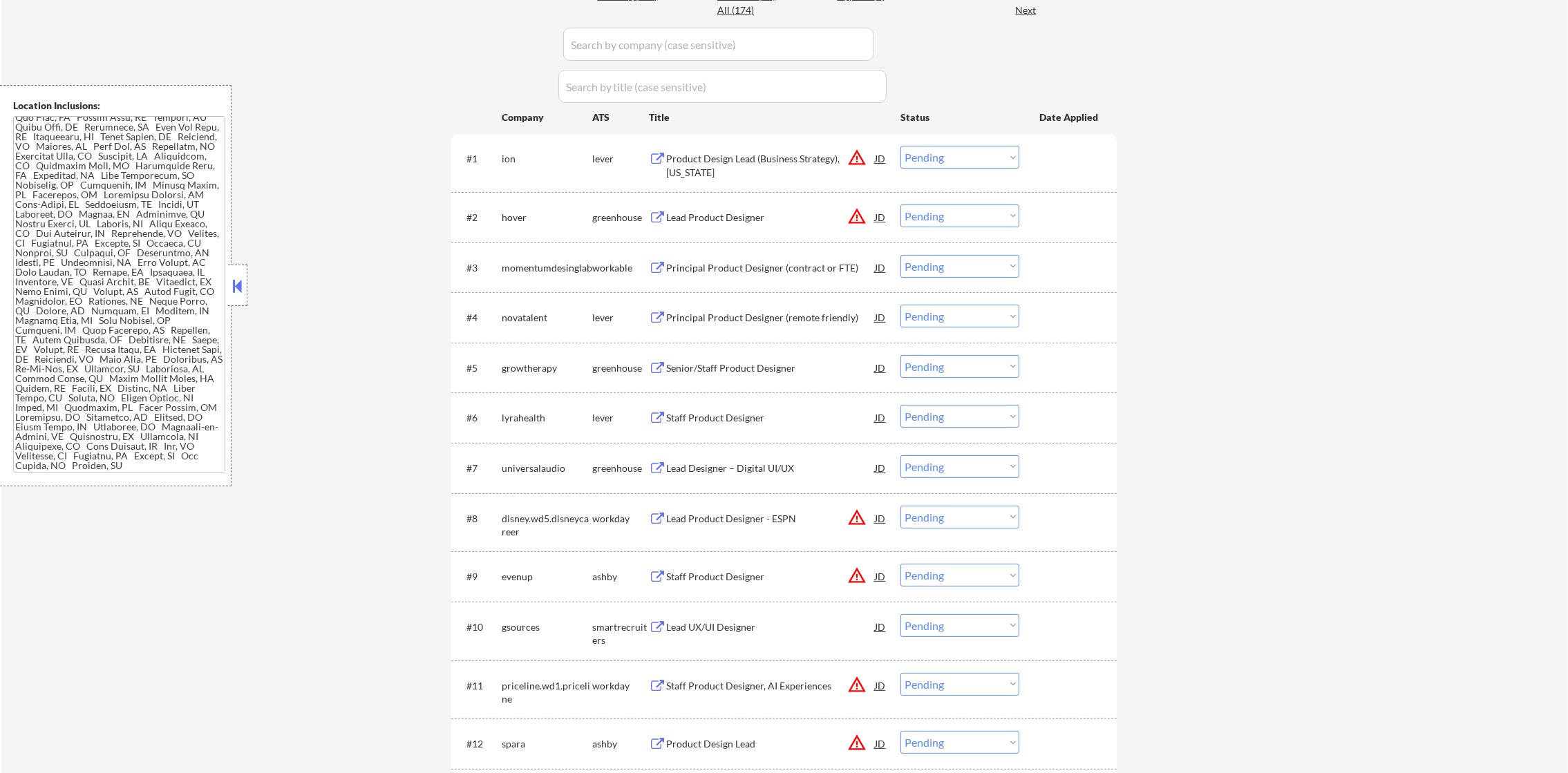
click at [719, 153] on div "Product Design Lead (Business Strategy), [US_STATE]" at bounding box center [770, 165] width 209 height 27
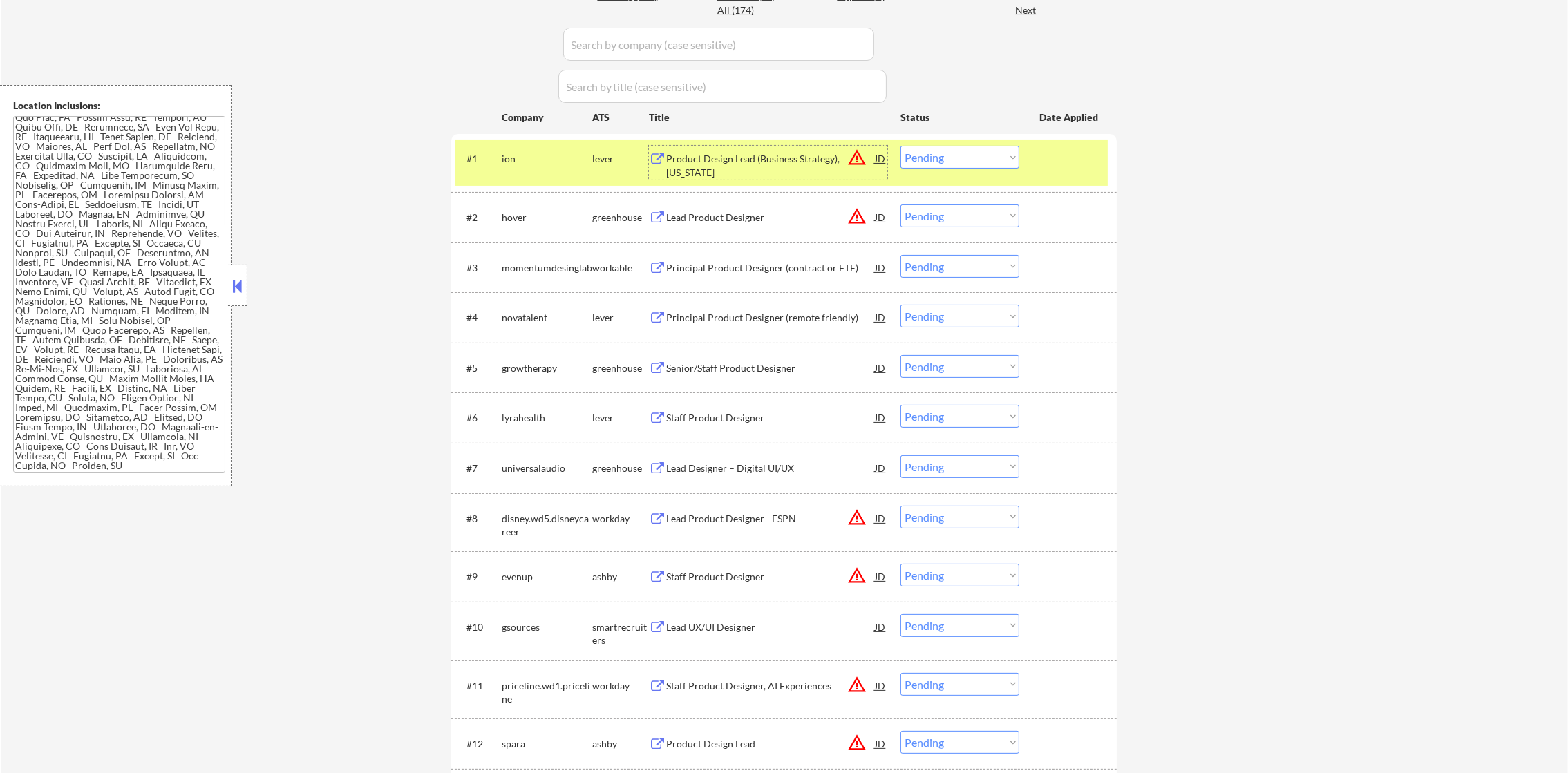
click at [960, 162] on select "Choose an option... Pending Applied Excluded (Questions) Excluded (Expired) Exc…" at bounding box center [960, 157] width 119 height 23
click at [900, 146] on select "Choose an option... Pending Applied Excluded (Questions) Excluded (Expired) Exc…" at bounding box center [960, 157] width 119 height 23
click at [515, 159] on div "ion" at bounding box center [547, 158] width 91 height 14
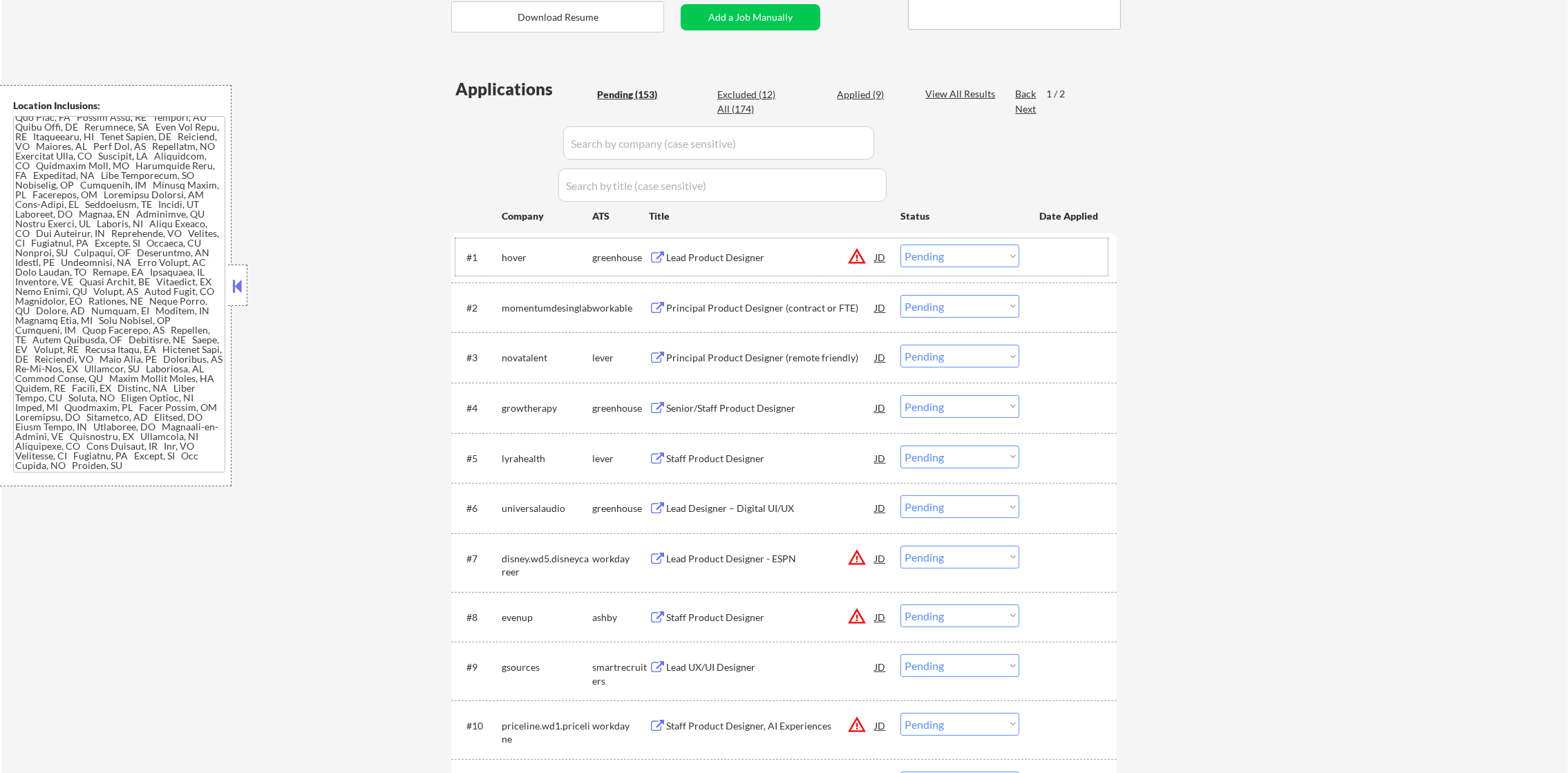
scroll to position [379, 0]
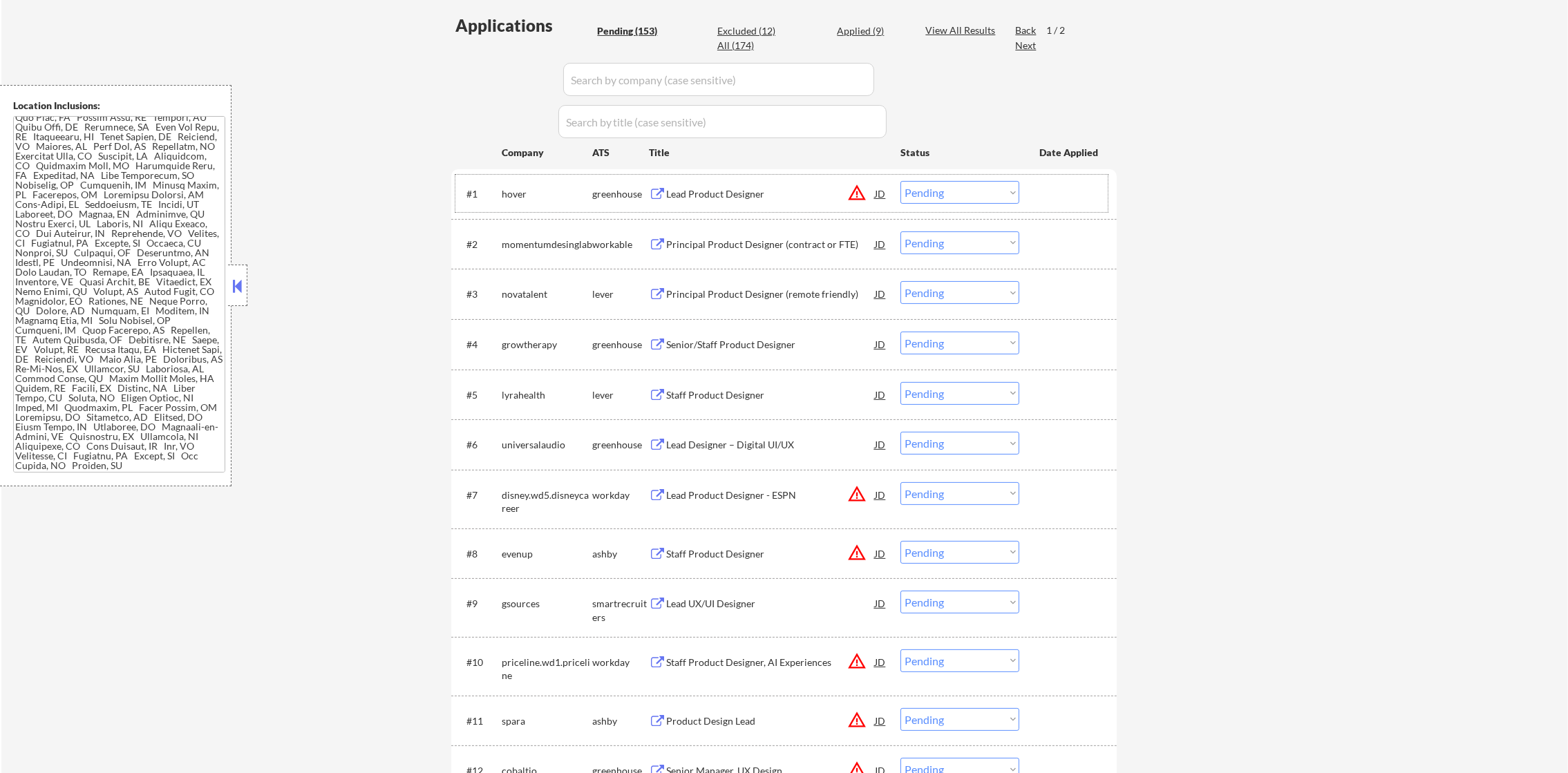
click at [856, 198] on button "warning_amber" at bounding box center [857, 192] width 19 height 19
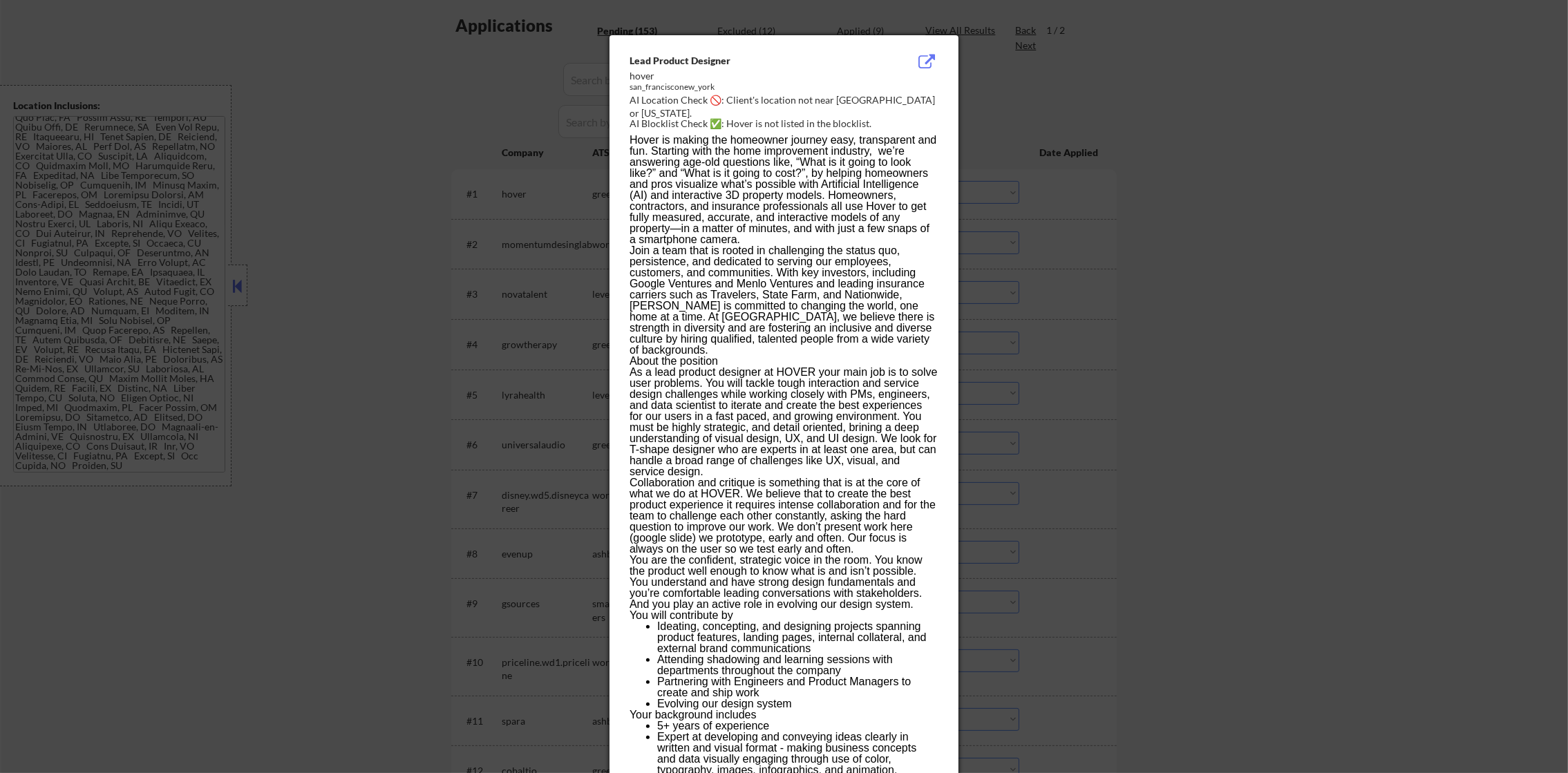
click at [1201, 119] on div at bounding box center [784, 386] width 1568 height 773
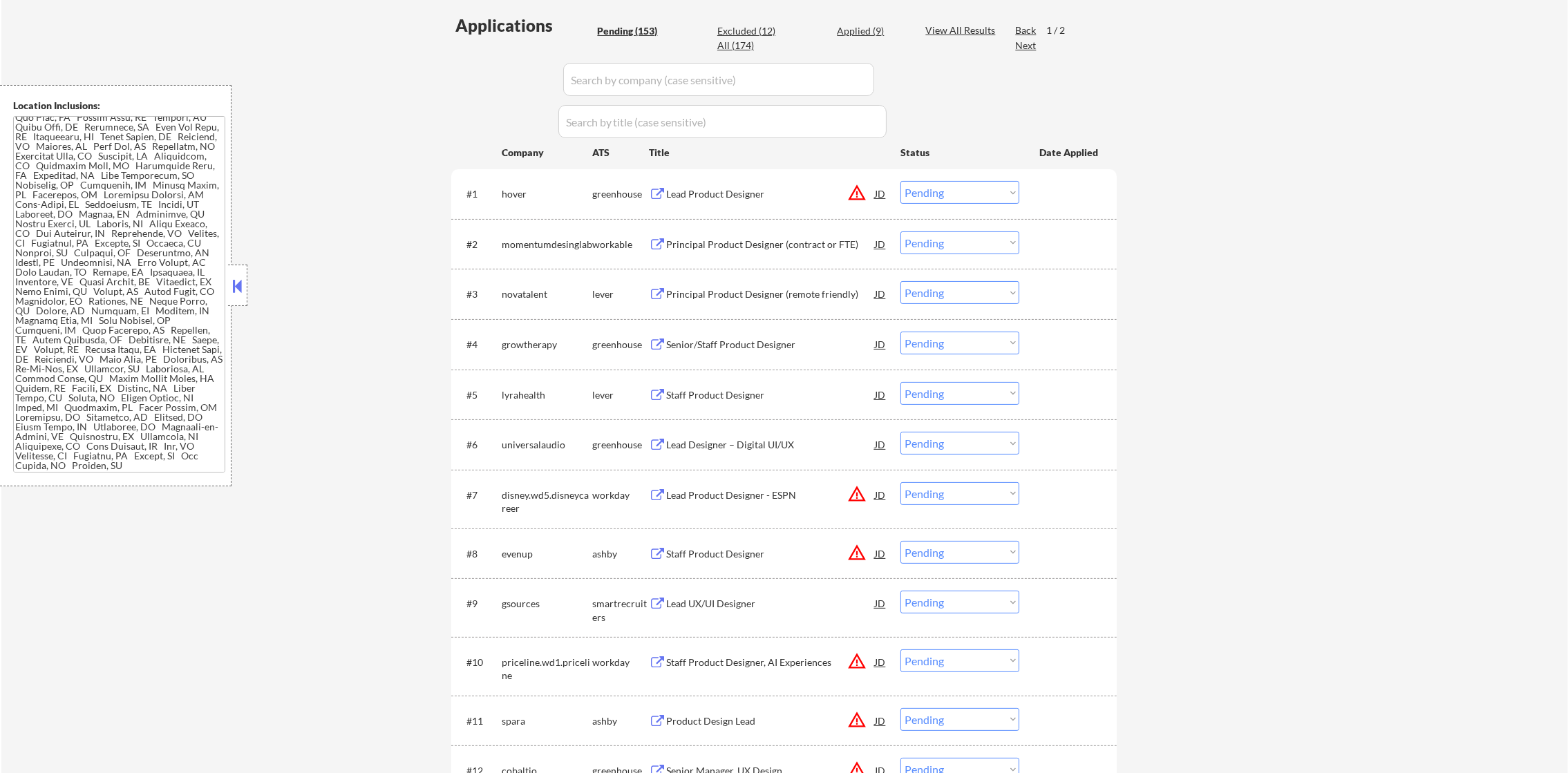
click at [728, 204] on div "Lead Product Designer" at bounding box center [770, 194] width 209 height 25
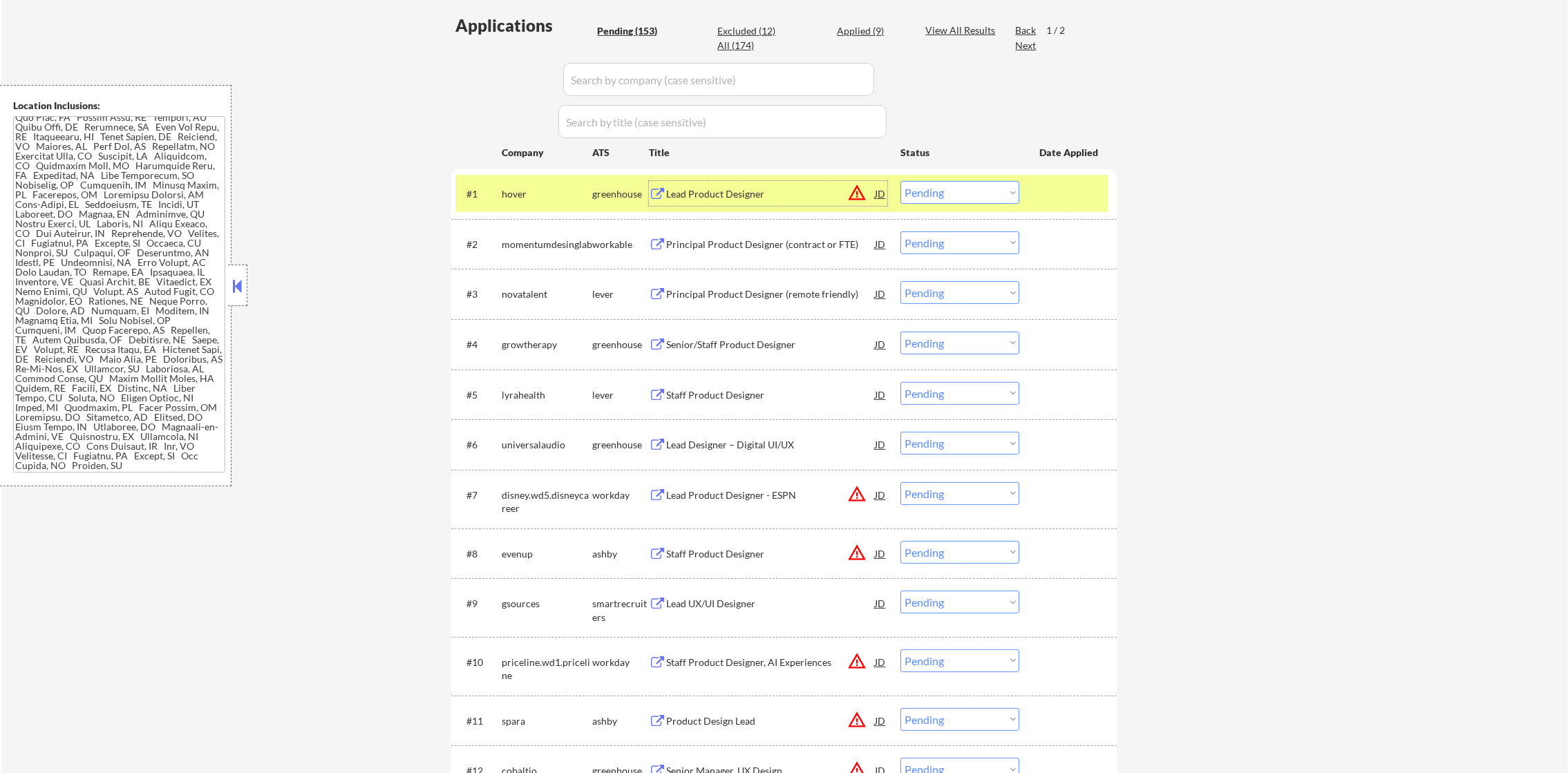
click at [927, 206] on div "#1 hover greenhouse Lead Product Designer JD warning_amber Choose an option... …" at bounding box center [781, 193] width 652 height 37
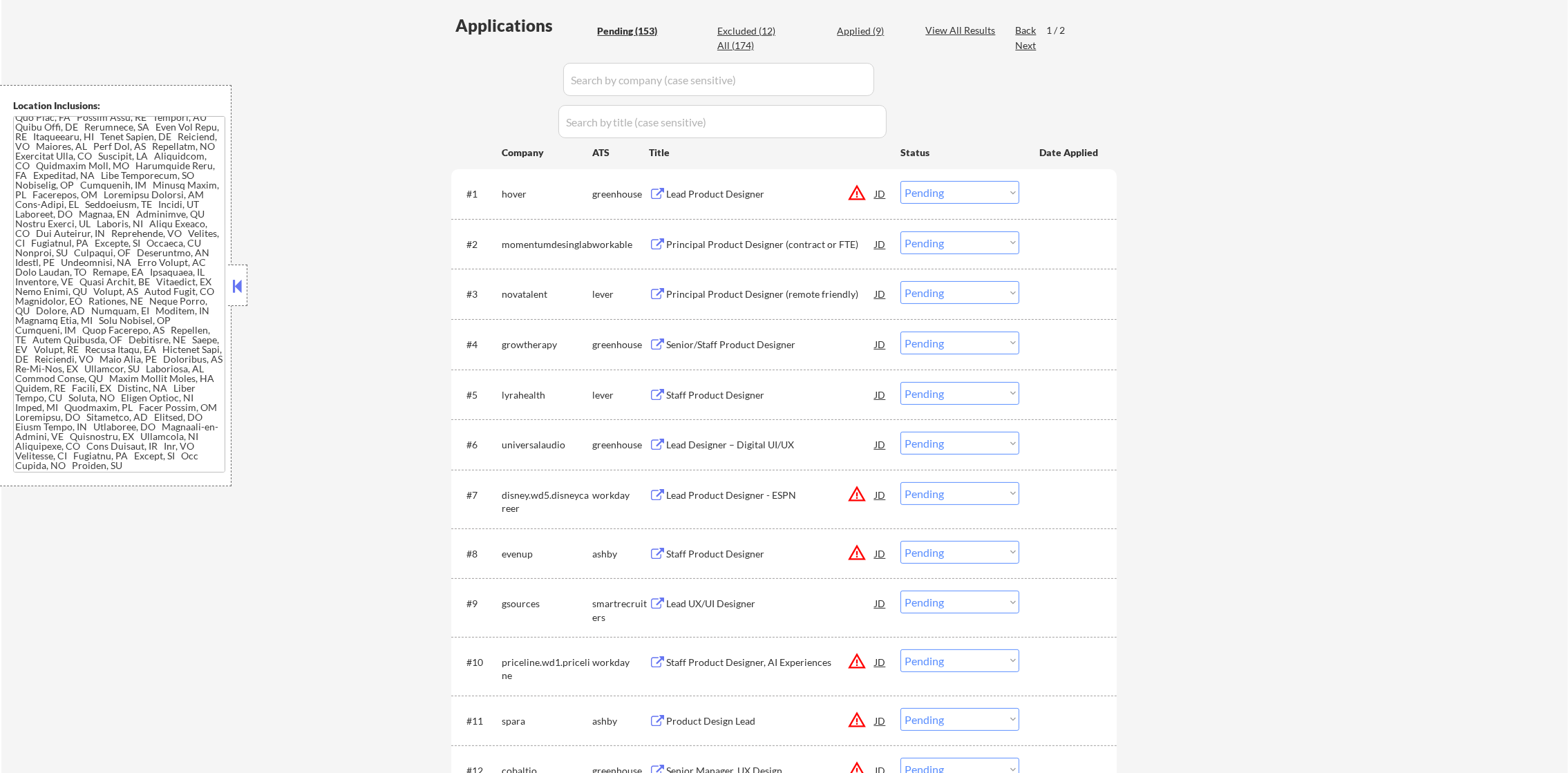
click at [946, 192] on select "Choose an option... Pending Applied Excluded (Questions) Excluded (Expired) Exc…" at bounding box center [960, 193] width 119 height 23
click at [900, 181] on select "Choose an option... Pending Applied Excluded (Questions) Excluded (Expired) Exc…" at bounding box center [960, 193] width 119 height 23
select select ""pending""
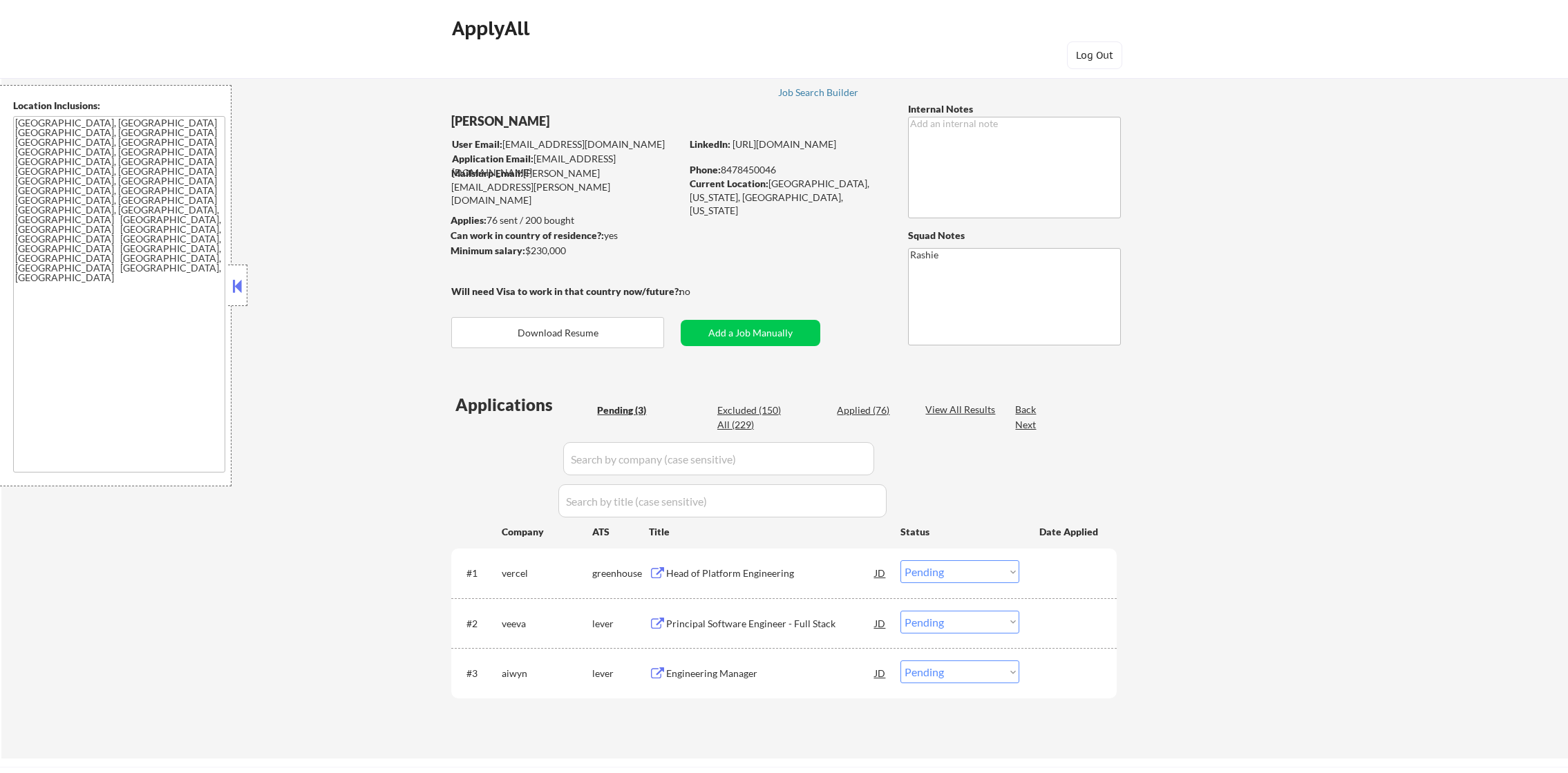
select select ""pending""
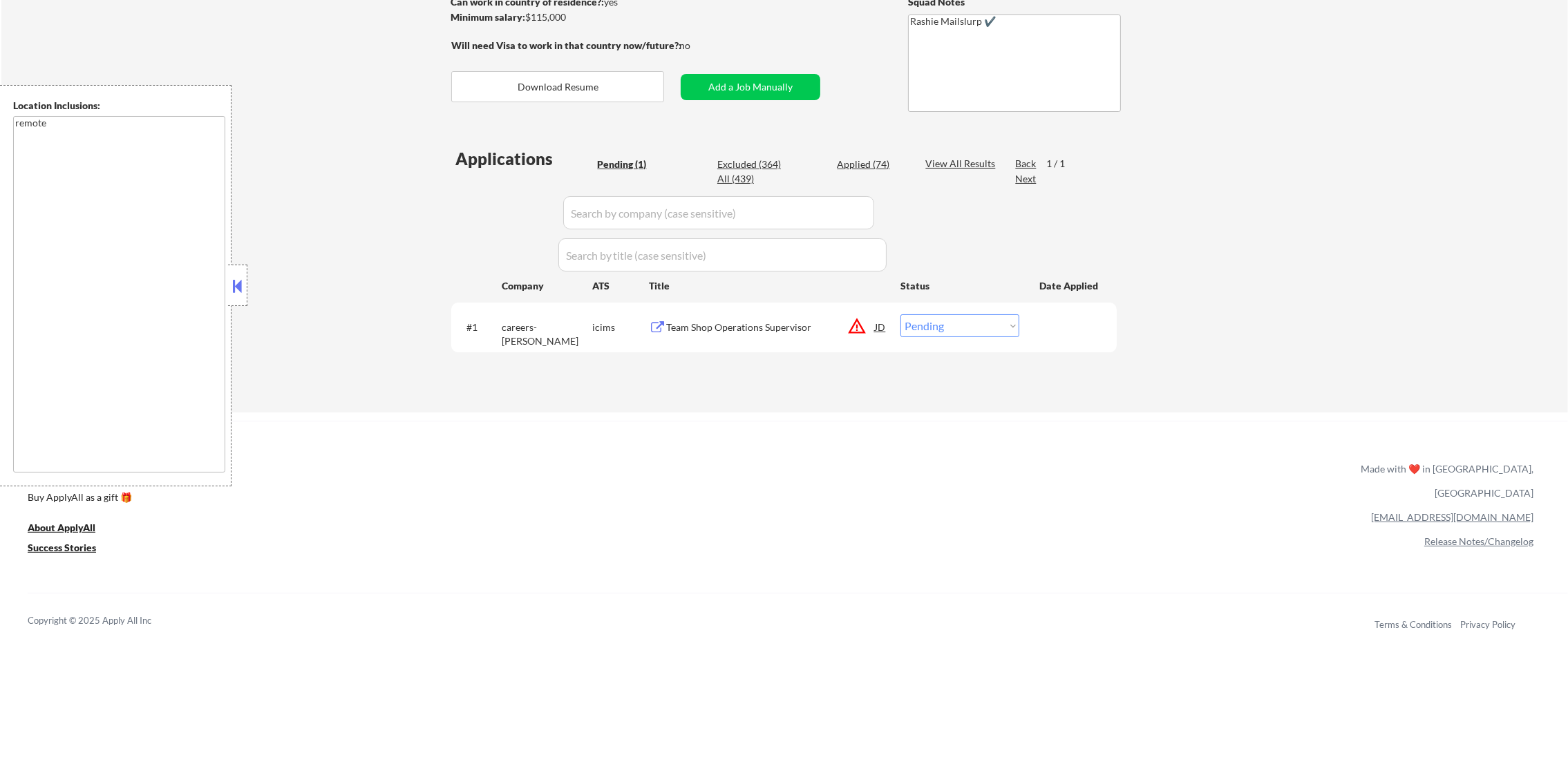
scroll to position [241, 0]
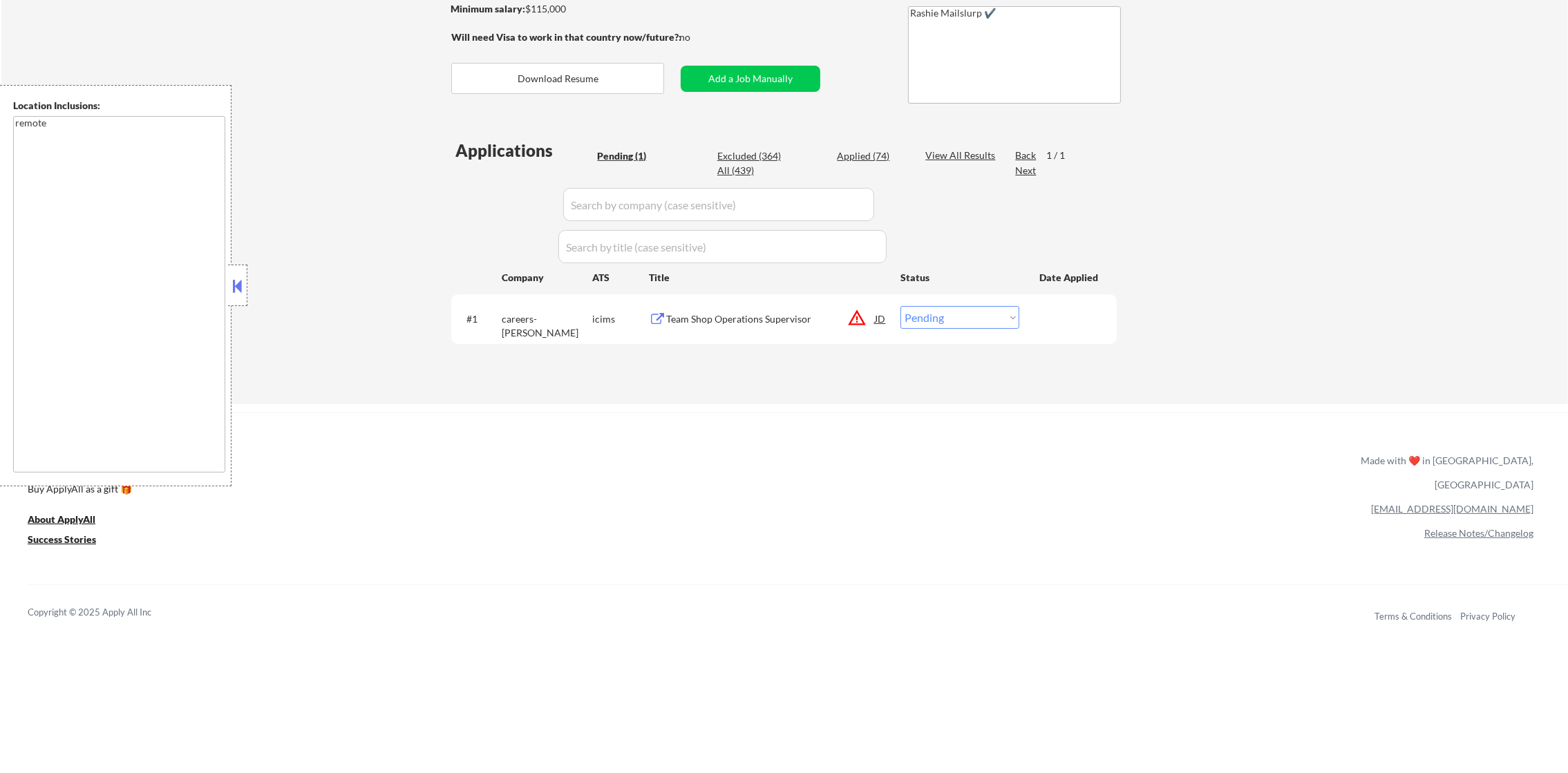
click at [786, 307] on div "Team Shop Operations Supervisor" at bounding box center [770, 318] width 209 height 25
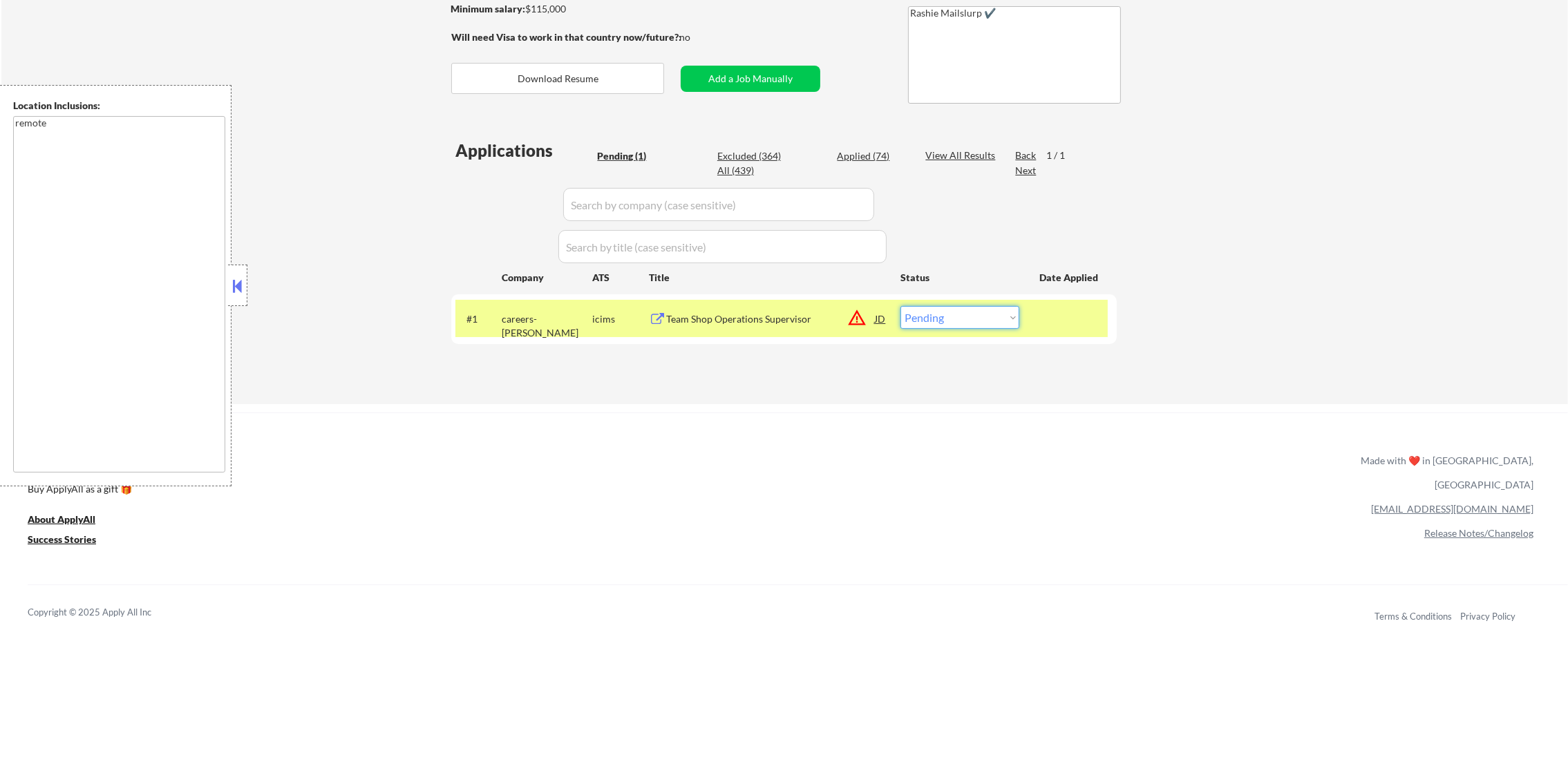
click at [949, 322] on select "Choose an option... Pending Applied Excluded (Questions) Excluded (Expired) Exc…" at bounding box center [960, 317] width 119 height 23
click at [900, 306] on select "Choose an option... Pending Applied Excluded (Questions) Excluded (Expired) Exc…" at bounding box center [960, 317] width 119 height 23
click at [549, 310] on div "careers-wilson" at bounding box center [547, 318] width 91 height 25
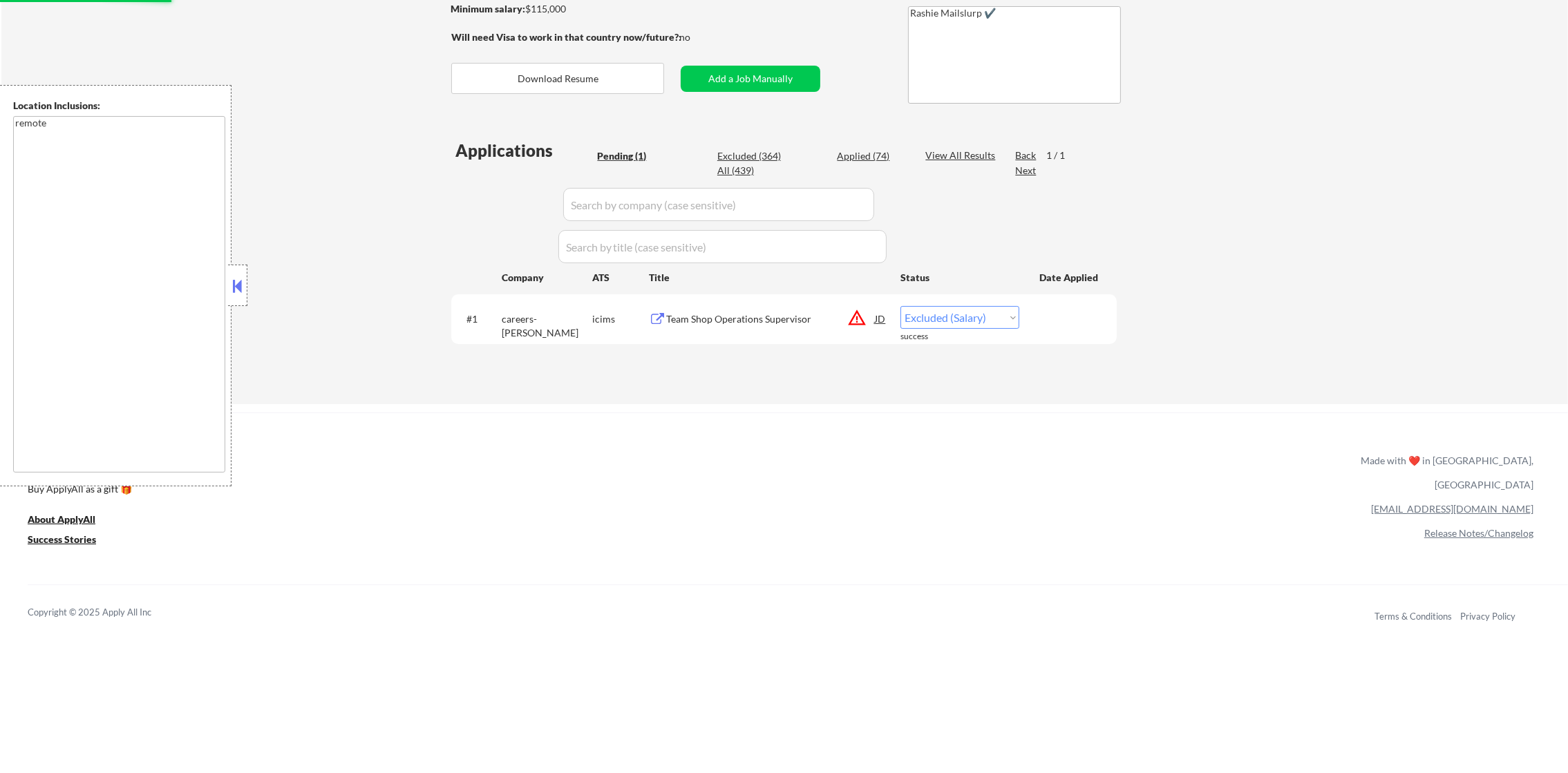
click at [765, 153] on div "Excluded (364)" at bounding box center [752, 156] width 69 height 14
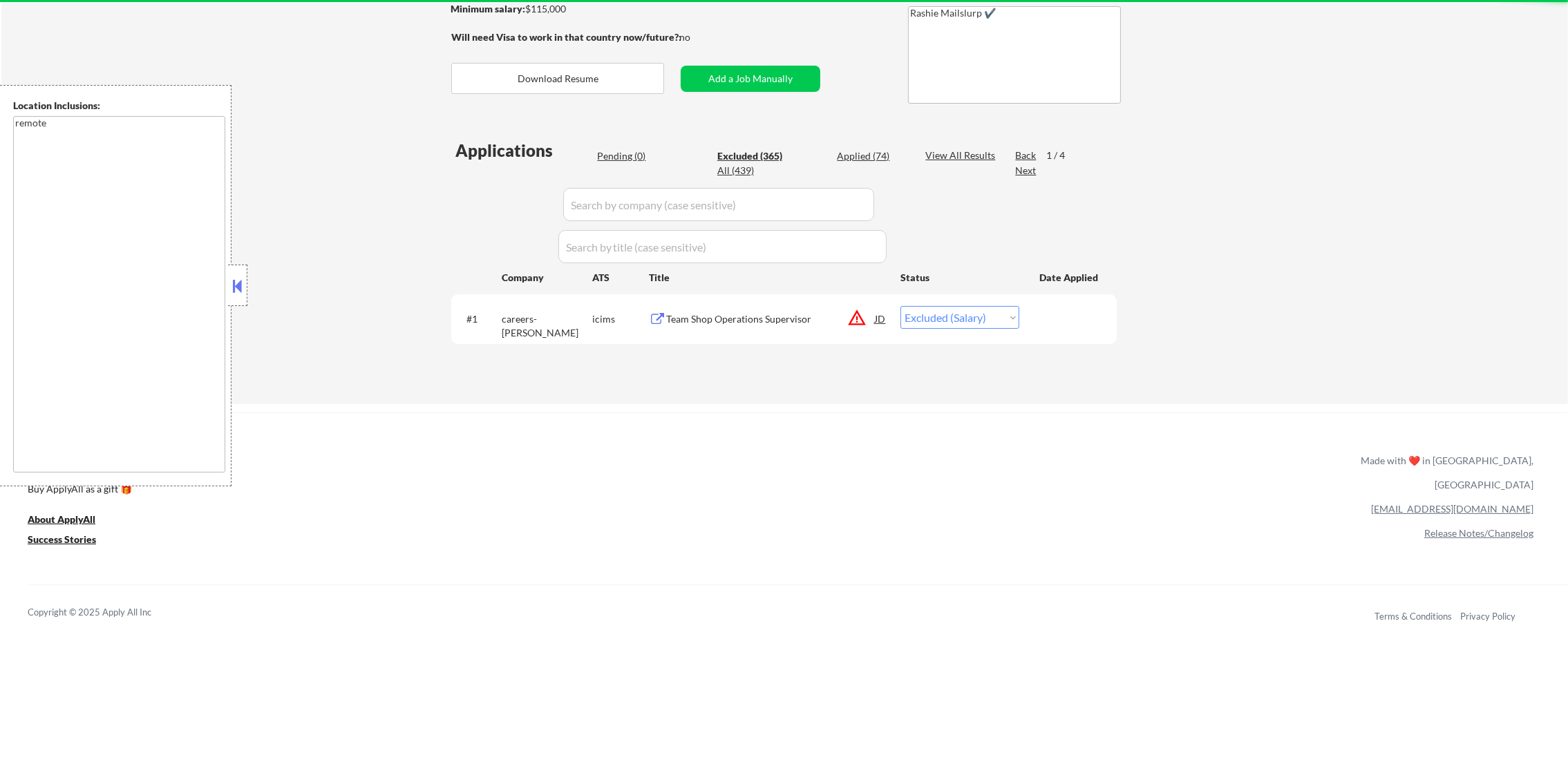
select select ""excluded""
select select ""excluded__location_""
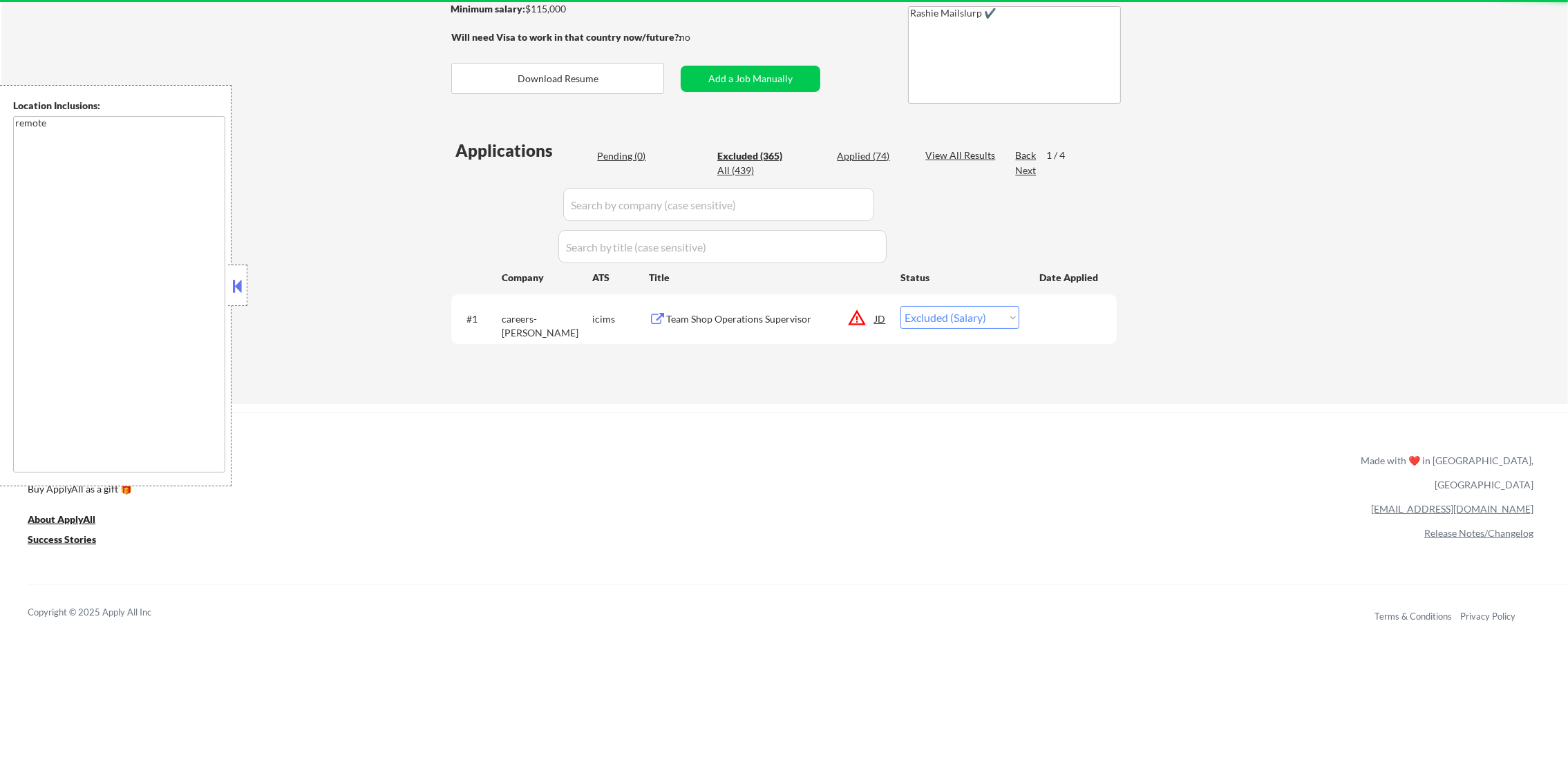
select select ""excluded__location_""
select select ""excluded__expired_""
select select ""excluded__location_""
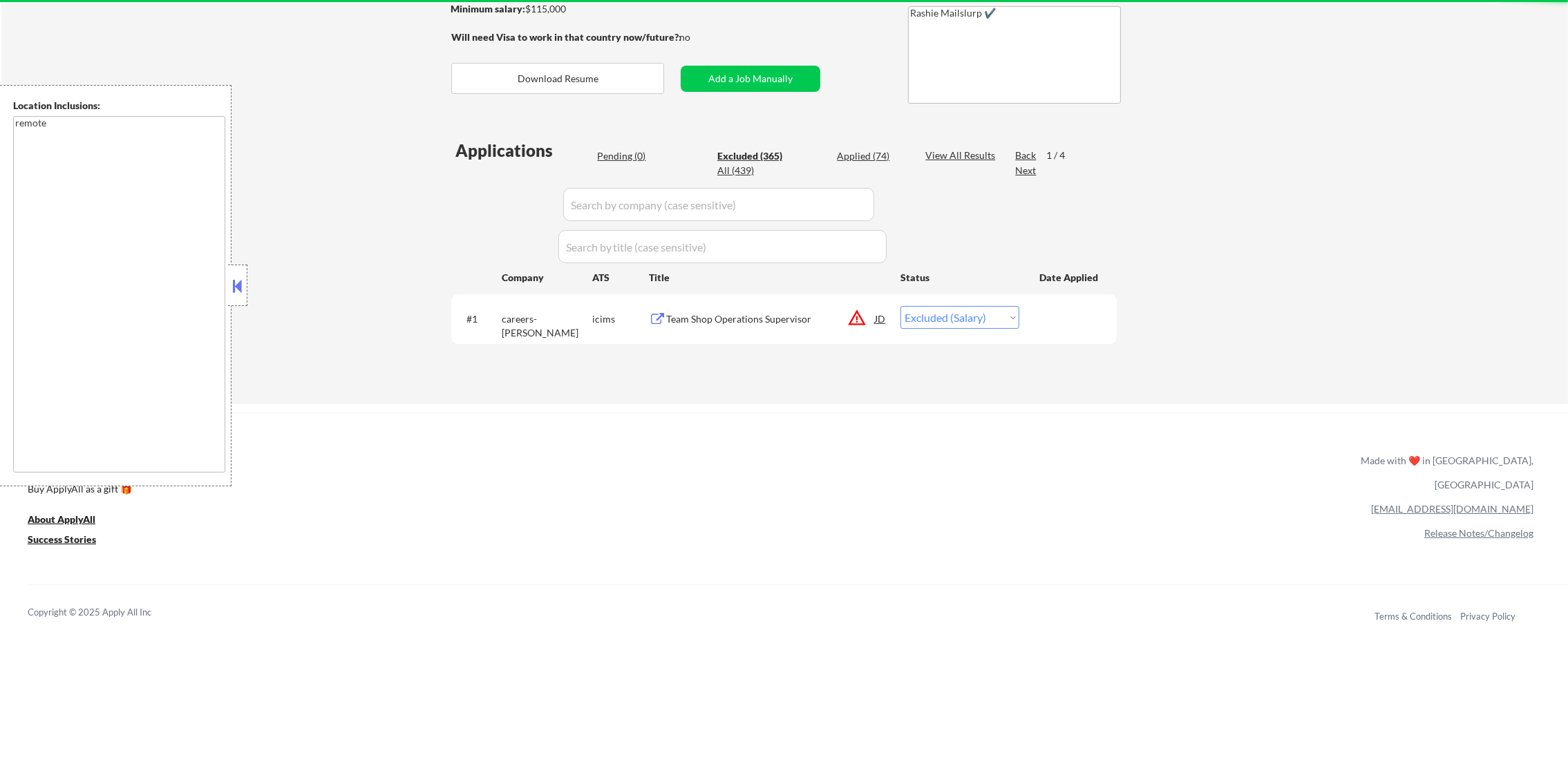
select select ""excluded__location_""
select select ""excluded__other_""
select select ""excluded__location_""
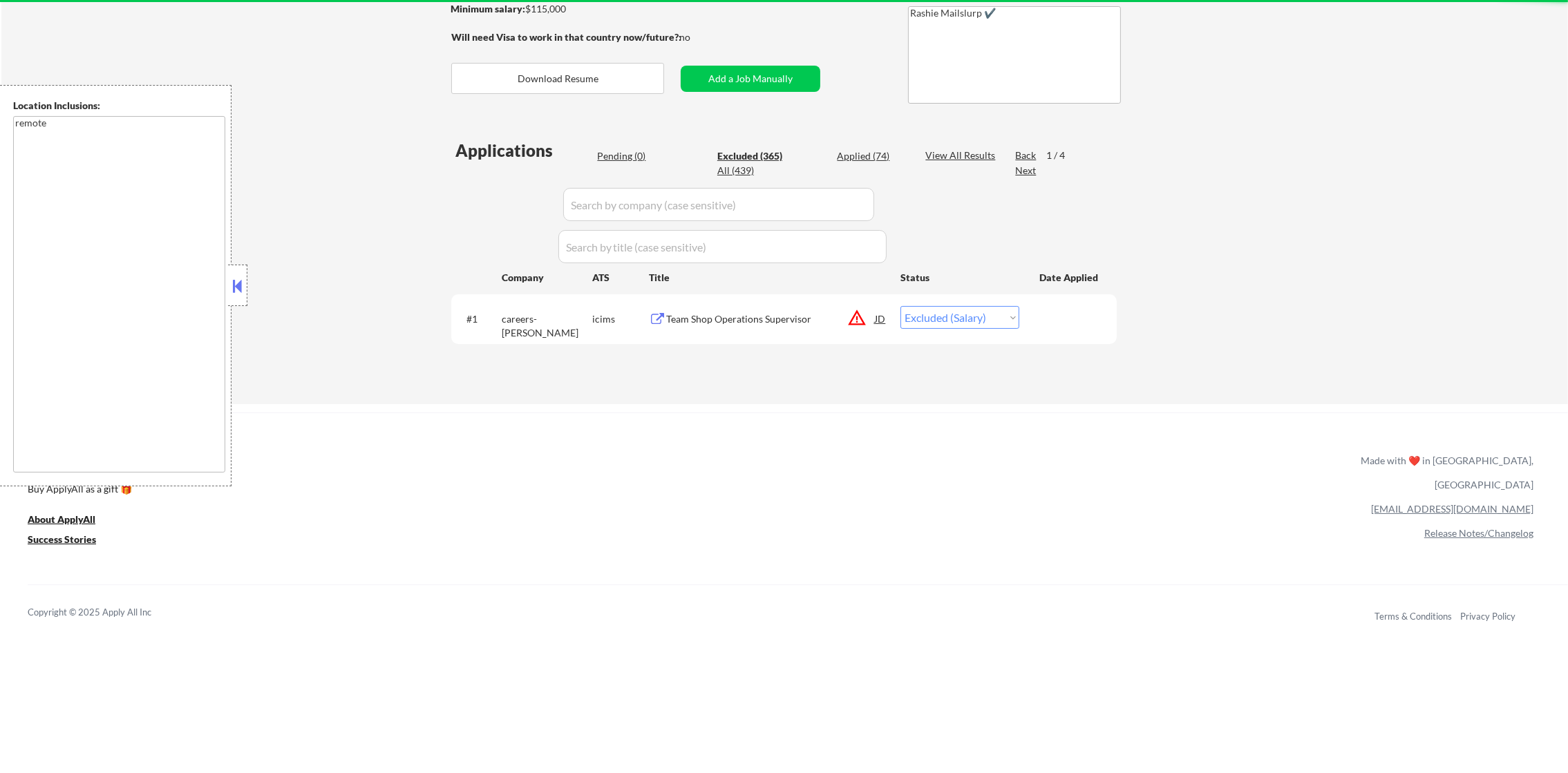
select select ""excluded__other_""
select select ""excluded__location_""
select select ""excluded__expired_""
select select ""excluded__blocklist_""
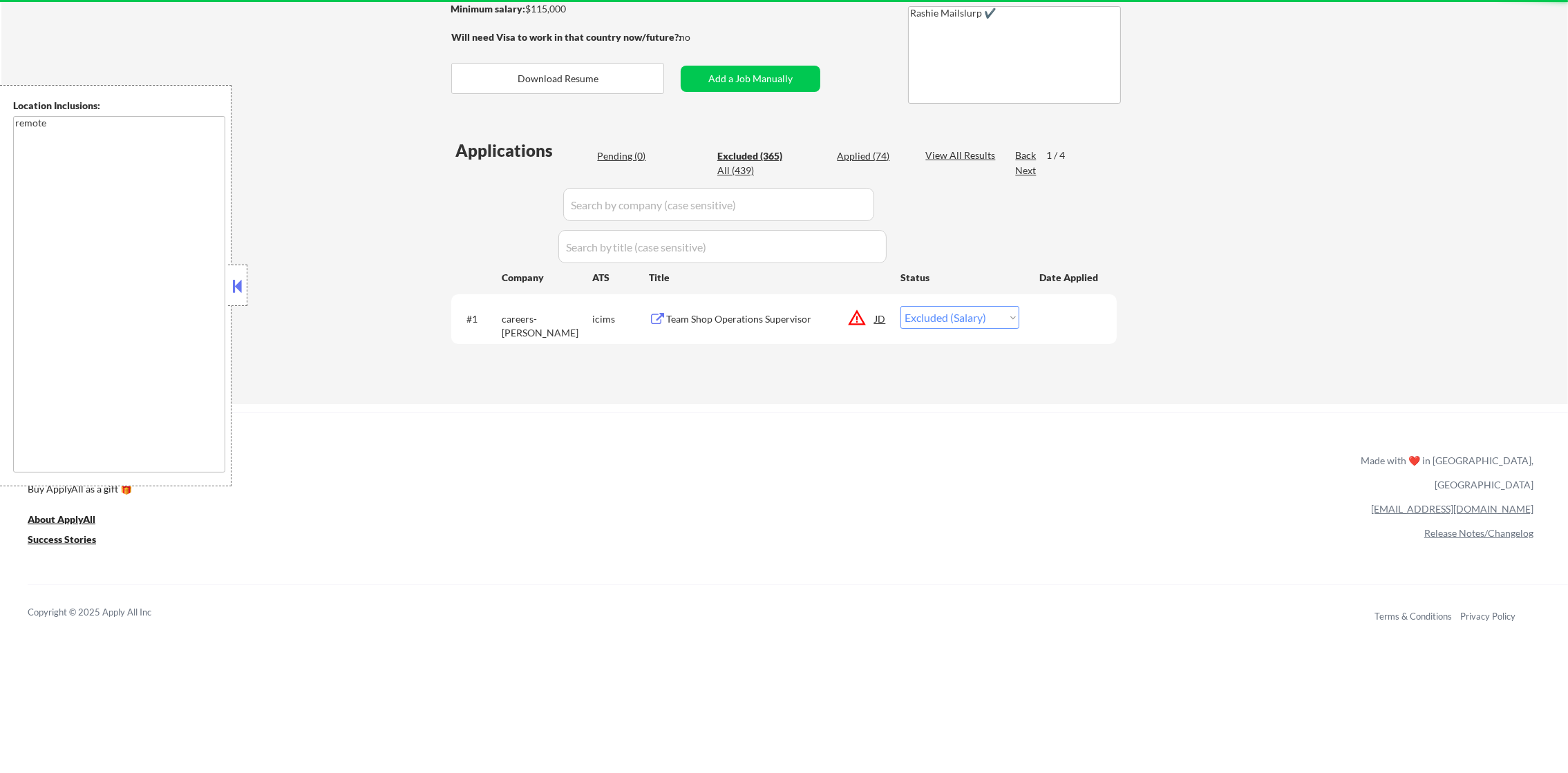
select select ""excluded__expired_""
select select ""excluded__location_""
select select ""excluded__expired_""
select select ""excluded__location_""
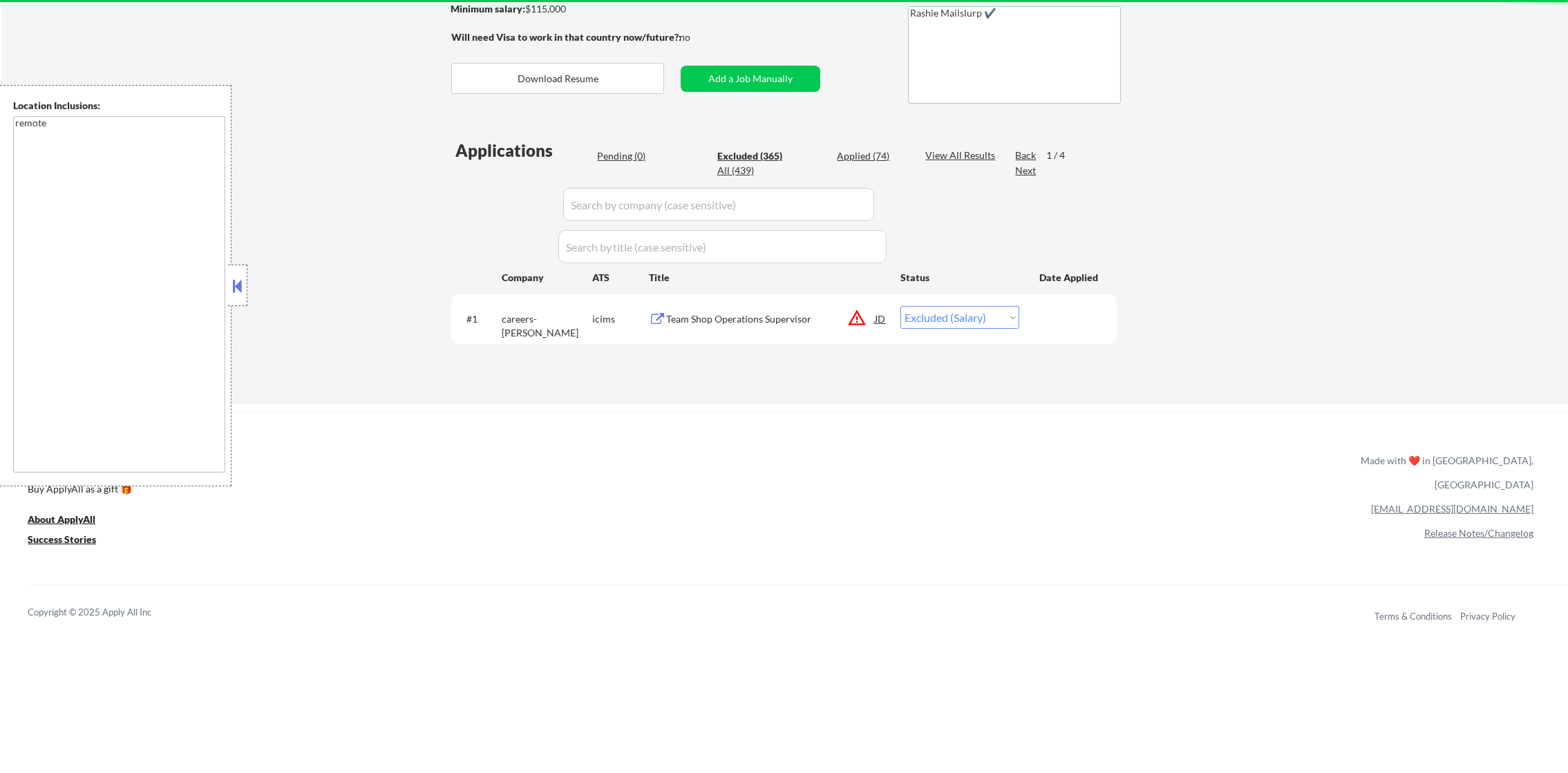
select select ""excluded__other_""
select select ""excluded""
select select ""excluded__location_""
select select ""excluded__expired_""
select select ""excluded""
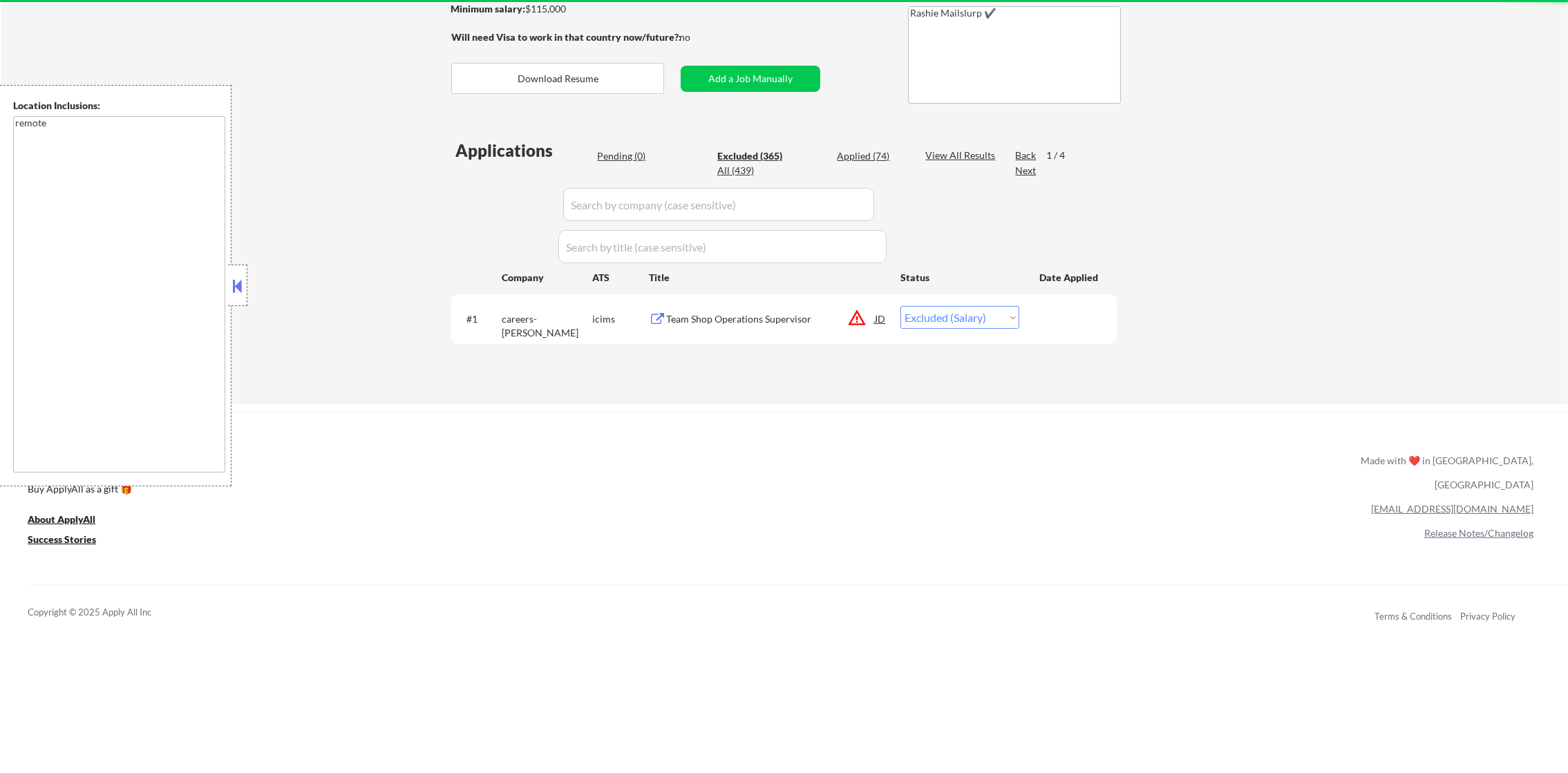
select select ""excluded""
select select ""excluded__expired_""
select select ""excluded""
select select ""excluded__location_""
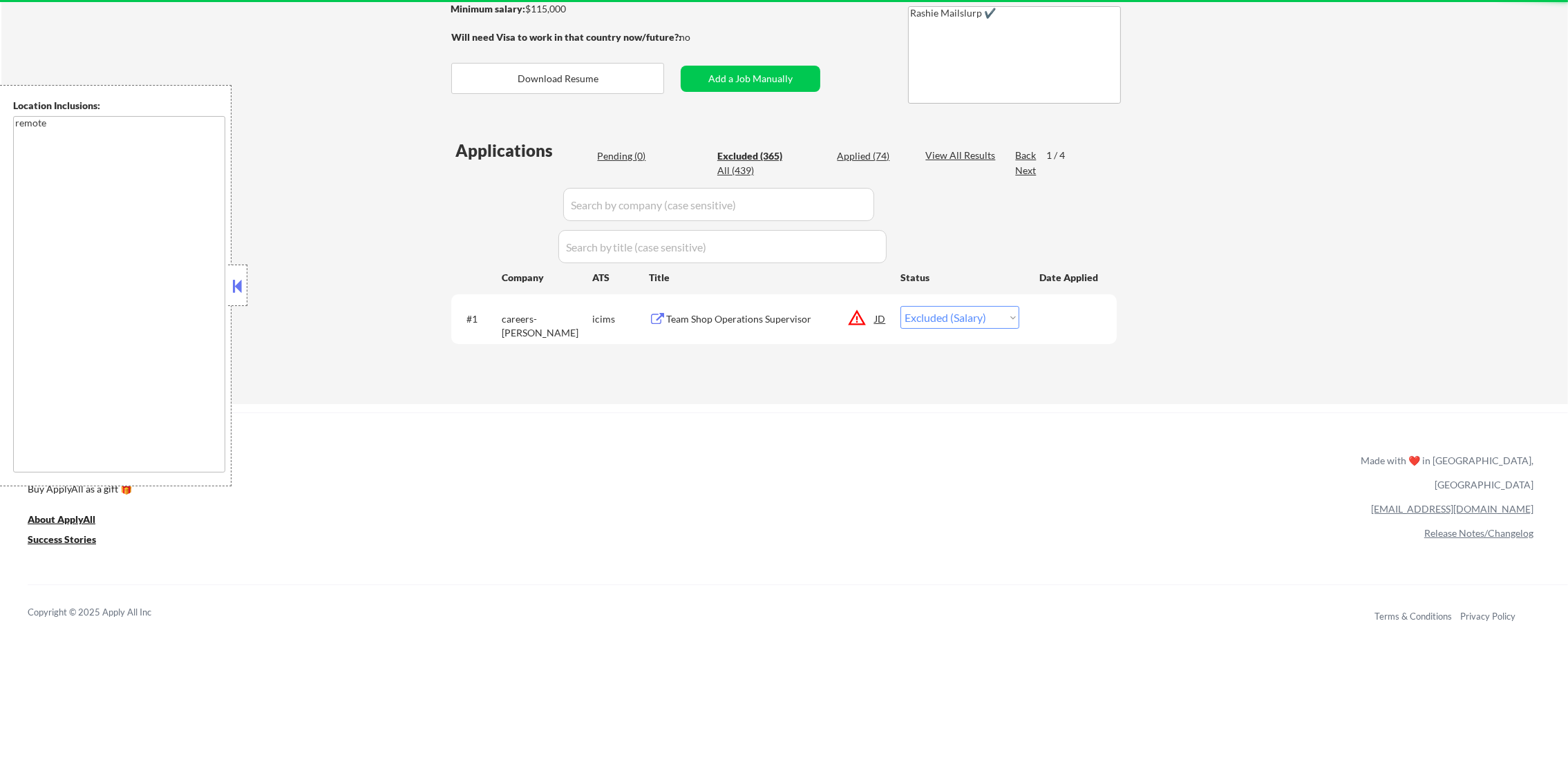
select select ""excluded""
select select ""excluded__location_""
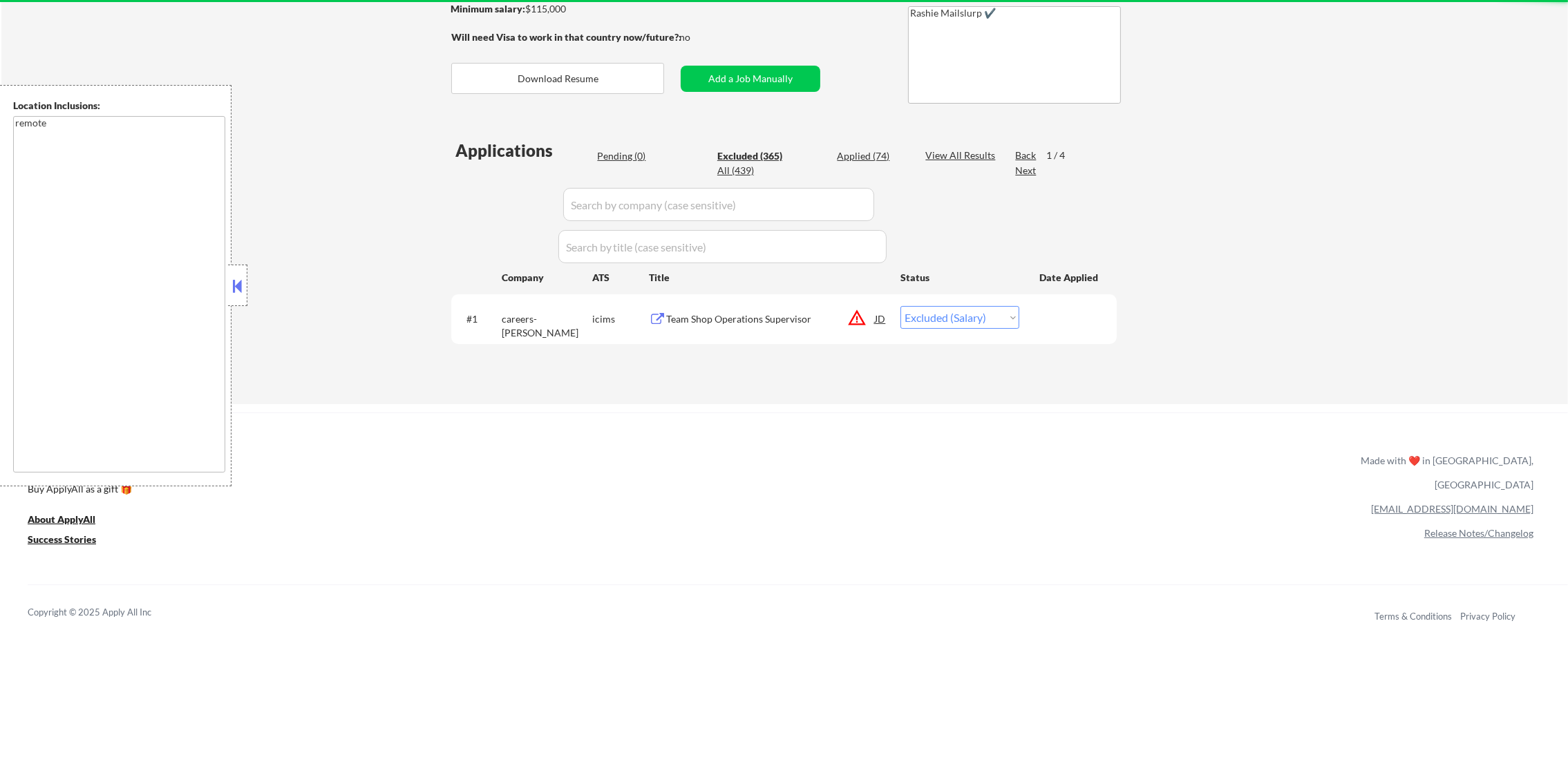
select select ""excluded""
select select ""excluded__salary_""
select select ""excluded__location_""
select select ""excluded""
select select ""excluded__location_""
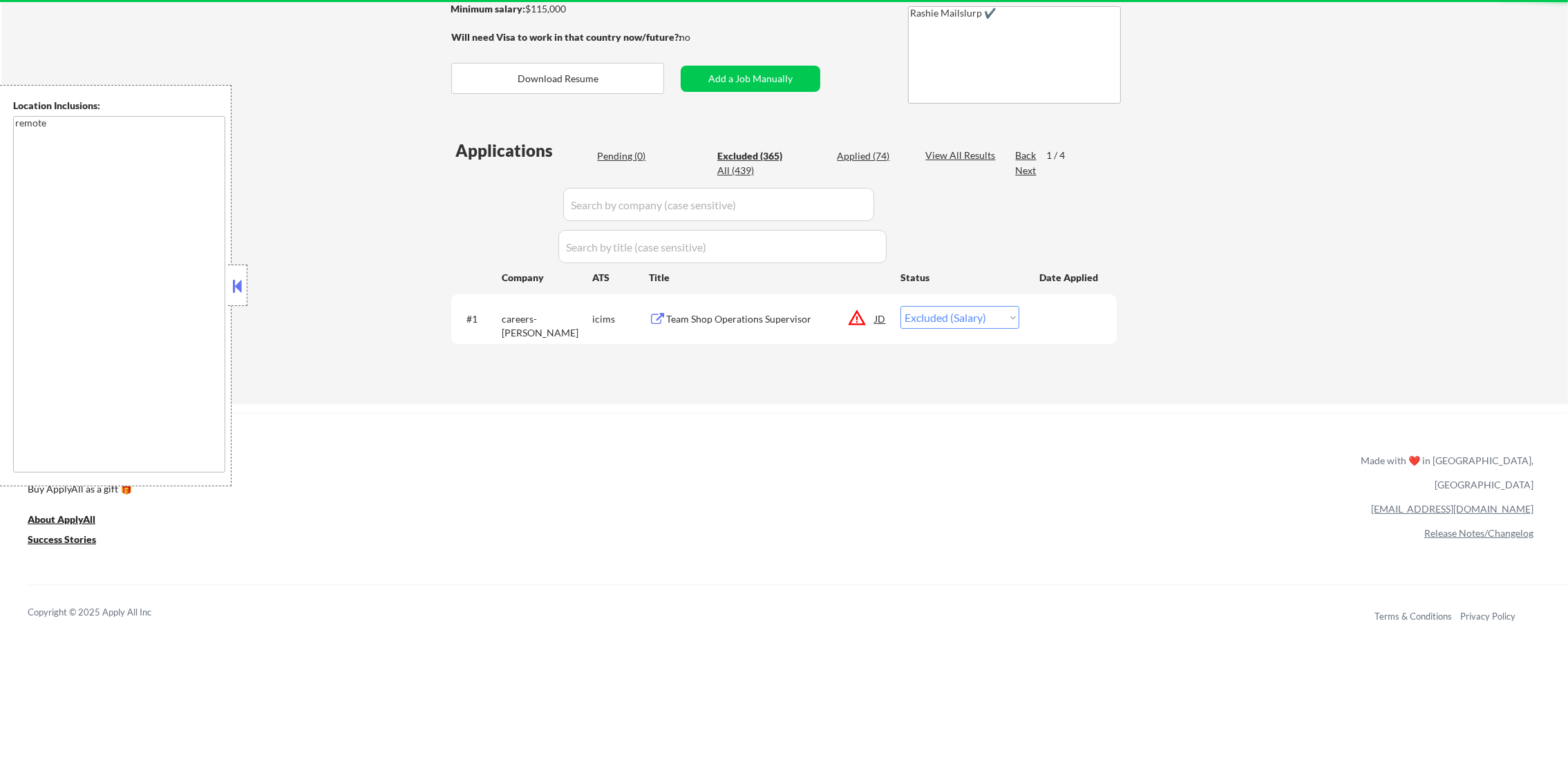
select select ""excluded__location_""
select select ""excluded__bad_match_""
select select ""excluded""
select select ""excluded__bad_match_""
select select ""excluded__other_""
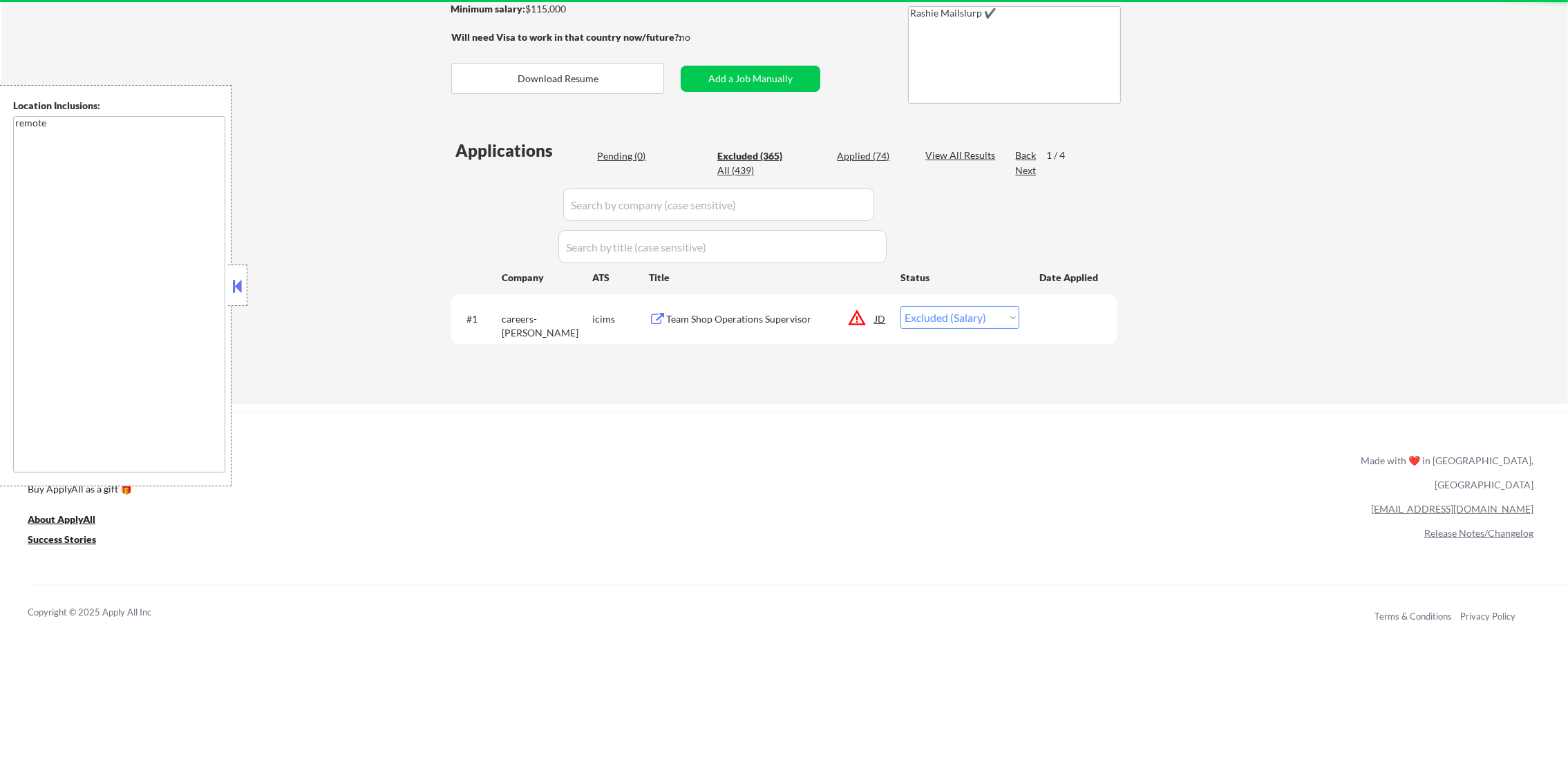
select select ""excluded__bad_match_""
select select ""excluded__location_""
select select ""excluded__expired_""
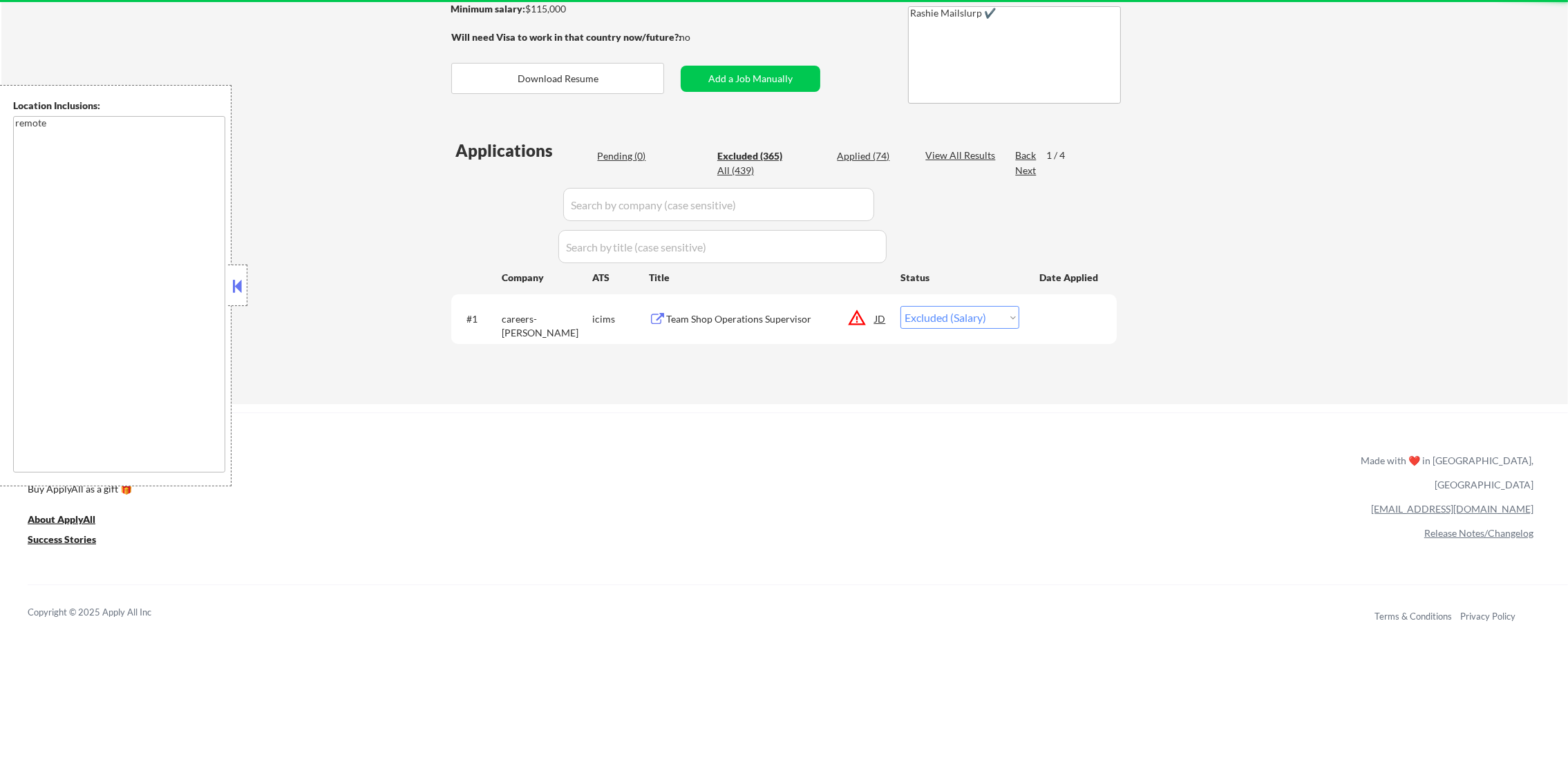
select select ""excluded__bad_match_""
select select ""excluded__expired_""
select select ""excluded__location_""
select select ""excluded""
select select ""excluded__location_""
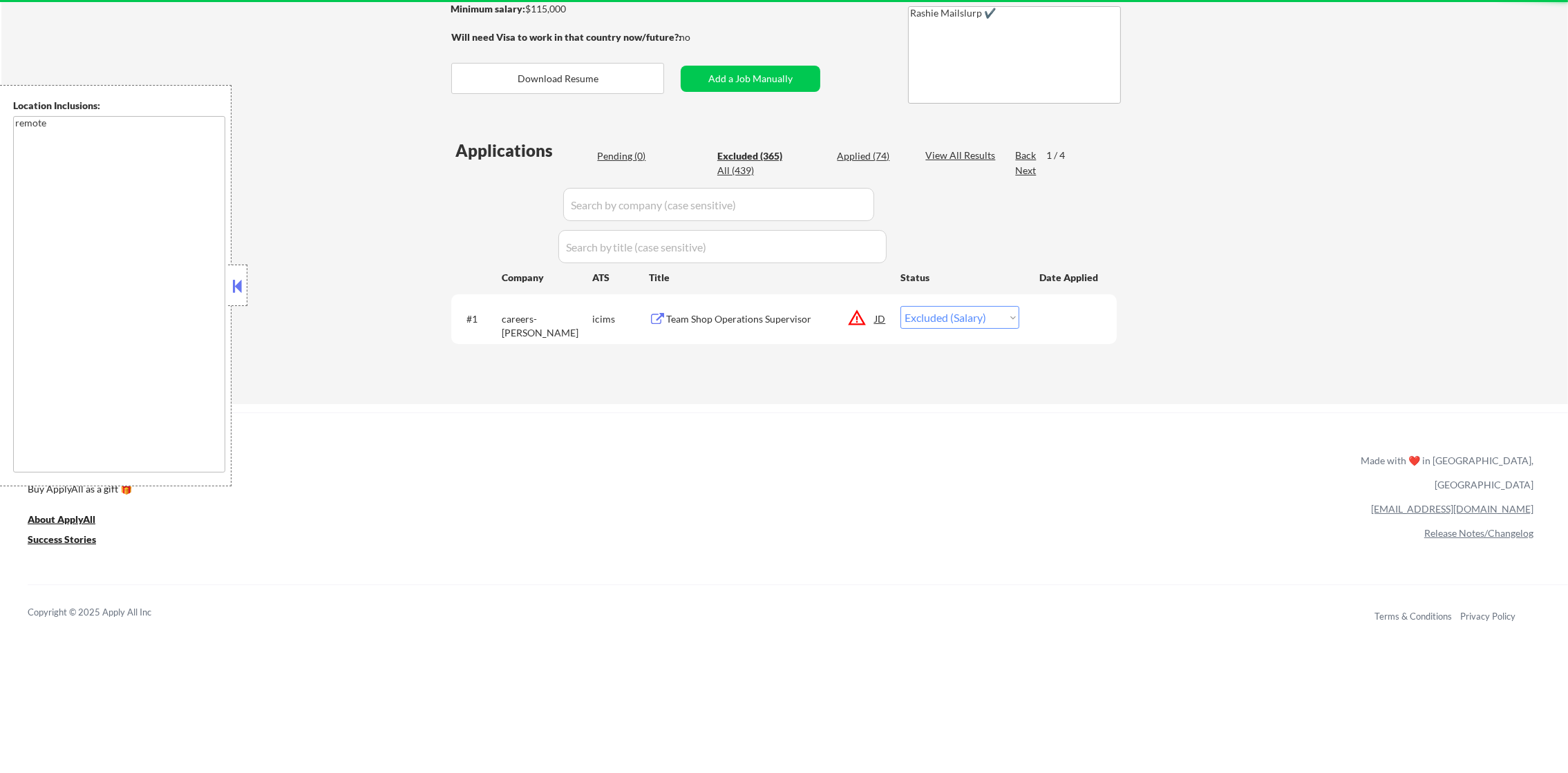
select select ""excluded__expired_""
select select ""excluded__location_""
select select ""excluded__expired_""
select select ""excluded__other_""
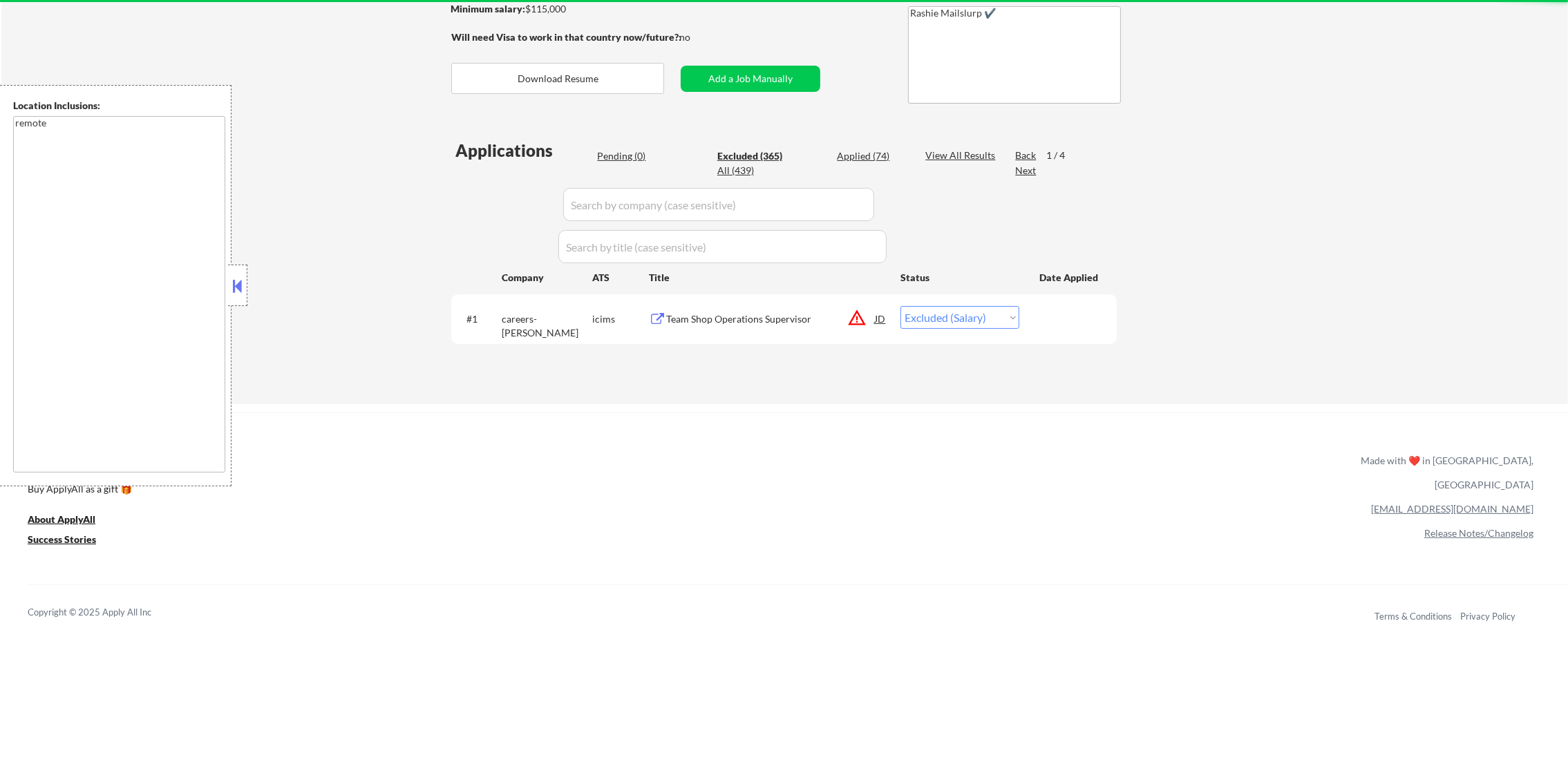
select select ""excluded__location_""
select select ""excluded__bad_match_""
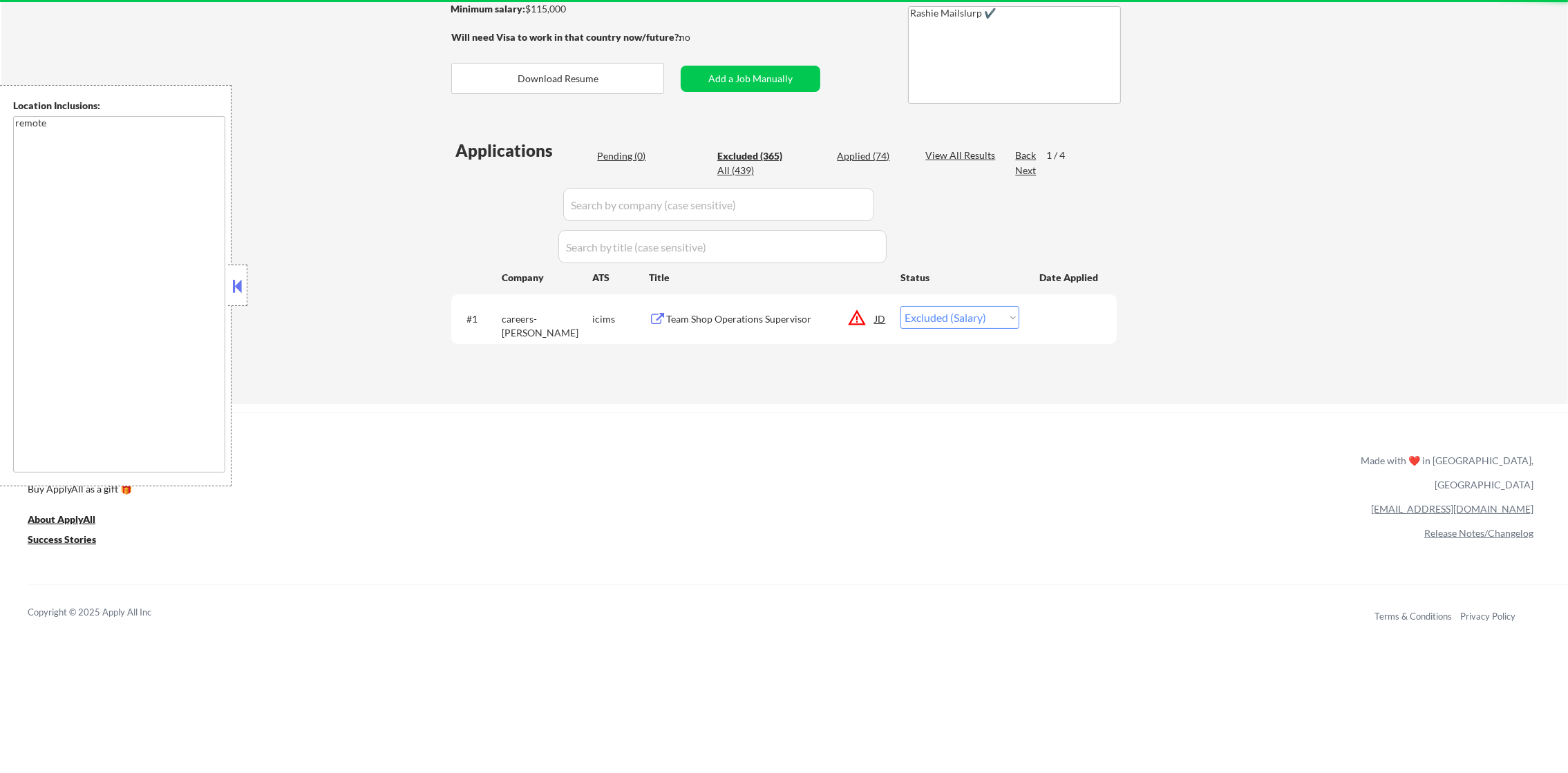
select select ""excluded""
select select ""excluded__location_""
select select ""excluded__salary_""
select select ""excluded__location_""
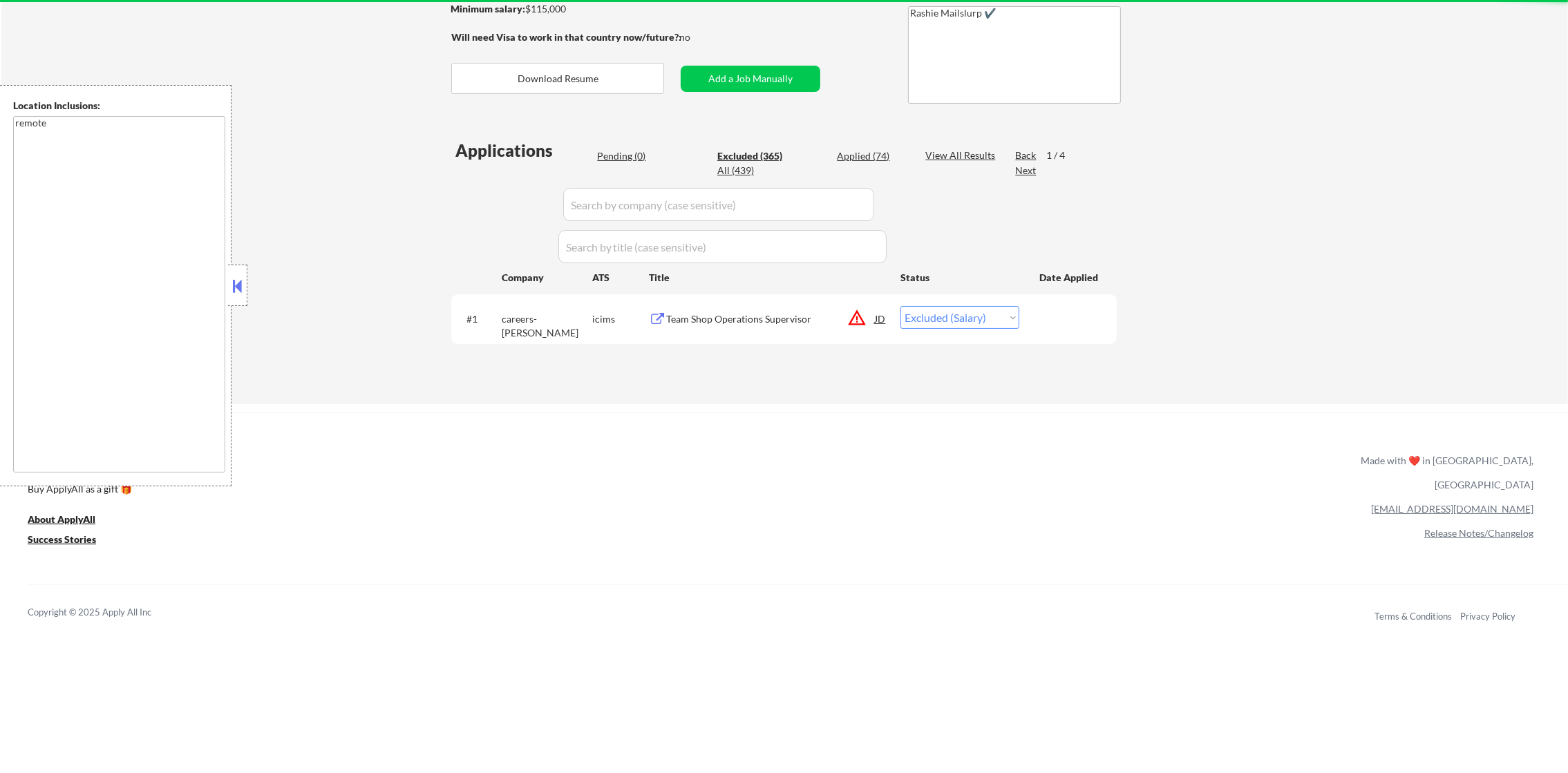
select select ""excluded__location_""
select select ""excluded__expired_""
select select ""excluded__bad_match_""
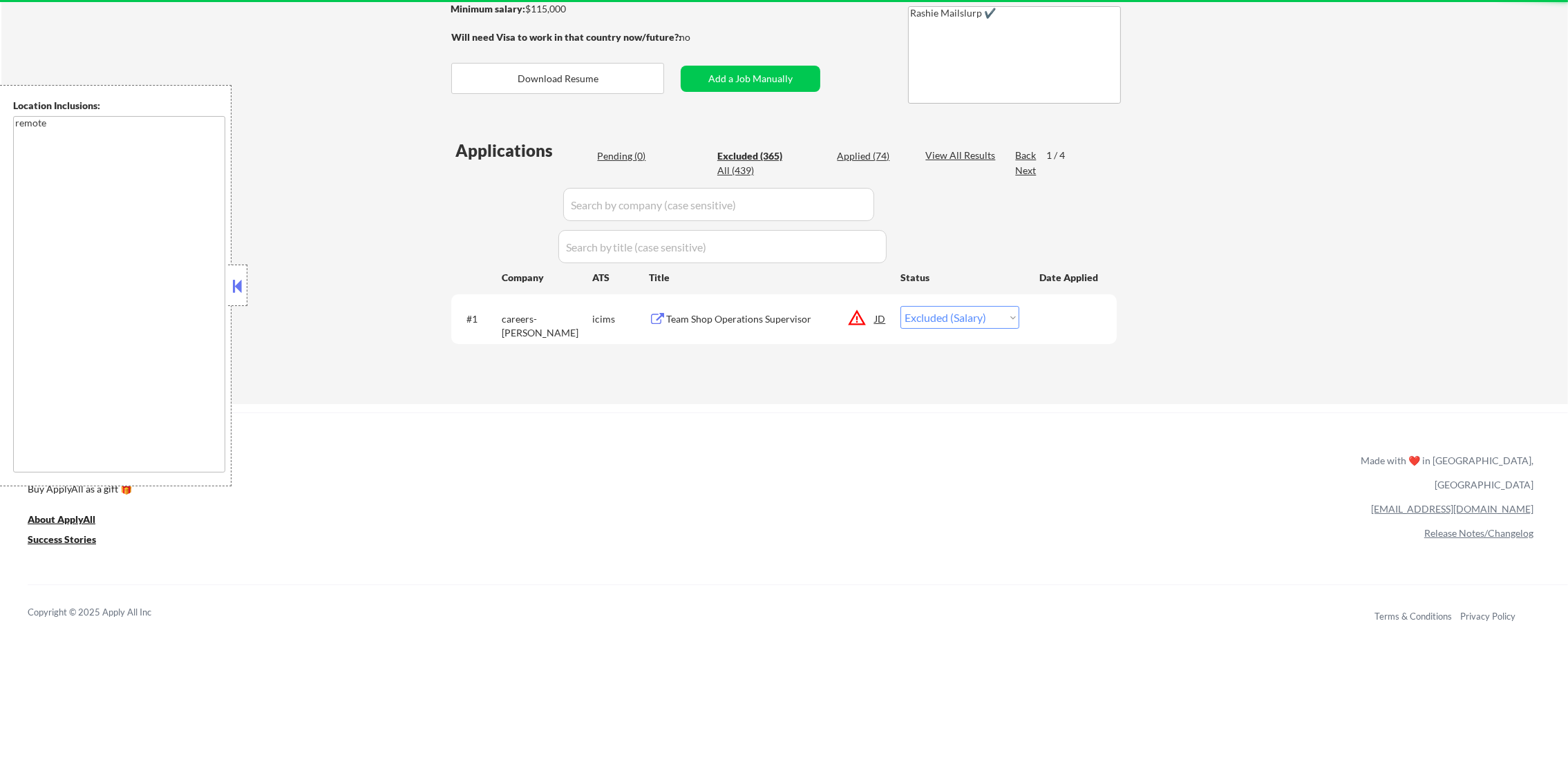
select select ""excluded__location_""
select select ""excluded__bad_match_""
select select ""excluded__expired_""
select select ""excluded__bad_match_""
select select ""excluded__expired_""
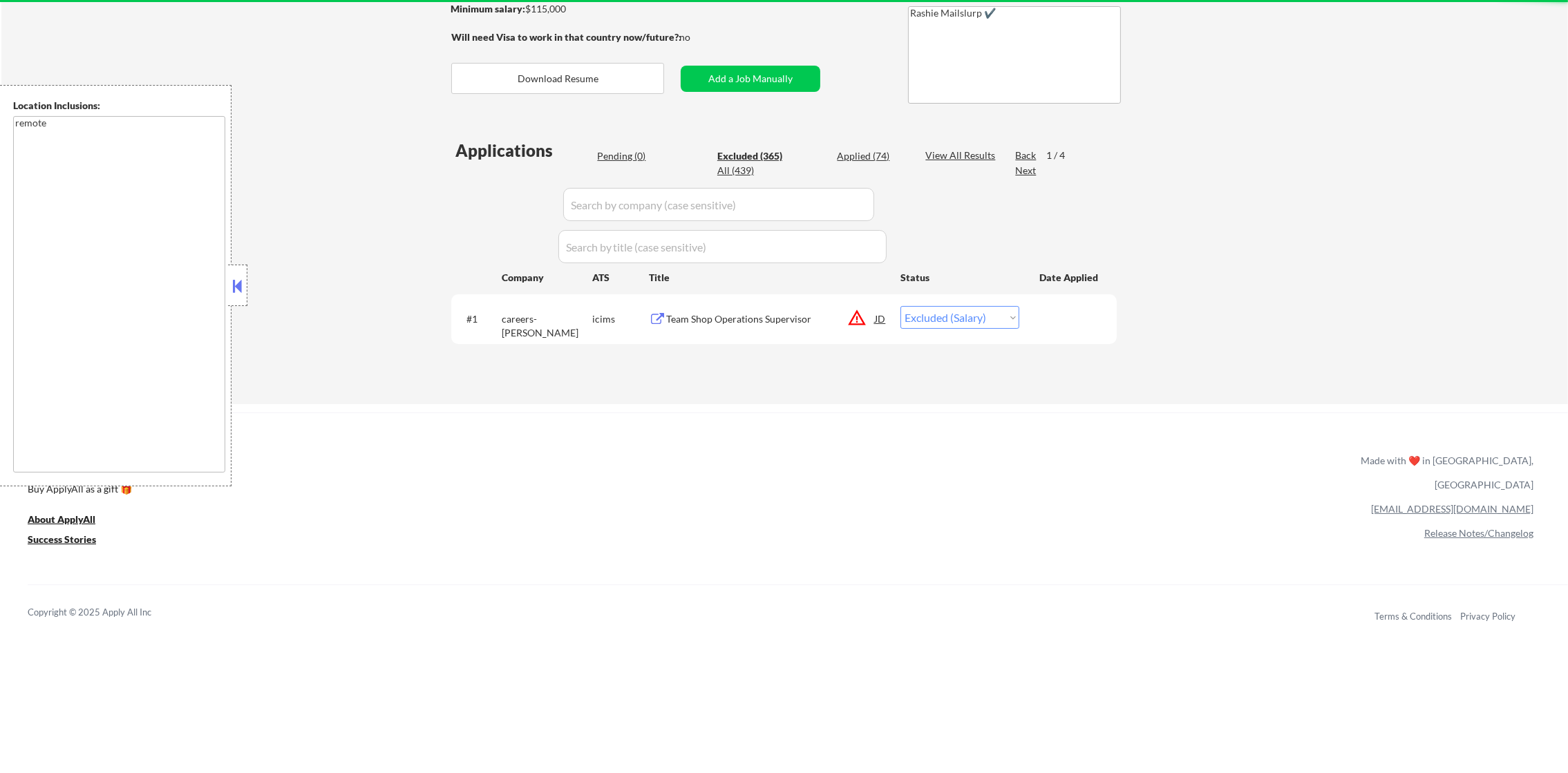
select select ""excluded__expired_""
select select ""excluded""
select select ""excluded__expired_""
select select ""excluded__location_""
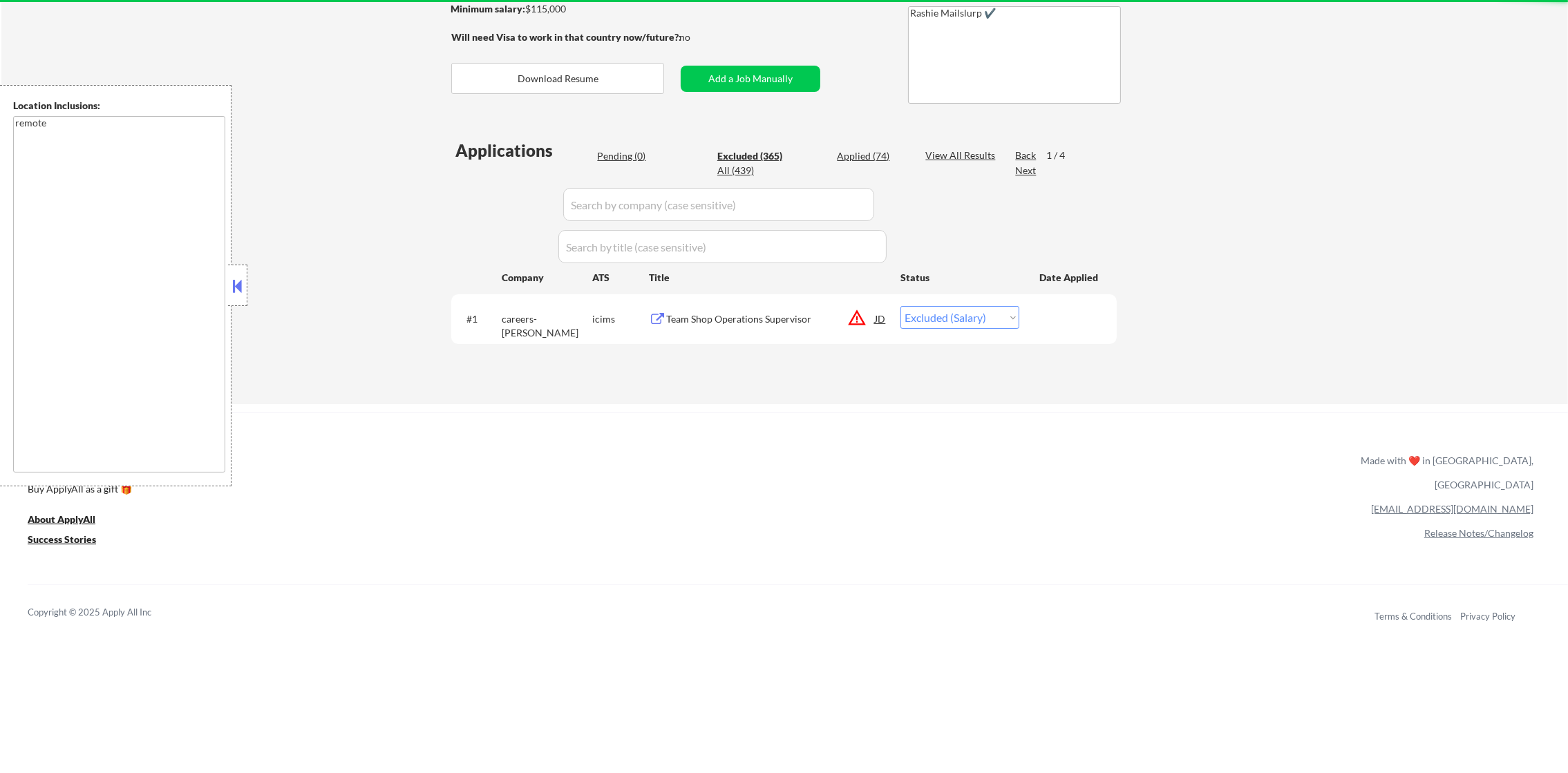
select select ""excluded__bad_match_""
select select ""excluded__location_""
select select ""excluded__expired_""
select select ""excluded""
select select ""excluded__location_""
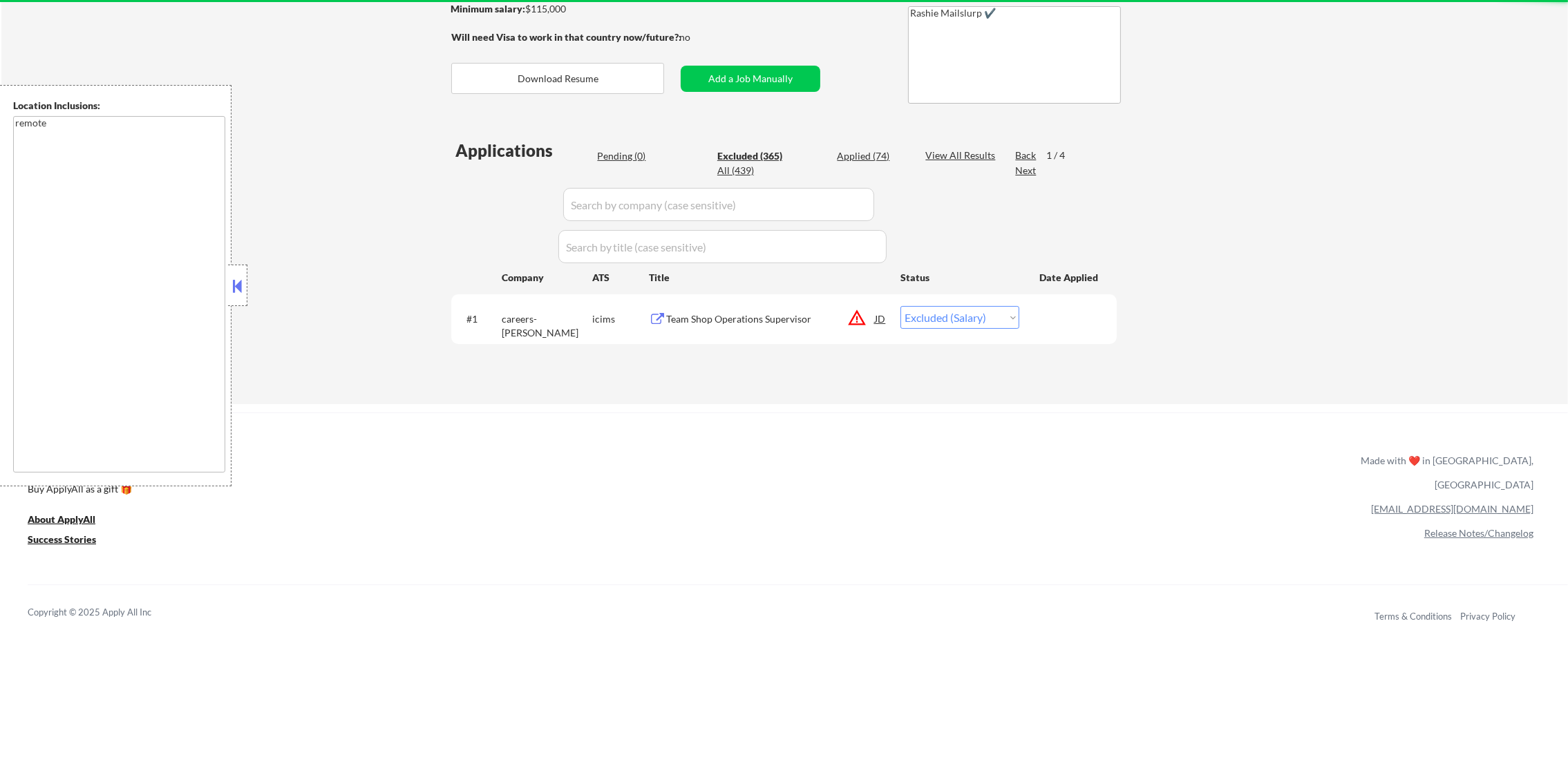
select select ""excluded""
select select ""excluded__bad_match_""
select select ""excluded""
select select ""excluded__location_""
select select ""excluded__bad_match_""
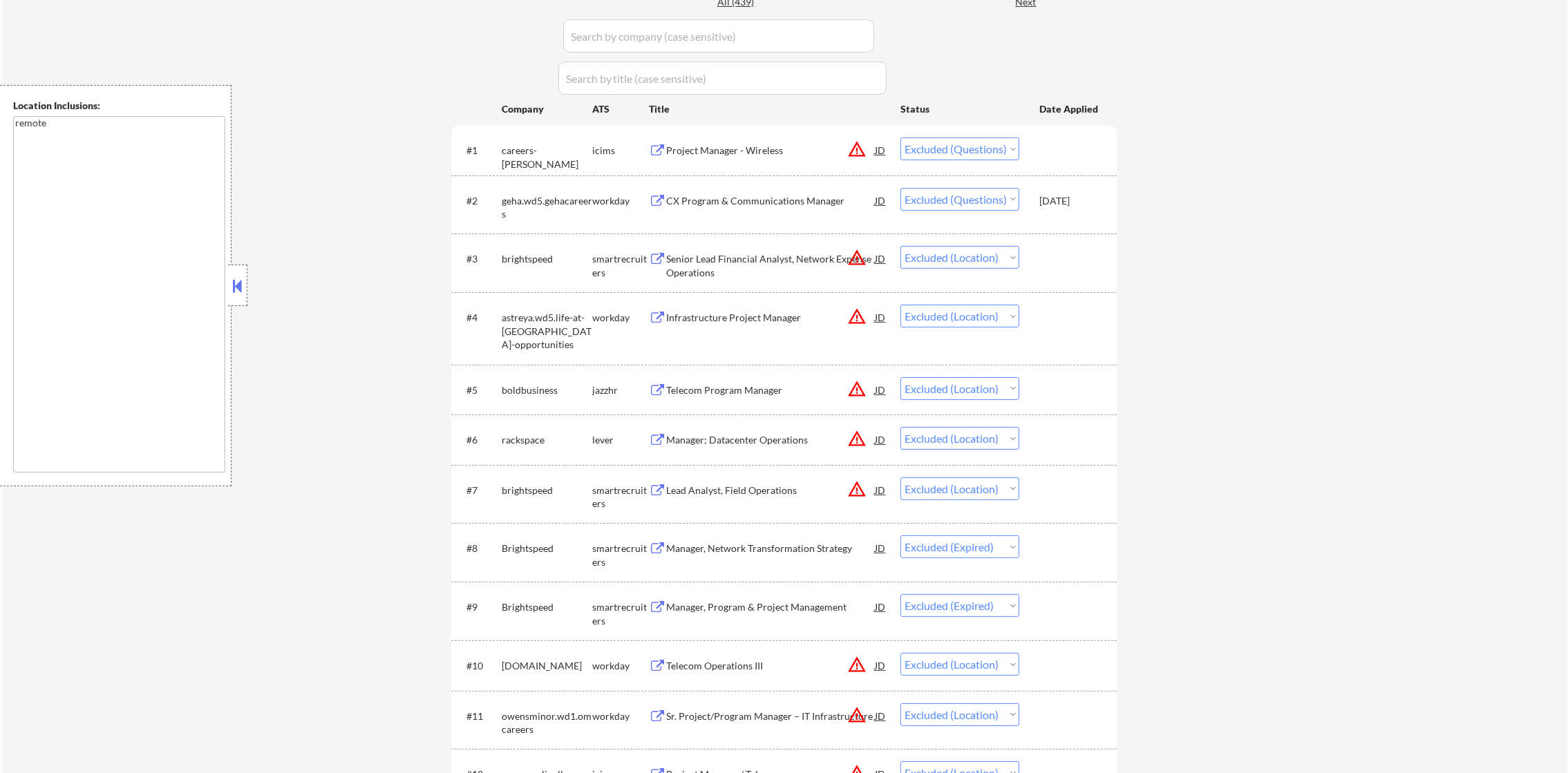
scroll to position [415, 0]
click at [723, 140] on div "Project Manager - Wireless" at bounding box center [770, 146] width 209 height 14
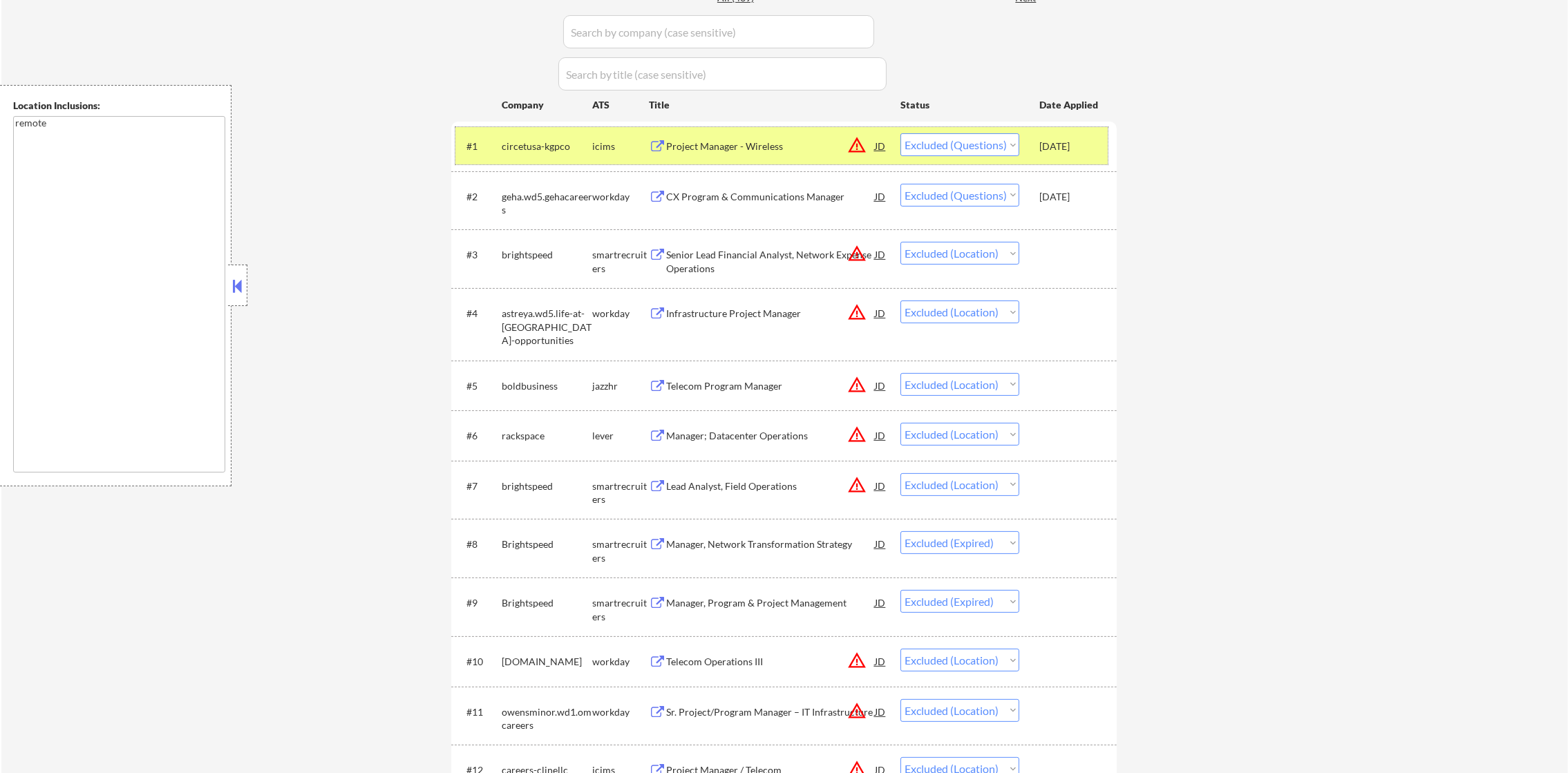
click at [557, 151] on div "circetusa-kgpco" at bounding box center [547, 146] width 91 height 14
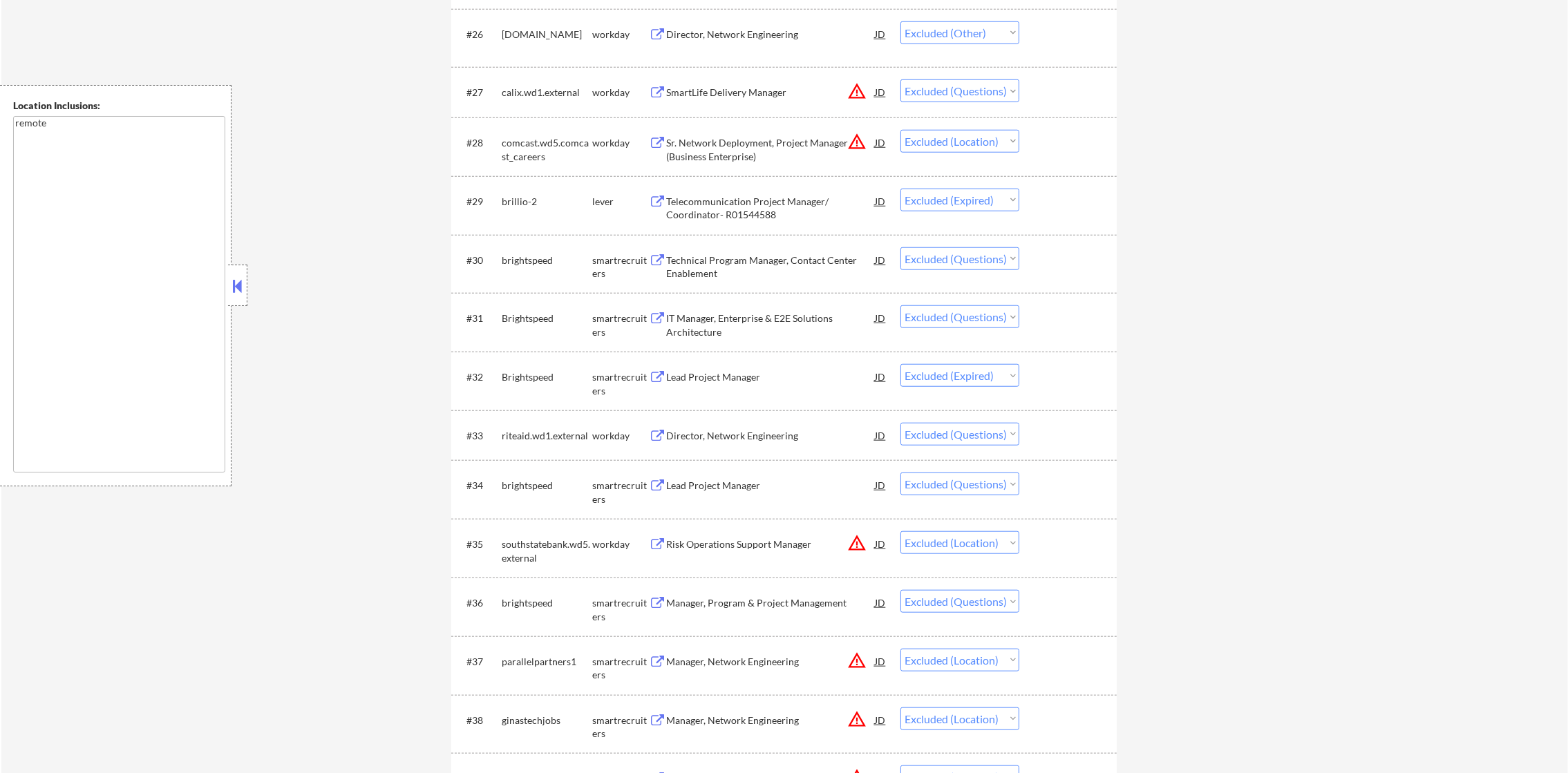
scroll to position [1968, 0]
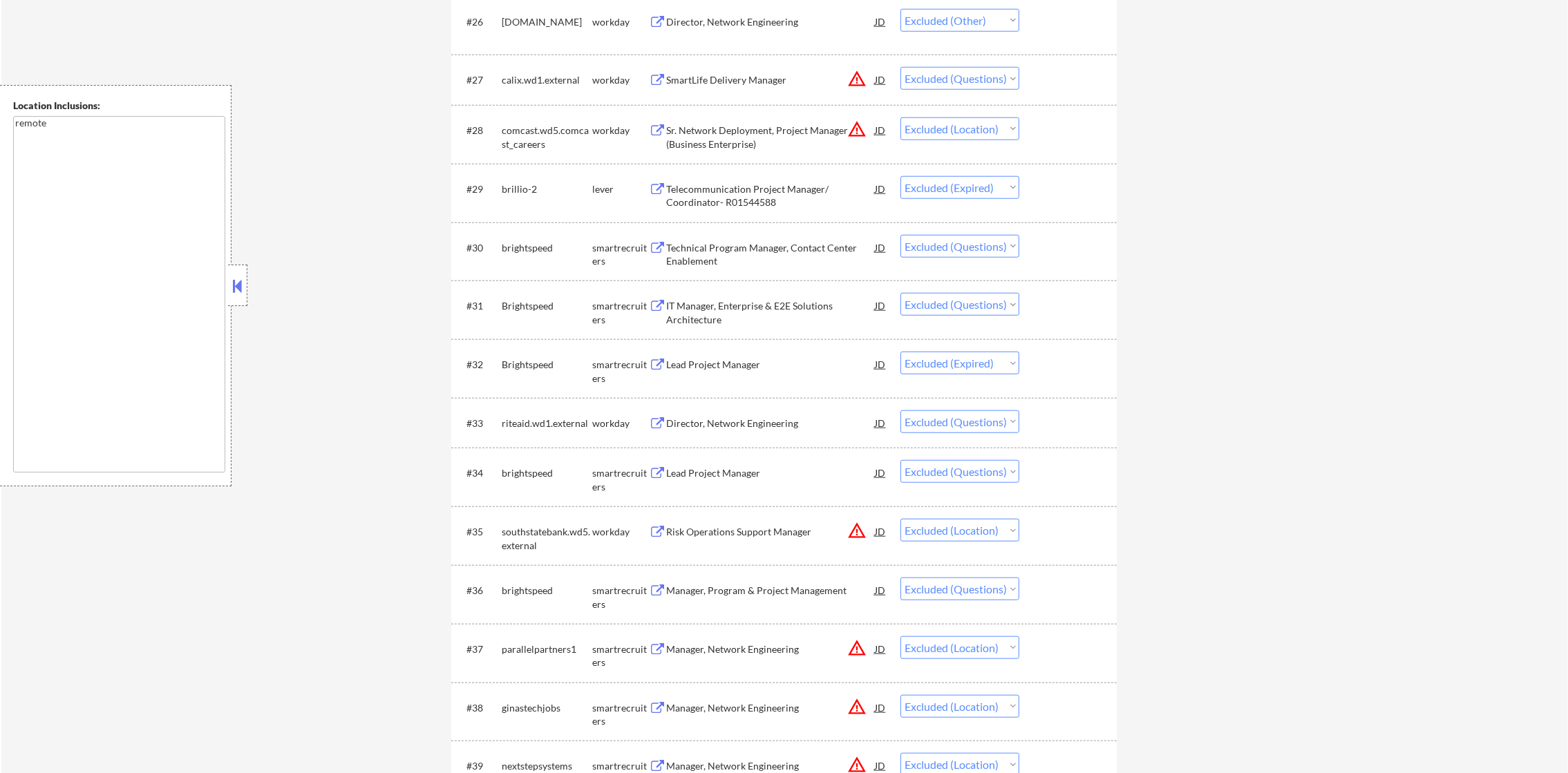
click at [762, 84] on div "SmartLife Delivery Manager" at bounding box center [770, 80] width 209 height 14
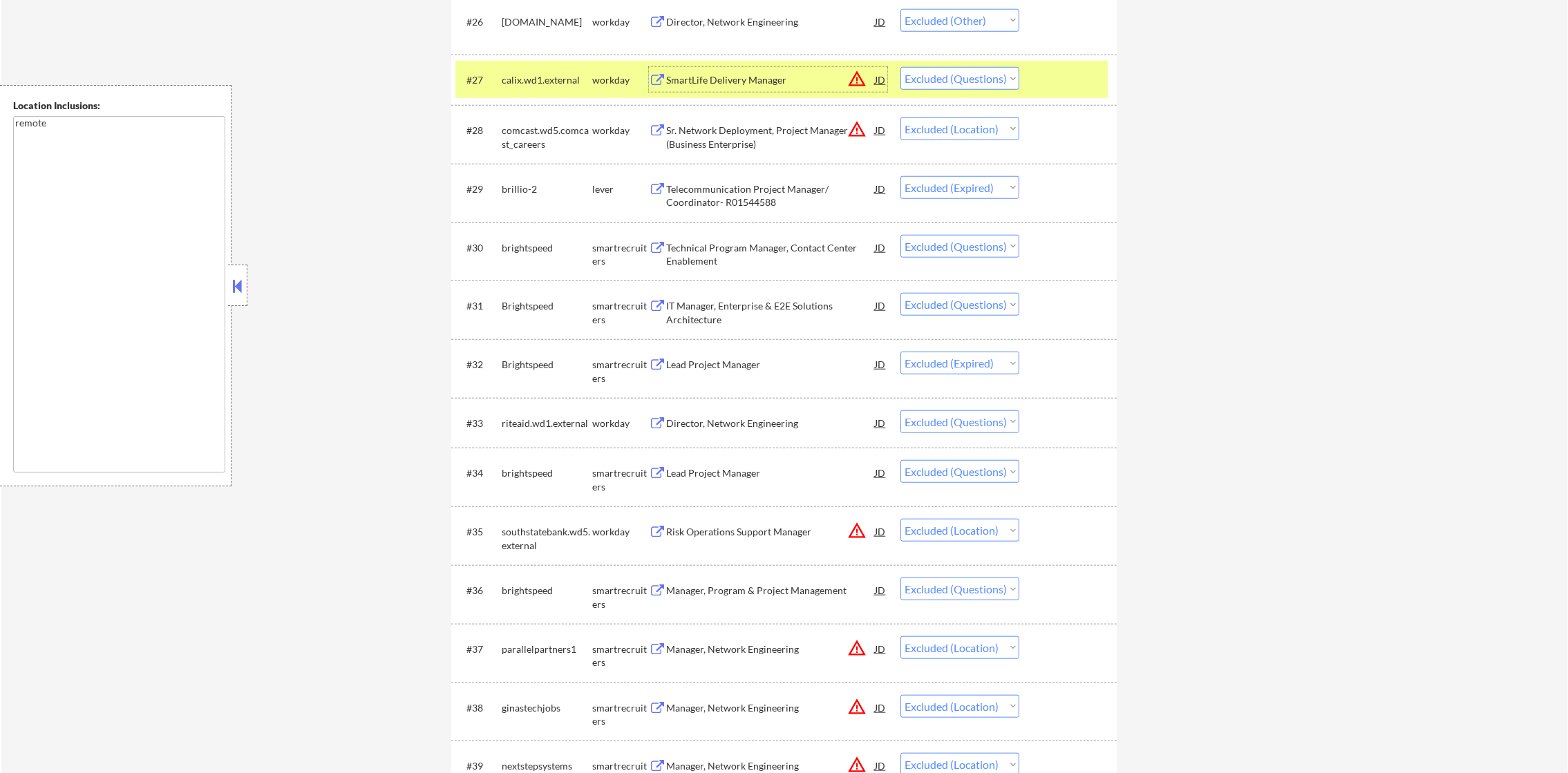
click at [972, 79] on select "Choose an option... Pending Applied Excluded (Questions) Excluded (Expired) Exc…" at bounding box center [960, 78] width 119 height 23
select select ""excluded__other_""
click at [900, 67] on select "Choose an option... Pending Applied Excluded (Questions) Excluded (Expired) Exc…" at bounding box center [960, 78] width 119 height 23
click at [545, 83] on div "calix.wd1.external" at bounding box center [547, 80] width 91 height 14
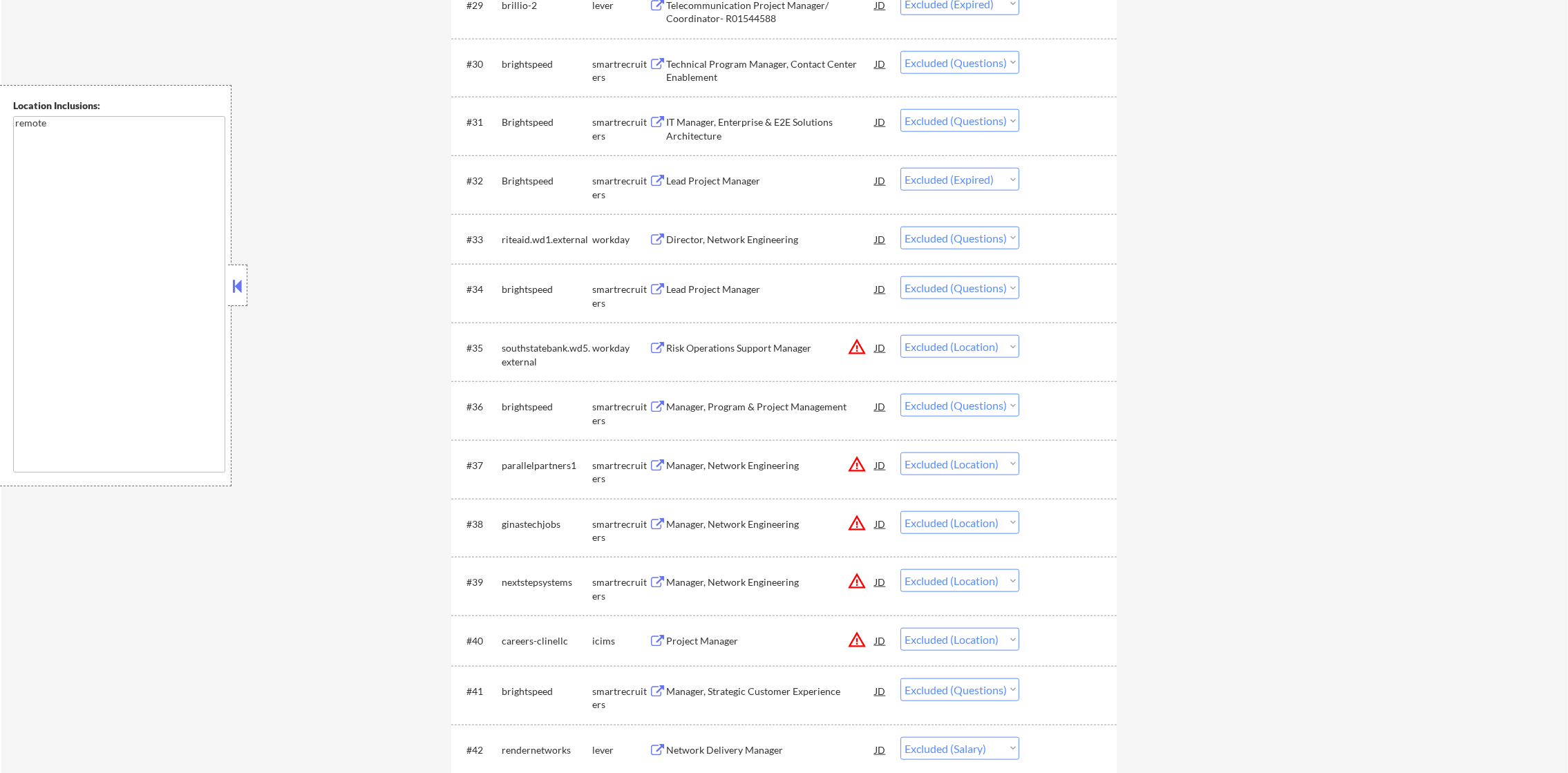
scroll to position [2162, 0]
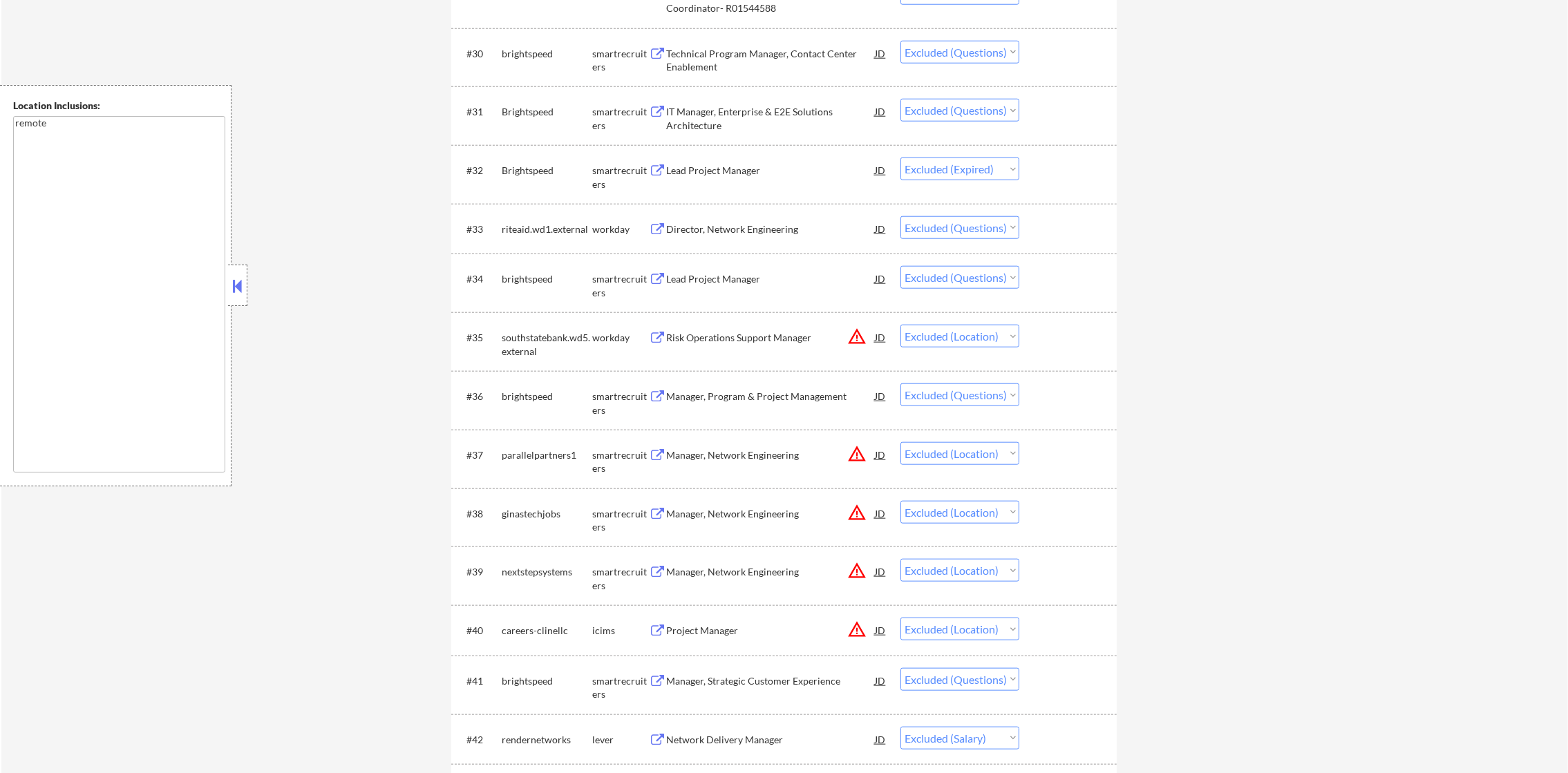
click at [763, 45] on div "Technical Program Manager, Contact Center Enablement" at bounding box center [770, 57] width 209 height 33
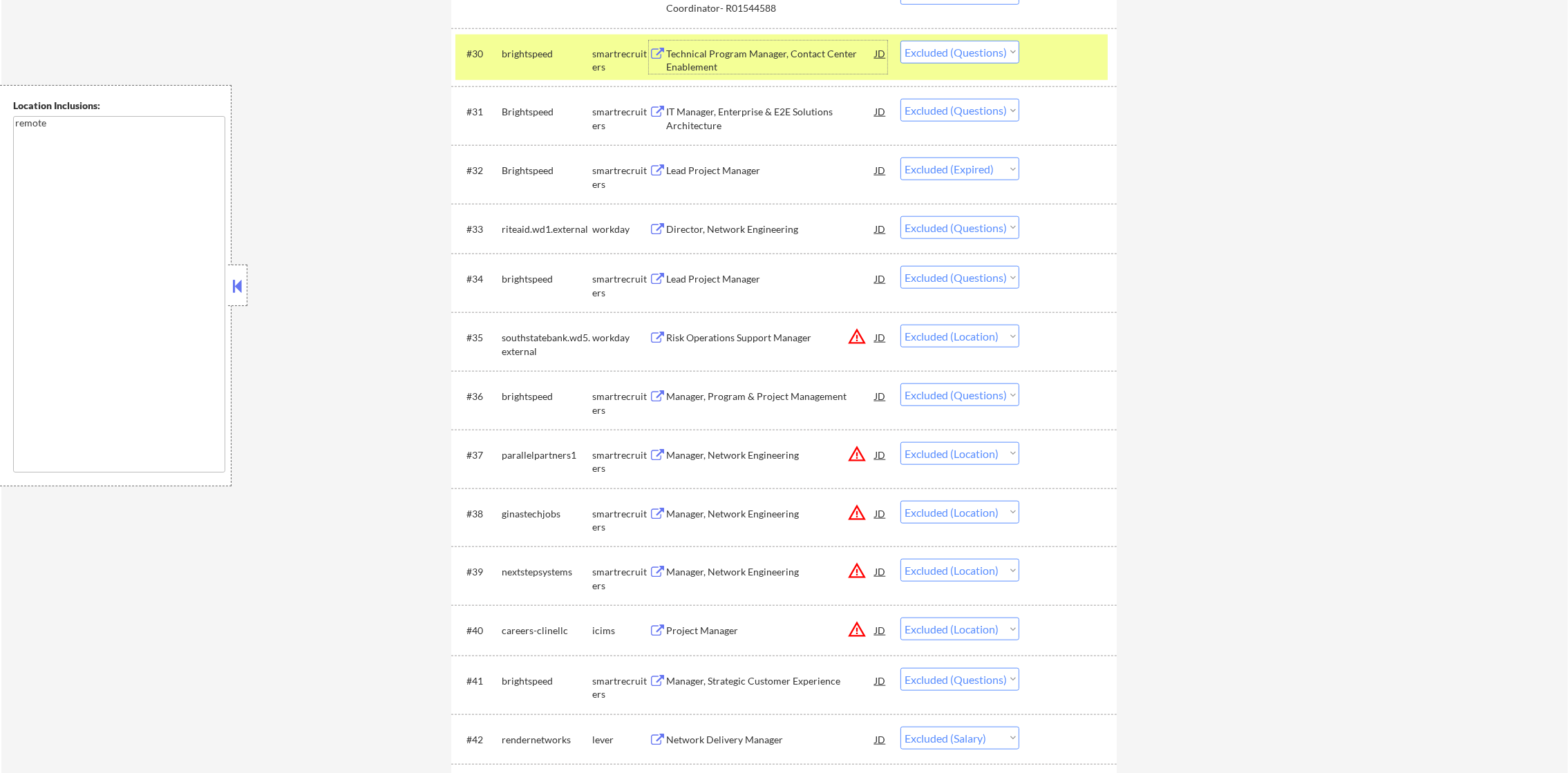
click at [1009, 54] on select "Choose an option... Pending Applied Excluded (Questions) Excluded (Expired) Exc…" at bounding box center [960, 52] width 119 height 23
select select ""excluded__expired_""
click at [900, 40] on select "Choose an option... Pending Applied Excluded (Questions) Excluded (Expired) Exc…" at bounding box center [960, 52] width 119 height 23
click at [525, 36] on div "#30 brightspeed smartrecruiters Technical Program Manager, Contact Center Enabl…" at bounding box center [781, 57] width 652 height 45
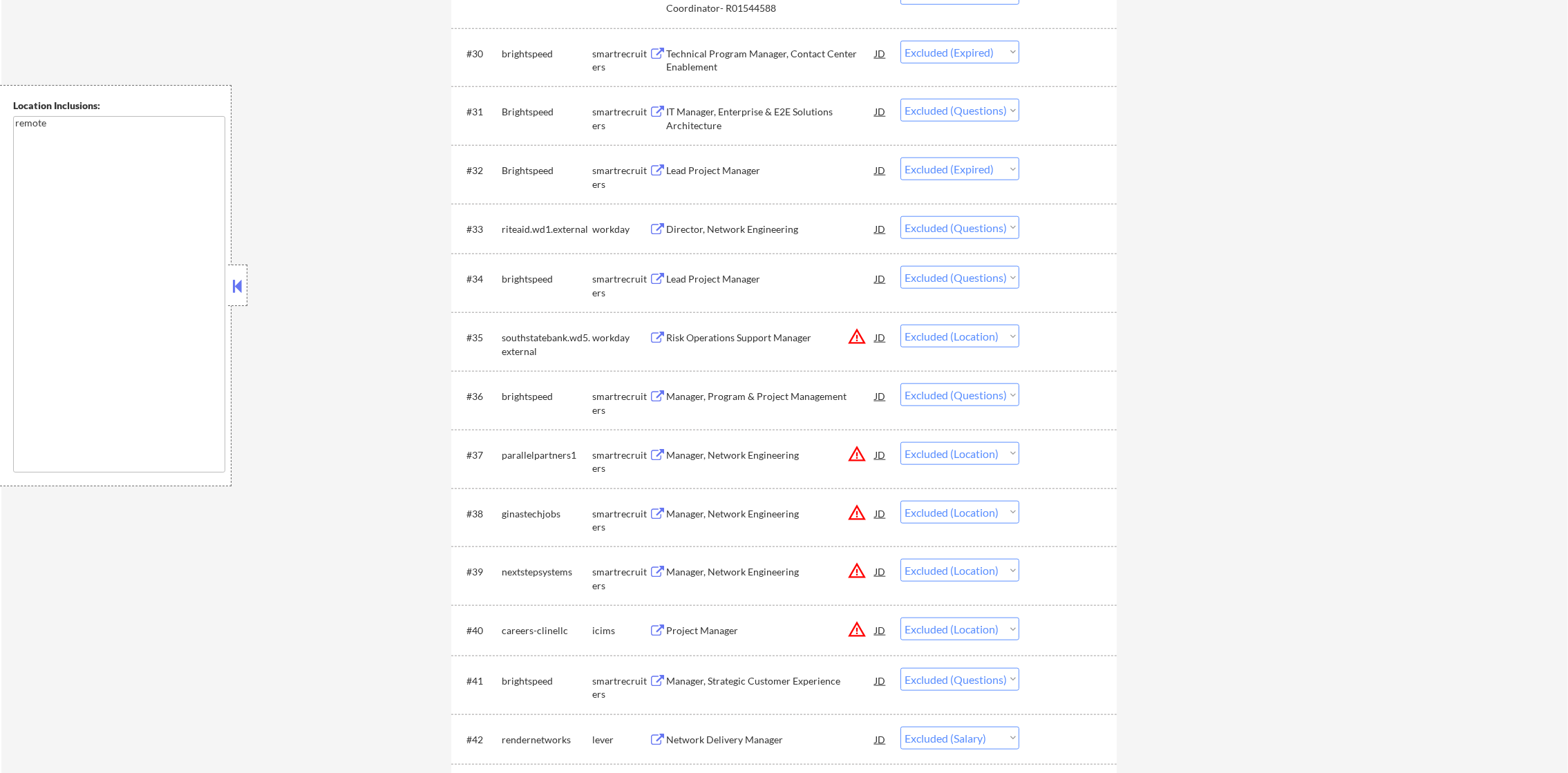
scroll to position [2196, 0]
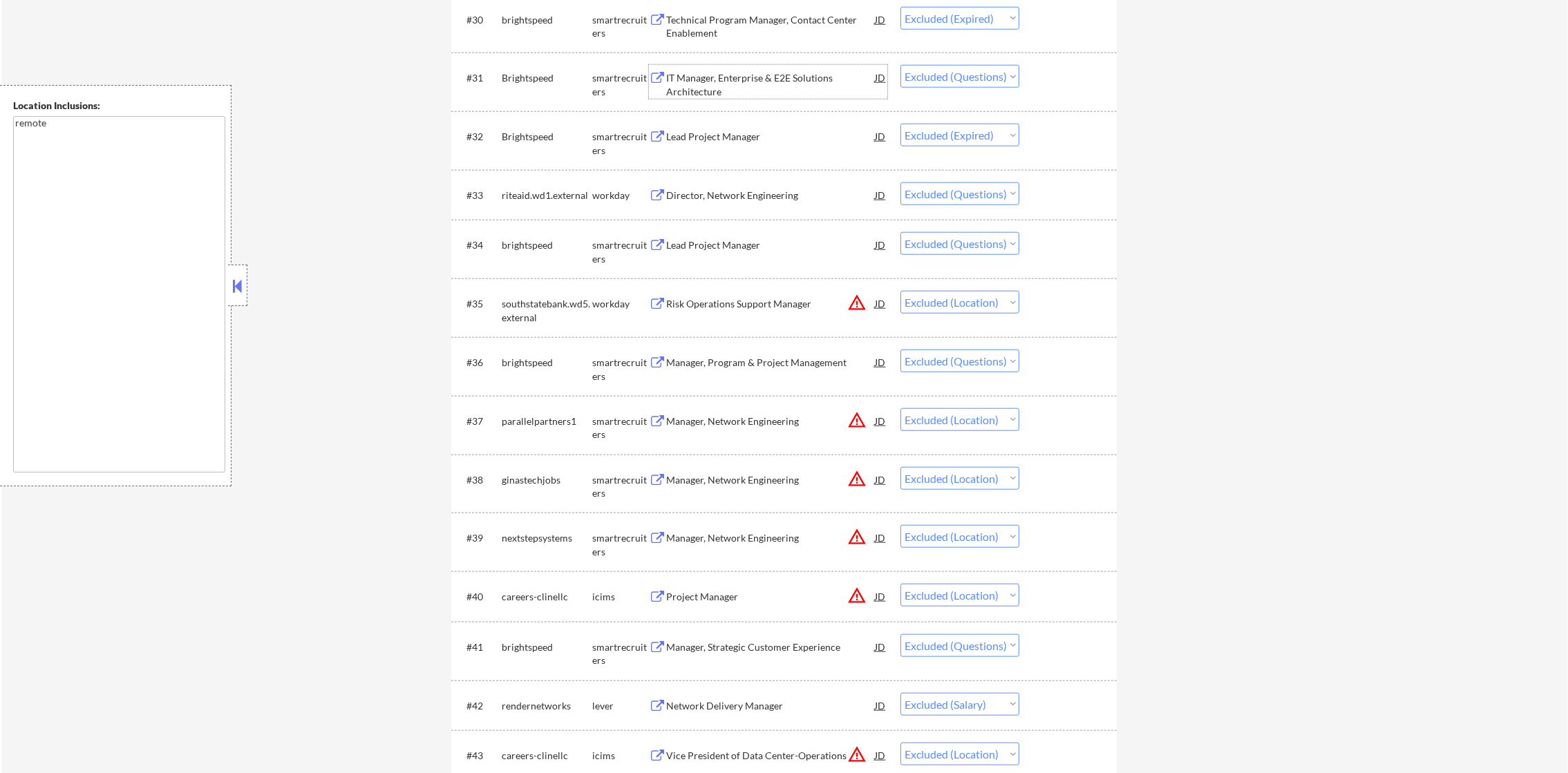
click at [736, 78] on div "IT Manager, Enterprise & E2E Solutions Architecture" at bounding box center [770, 84] width 209 height 27
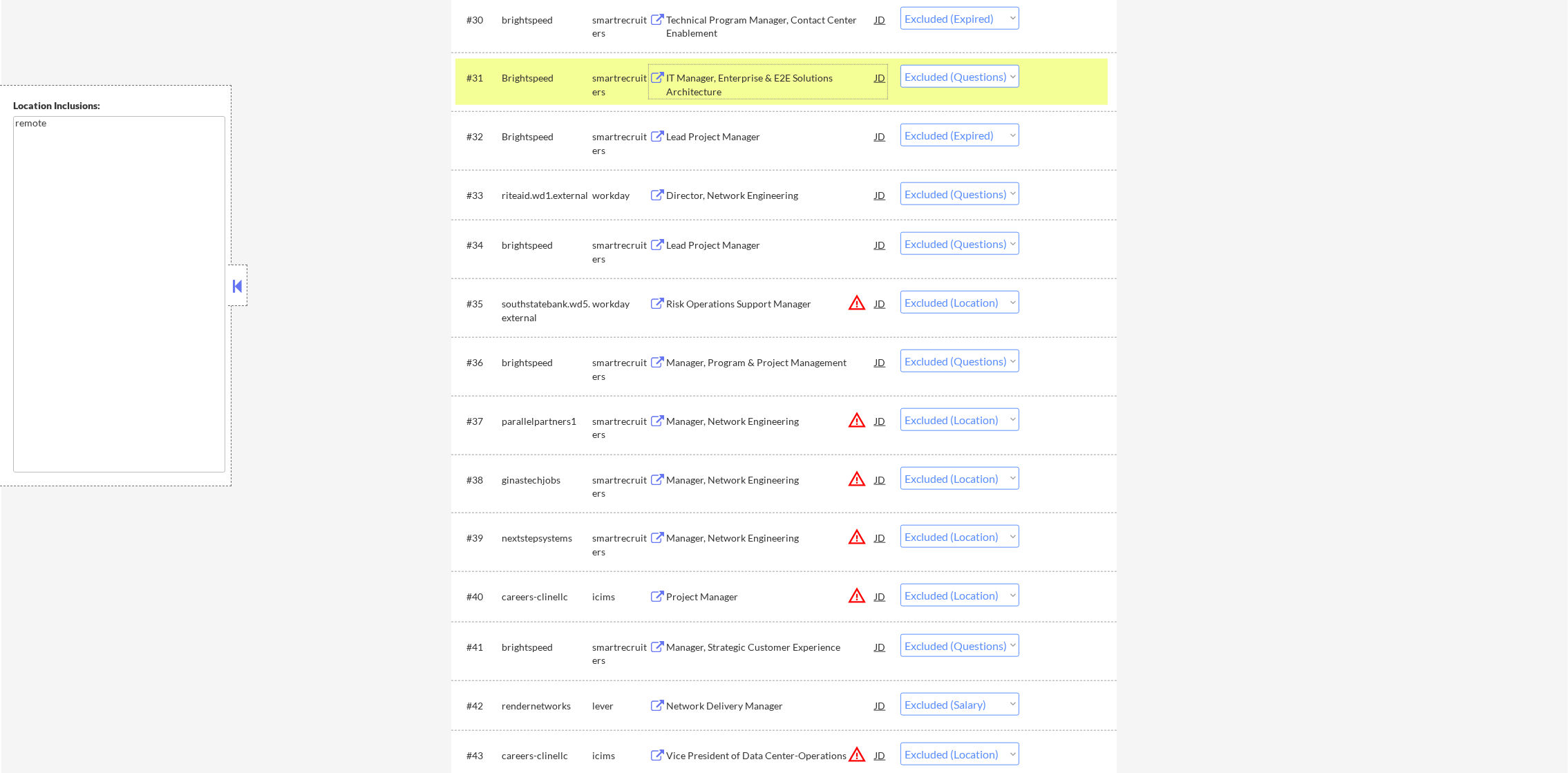
click at [937, 76] on select "Choose an option... Pending Applied Excluded (Questions) Excluded (Expired) Exc…" at bounding box center [960, 77] width 119 height 23
select select ""excluded__expired_""
click at [900, 65] on select "Choose an option... Pending Applied Excluded (Questions) Excluded (Expired) Exc…" at bounding box center [960, 77] width 119 height 23
click at [524, 91] on div "#31 Brightspeed smartrecruiters IT Manager, Enterprise & E2E Solutions Architec…" at bounding box center [781, 81] width 652 height 45
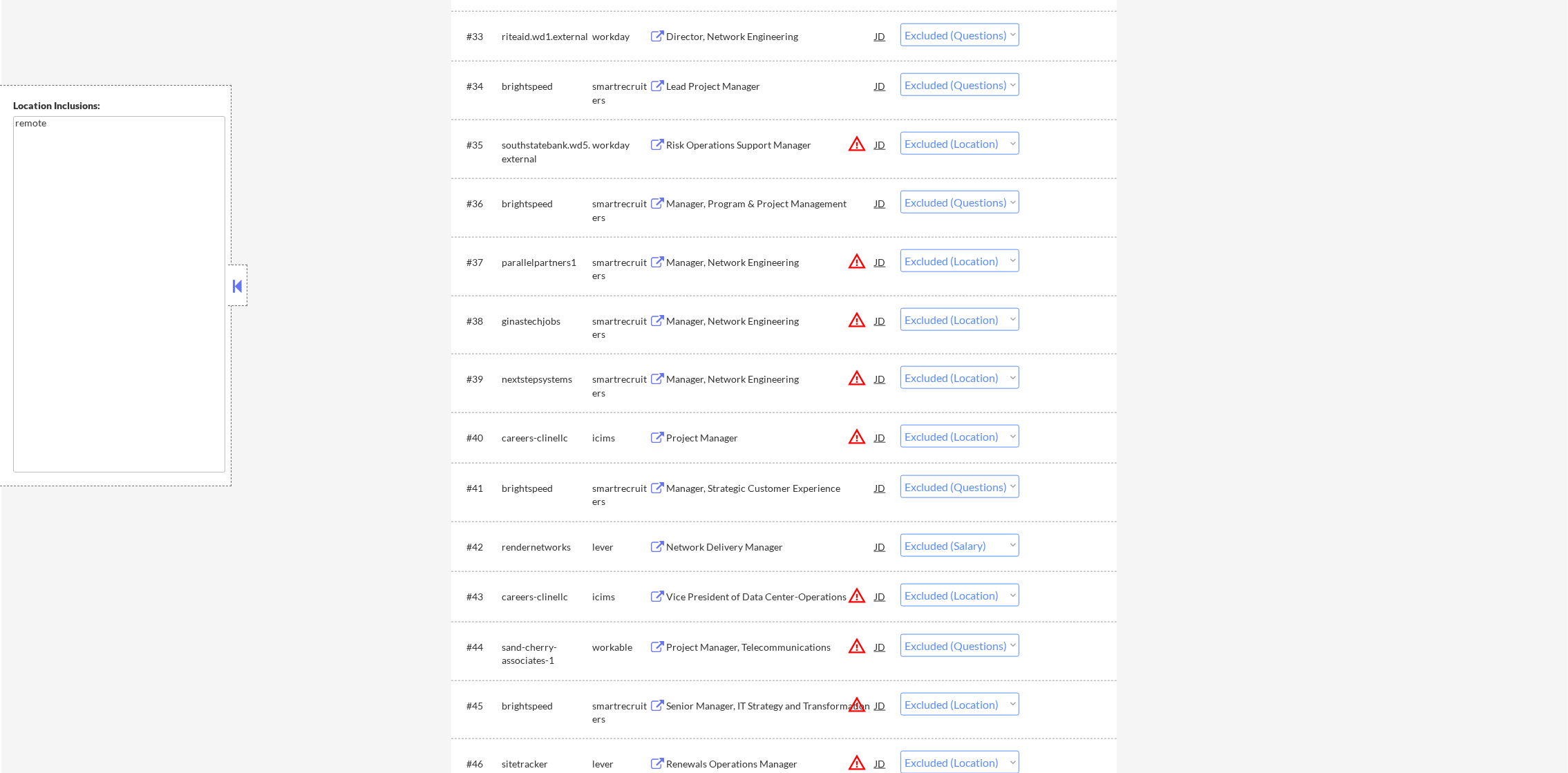
scroll to position [2369, 0]
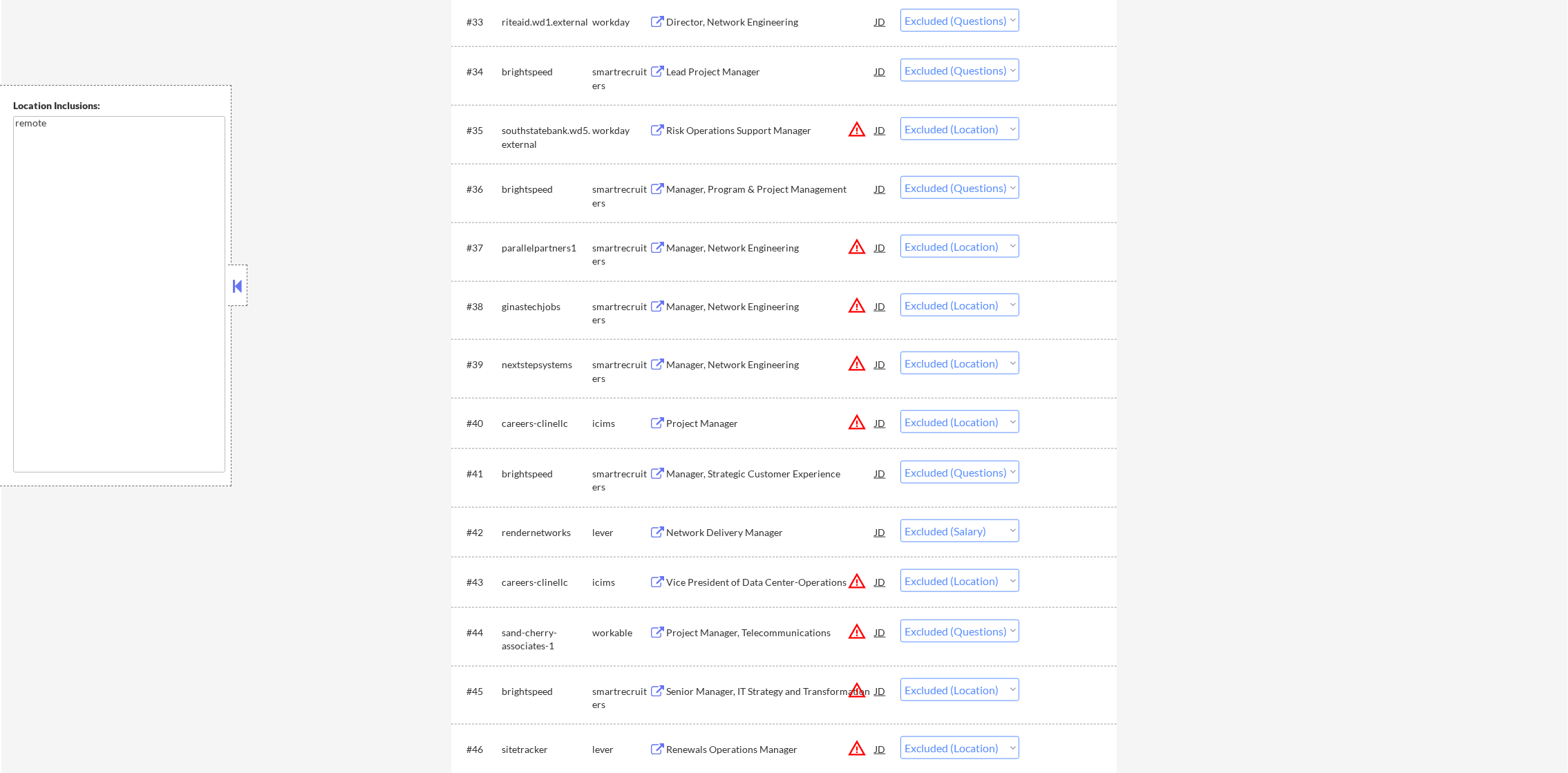
click at [763, 26] on div "Director, Network Engineering" at bounding box center [770, 21] width 209 height 14
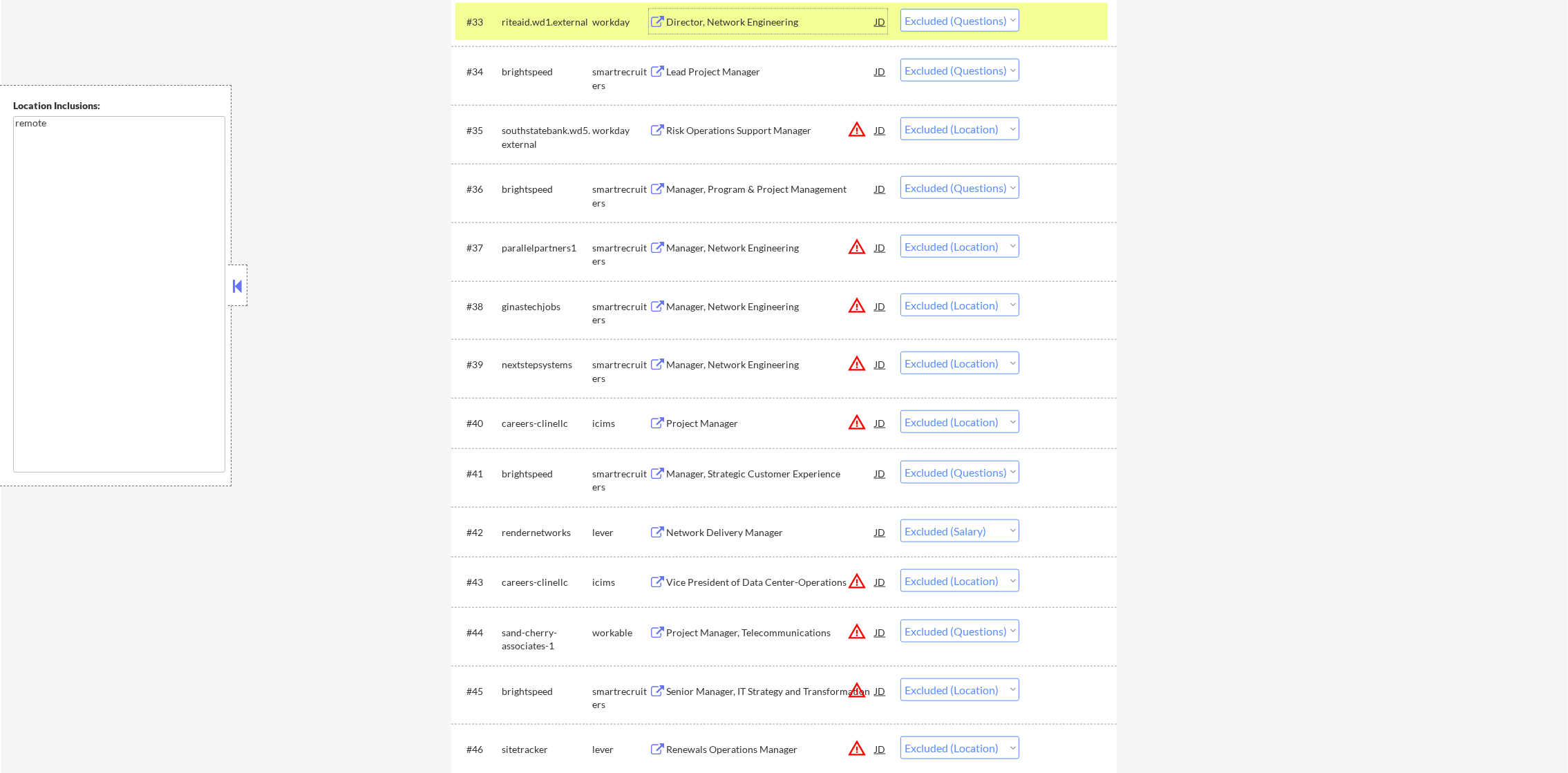
click at [981, 18] on select "Choose an option... Pending Applied Excluded (Questions) Excluded (Expired) Exc…" at bounding box center [960, 21] width 119 height 23
select select ""excluded__expired_""
click at [900, 9] on select "Choose an option... Pending Applied Excluded (Questions) Excluded (Expired) Exc…" at bounding box center [960, 21] width 119 height 23
click at [556, 24] on div "riteaid.wd1.external" at bounding box center [547, 21] width 91 height 14
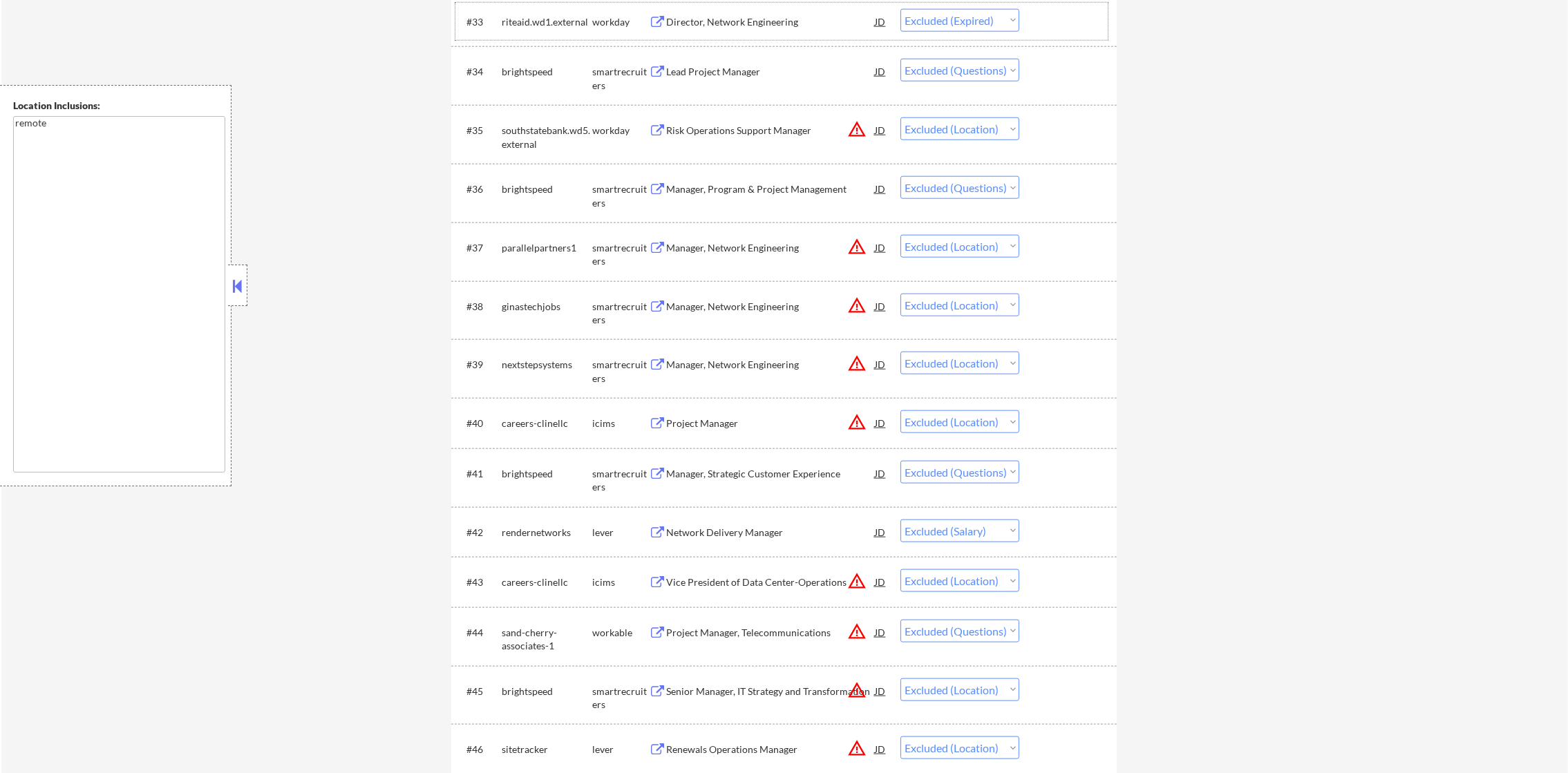
scroll to position [2403, 0]
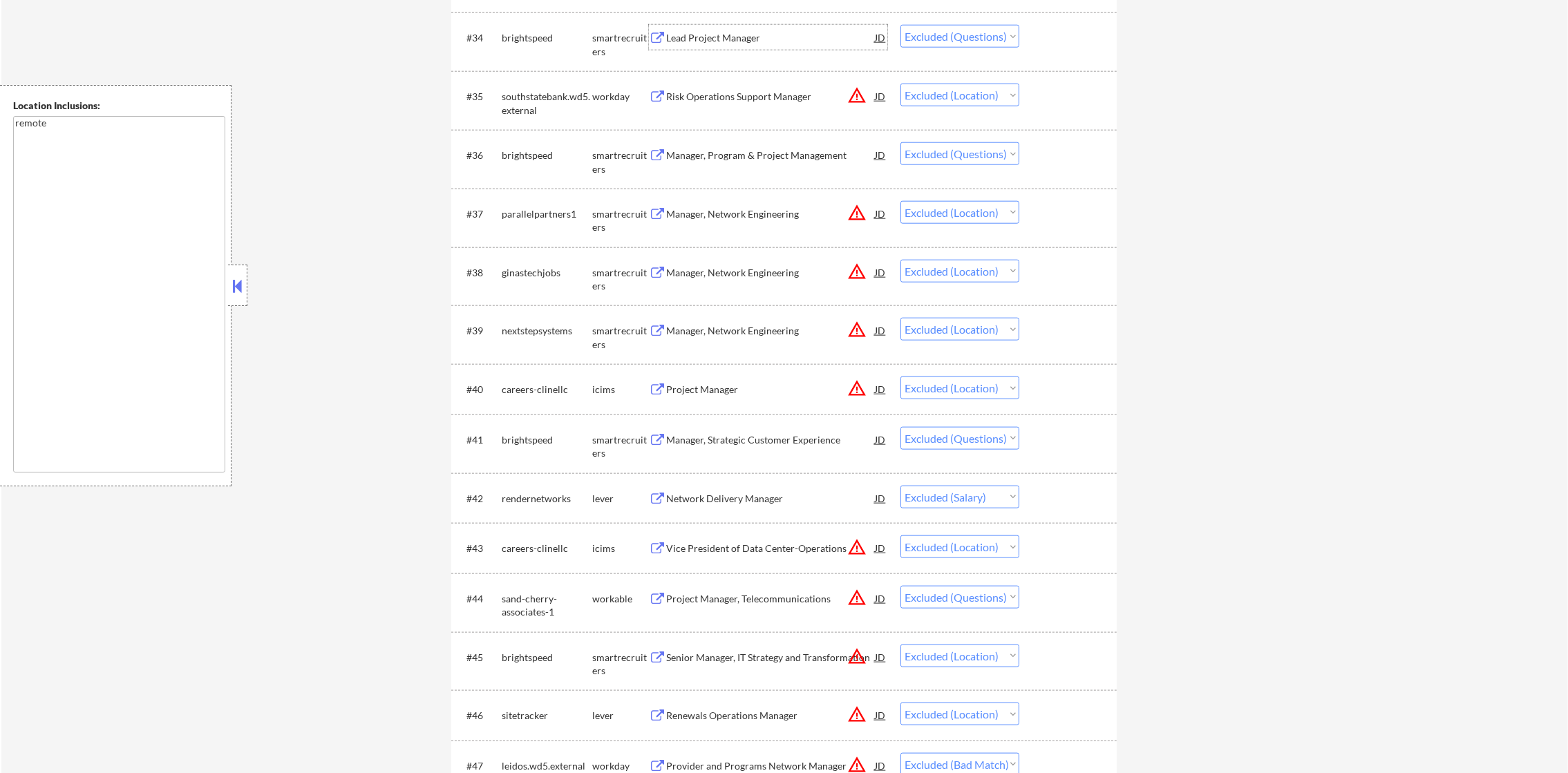
click at [765, 32] on div "Lead Project Manager" at bounding box center [770, 38] width 209 height 14
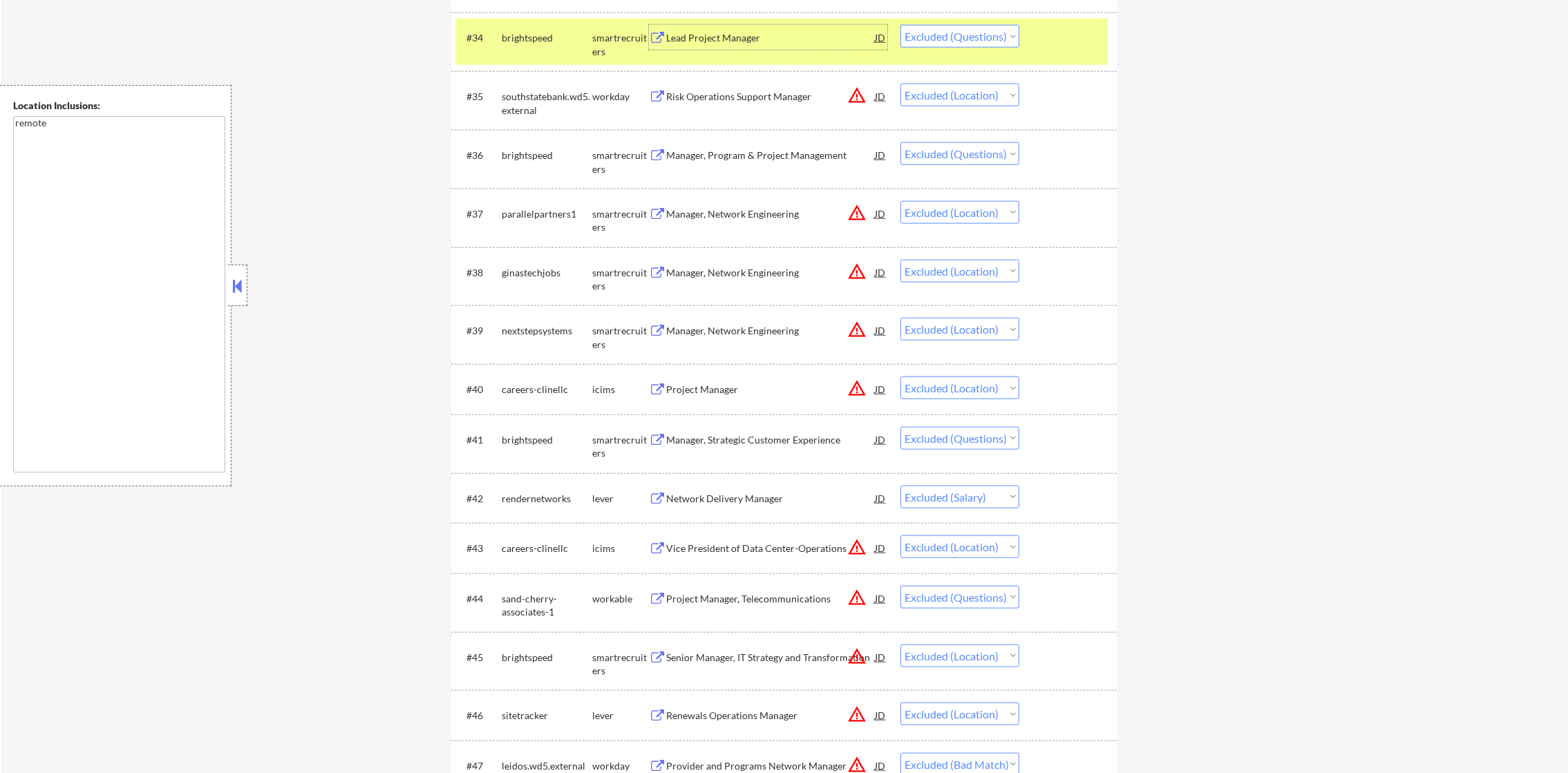
click at [968, 38] on select "Choose an option... Pending Applied Excluded (Questions) Excluded (Expired) Exc…" at bounding box center [960, 36] width 119 height 23
select select ""excluded__expired_""
click at [900, 25] on select "Choose an option... Pending Applied Excluded (Questions) Excluded (Expired) Exc…" at bounding box center [960, 36] width 119 height 23
click at [552, 38] on div "brightspeed" at bounding box center [547, 38] width 91 height 14
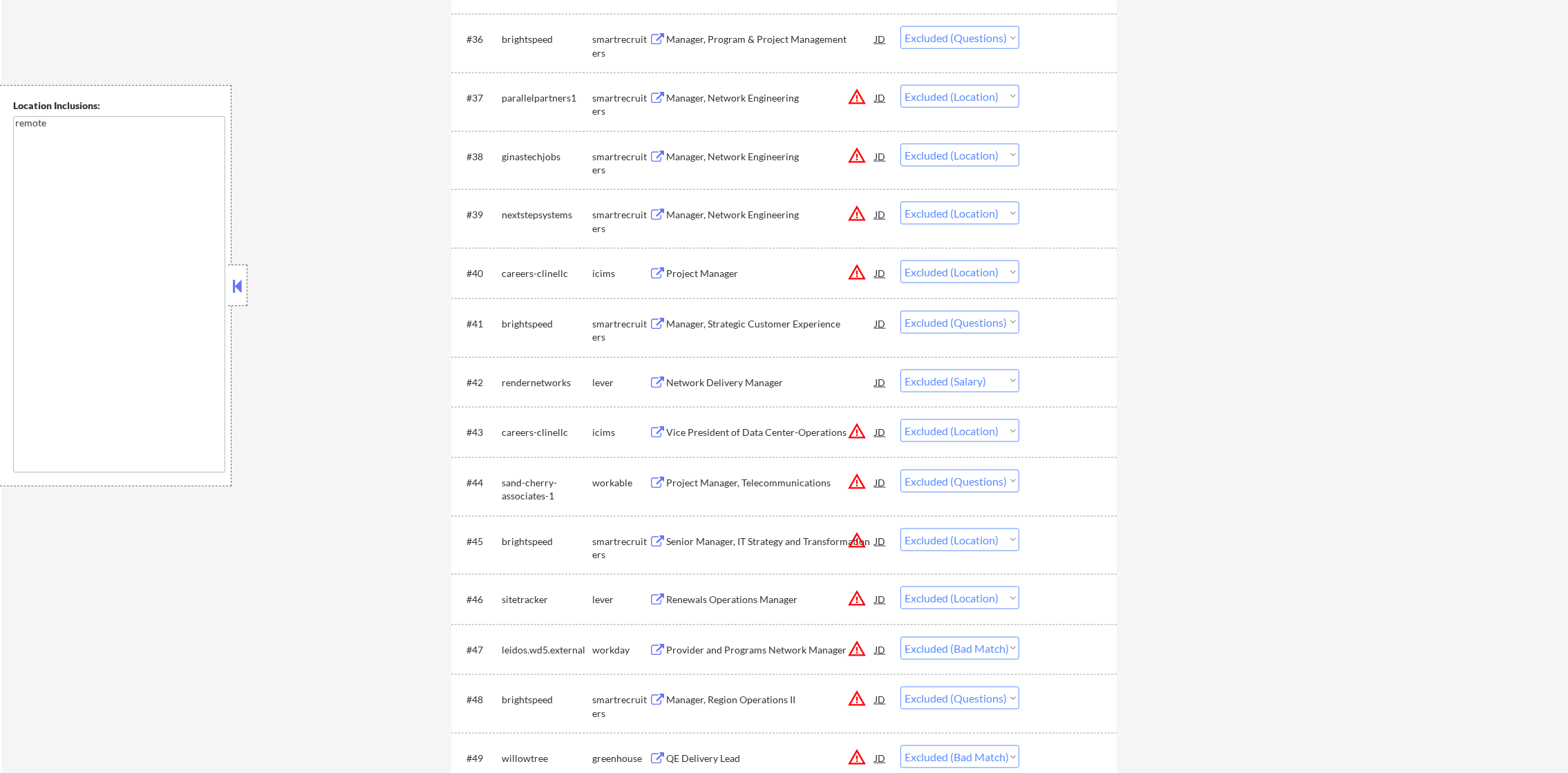
scroll to position [2507, 0]
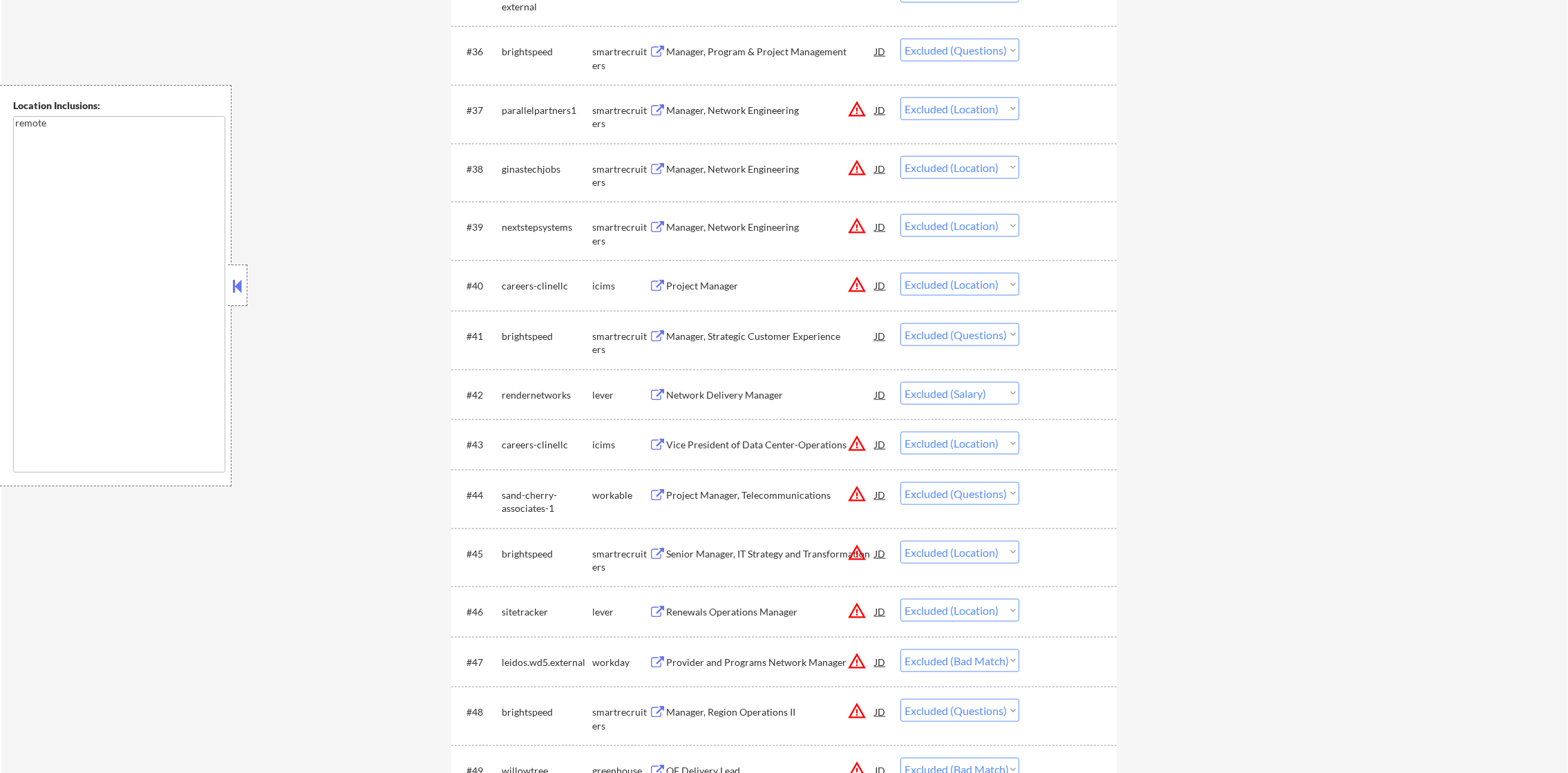
click at [761, 51] on div "Manager, Program & Project Management" at bounding box center [770, 51] width 209 height 14
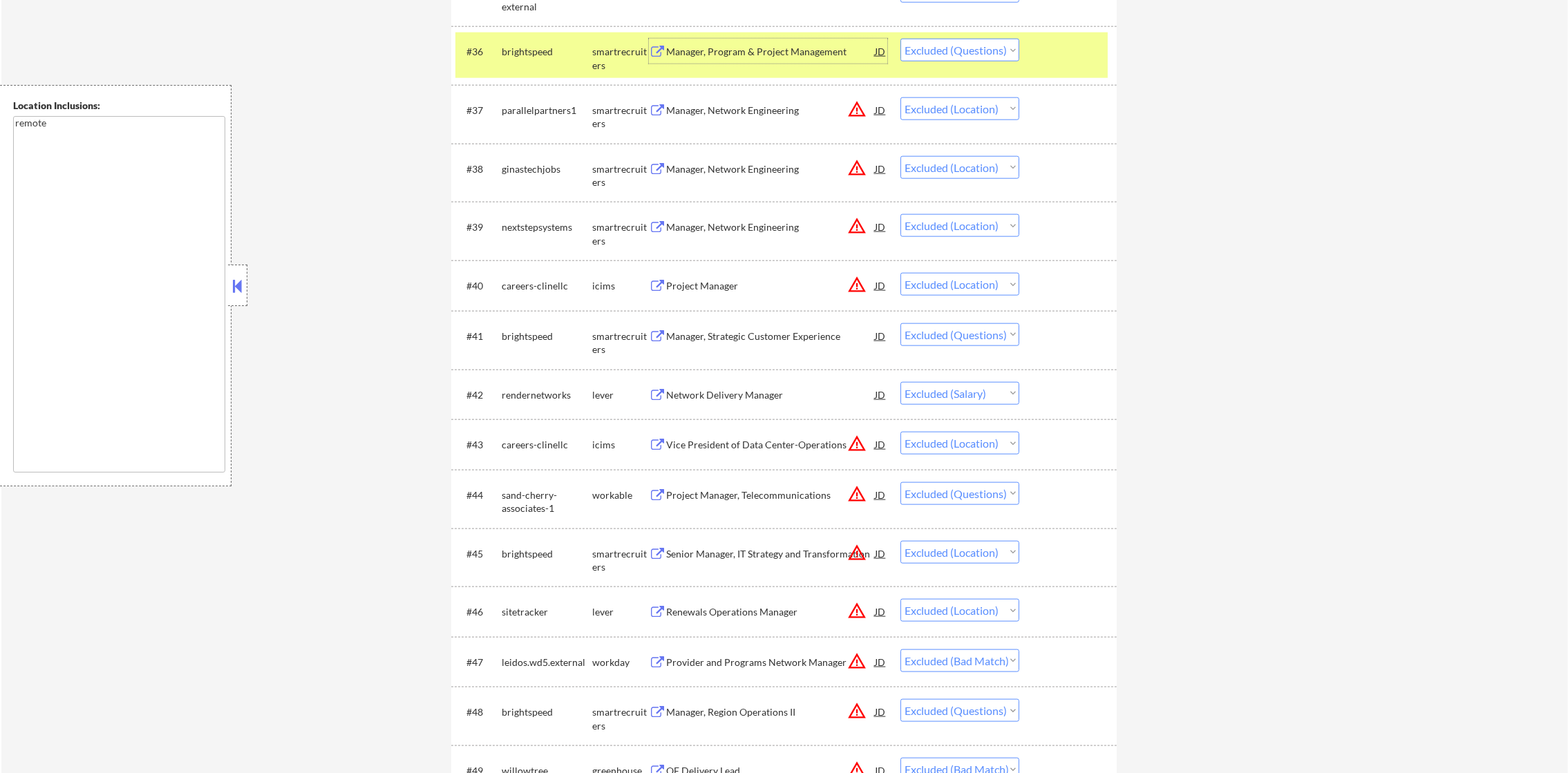
click at [1016, 45] on select "Choose an option... Pending Applied Excluded (Questions) Excluded (Expired) Exc…" at bounding box center [960, 50] width 119 height 23
select select ""excluded__expired_""
click at [900, 39] on select "Choose an option... Pending Applied Excluded (Questions) Excluded (Expired) Exc…" at bounding box center [960, 50] width 119 height 23
click at [528, 54] on div "brightspeed" at bounding box center [547, 51] width 91 height 14
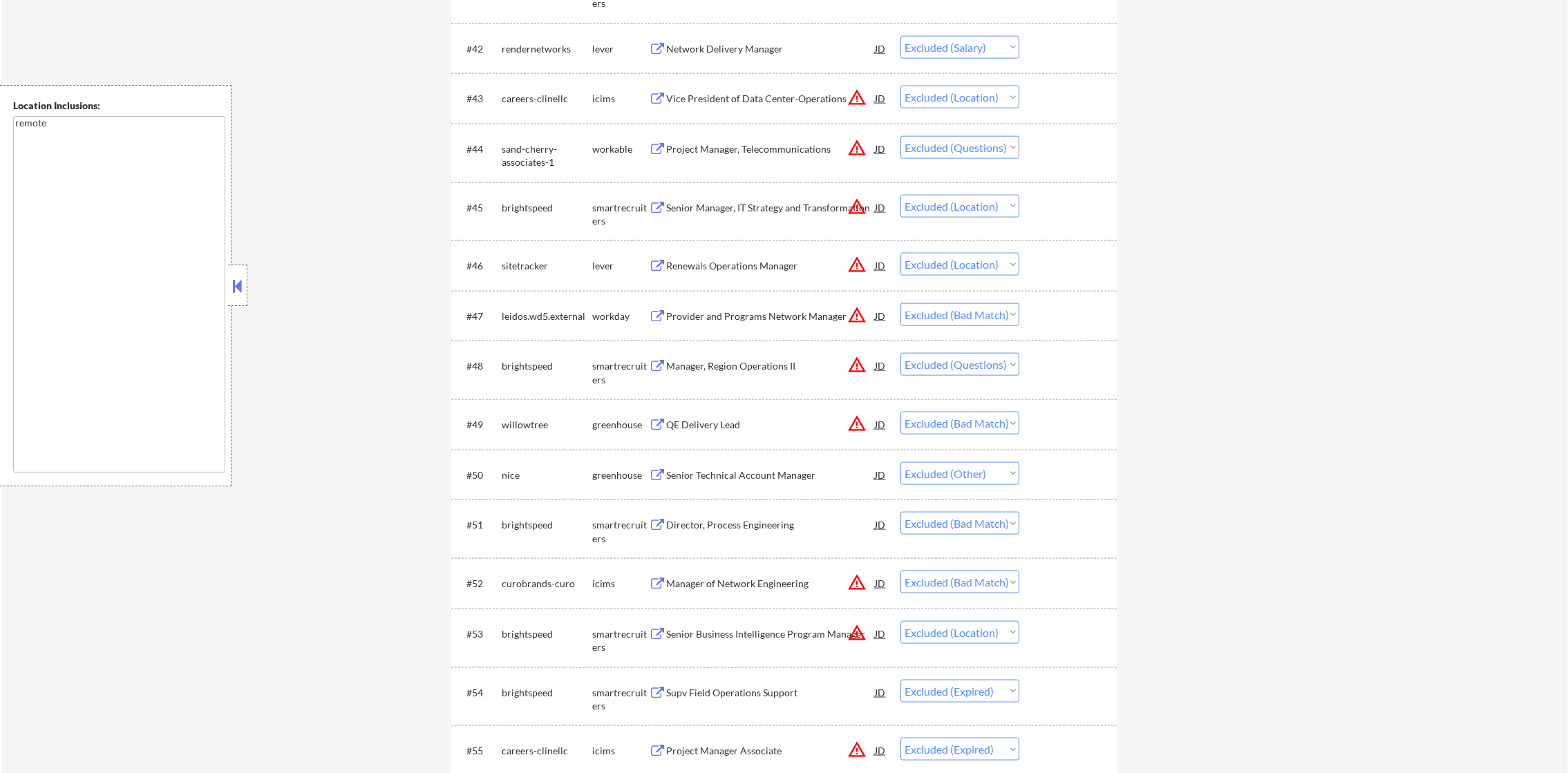
scroll to position [2818, 0]
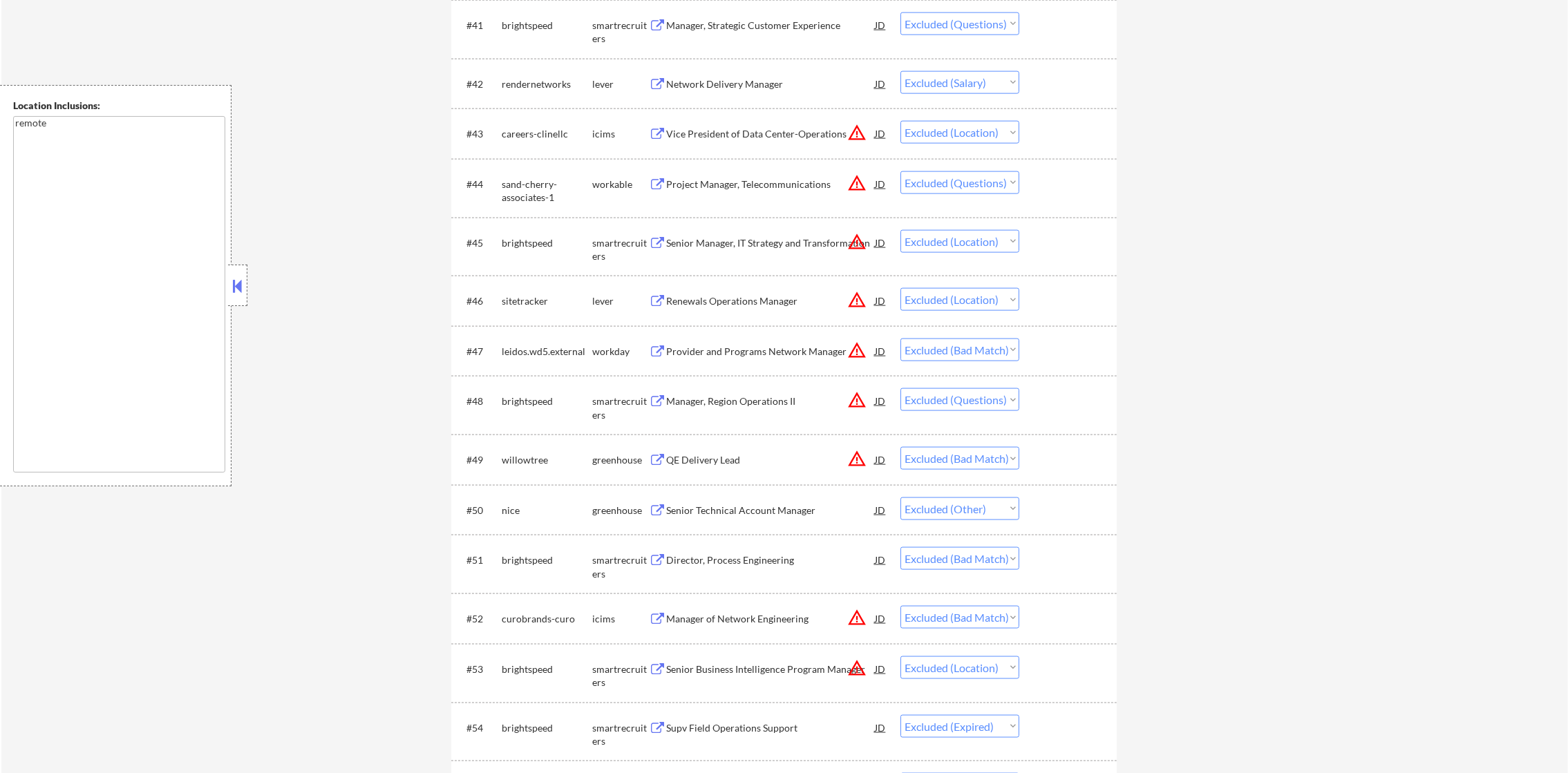
click at [985, 21] on select "Choose an option... Pending Applied Excluded (Questions) Excluded (Expired) Exc…" at bounding box center [960, 24] width 119 height 23
select select ""excluded__other_""
click at [900, 12] on select "Choose an option... Pending Applied Excluded (Questions) Excluded (Expired) Exc…" at bounding box center [960, 24] width 119 height 23
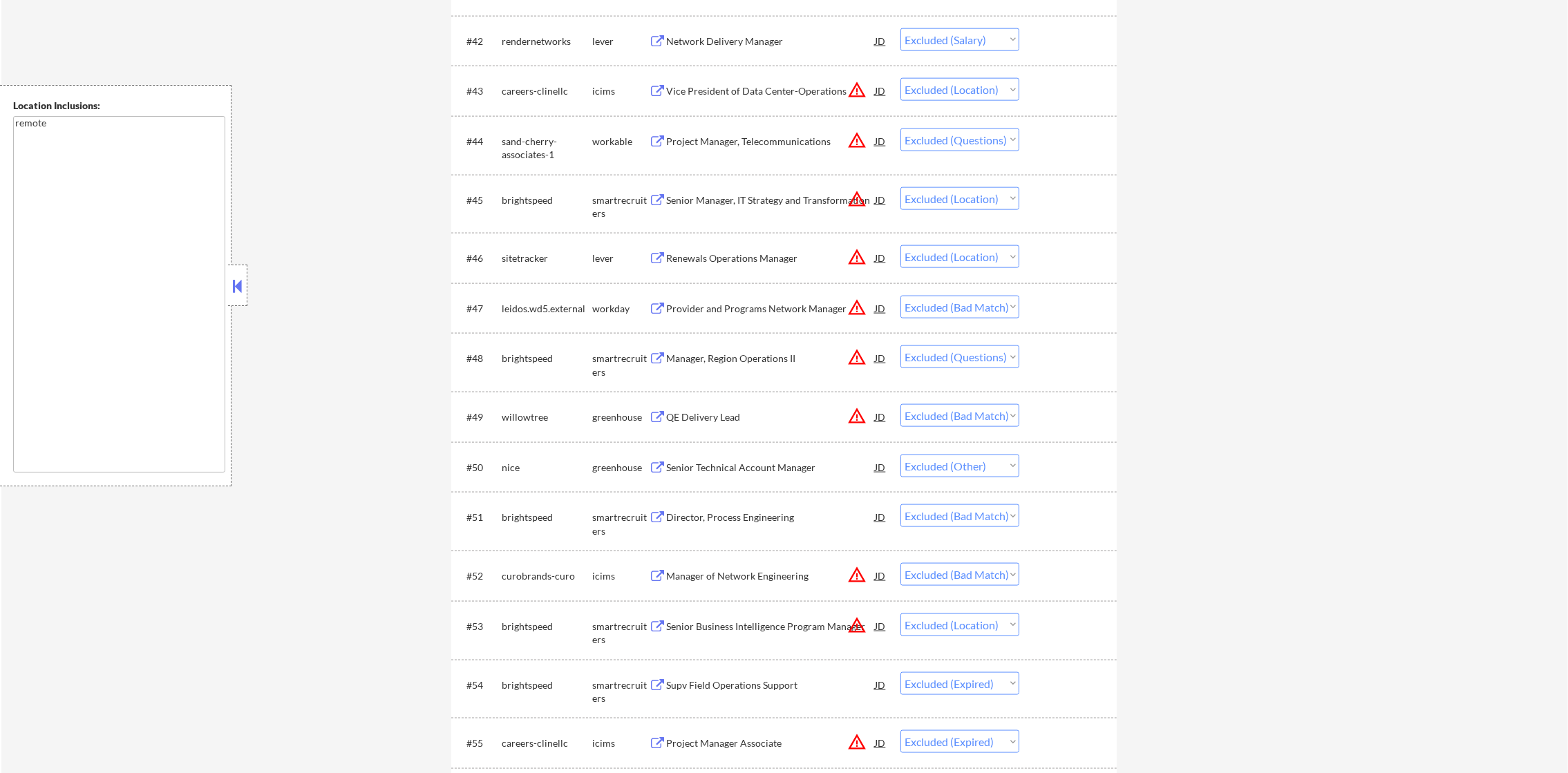
scroll to position [2922, 0]
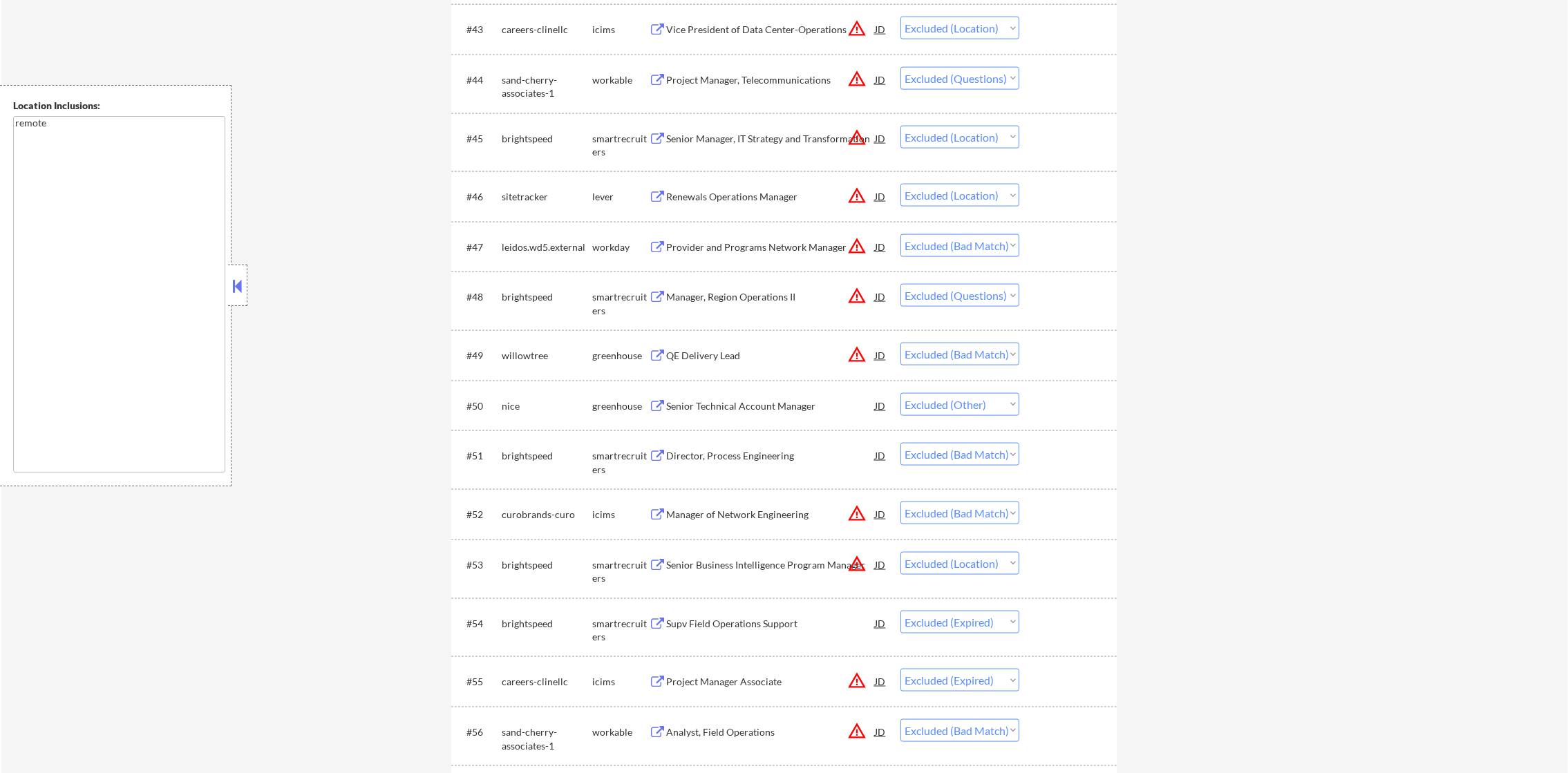
click at [777, 79] on div "Project Manager, Telecommunications" at bounding box center [770, 80] width 209 height 14
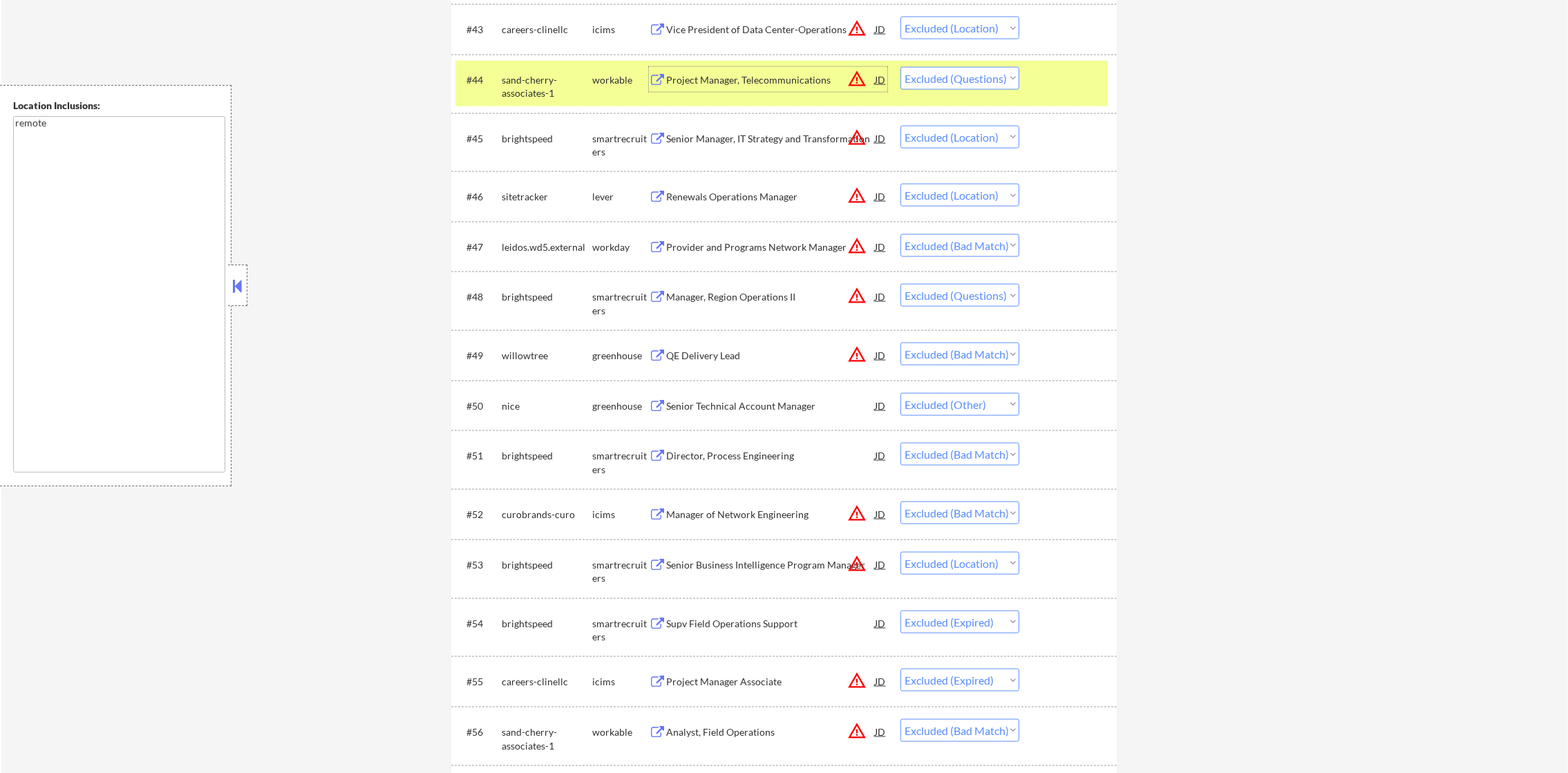
click at [964, 76] on select "Choose an option... Pending Applied Excluded (Questions) Excluded (Expired) Exc…" at bounding box center [960, 78] width 119 height 23
select select ""excluded__expired_""
click at [900, 67] on select "Choose an option... Pending Applied Excluded (Questions) Excluded (Expired) Exc…" at bounding box center [960, 78] width 119 height 23
click at [524, 69] on div "sand-cherry-associates-1" at bounding box center [547, 83] width 91 height 33
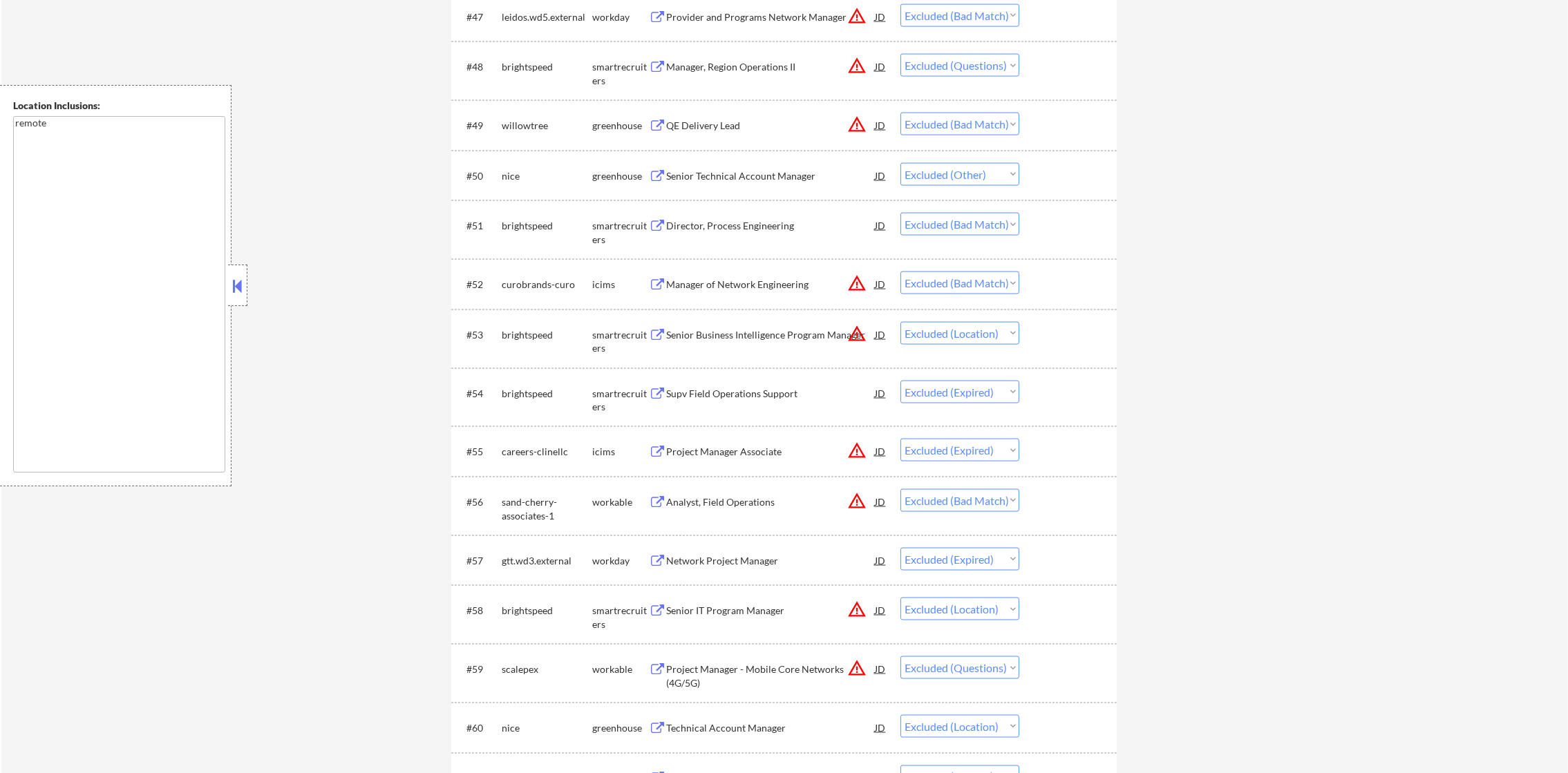
scroll to position [3164, 0]
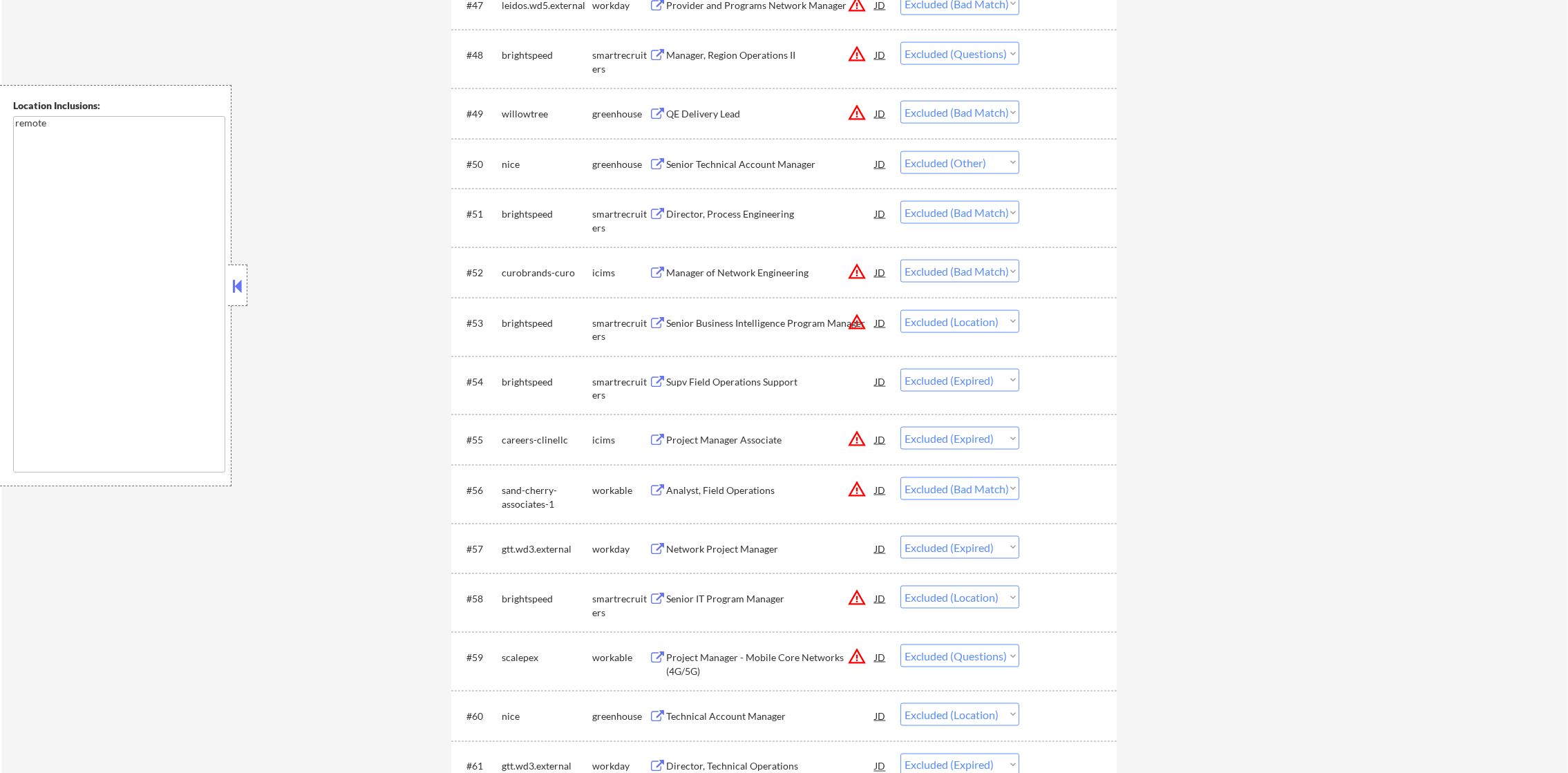
click at [953, 50] on select "Choose an option... Pending Applied Excluded (Questions) Excluded (Expired) Exc…" at bounding box center [960, 54] width 119 height 23
select select ""excluded__other_""
click at [900, 42] on select "Choose an option... Pending Applied Excluded (Questions) Excluded (Expired) Exc…" at bounding box center [960, 54] width 119 height 23
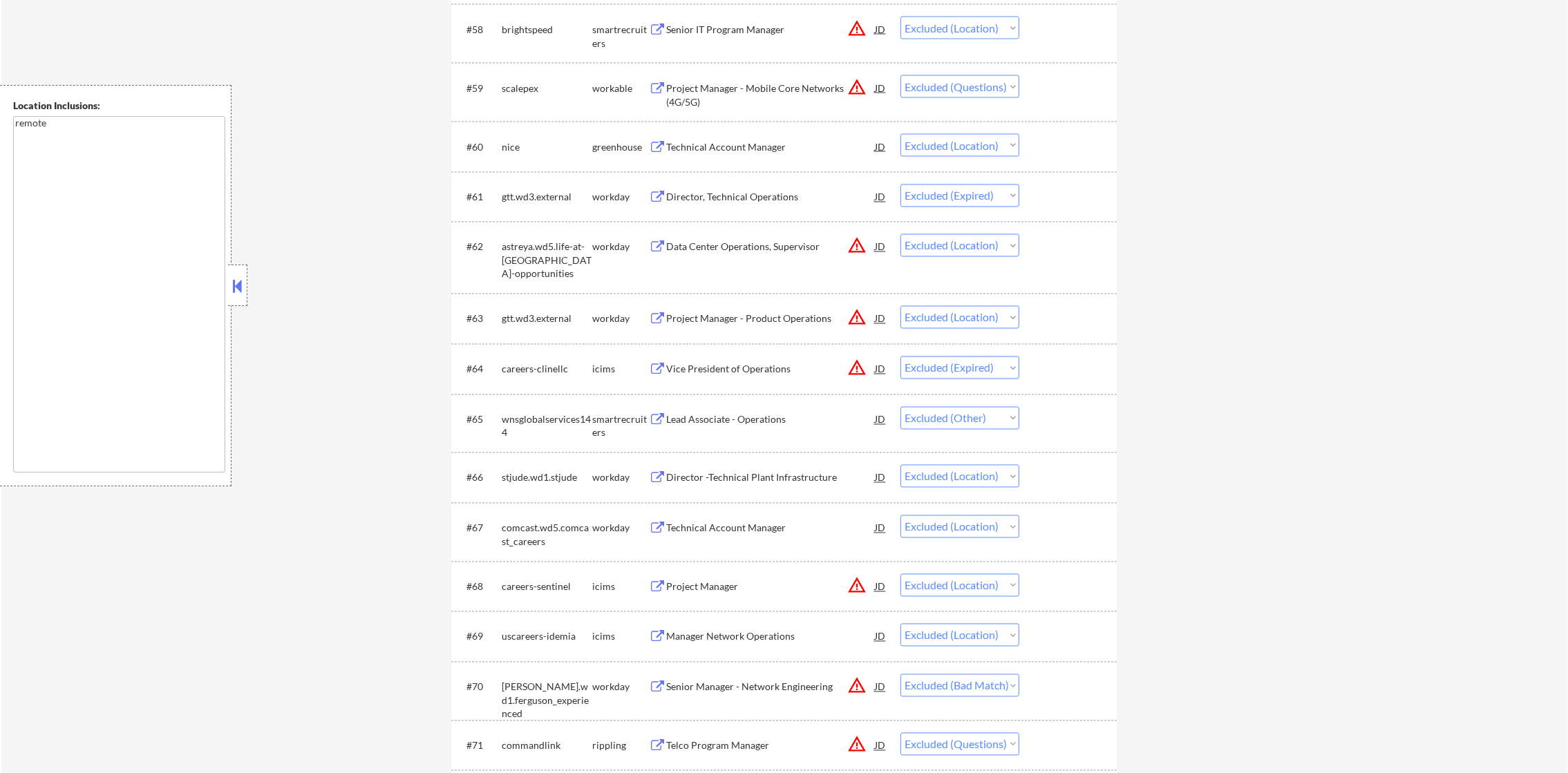
scroll to position [3750, 0]
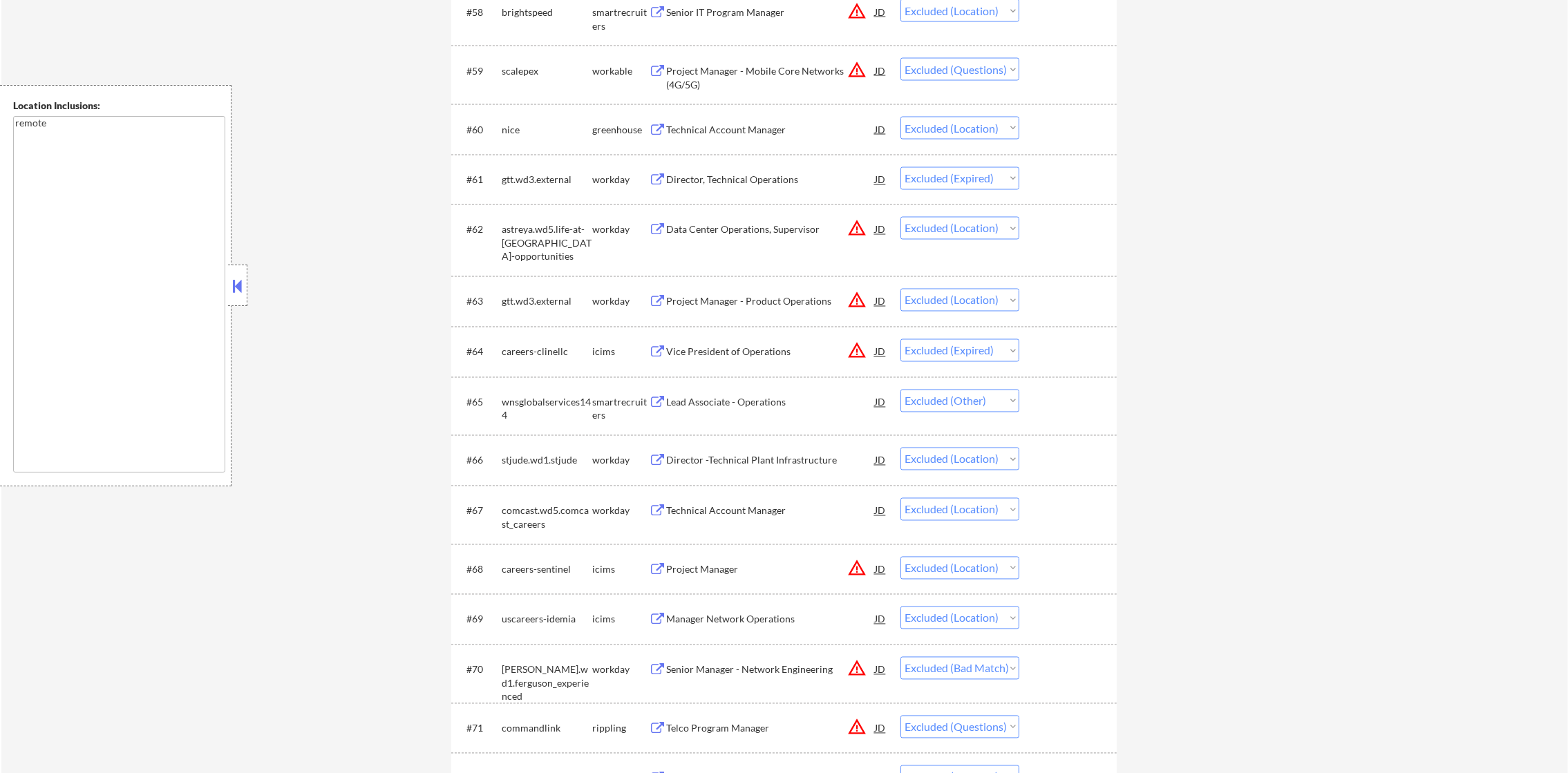
click at [826, 73] on div "Project Manager - Mobile Core Networks (4G/5G)" at bounding box center [770, 77] width 209 height 27
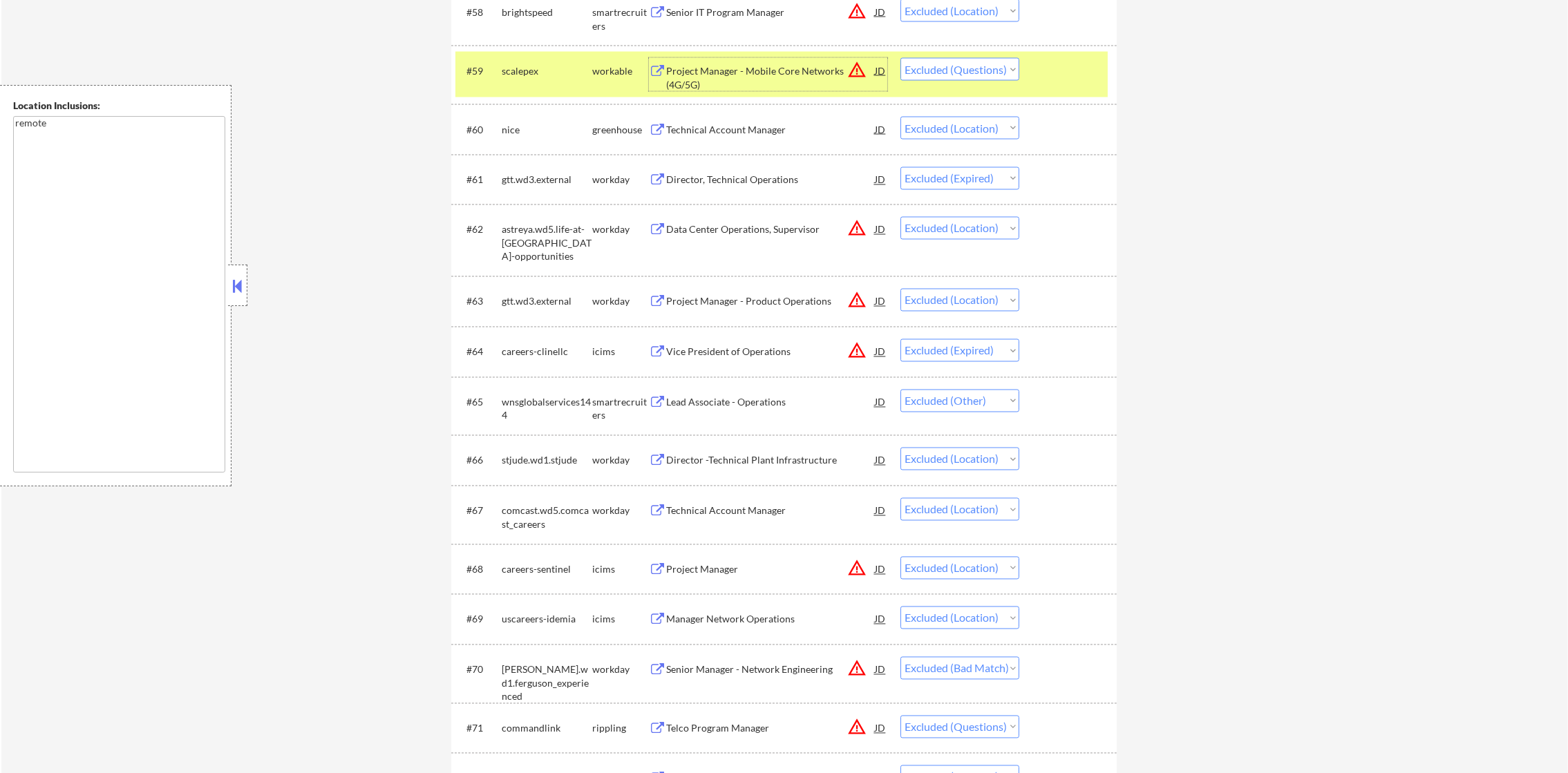
click at [956, 68] on select "Choose an option... Pending Applied Excluded (Questions) Excluded (Expired) Exc…" at bounding box center [960, 69] width 119 height 23
click at [900, 58] on select "Choose an option... Pending Applied Excluded (Questions) Excluded (Expired) Exc…" at bounding box center [960, 69] width 119 height 23
click at [522, 68] on div "scalepex" at bounding box center [547, 71] width 91 height 14
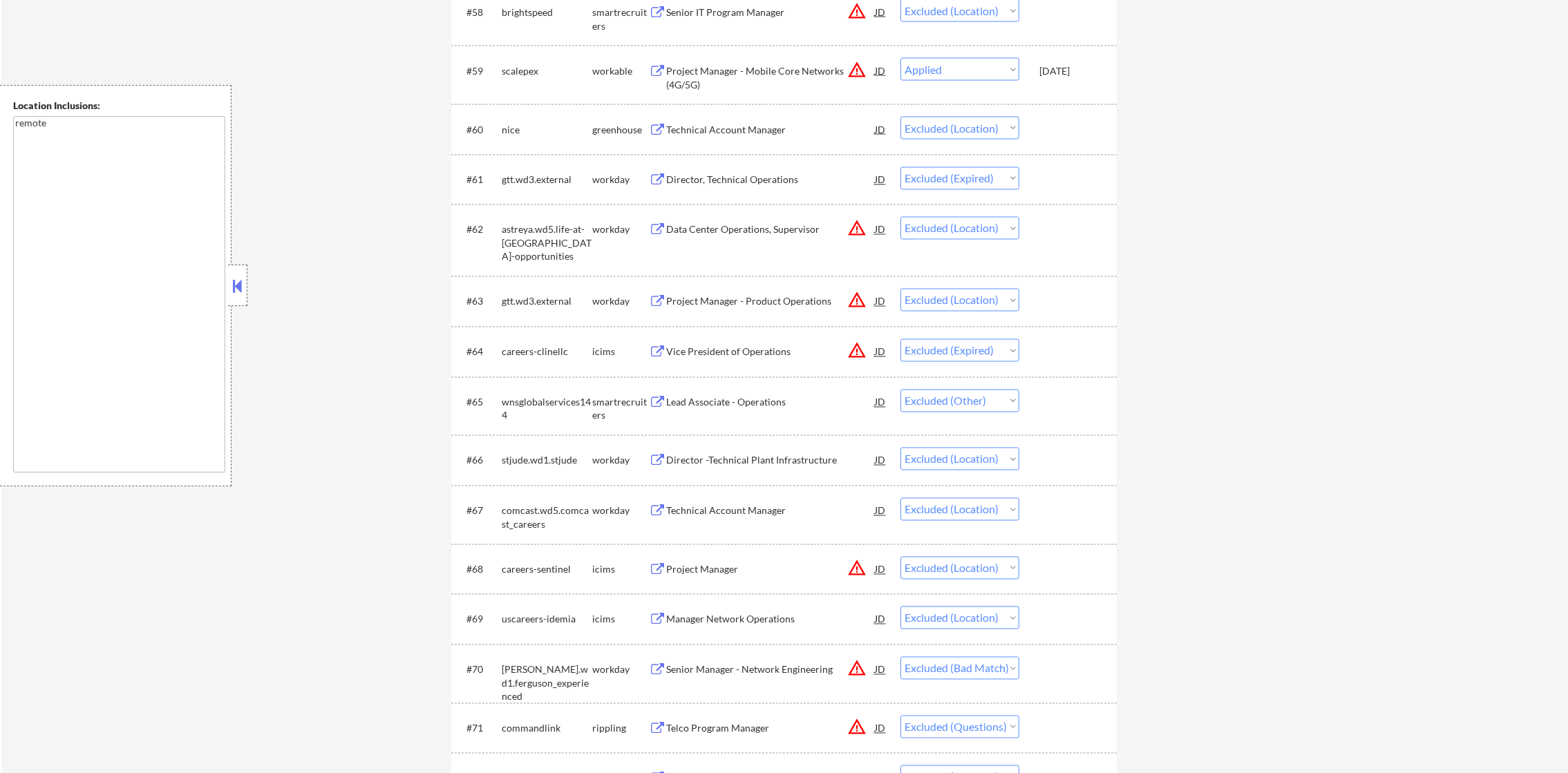
select select ""excluded__location_""
select select ""excluded__expired_""
select select ""excluded__location_""
select select ""excluded__expired_""
select select ""excluded__other_""
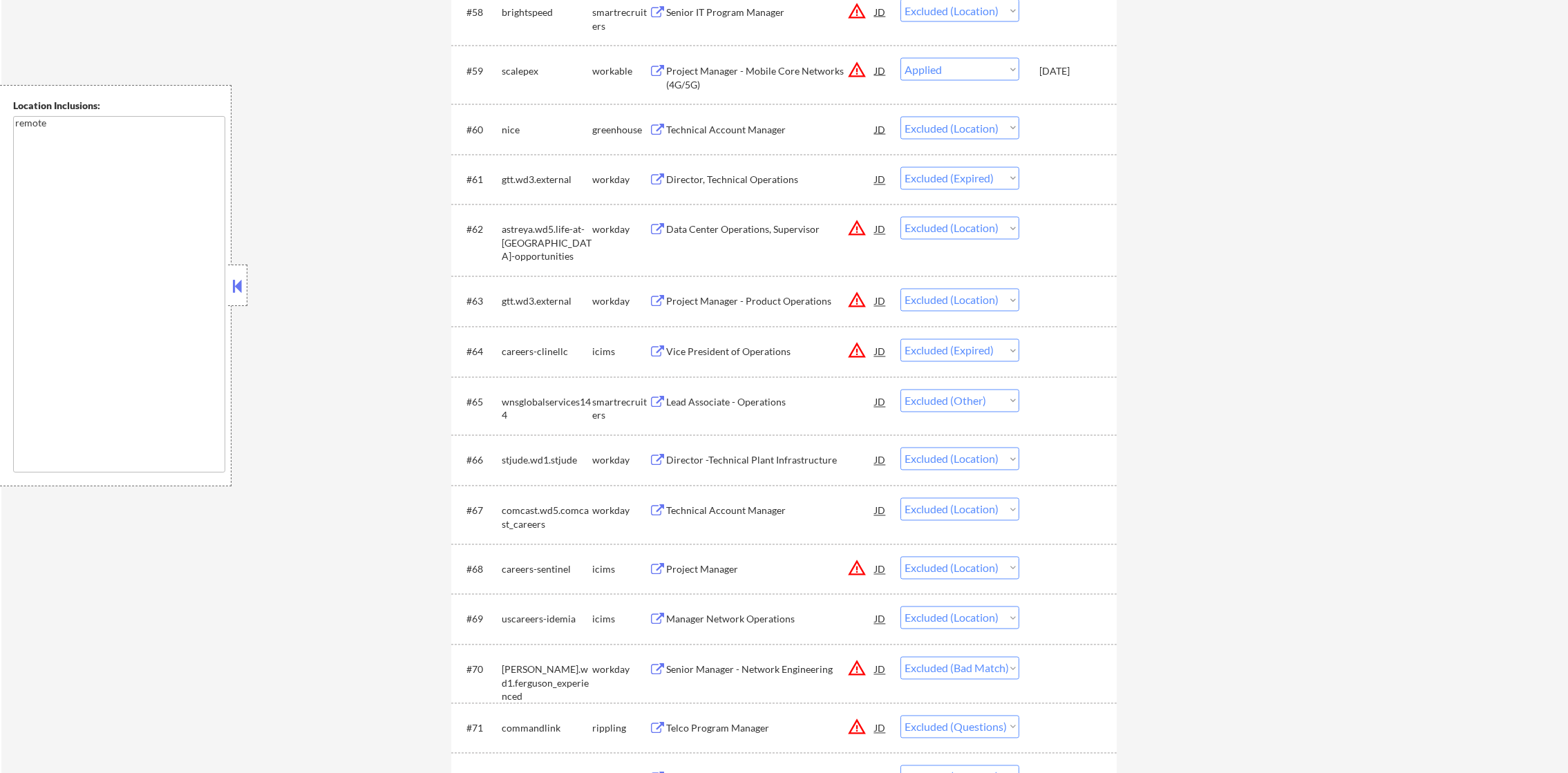
select select ""excluded__location_""
select select ""excluded__bad_match_""
select select ""excluded""
select select ""excluded__location_""
select select ""excluded__salary_""
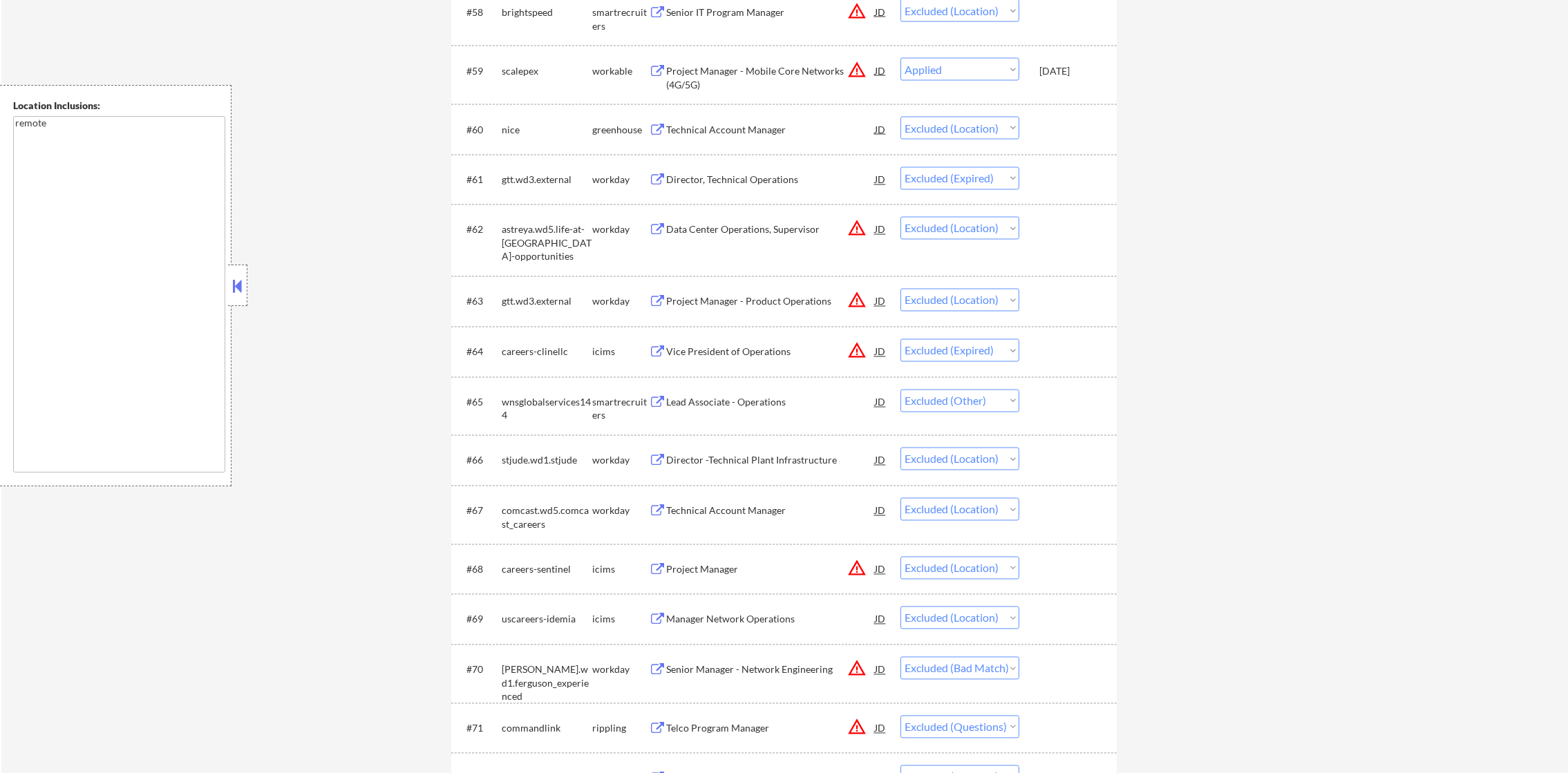
select select ""excluded__location_""
select select ""excluded__expired_""
select select ""excluded__bad_match_""
select select ""excluded__location_""
select select ""excluded__bad_match_""
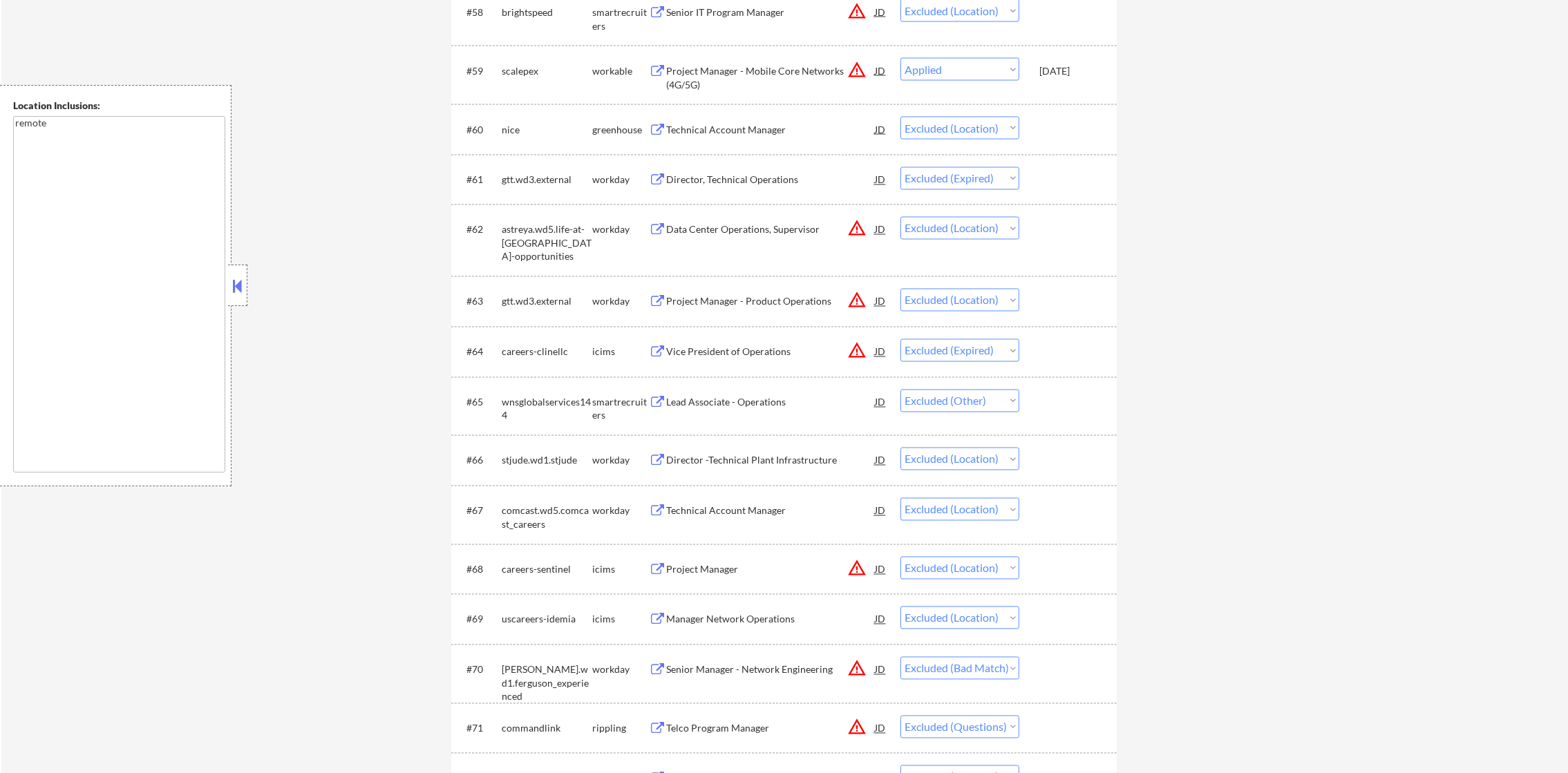
select select ""excluded__expired_""
select select ""excluded__bad_match_""
select select ""excluded__expired_""
select select ""excluded""
select select ""excluded__expired_""
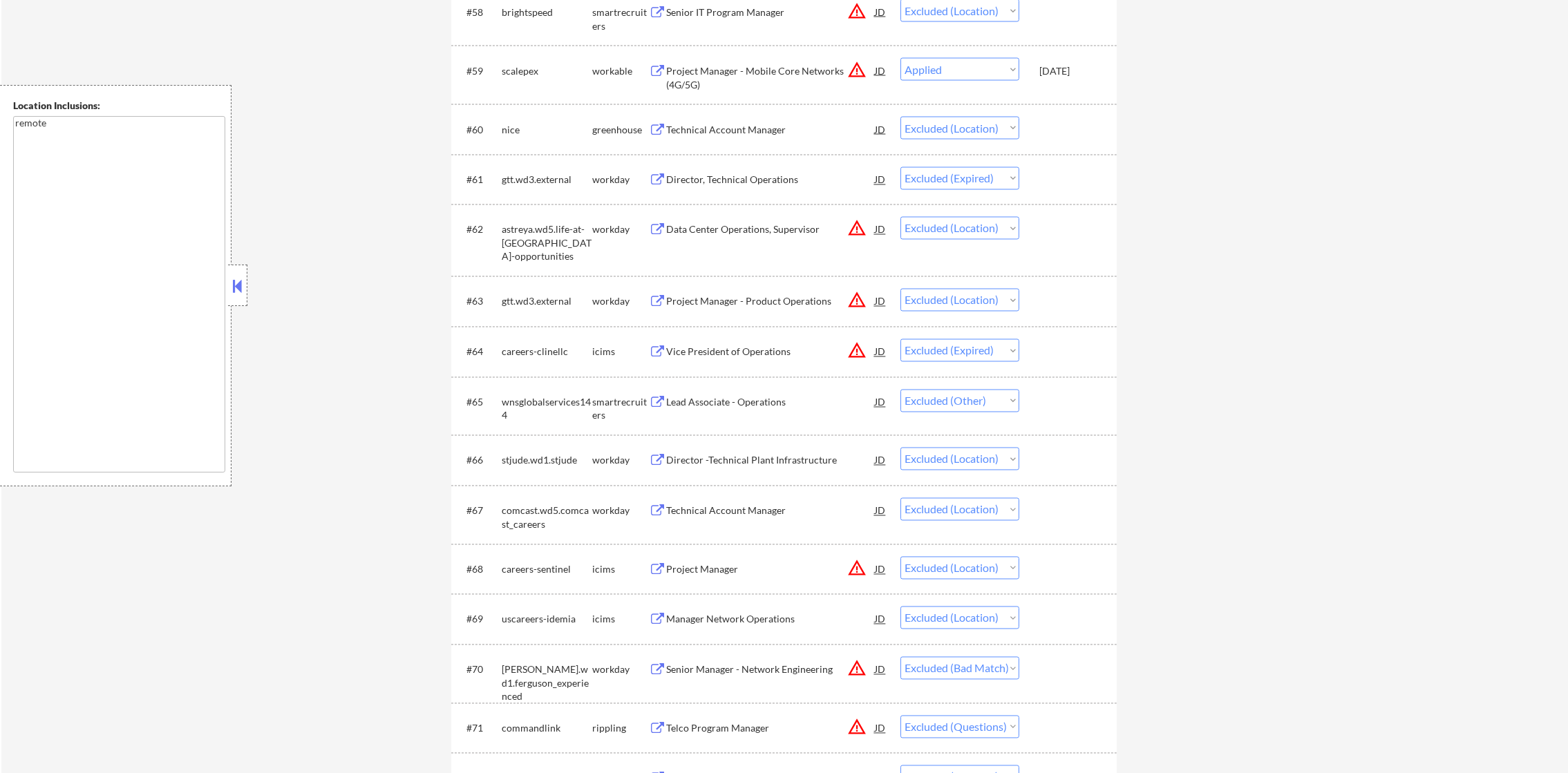
select select ""excluded__location_""
select select ""excluded__bad_match_""
select select ""excluded__location_""
select select ""excluded__expired_""
select select ""excluded""
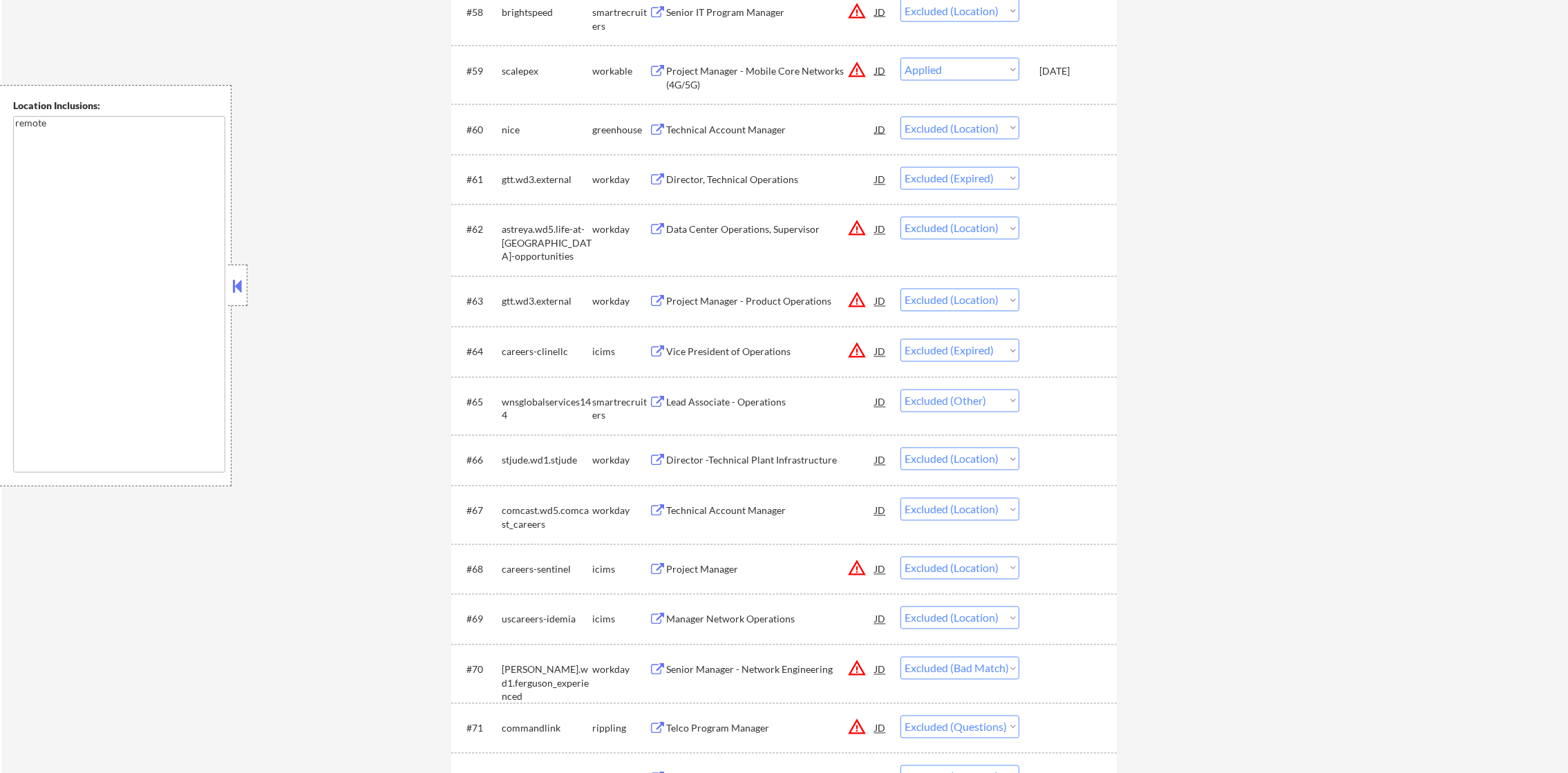
select select ""excluded__location_""
select select ""excluded""
select select ""excluded__bad_match_""
select select ""excluded""
select select ""excluded__location_""
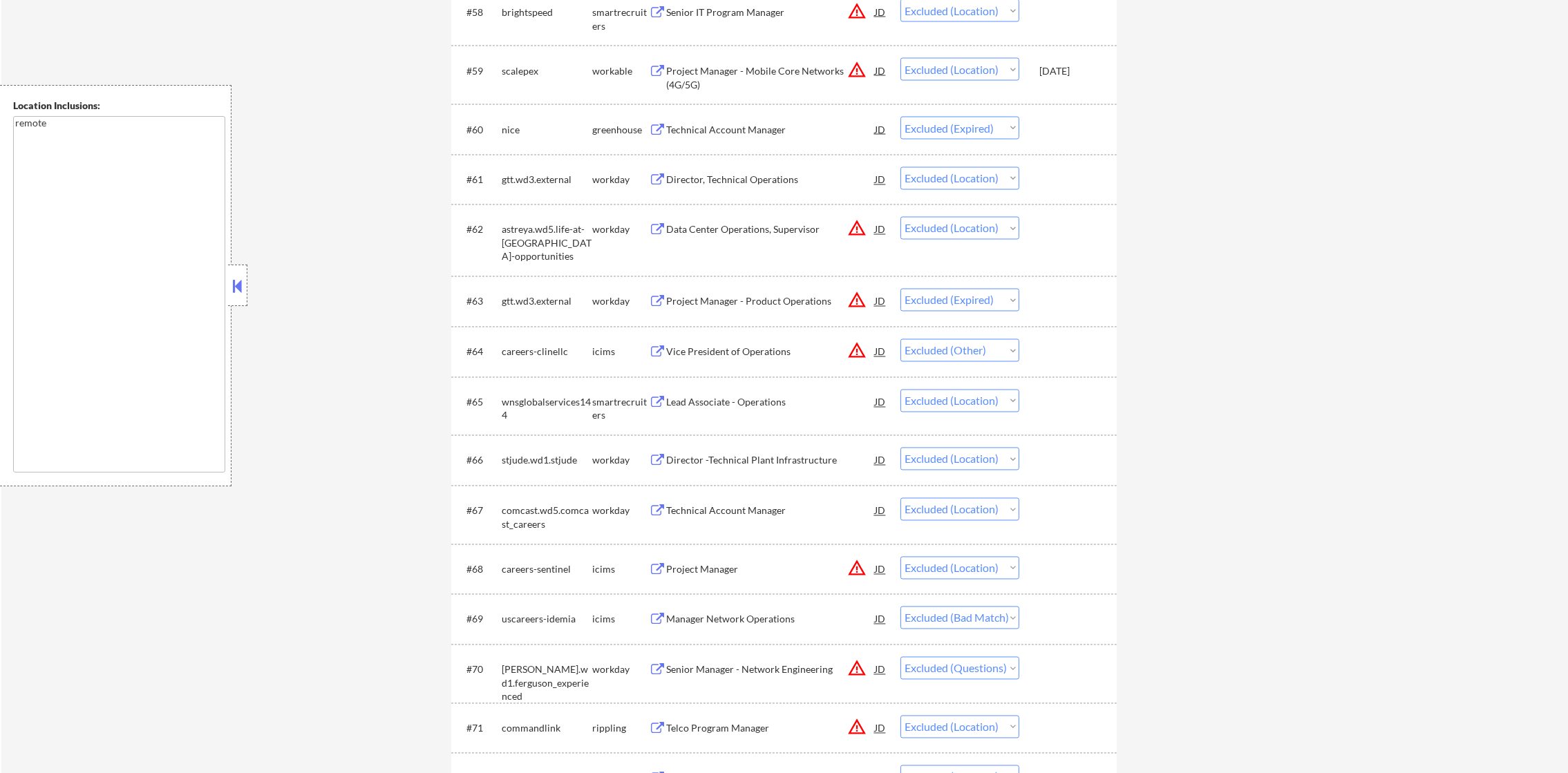
select select ""excluded__bad_match_""
select select ""excluded__other_""
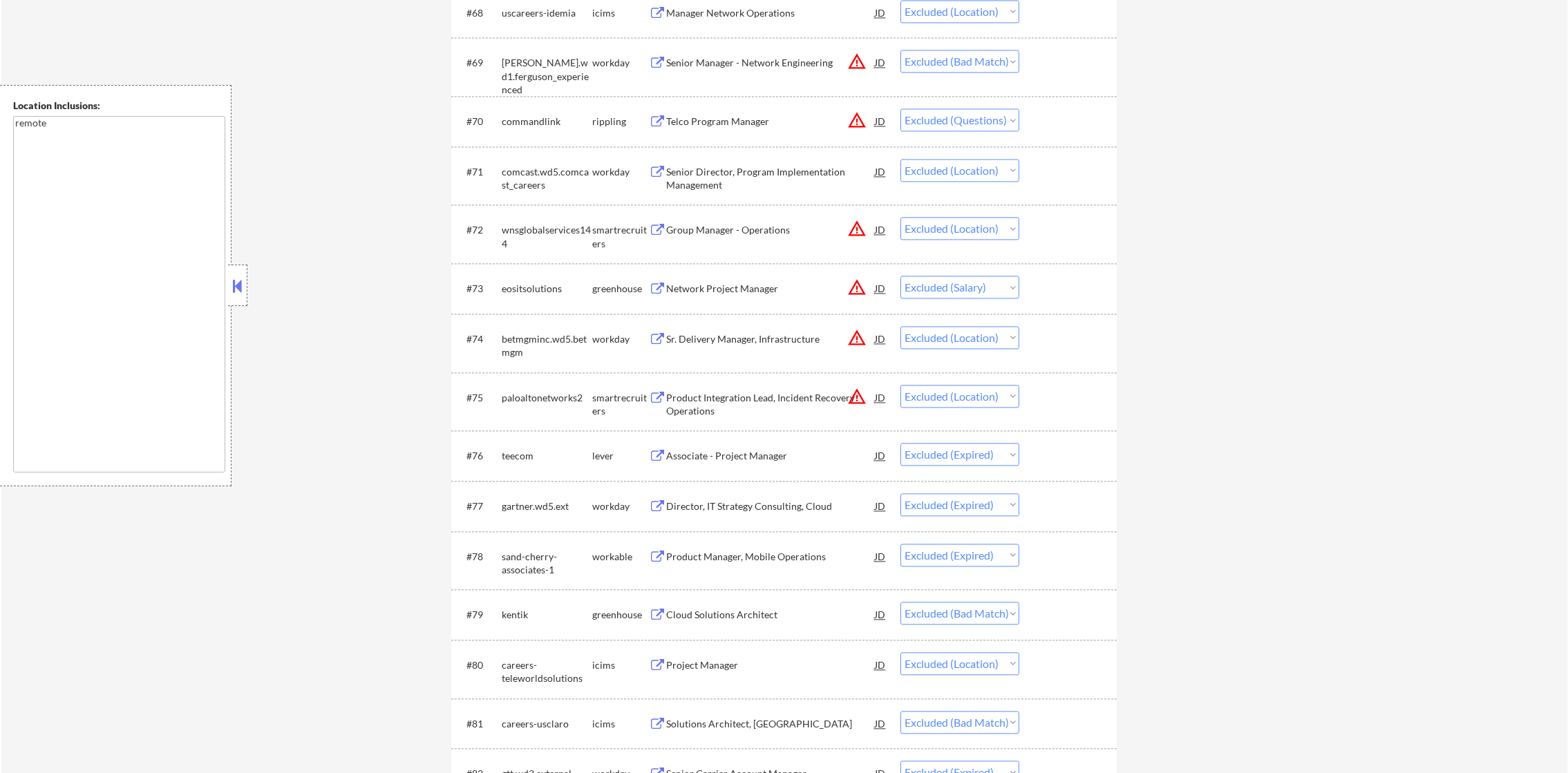
scroll to position [4338, 0]
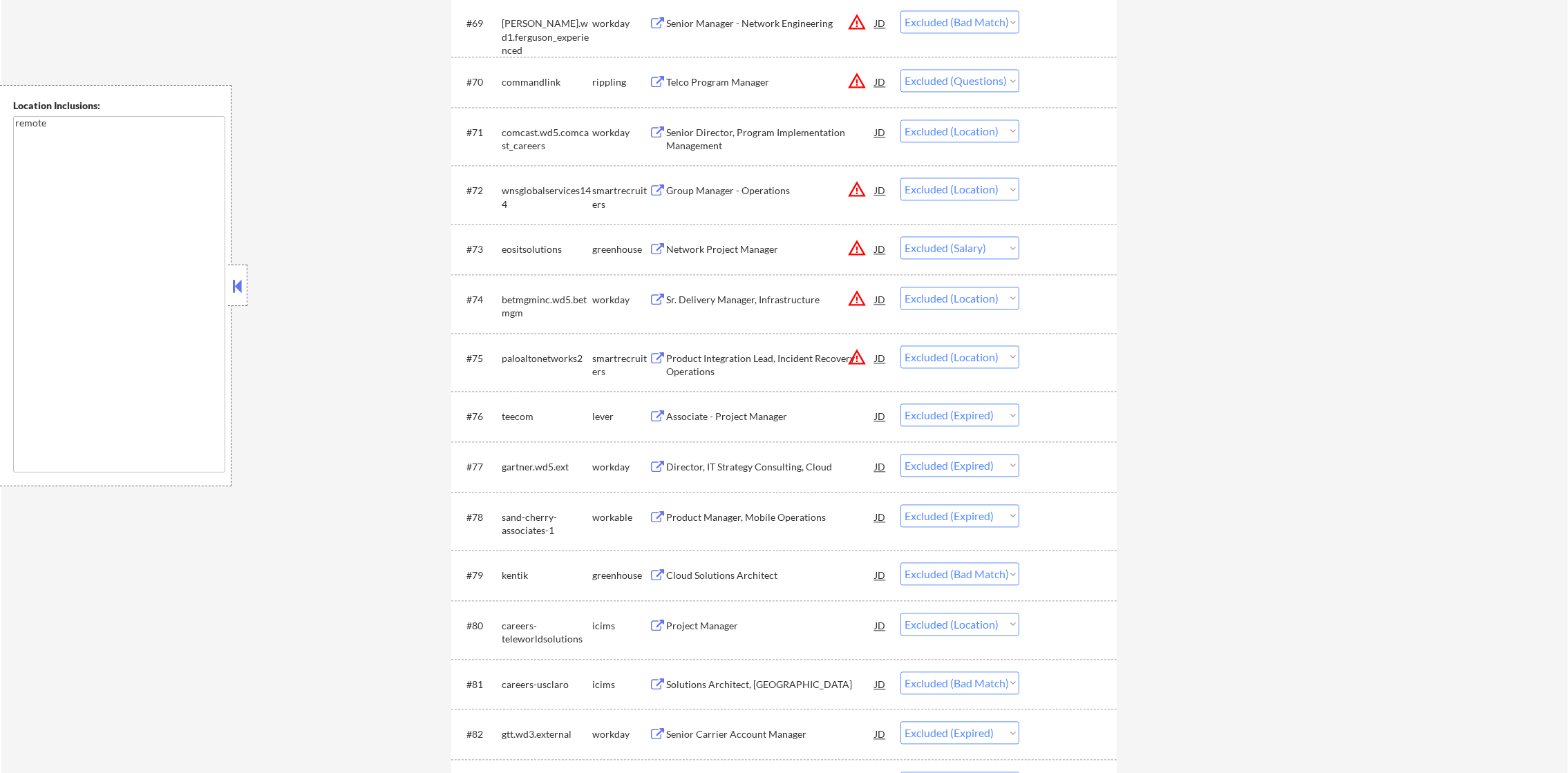
click at [760, 79] on div "Telco Program Manager" at bounding box center [770, 82] width 209 height 14
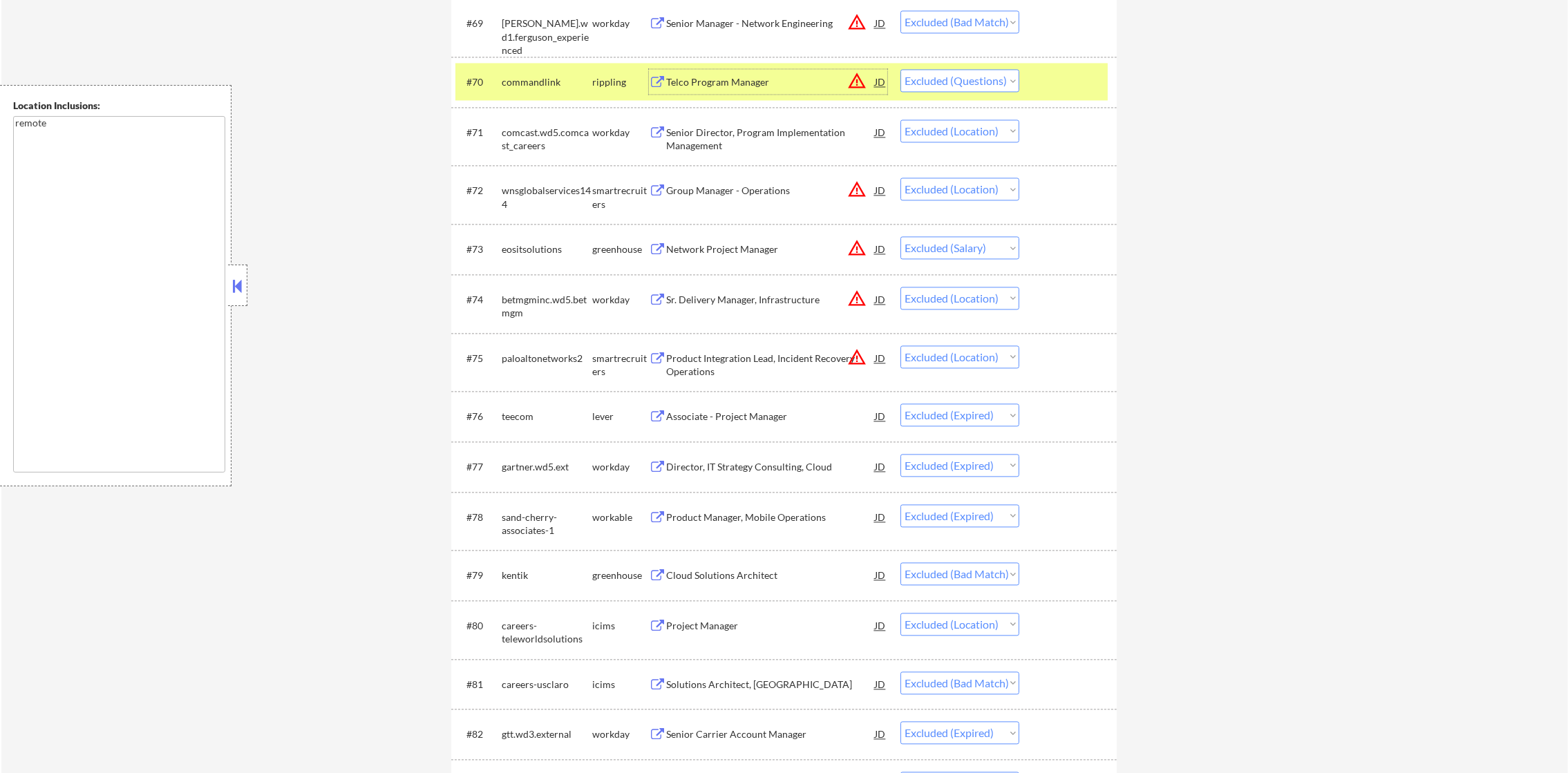
click at [964, 84] on select "Choose an option... Pending Applied Excluded (Questions) Excluded (Expired) Exc…" at bounding box center [960, 81] width 119 height 23
select select ""excluded__expired_""
click at [900, 69] on select "Choose an option... Pending Applied Excluded (Questions) Excluded (Expired) Exc…" at bounding box center [960, 81] width 119 height 23
click at [550, 86] on div "commandlink" at bounding box center [547, 82] width 91 height 14
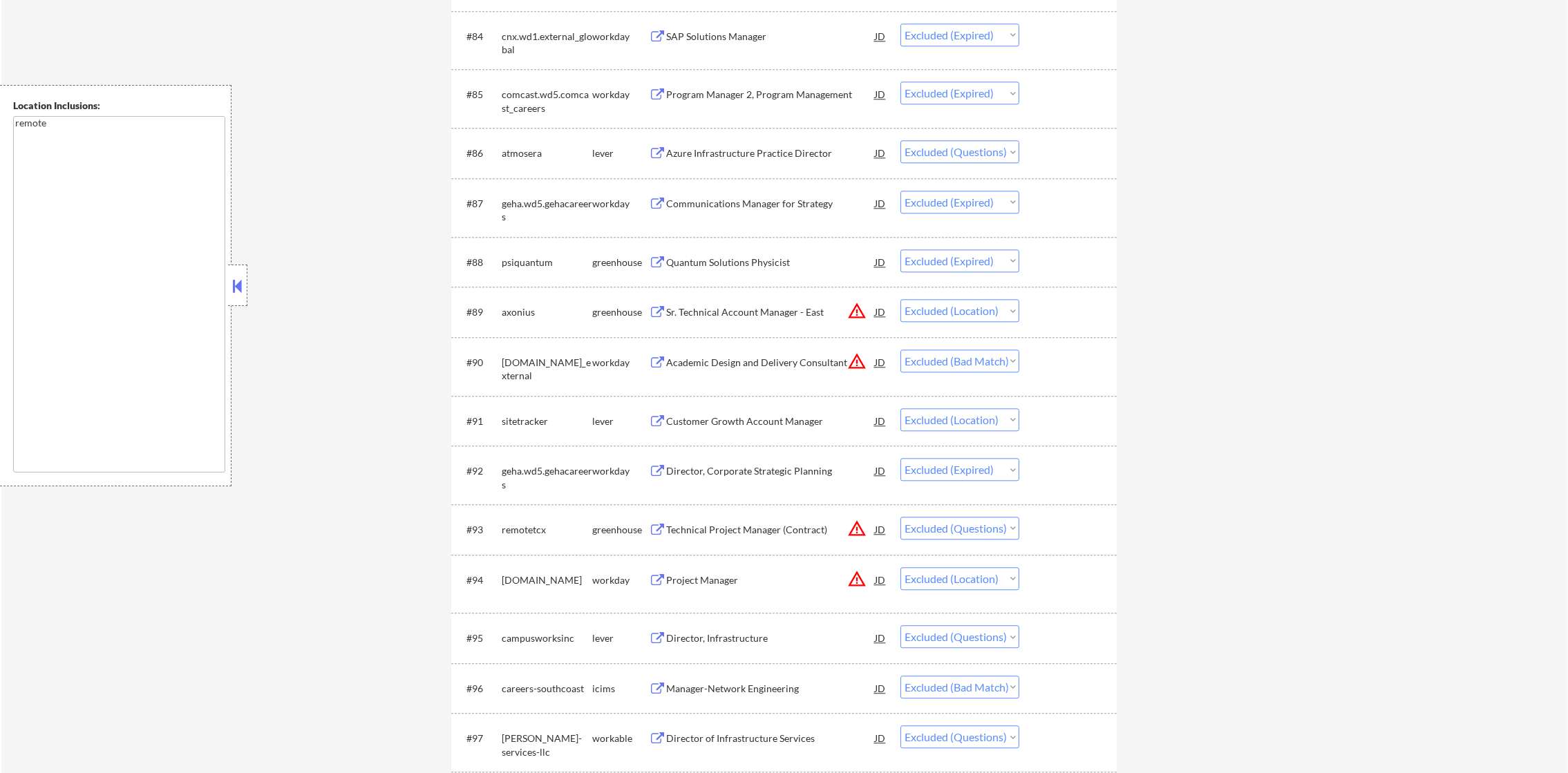
scroll to position [5201, 0]
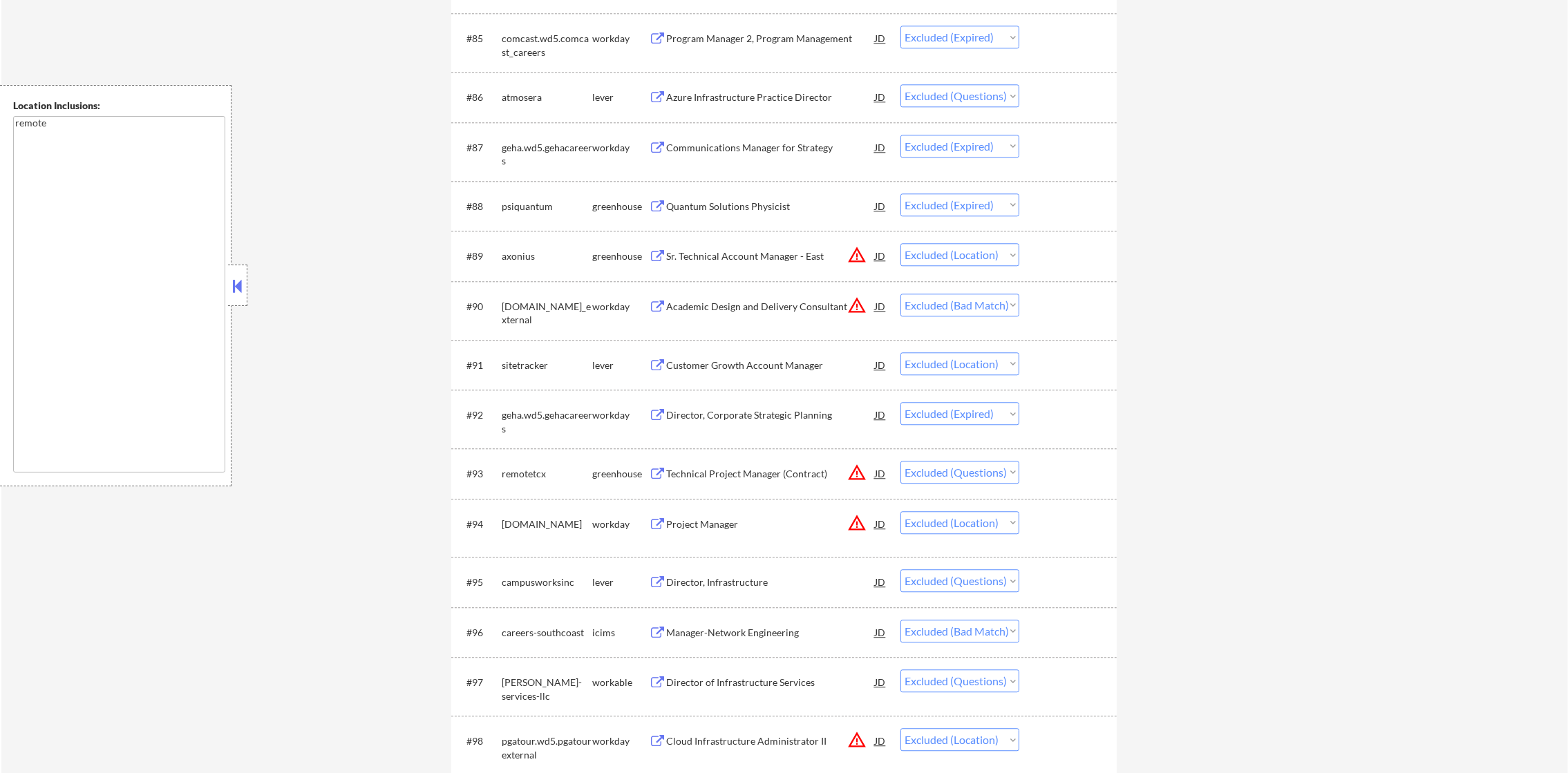
click at [790, 98] on div "Azure Infrastructure Practice Director" at bounding box center [770, 97] width 209 height 14
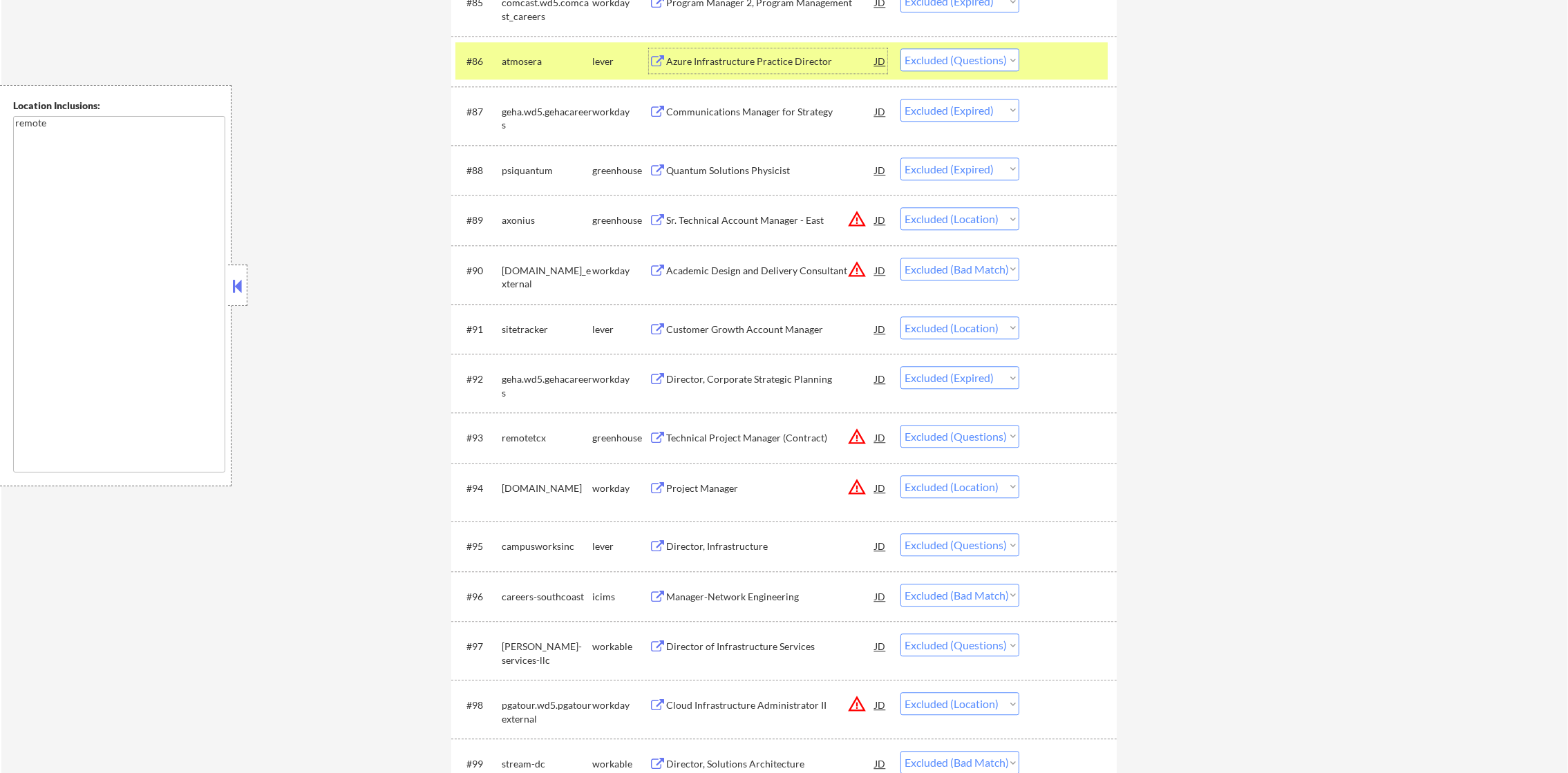
scroll to position [5271, 0]
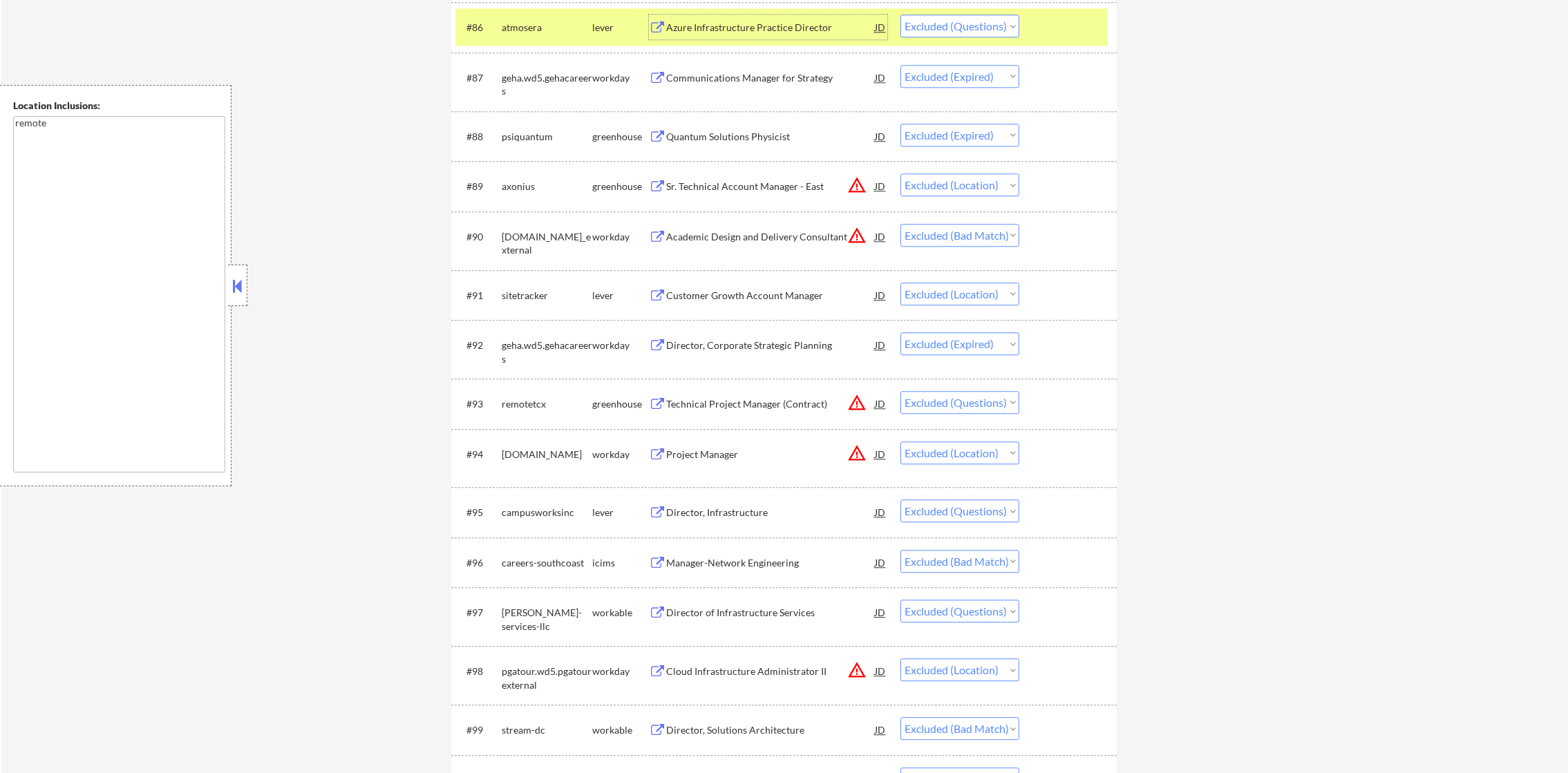
click at [976, 30] on select "Choose an option... Pending Applied Excluded (Questions) Excluded (Expired) Exc…" at bounding box center [960, 26] width 119 height 23
select select ""excluded__expired_""
click at [900, 15] on select "Choose an option... Pending Applied Excluded (Questions) Excluded (Expired) Exc…" at bounding box center [960, 26] width 119 height 23
click at [512, 21] on div "atmosera" at bounding box center [547, 27] width 91 height 14
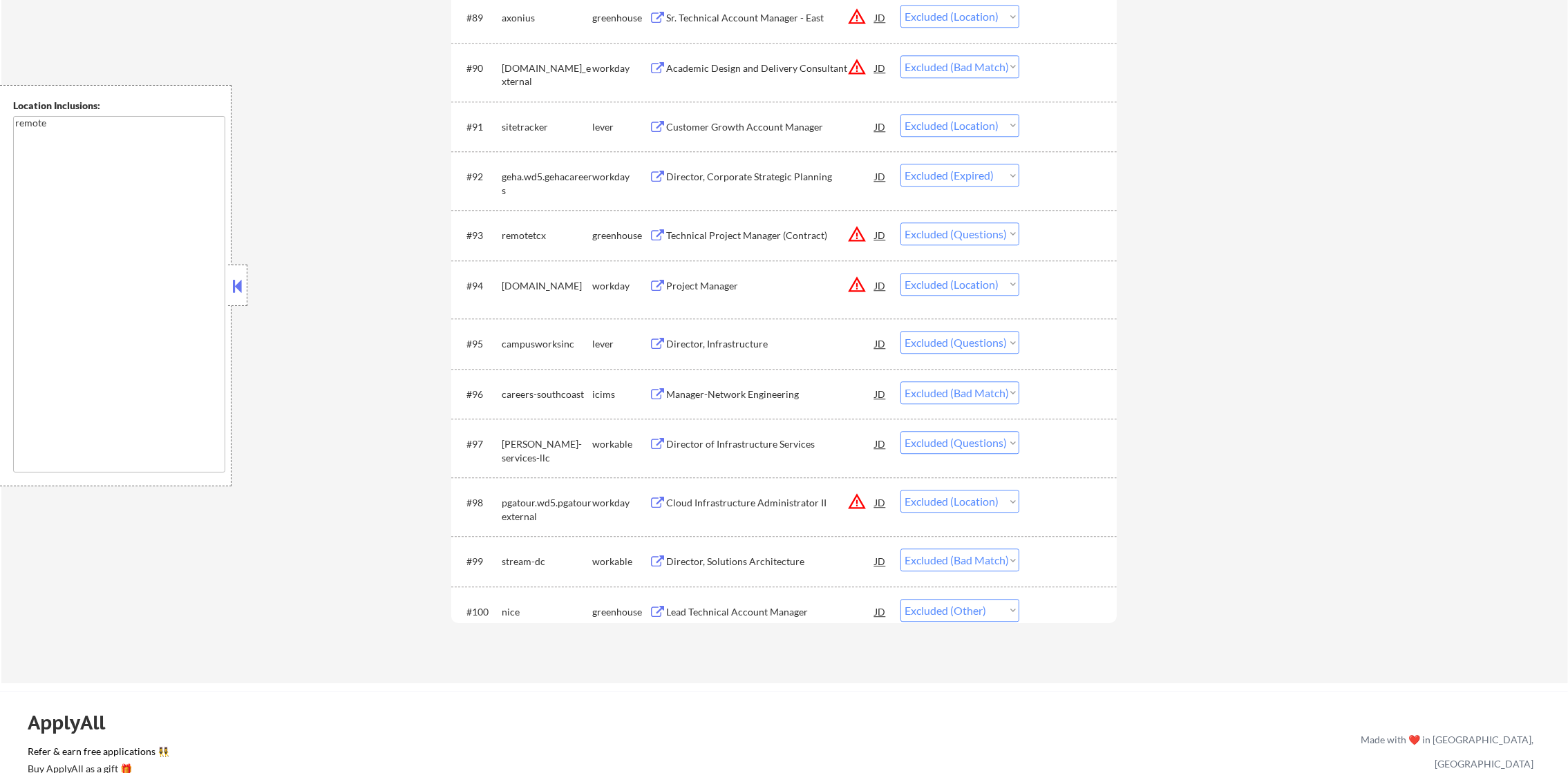
scroll to position [5535, 0]
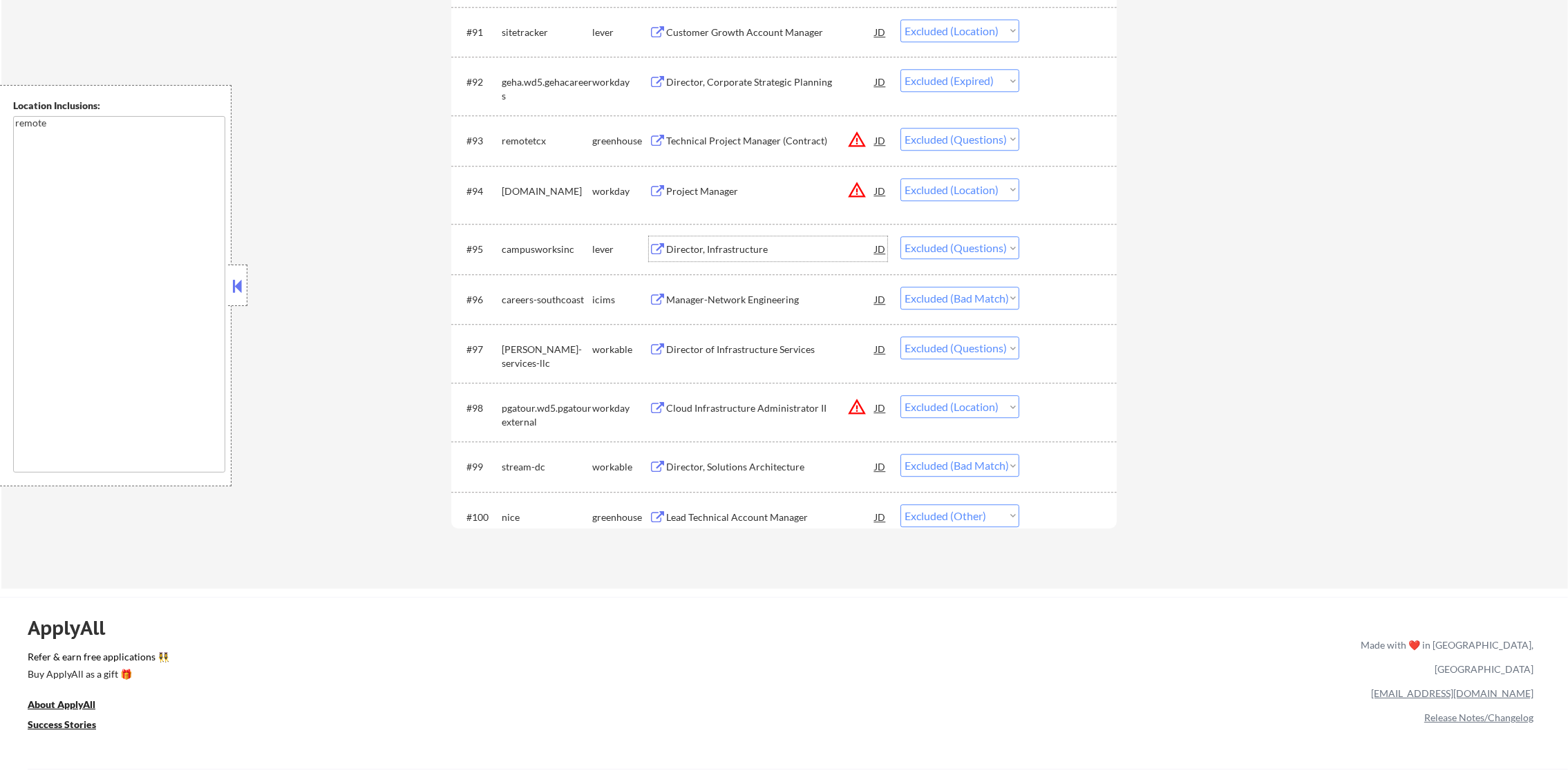
click at [764, 246] on div "Director, Infrastructure" at bounding box center [770, 249] width 209 height 14
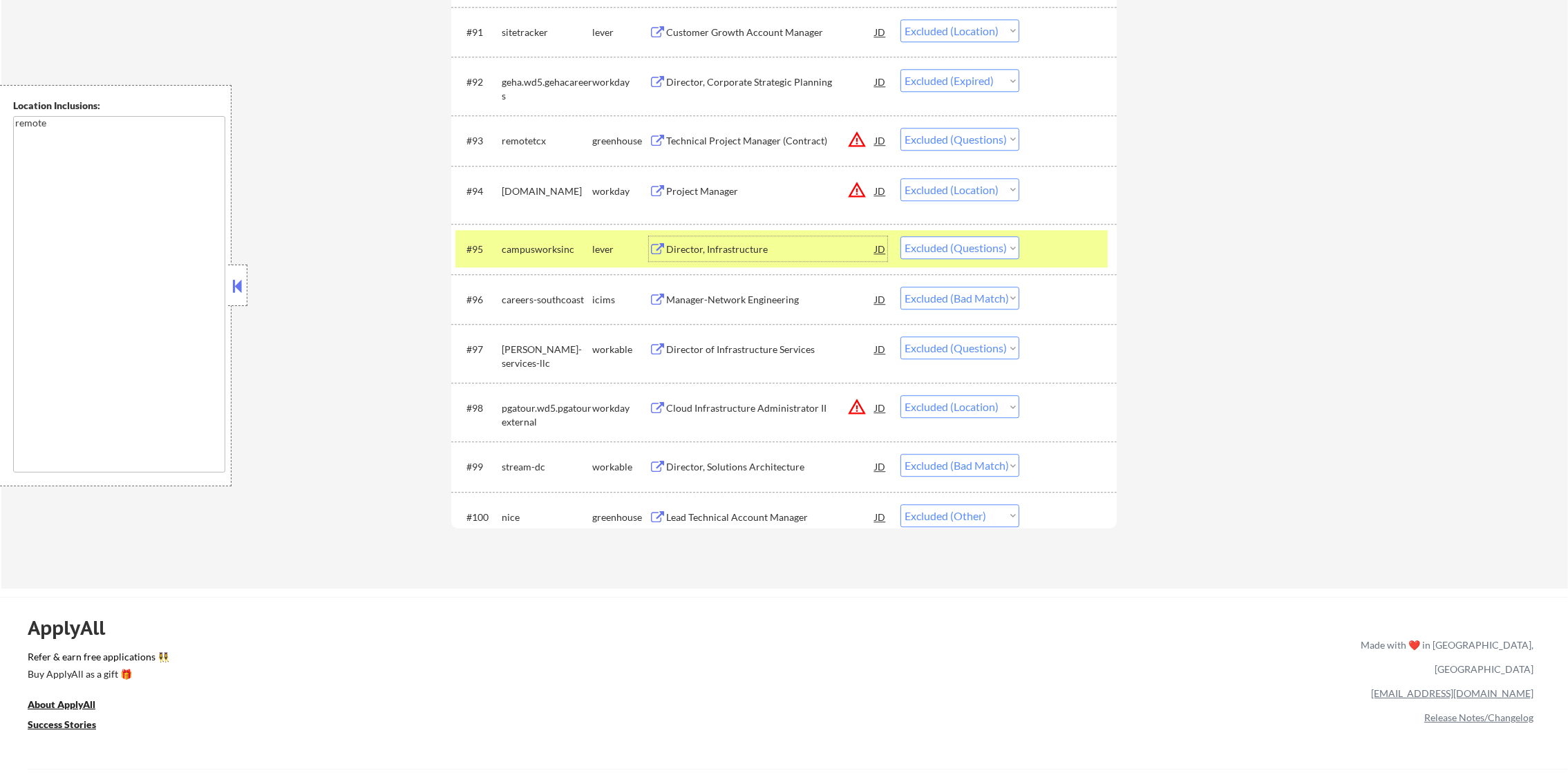
click at [550, 250] on div "campusworksinc" at bounding box center [547, 249] width 91 height 14
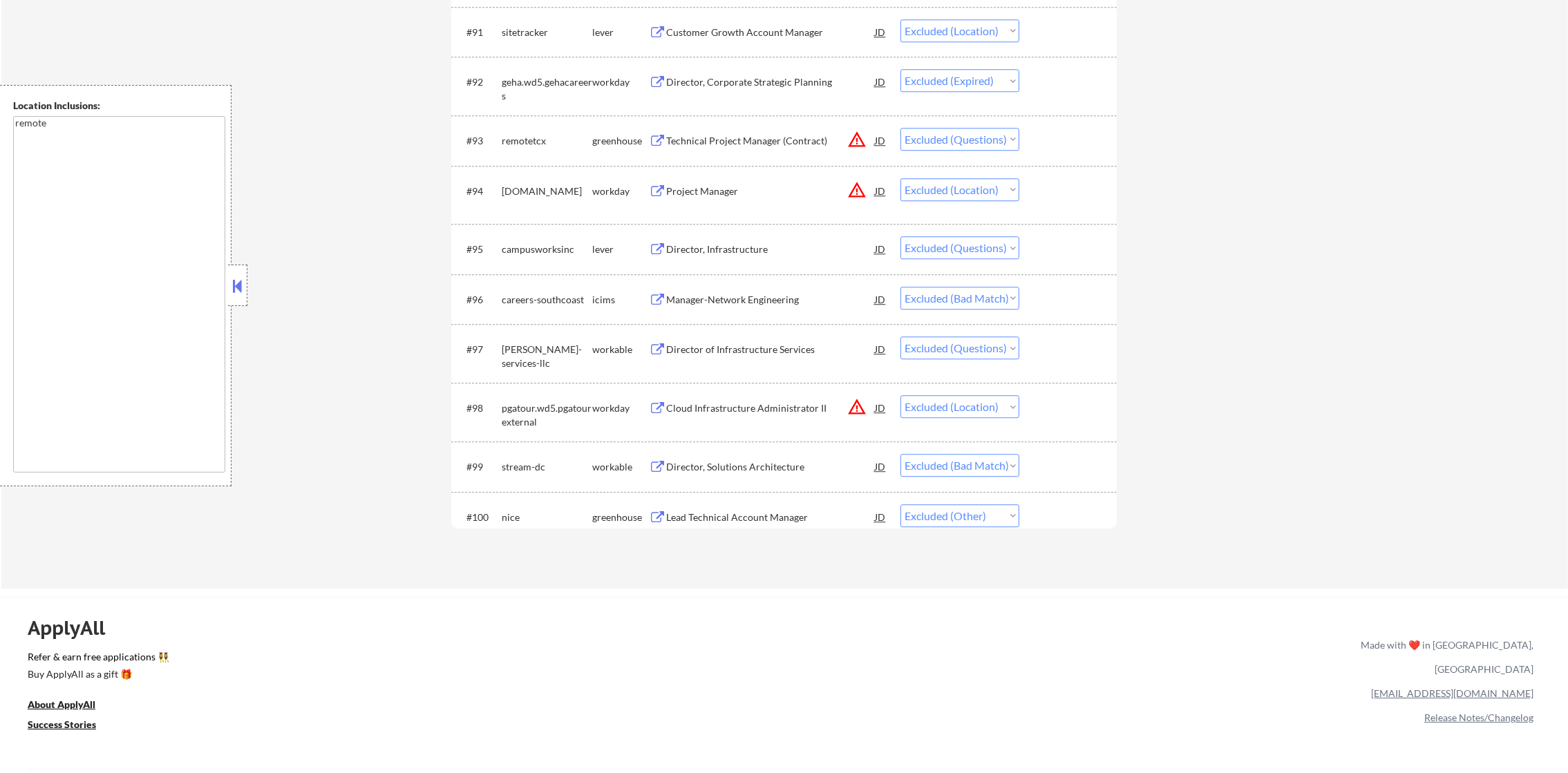
click at [746, 235] on div "#95 campusworksinc lever Director, Infrastructure JD warning_amber Choose an op…" at bounding box center [781, 248] width 652 height 37
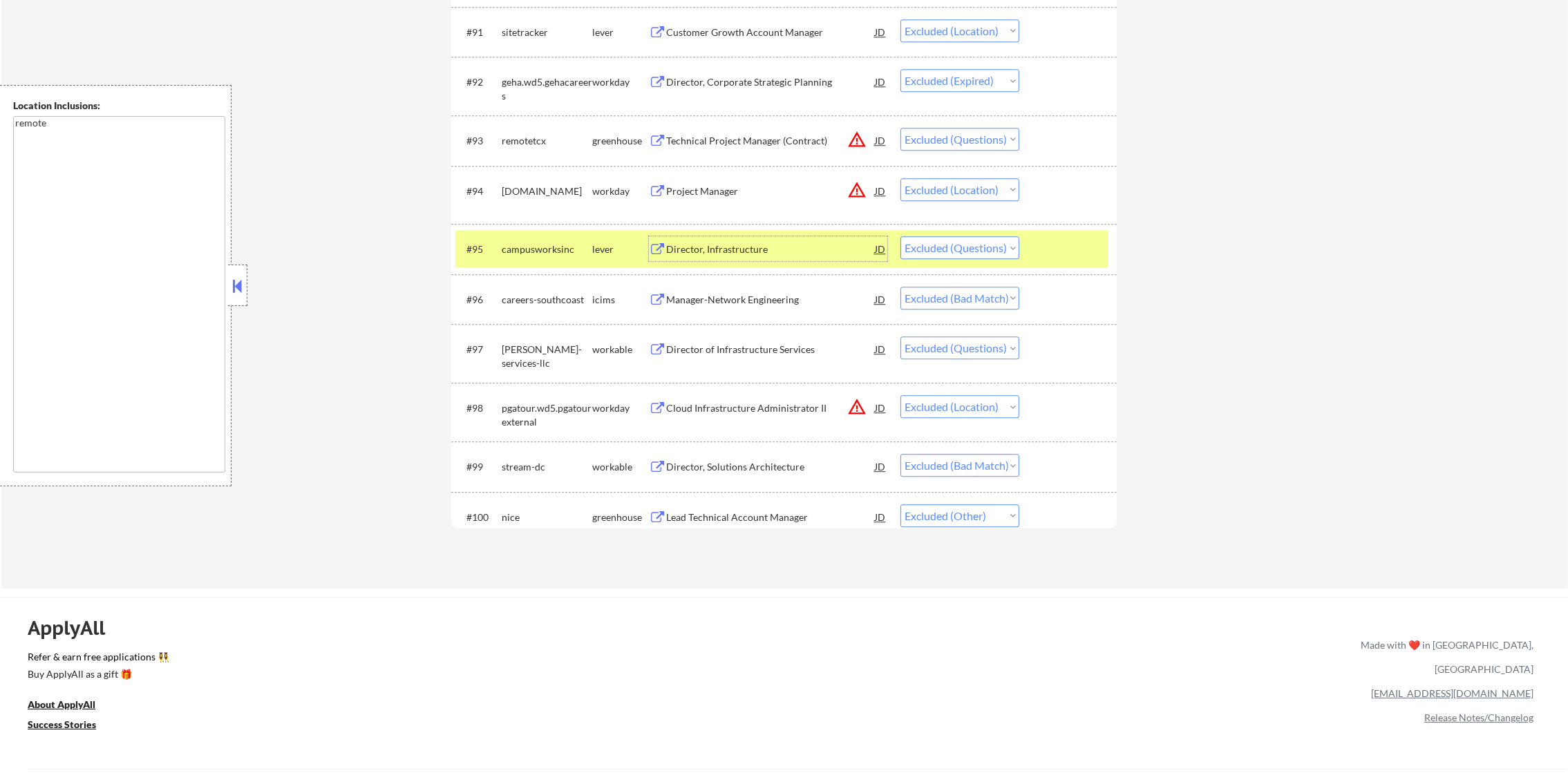
click at [745, 239] on div "Director, Infrastructure" at bounding box center [770, 249] width 209 height 25
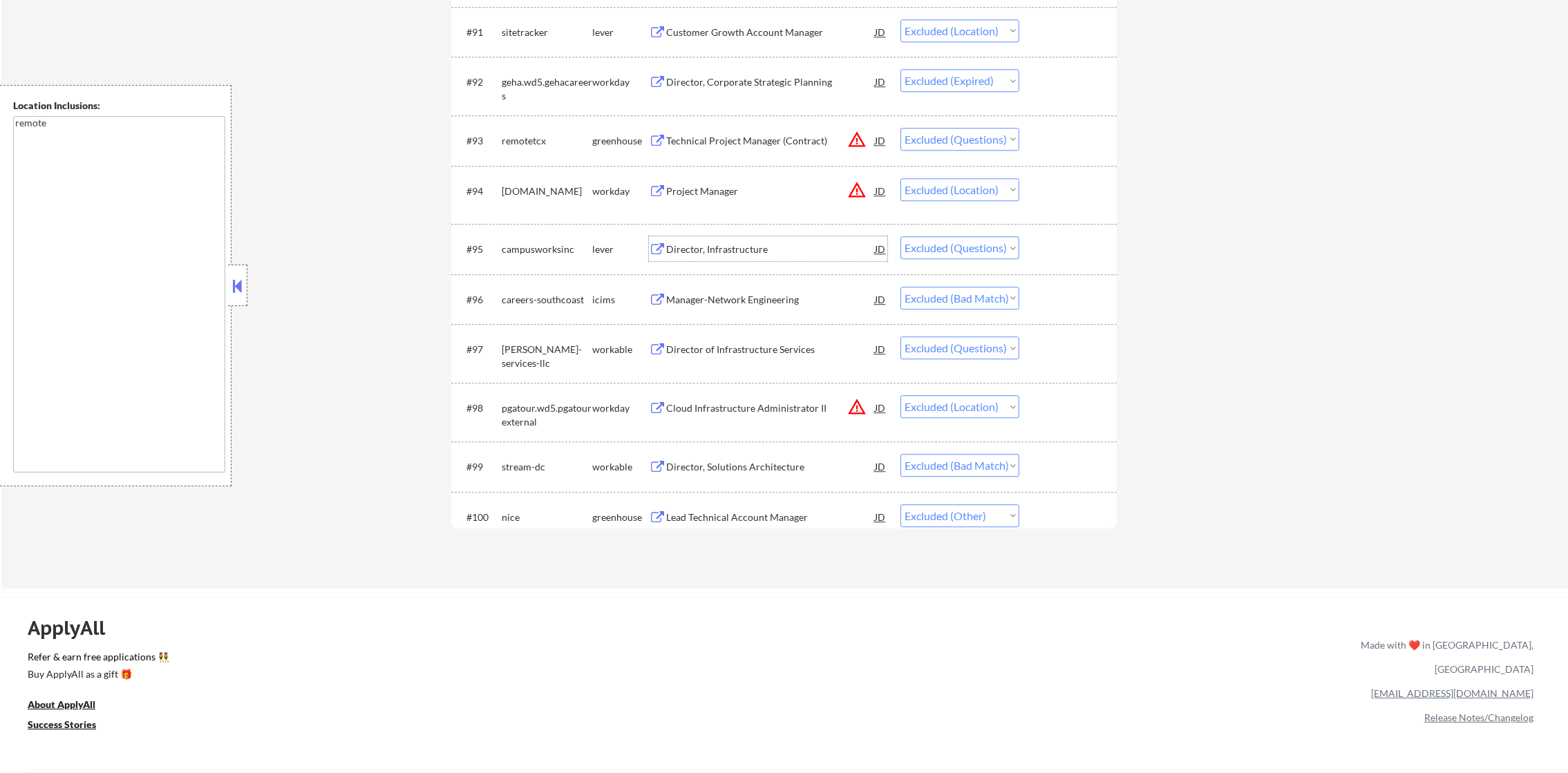
click at [946, 250] on select "Choose an option... Pending Applied Excluded (Questions) Excluded (Expired) Exc…" at bounding box center [960, 248] width 119 height 23
select select ""excluded__expired_""
click at [900, 237] on select "Choose an option... Pending Applied Excluded (Questions) Excluded (Expired) Exc…" at bounding box center [960, 248] width 119 height 23
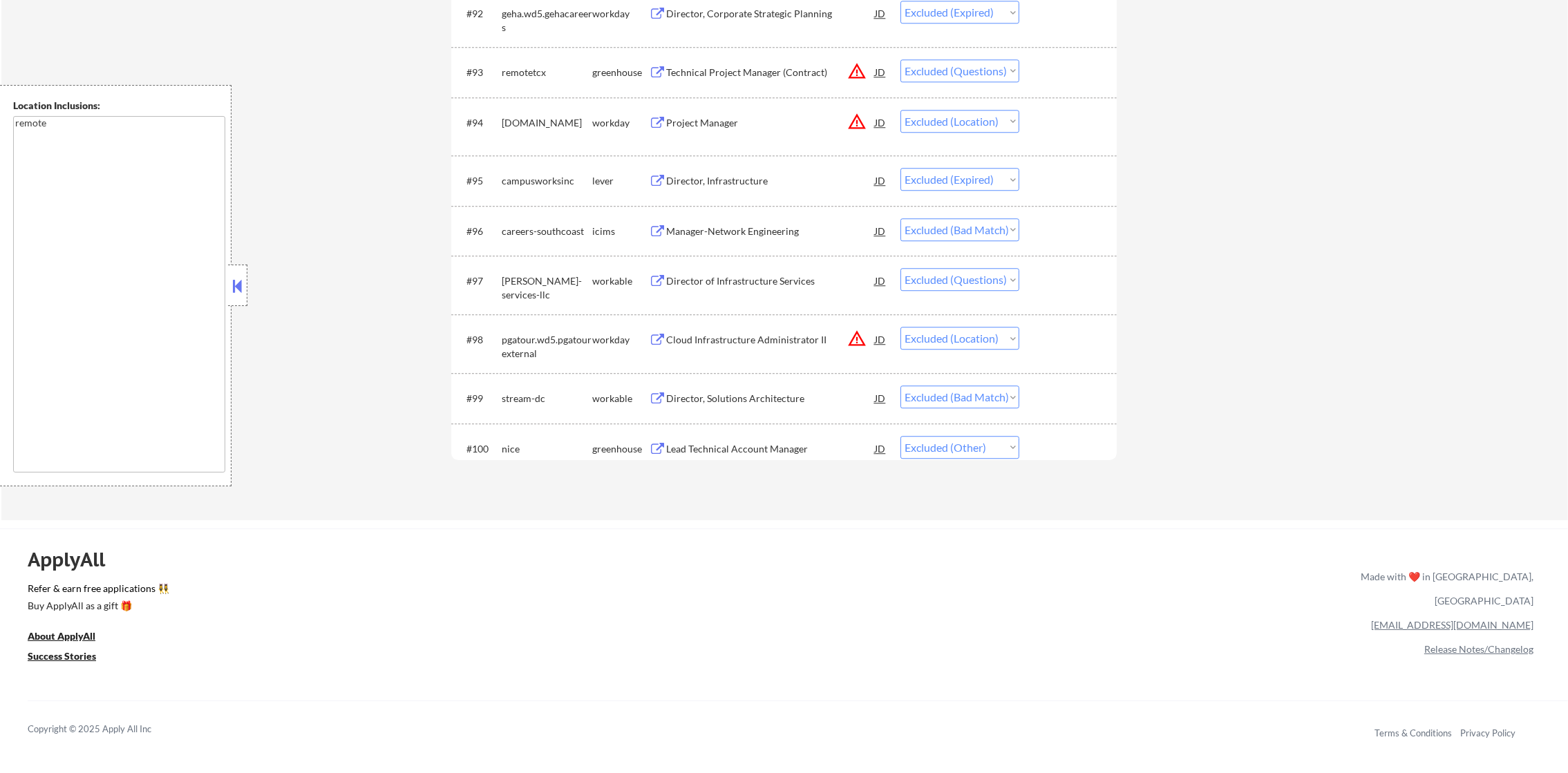
scroll to position [5672, 0]
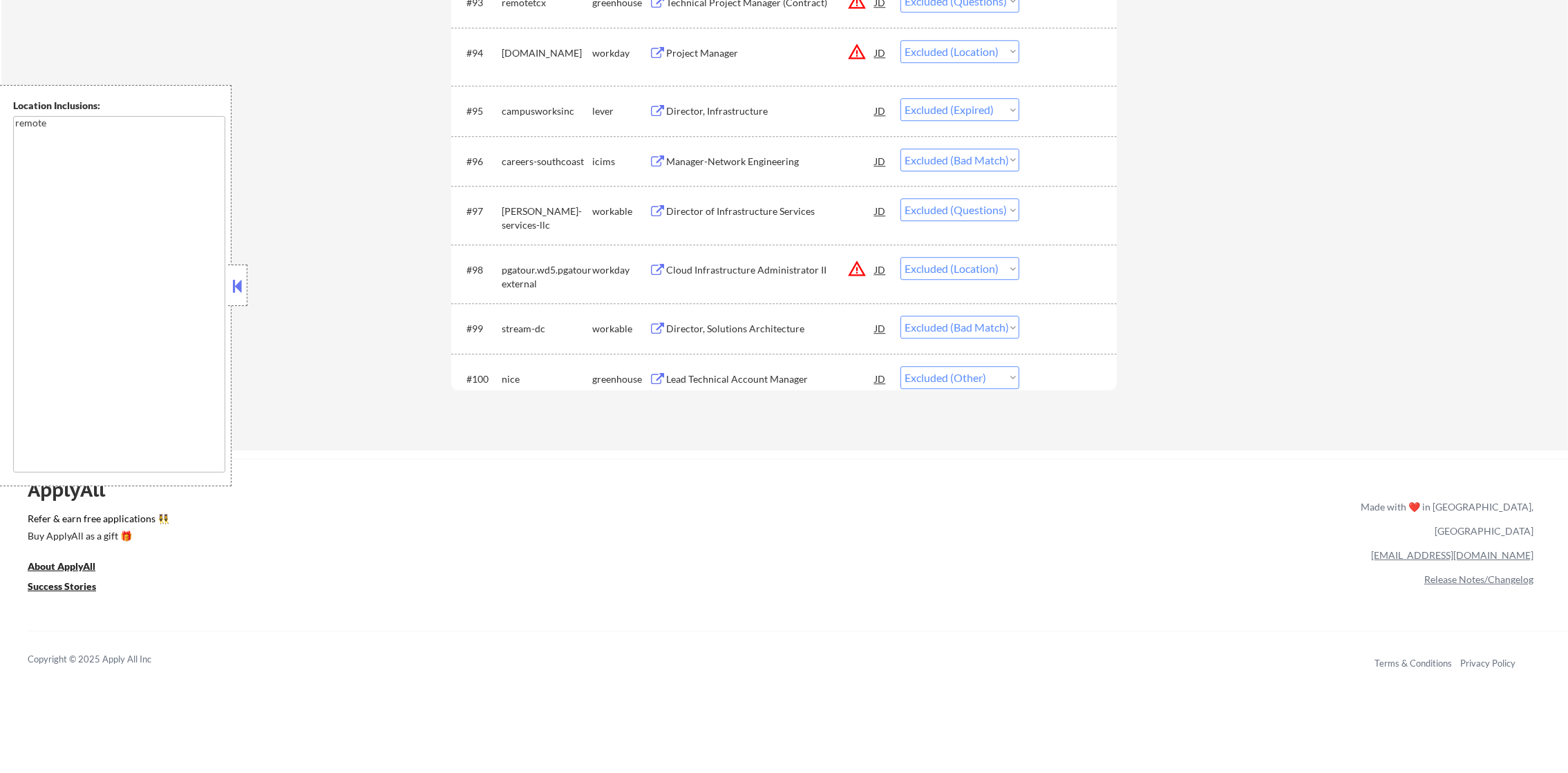
click at [773, 221] on div "Director of Infrastructure Services" at bounding box center [770, 211] width 209 height 25
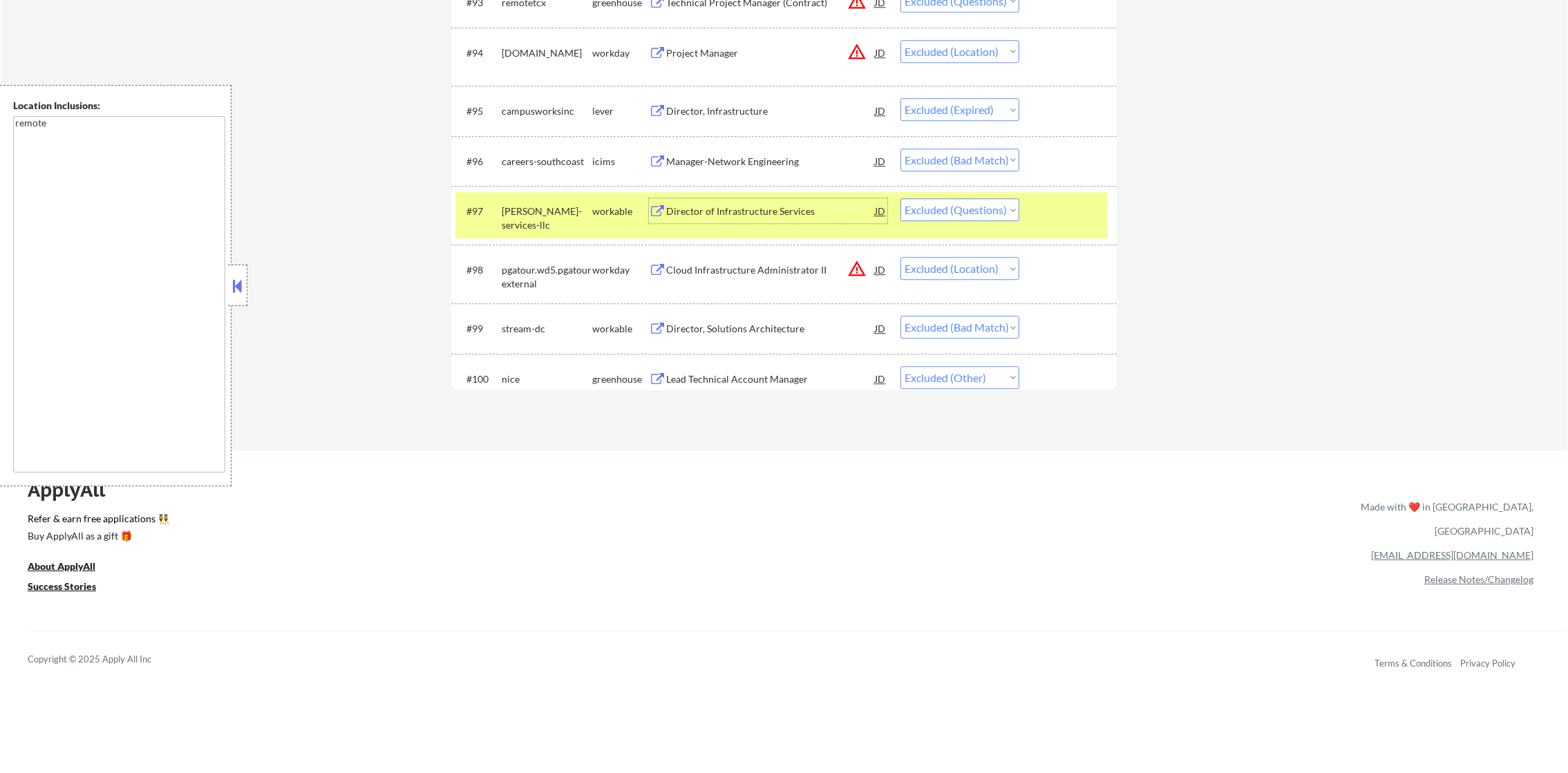
click at [935, 214] on select "Choose an option... Pending Applied Excluded (Questions) Excluded (Expired) Exc…" at bounding box center [960, 210] width 119 height 23
select select ""excluded__expired_""
click at [900, 199] on select "Choose an option... Pending Applied Excluded (Questions) Excluded (Expired) Exc…" at bounding box center [960, 210] width 119 height 23
click at [536, 228] on div "foley-carrier-services-llc" at bounding box center [547, 218] width 91 height 27
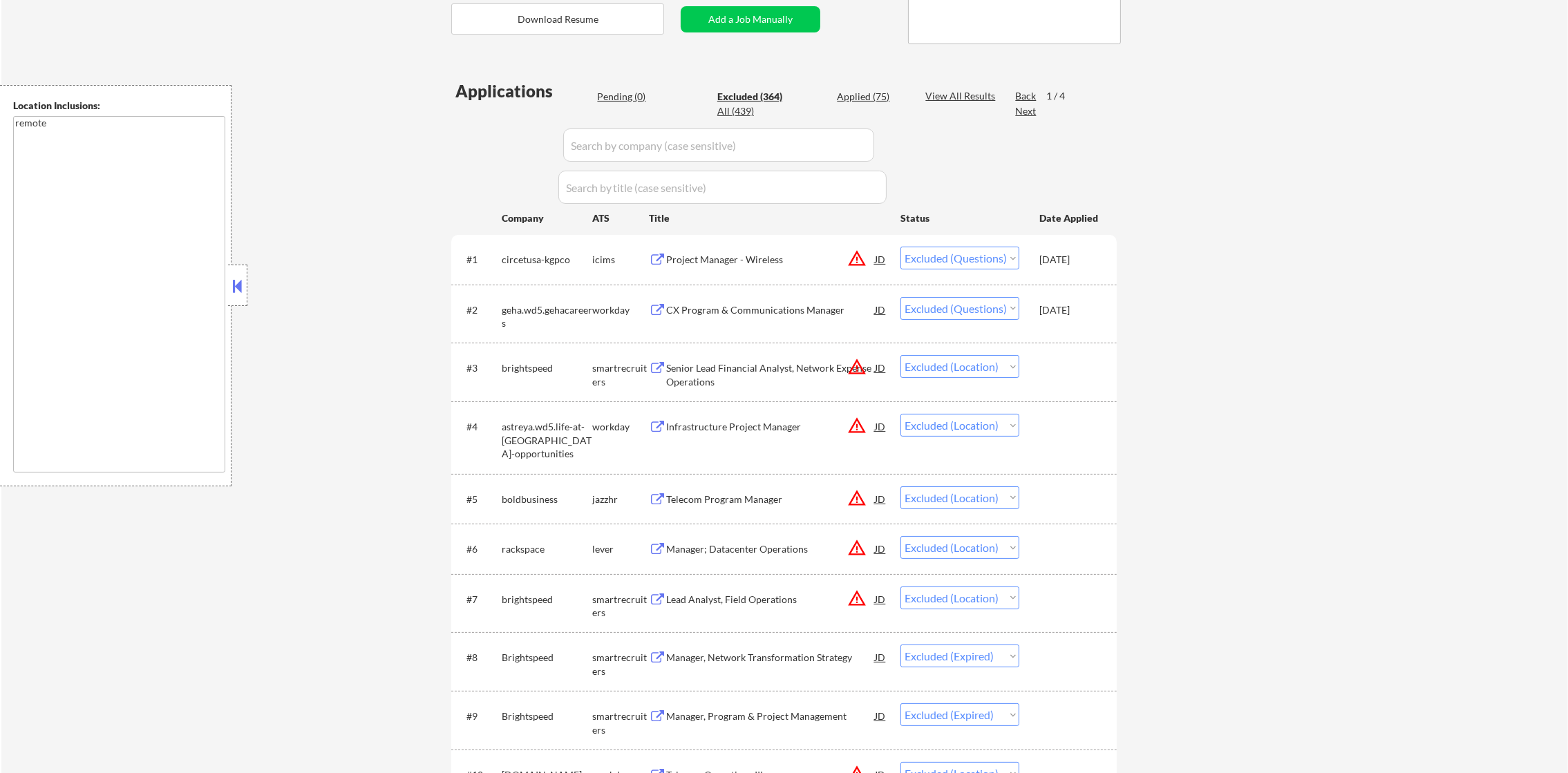
scroll to position [231, 0]
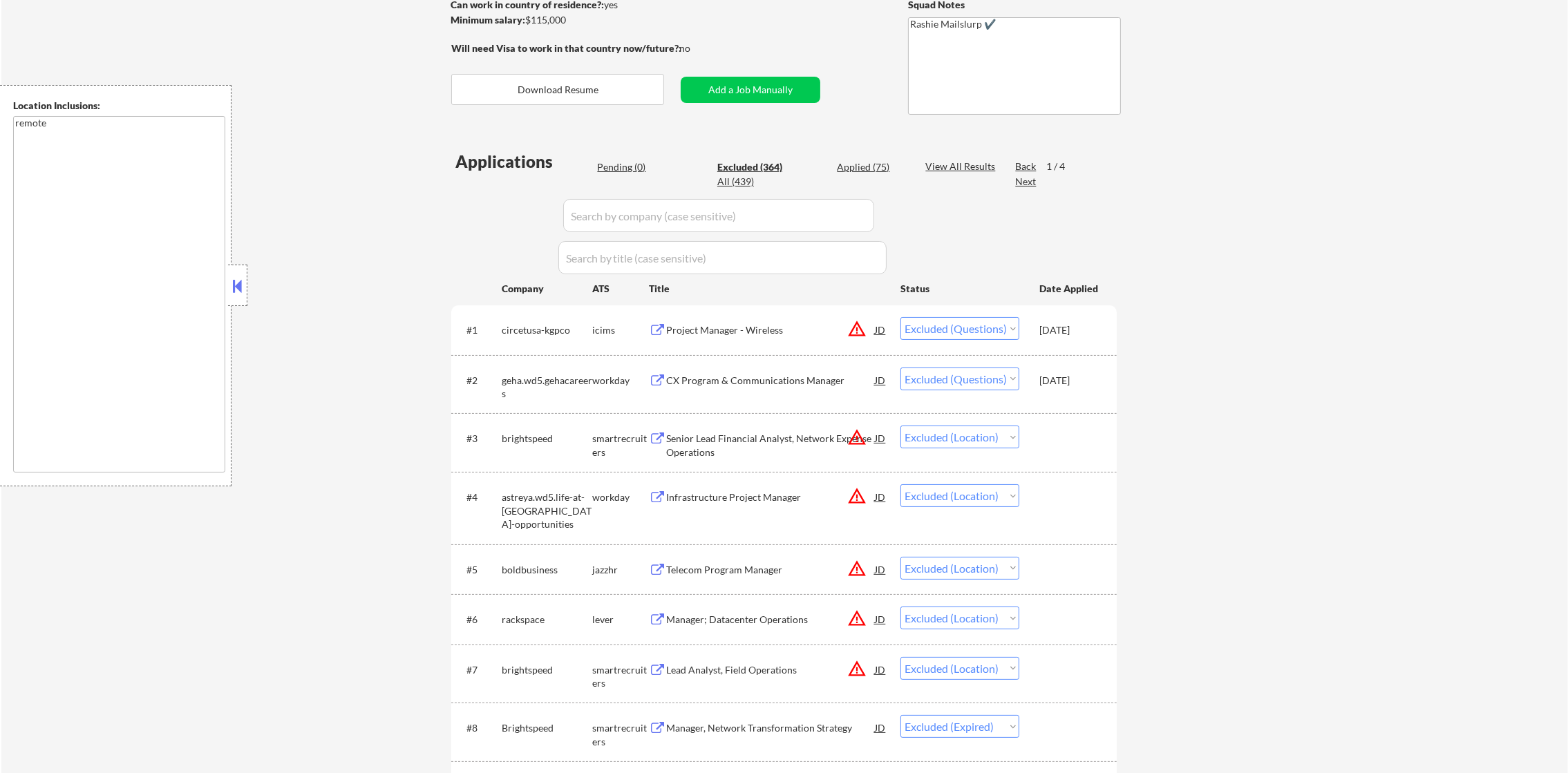
click at [1026, 181] on div "Next" at bounding box center [1026, 181] width 22 height 14
select select ""excluded__location_""
select select ""excluded__other_""
select select ""excluded__expired_""
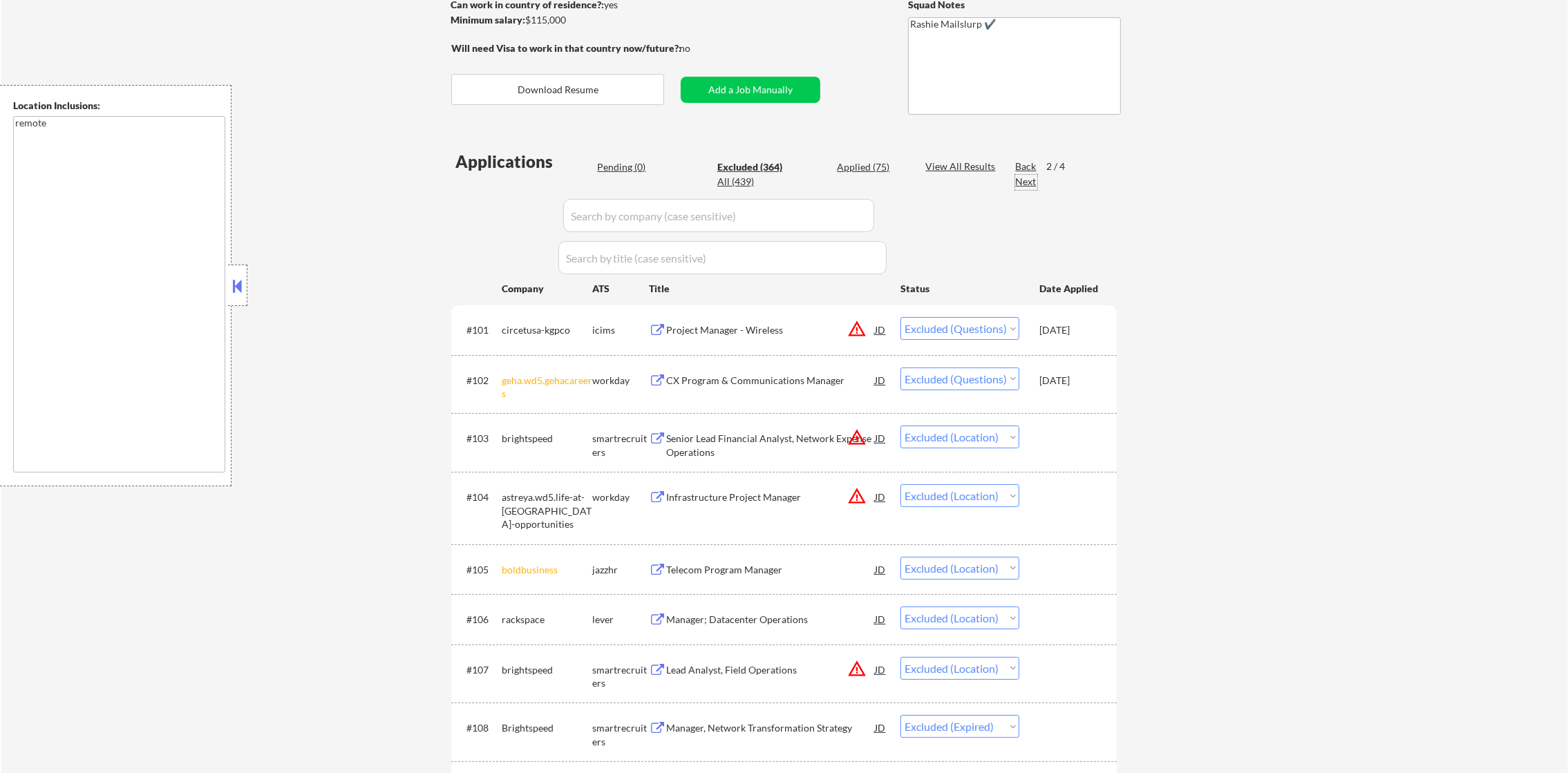
select select ""excluded__other_""
select select ""excluded__bad_match_""
select select ""excluded__expired_""
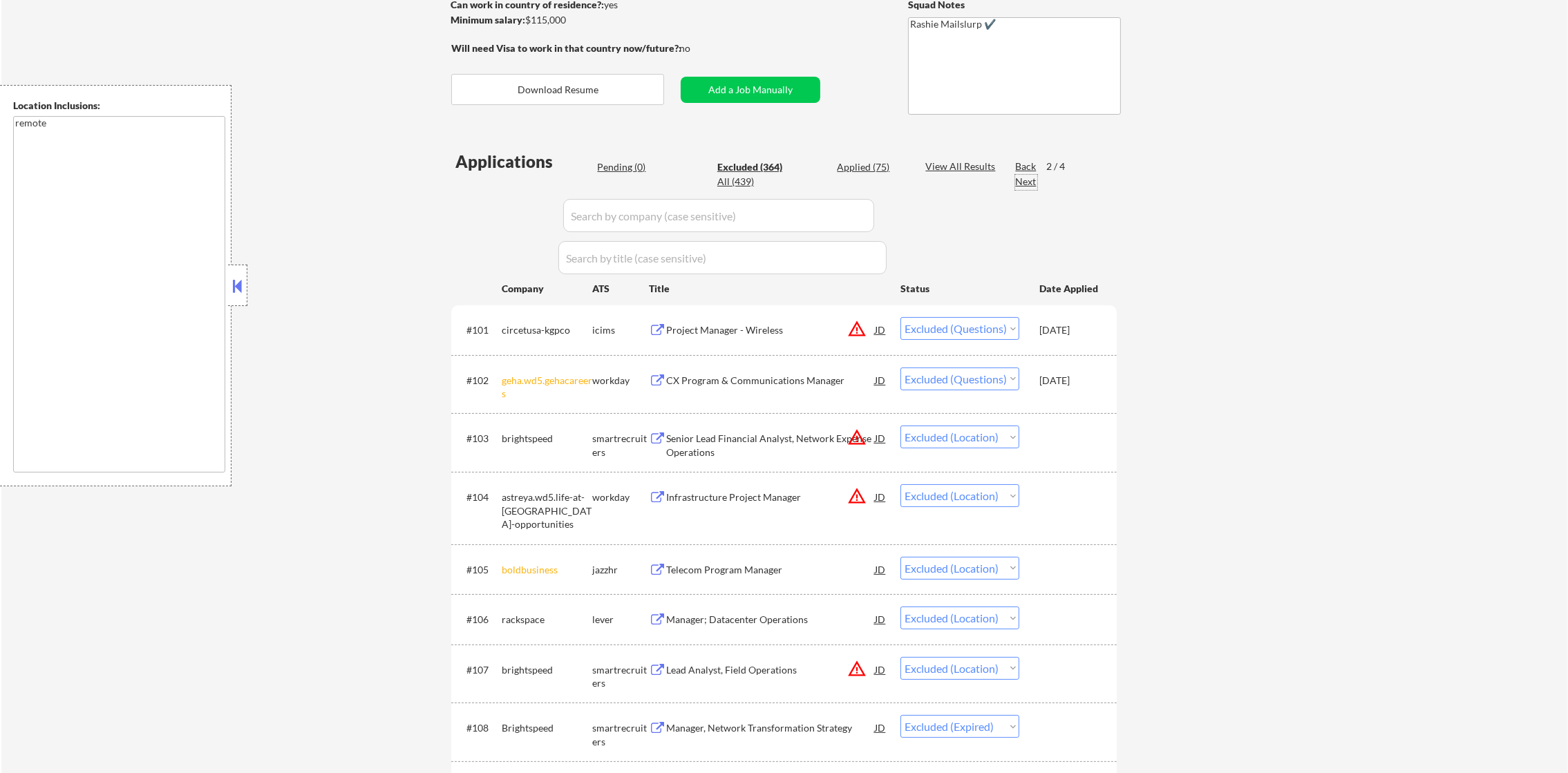
select select ""excluded__location_""
select select ""excluded__bad_match_""
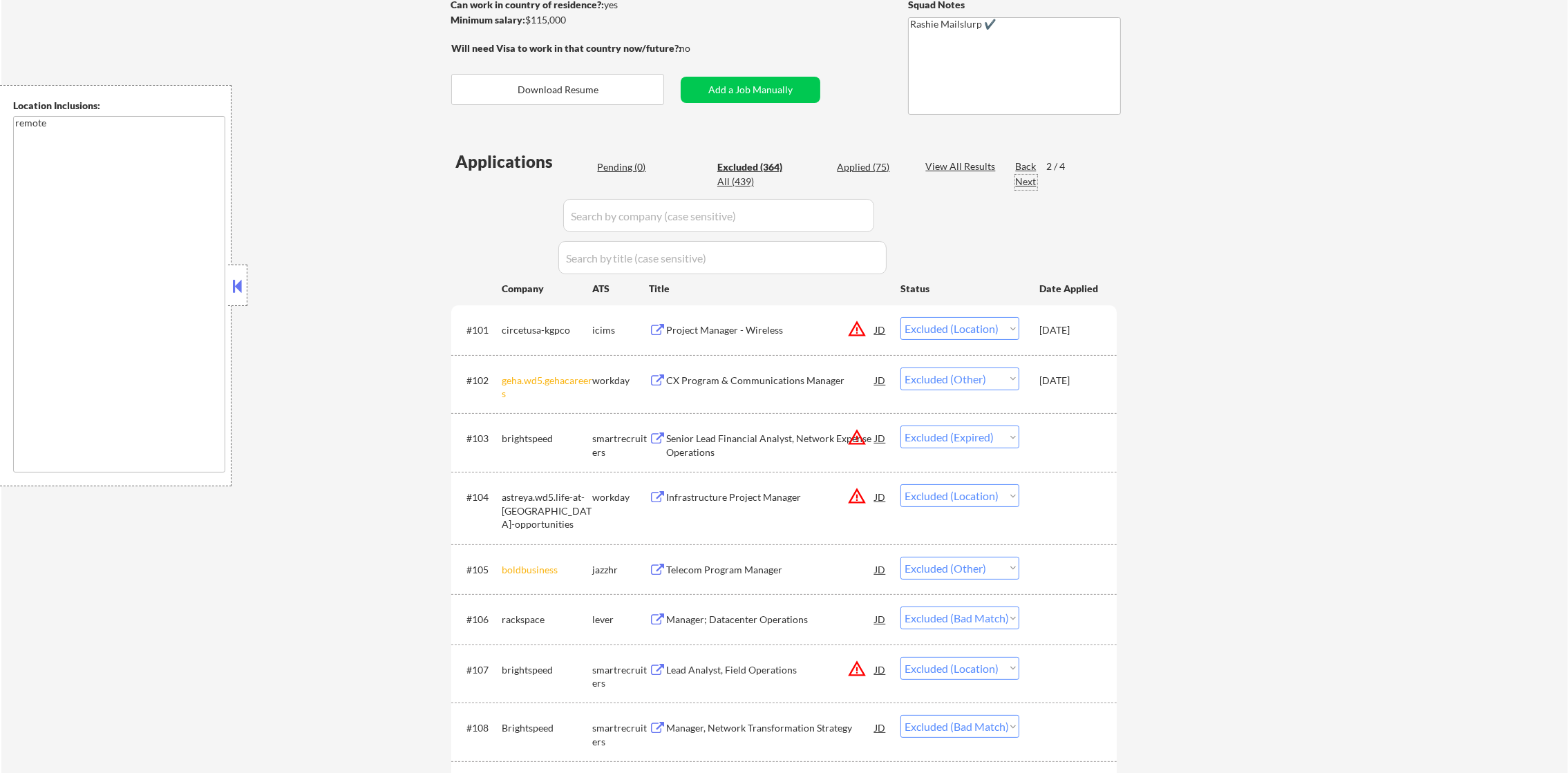
select select ""excluded__expired_""
select select ""excluded__bad_match_""
select select ""excluded__other_""
select select ""excluded__bad_match_""
select select ""excluded__expired_""
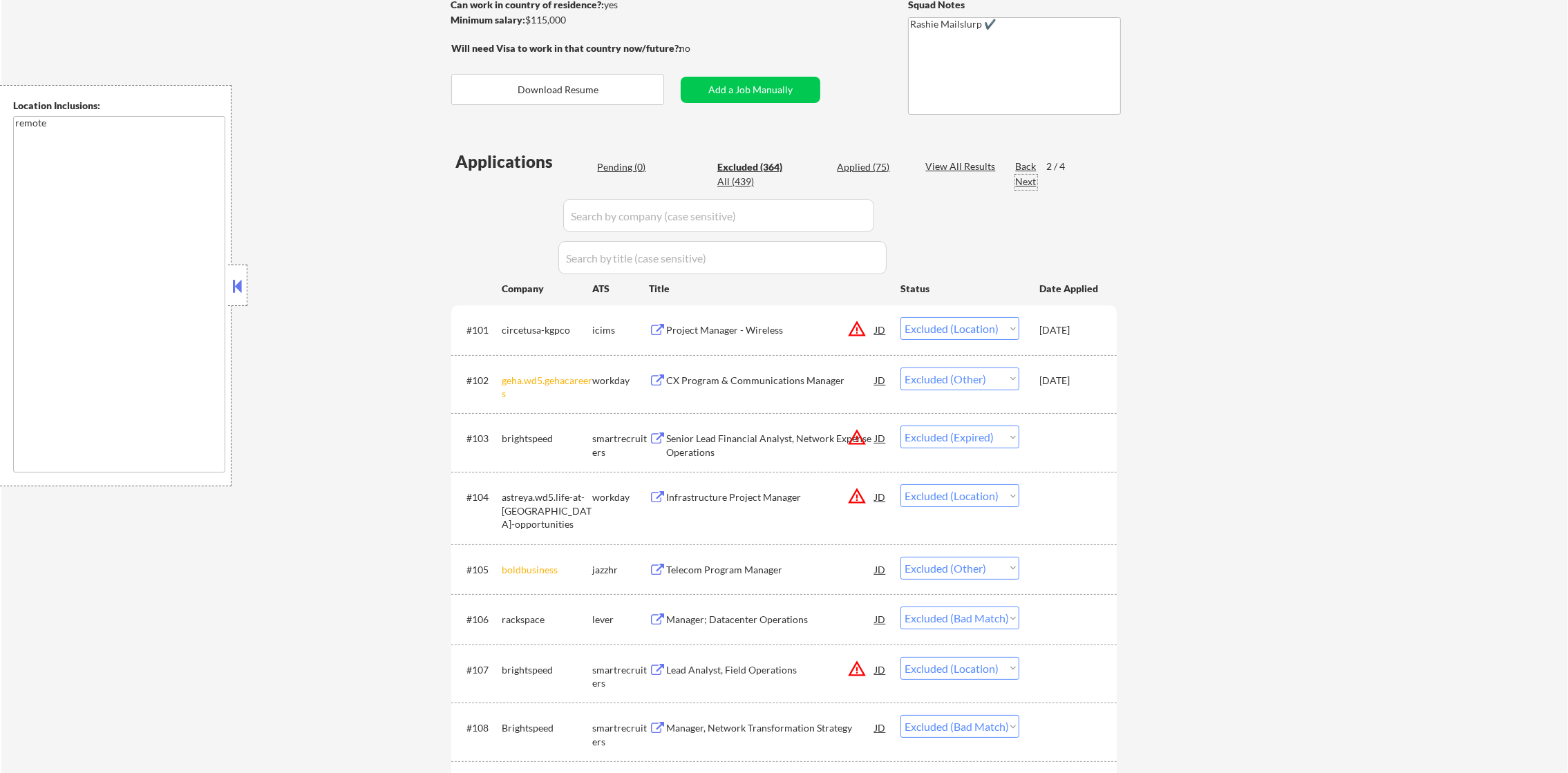
select select ""excluded""
select select ""excluded__location_""
select select ""excluded""
select select ""excluded__location_""
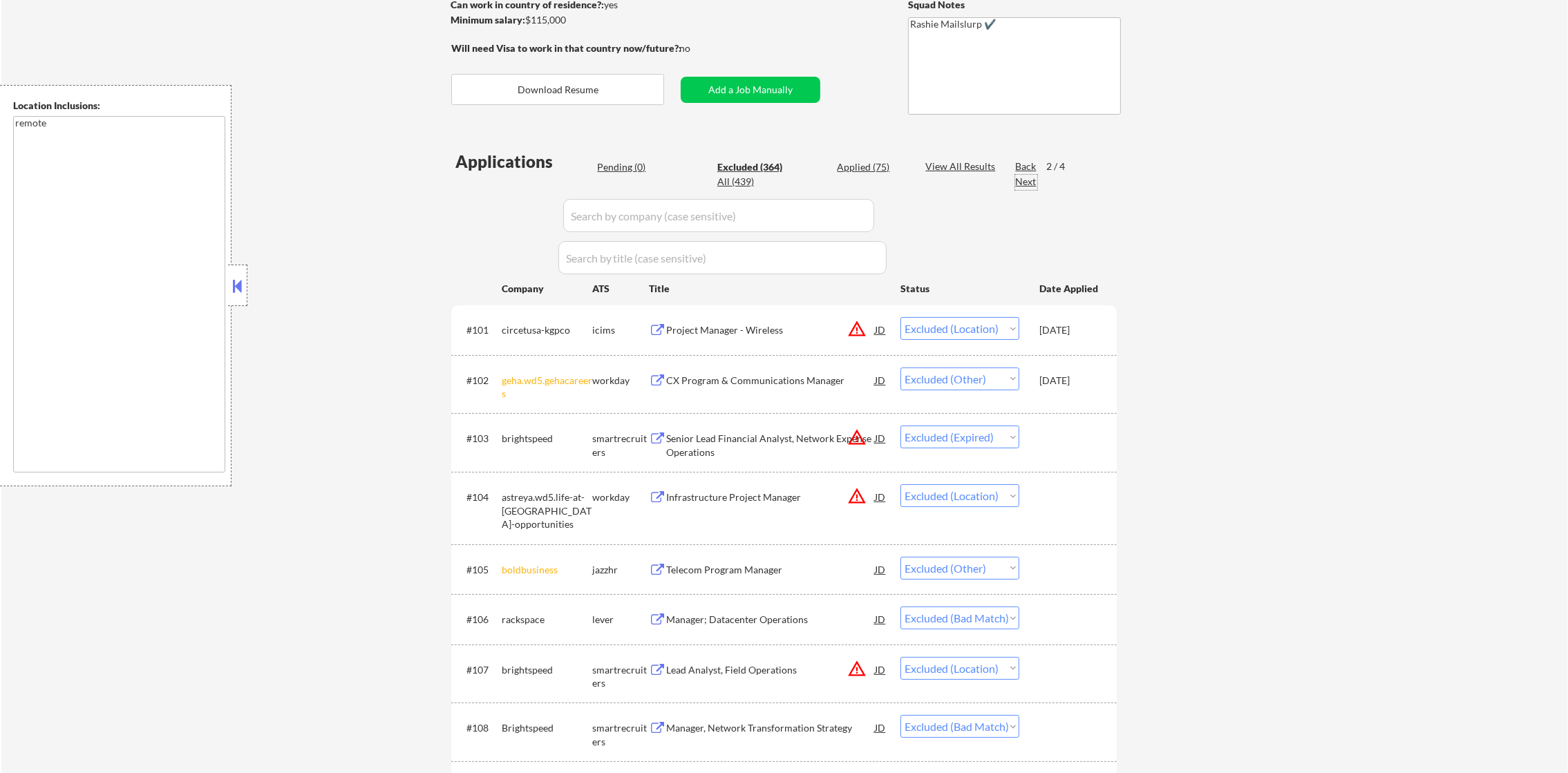
select select ""excluded__other_""
select select ""excluded""
select select ""excluded__bad_match_""
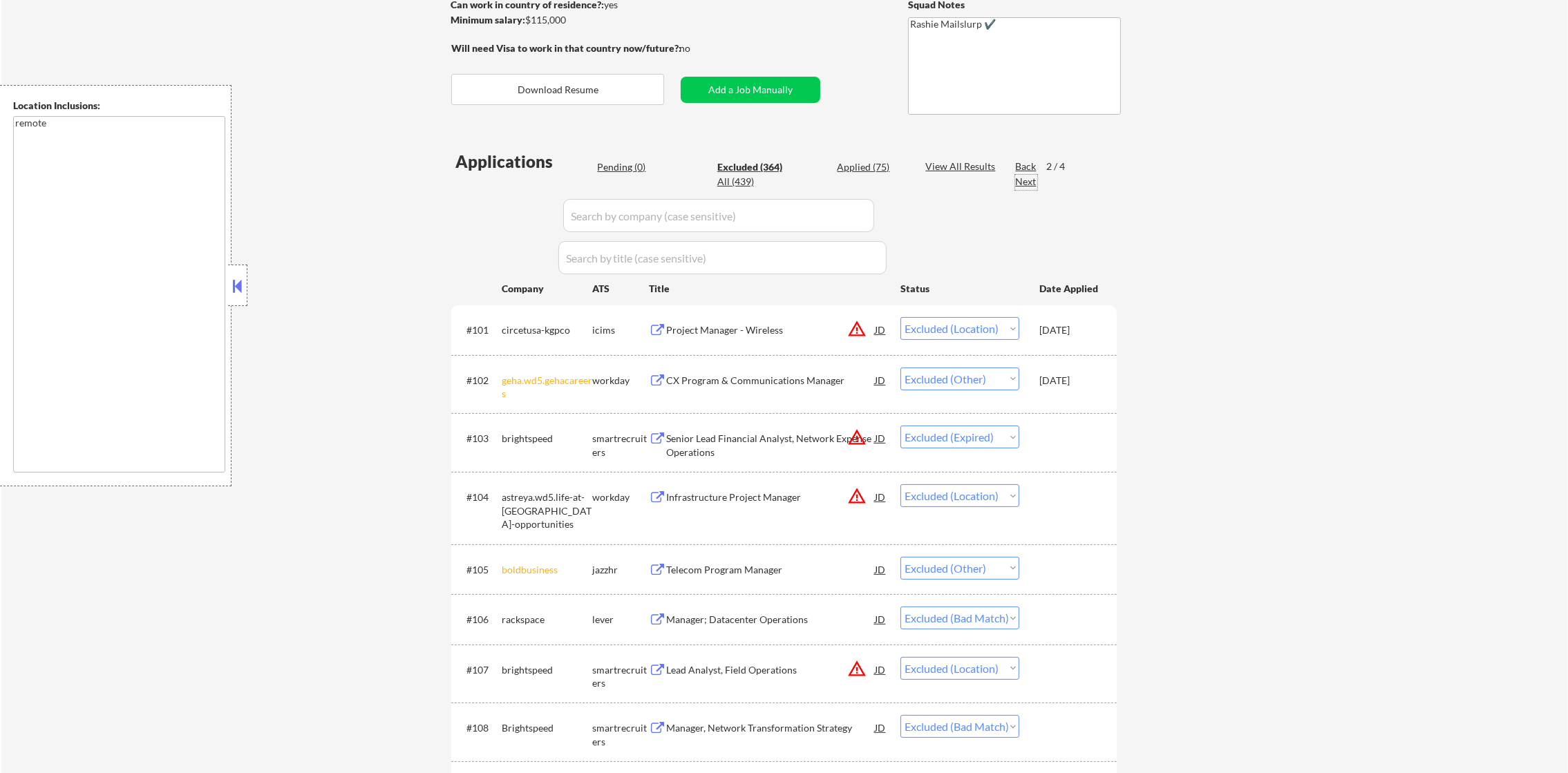
select select ""excluded__expired_""
select select ""excluded__location_""
select select ""excluded""
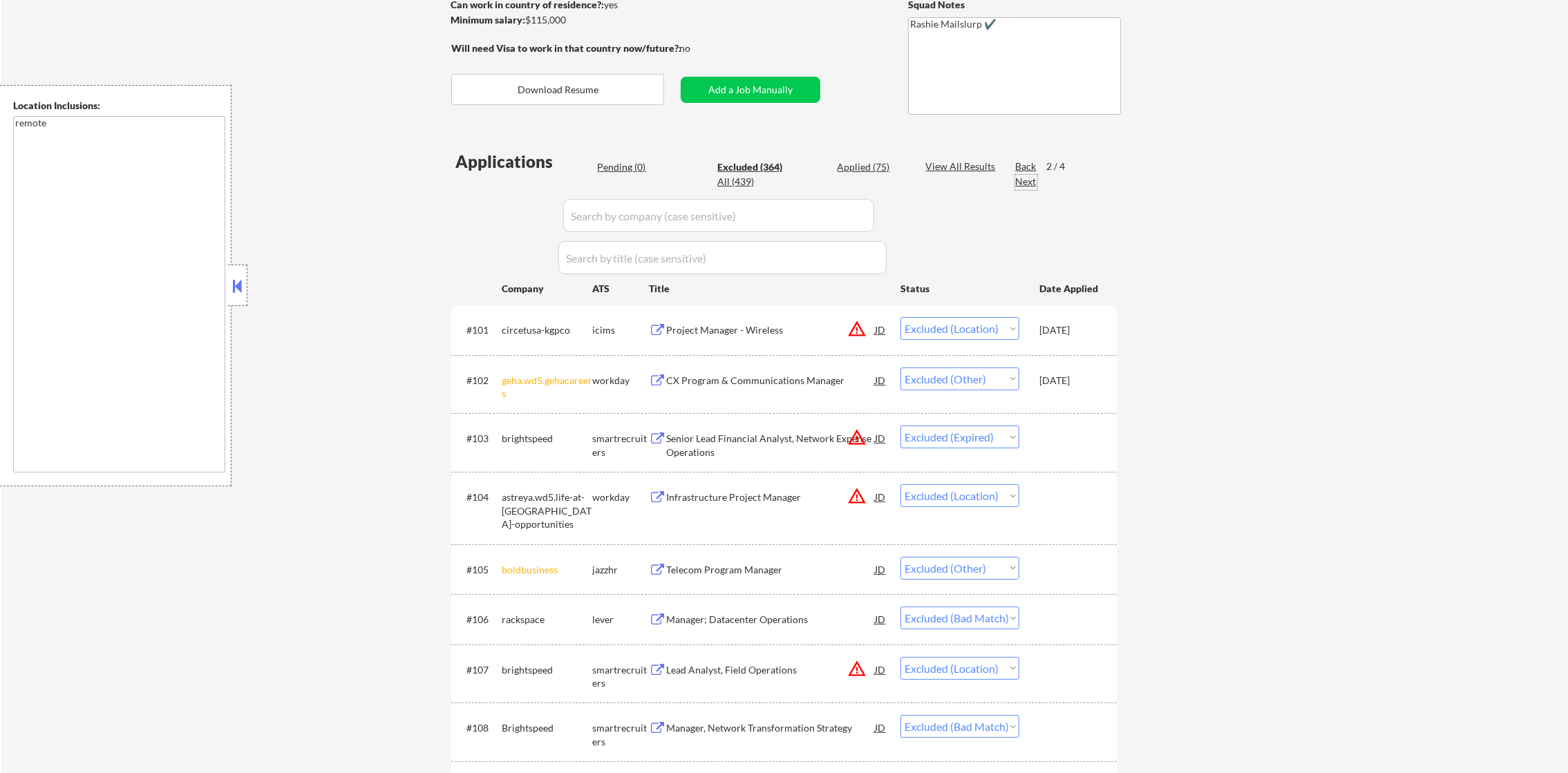
select select ""excluded__bad_match_""
select select ""excluded__expired_""
select select ""excluded__location_""
select select ""excluded__bad_match_""
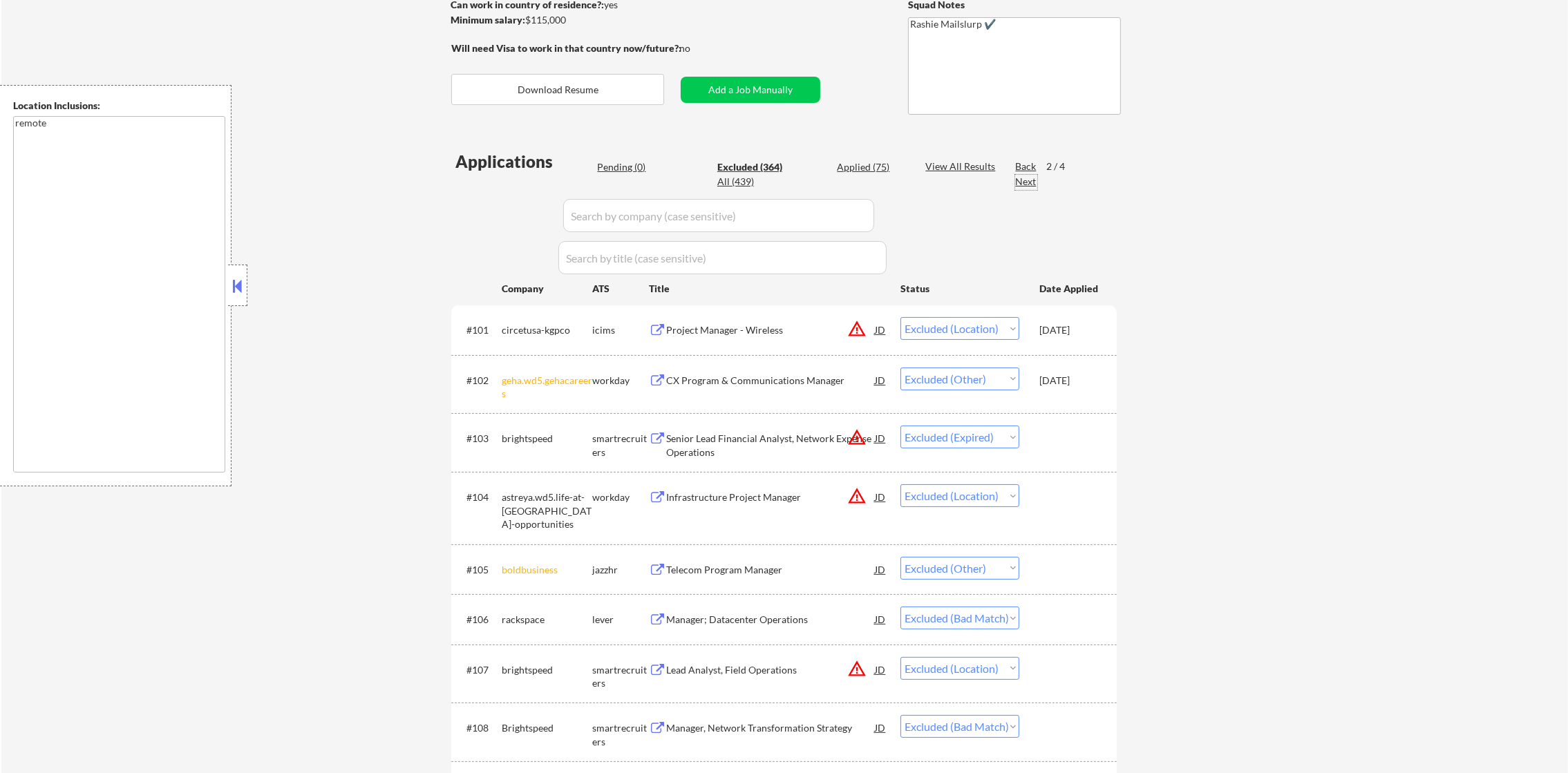
select select ""excluded__location_""
select select ""excluded""
select select ""excluded__expired_""
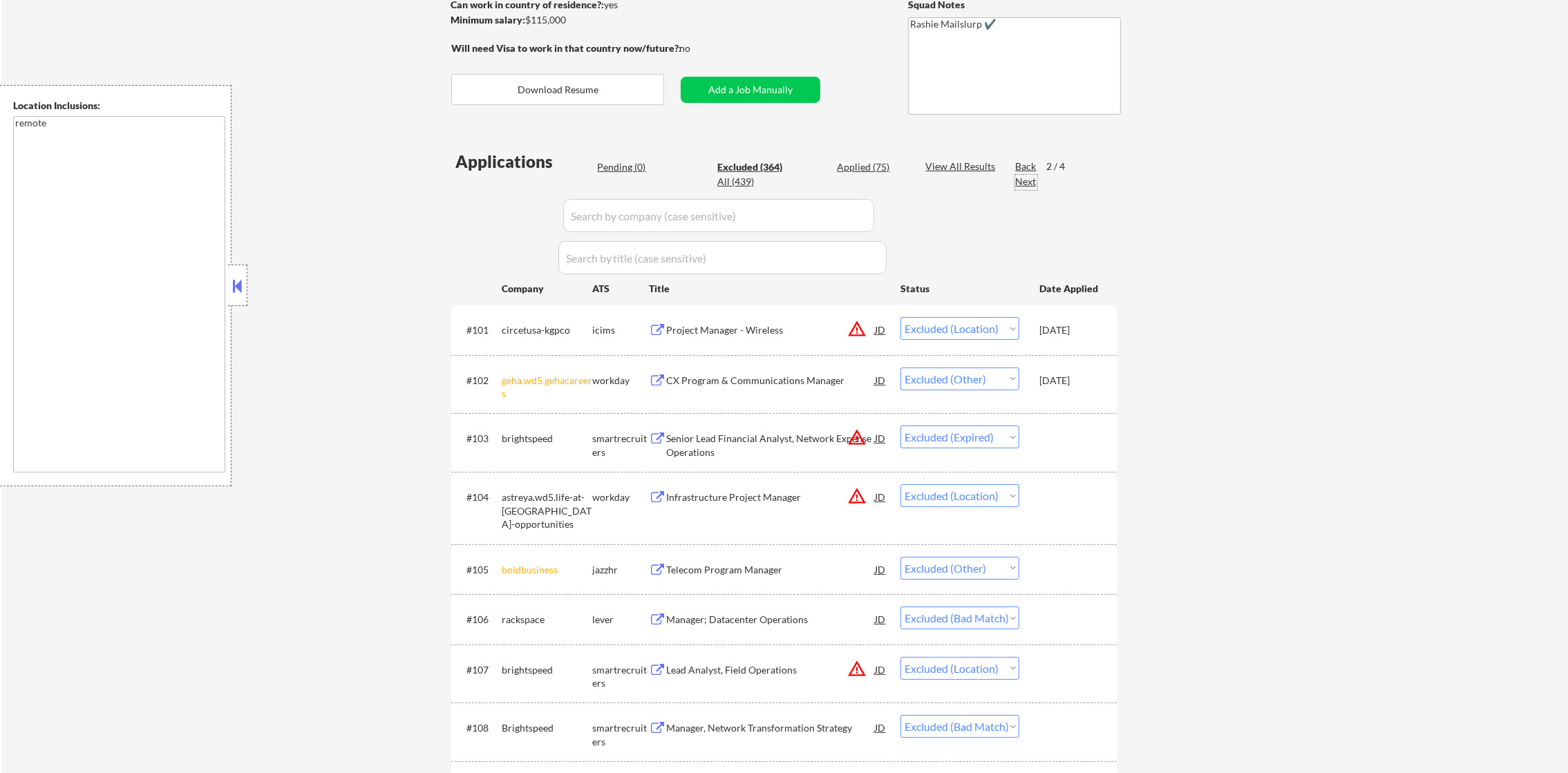
select select ""excluded""
select select ""excluded__expired_""
select select ""excluded""
select select ""excluded__bad_match_""
select select ""excluded__expired_""
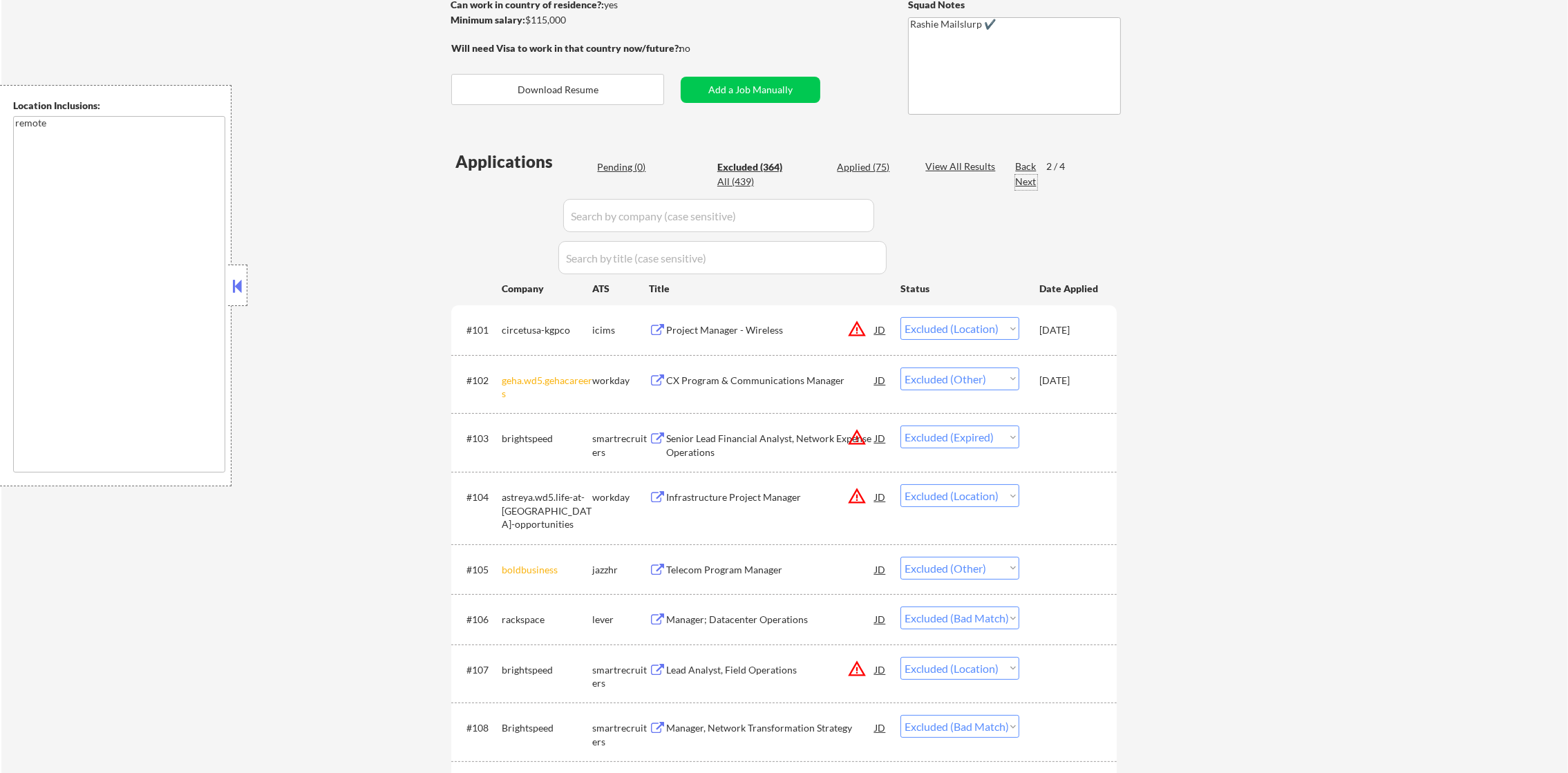
select select ""excluded__bad_match_""
select select ""excluded__expired_""
select select ""excluded__bad_match_""
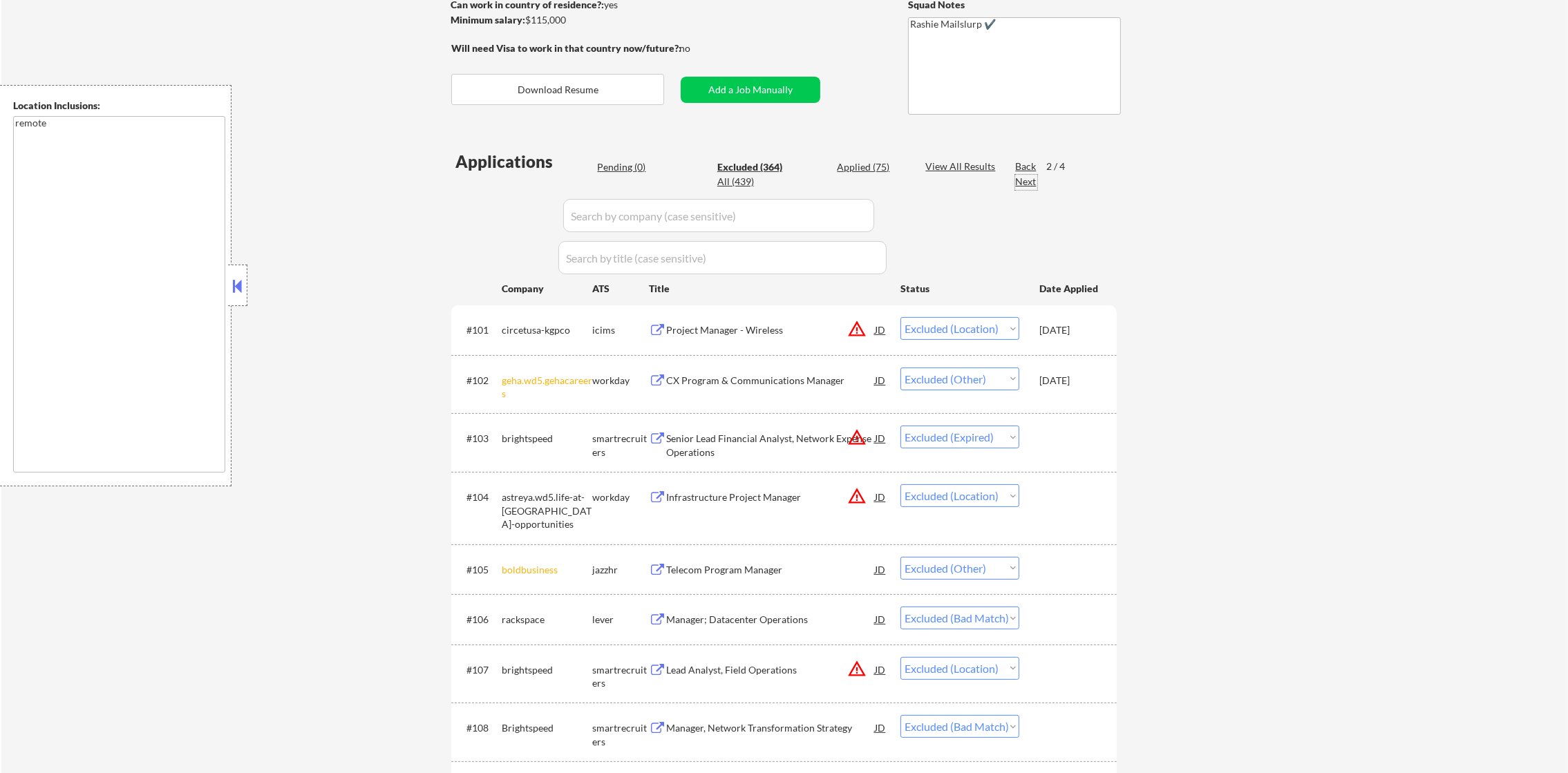
select select ""excluded__bad_match_""
select select ""excluded__expired_""
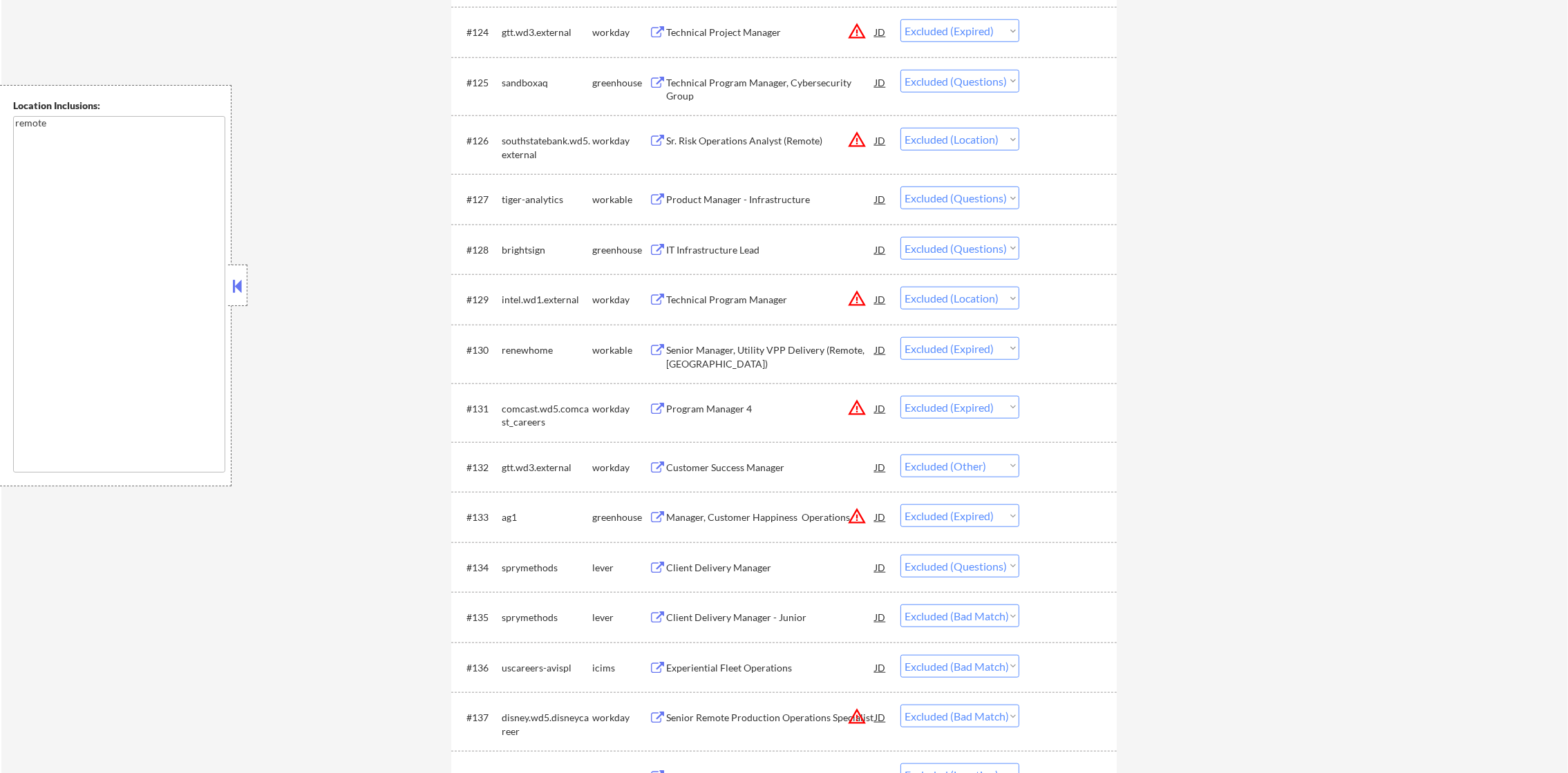
scroll to position [1889, 0]
click at [737, 203] on div "Product Manager - Infrastructure" at bounding box center [770, 200] width 209 height 14
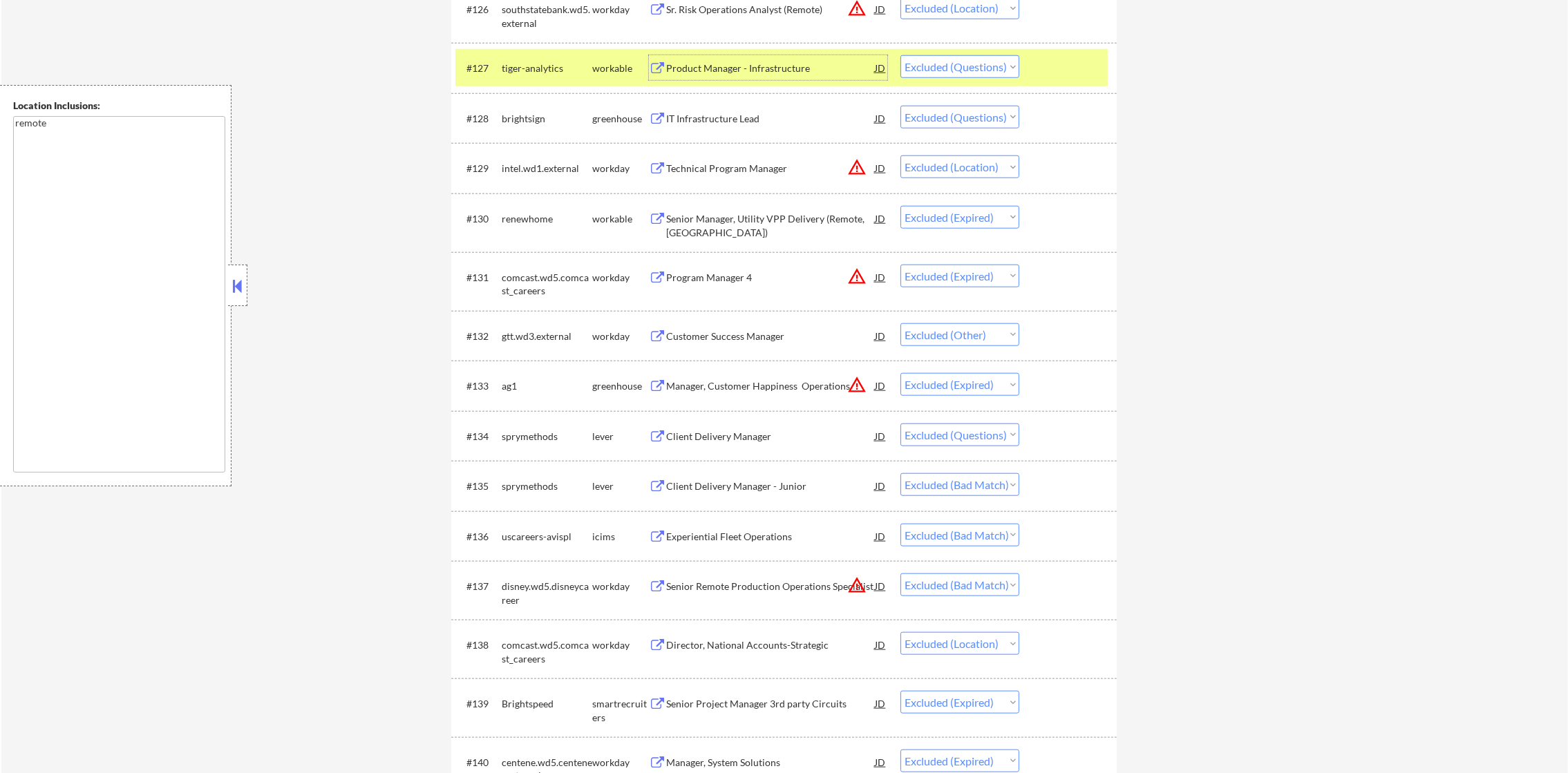
scroll to position [2026, 0]
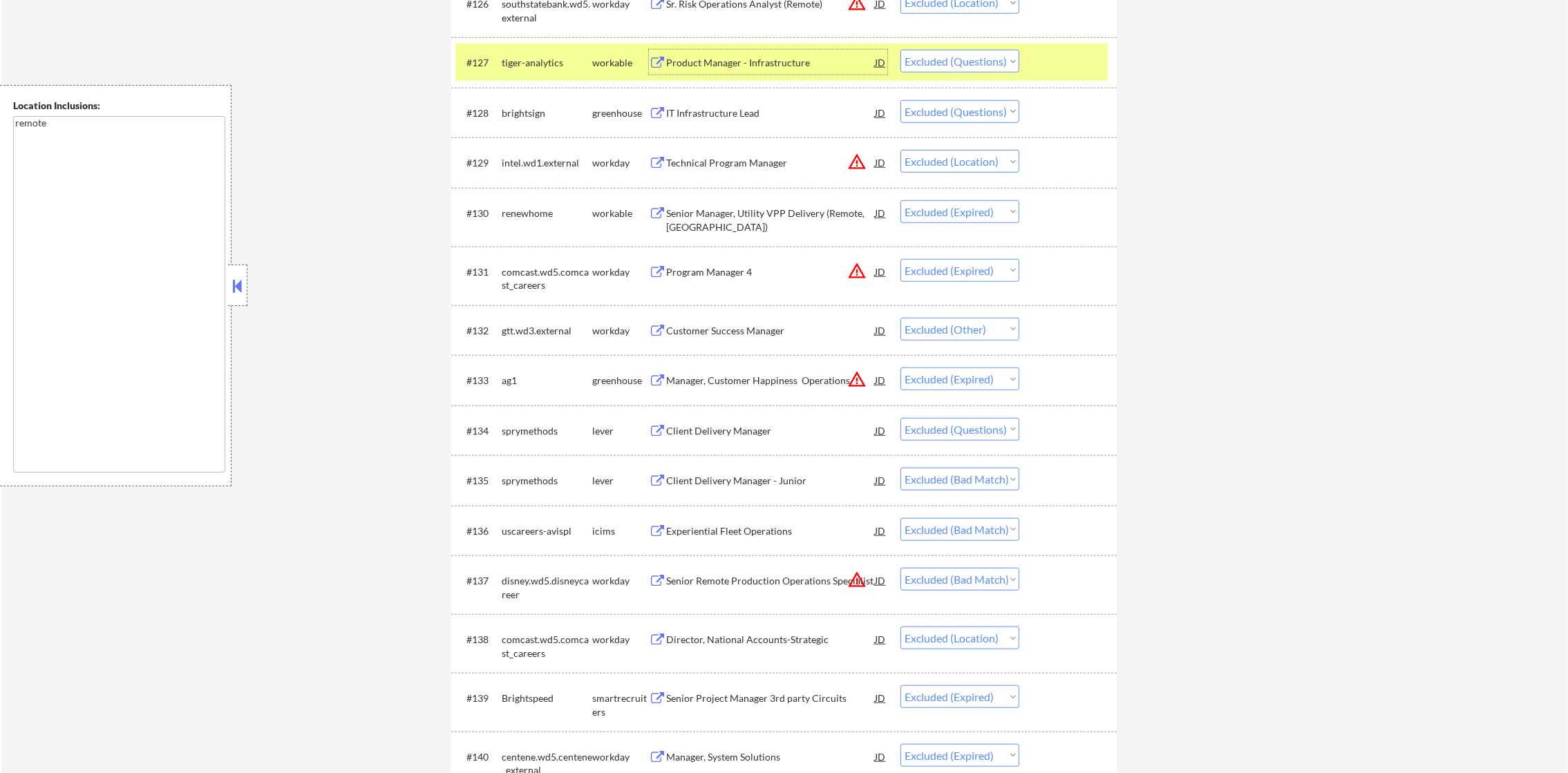
click at [727, 66] on div "Product Manager - Infrastructure" at bounding box center [770, 63] width 209 height 14
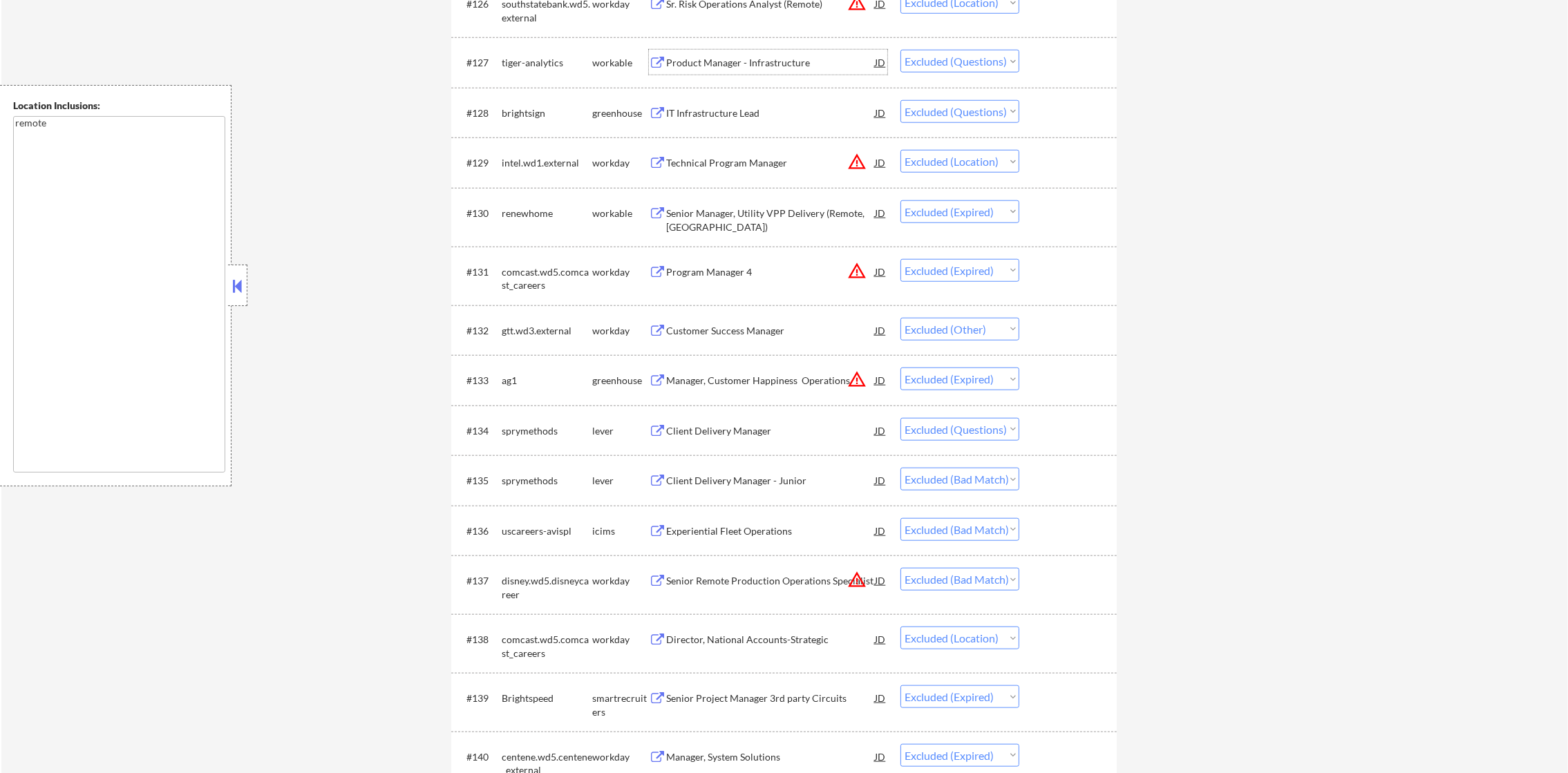
click at [976, 58] on select "Choose an option... Pending Applied Excluded (Questions) Excluded (Expired) Exc…" at bounding box center [960, 61] width 119 height 23
click at [900, 49] on select "Choose an option... Pending Applied Excluded (Questions) Excluded (Expired) Exc…" at bounding box center [960, 61] width 119 height 23
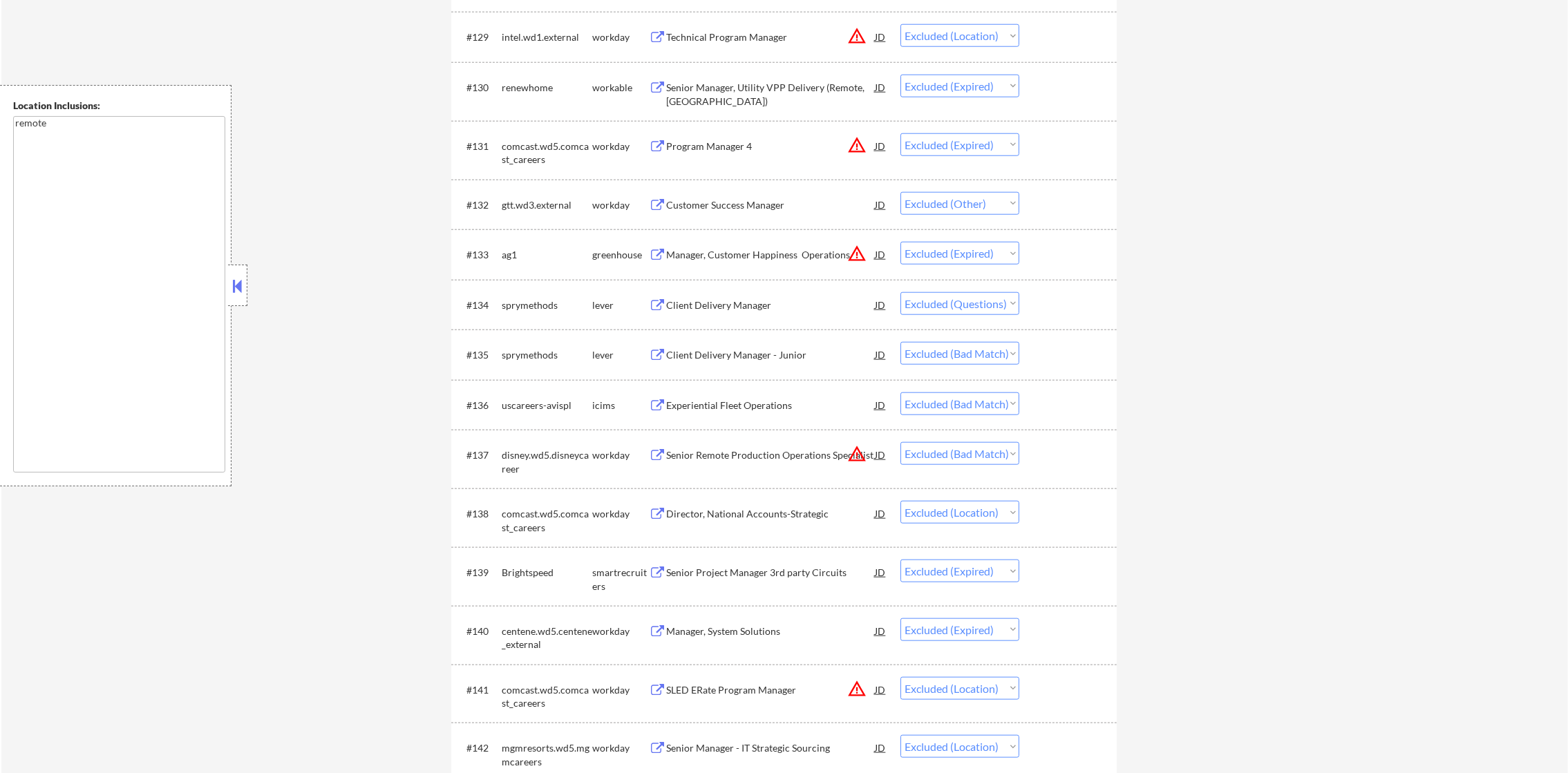
scroll to position [2061, 0]
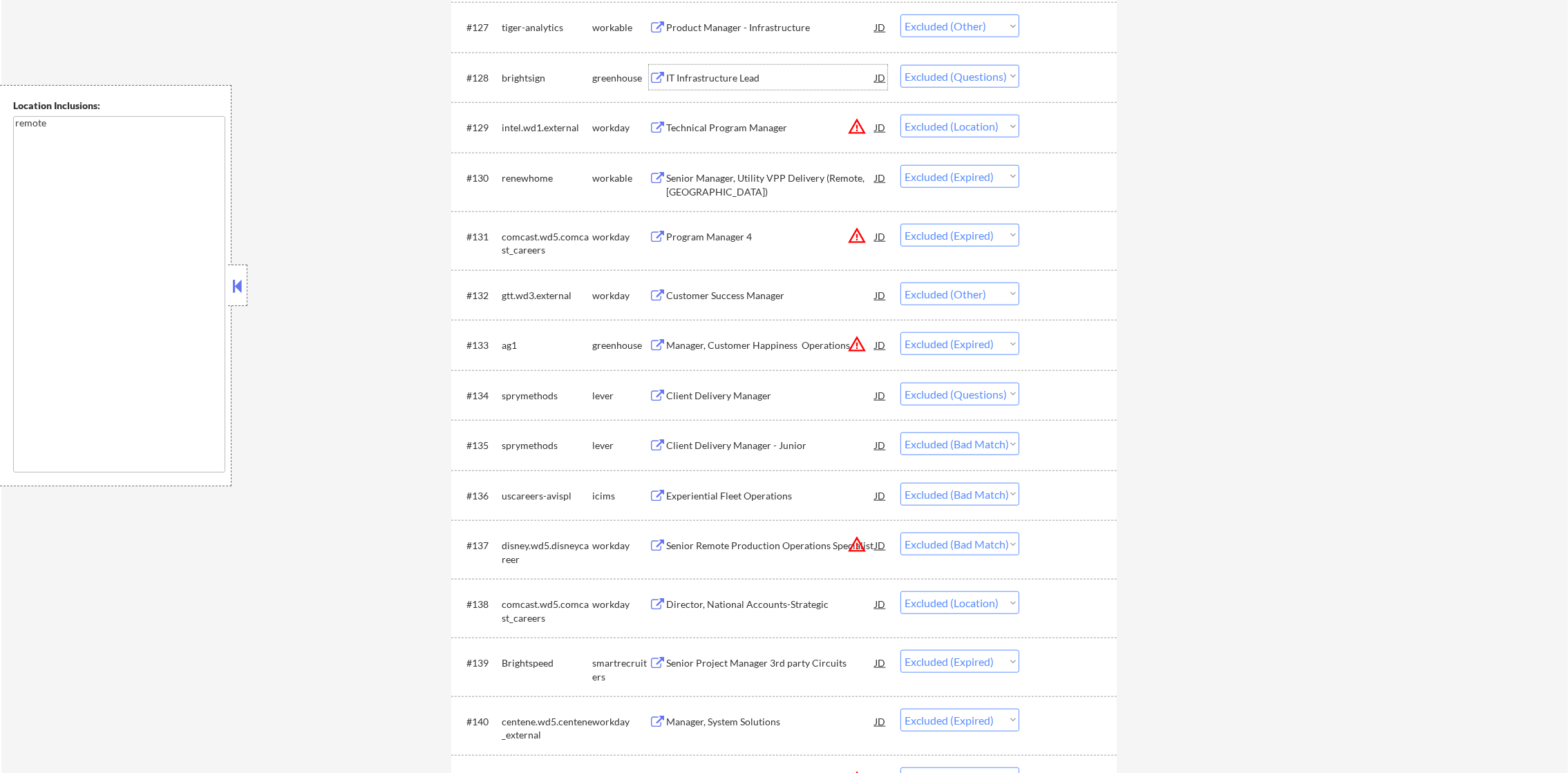
click at [755, 77] on div "IT Infrastructure Lead" at bounding box center [770, 77] width 209 height 14
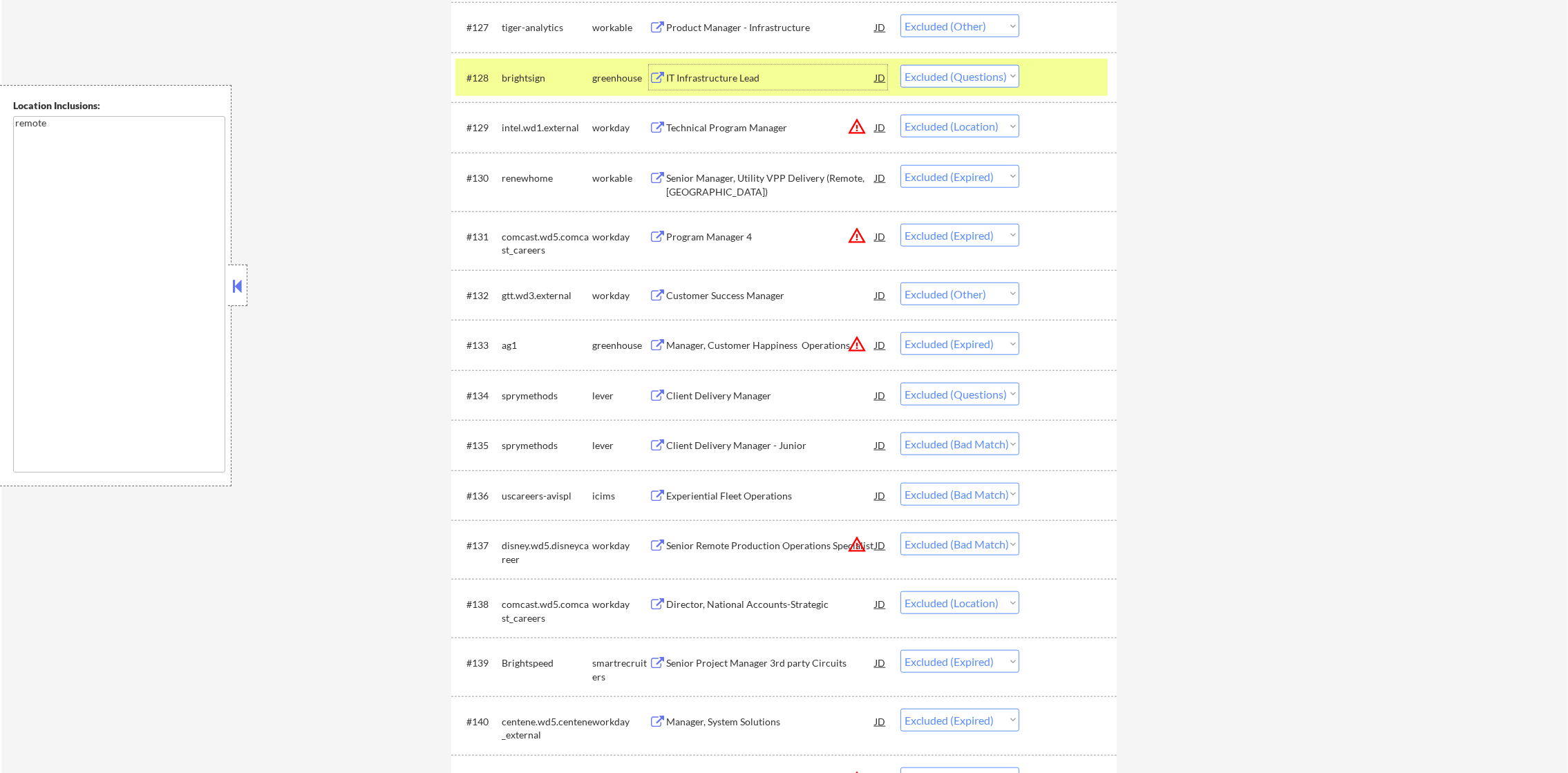
click at [961, 83] on select "Choose an option... Pending Applied Excluded (Questions) Excluded (Expired) Exc…" at bounding box center [960, 77] width 119 height 23
click at [900, 65] on select "Choose an option... Pending Applied Excluded (Questions) Excluded (Expired) Exc…" at bounding box center [960, 77] width 119 height 23
click at [521, 76] on div "brightsign" at bounding box center [547, 77] width 91 height 14
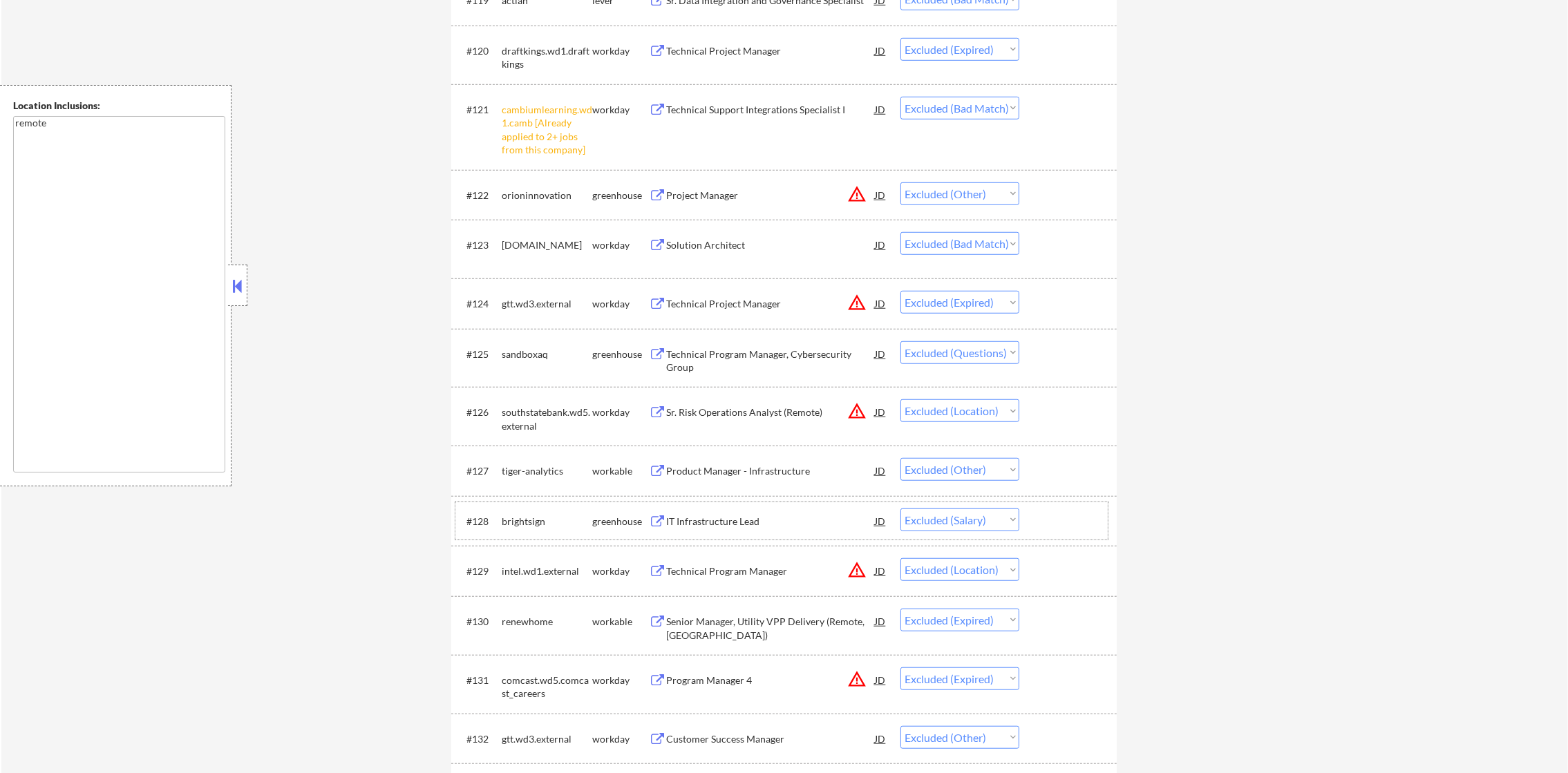
scroll to position [1668, 0]
